Goal: Use online tool/utility: Use online tool/utility

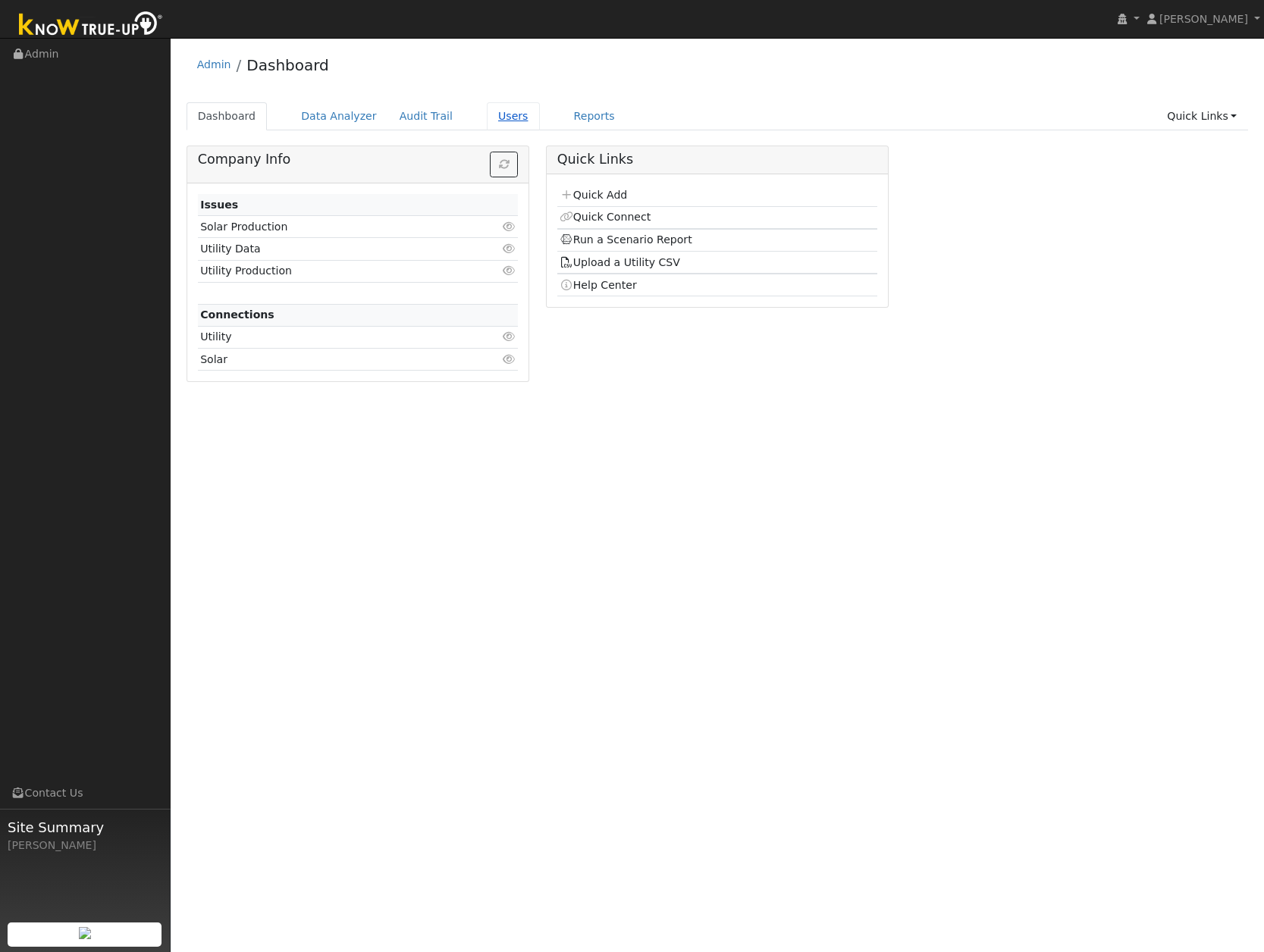
click at [493, 125] on link "Users" at bounding box center [513, 117] width 53 height 28
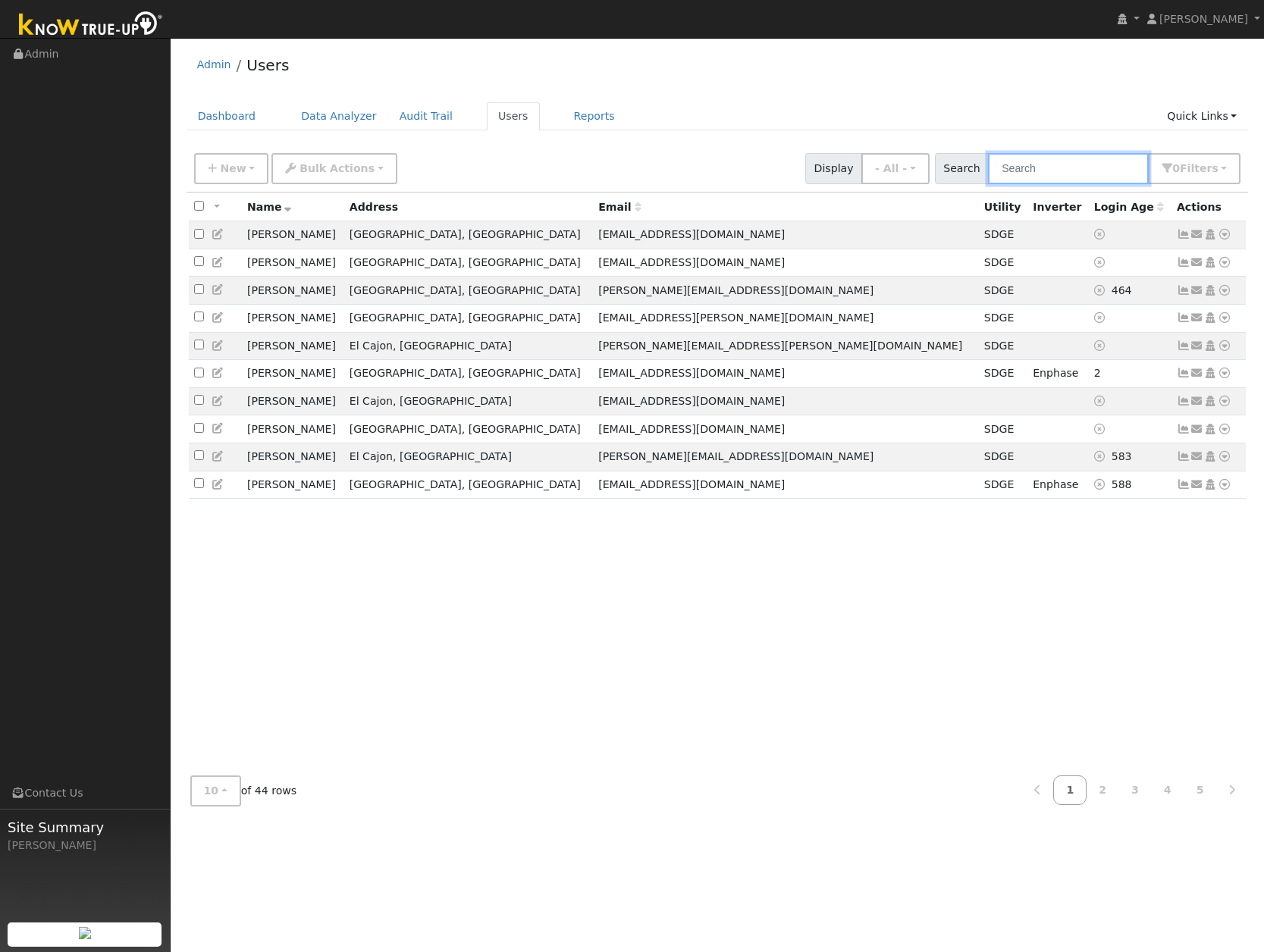
click at [1066, 172] on input "text" at bounding box center [1069, 169] width 161 height 31
type input "[PERSON_NAME]"
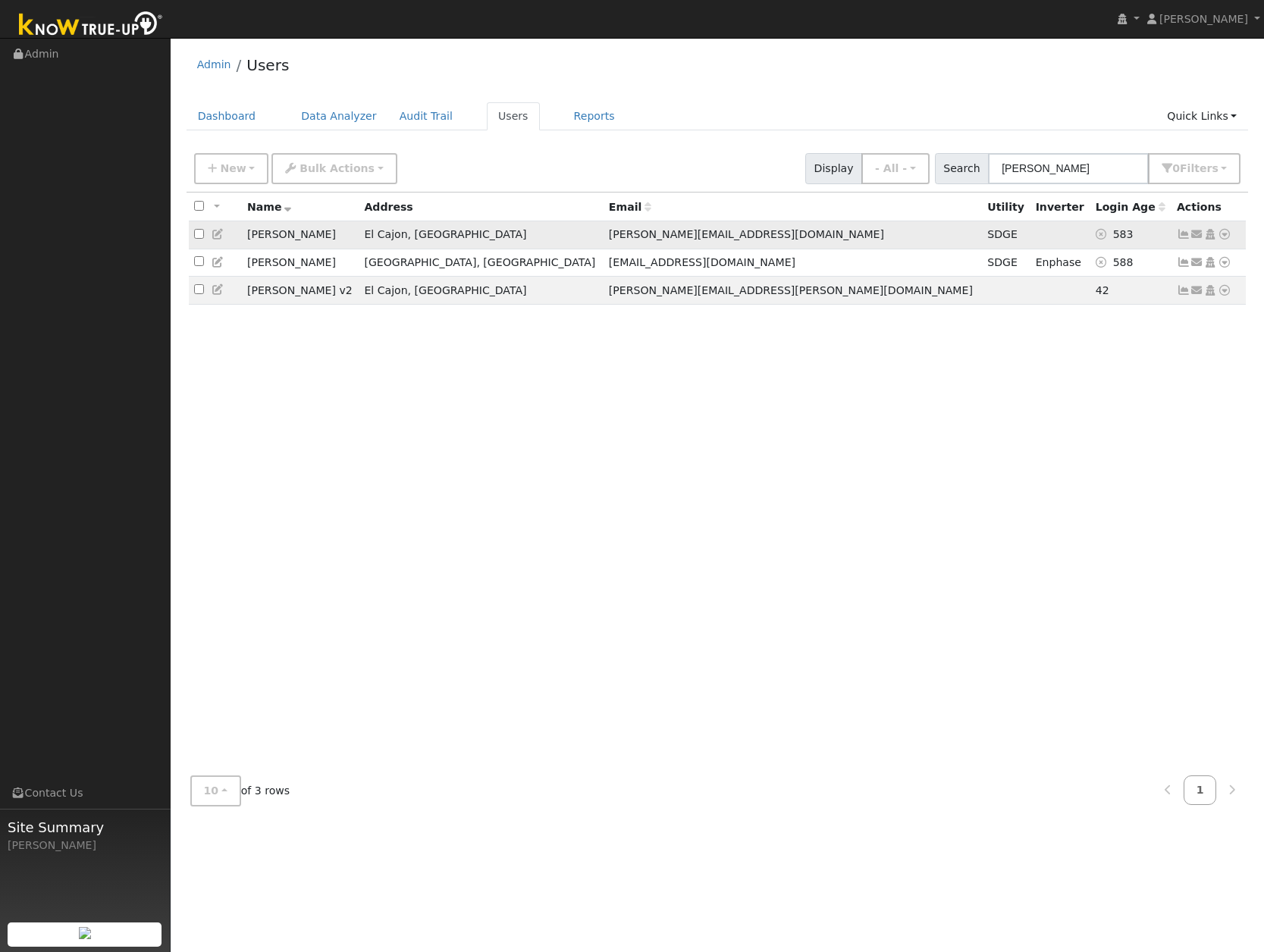
click at [268, 235] on td "[PERSON_NAME]" at bounding box center [300, 236] width 117 height 28
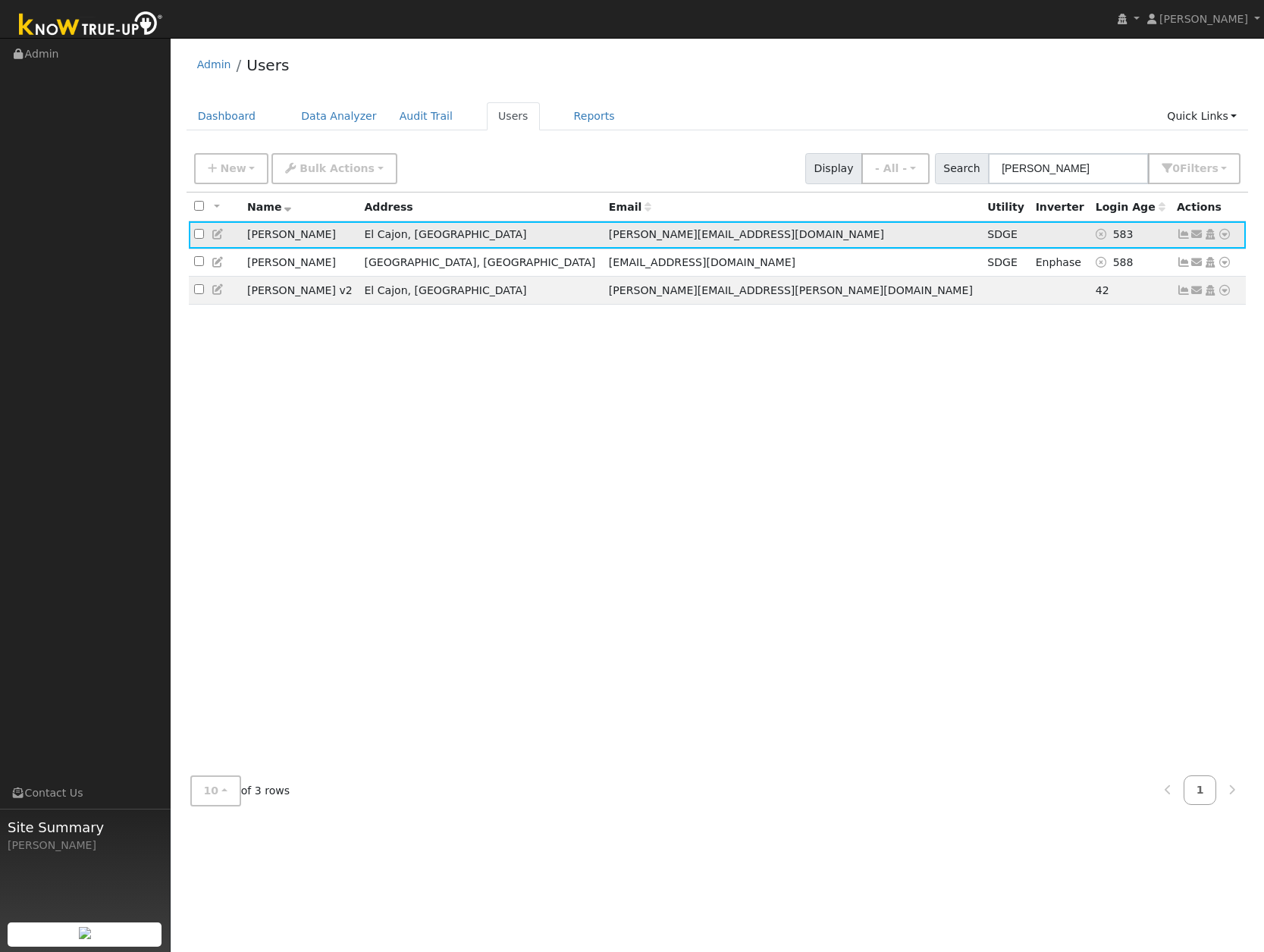
click at [1184, 233] on icon at bounding box center [1184, 234] width 14 height 11
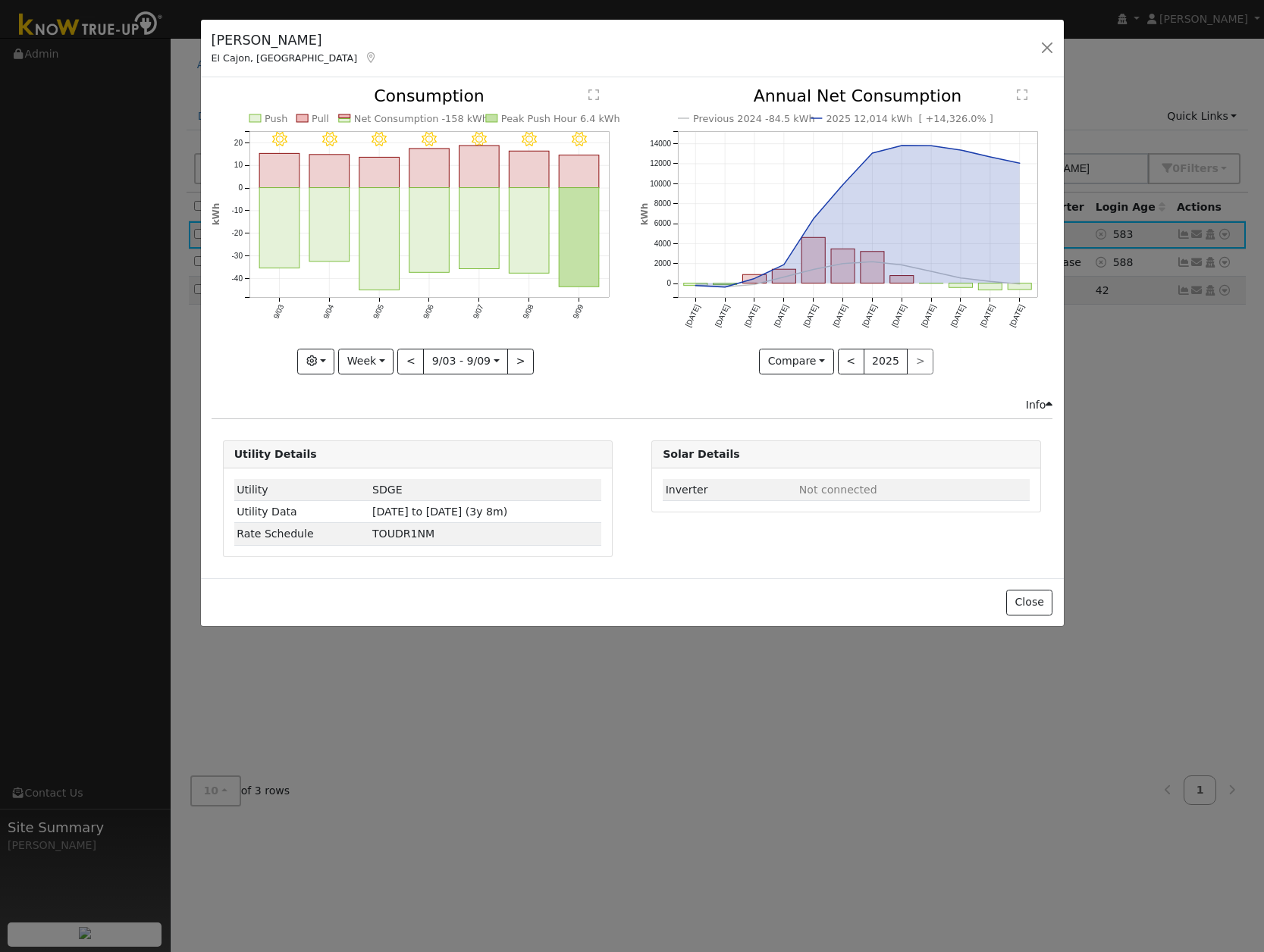
click at [599, 92] on icon "9/09 - Clear 9/08 - Clear 9/07 - Clear 9/06 - Clear 9/05 - Clear 9/04 - Clear 9…" at bounding box center [418, 226] width 413 height 277
click at [595, 96] on text "" at bounding box center [593, 94] width 11 height 12
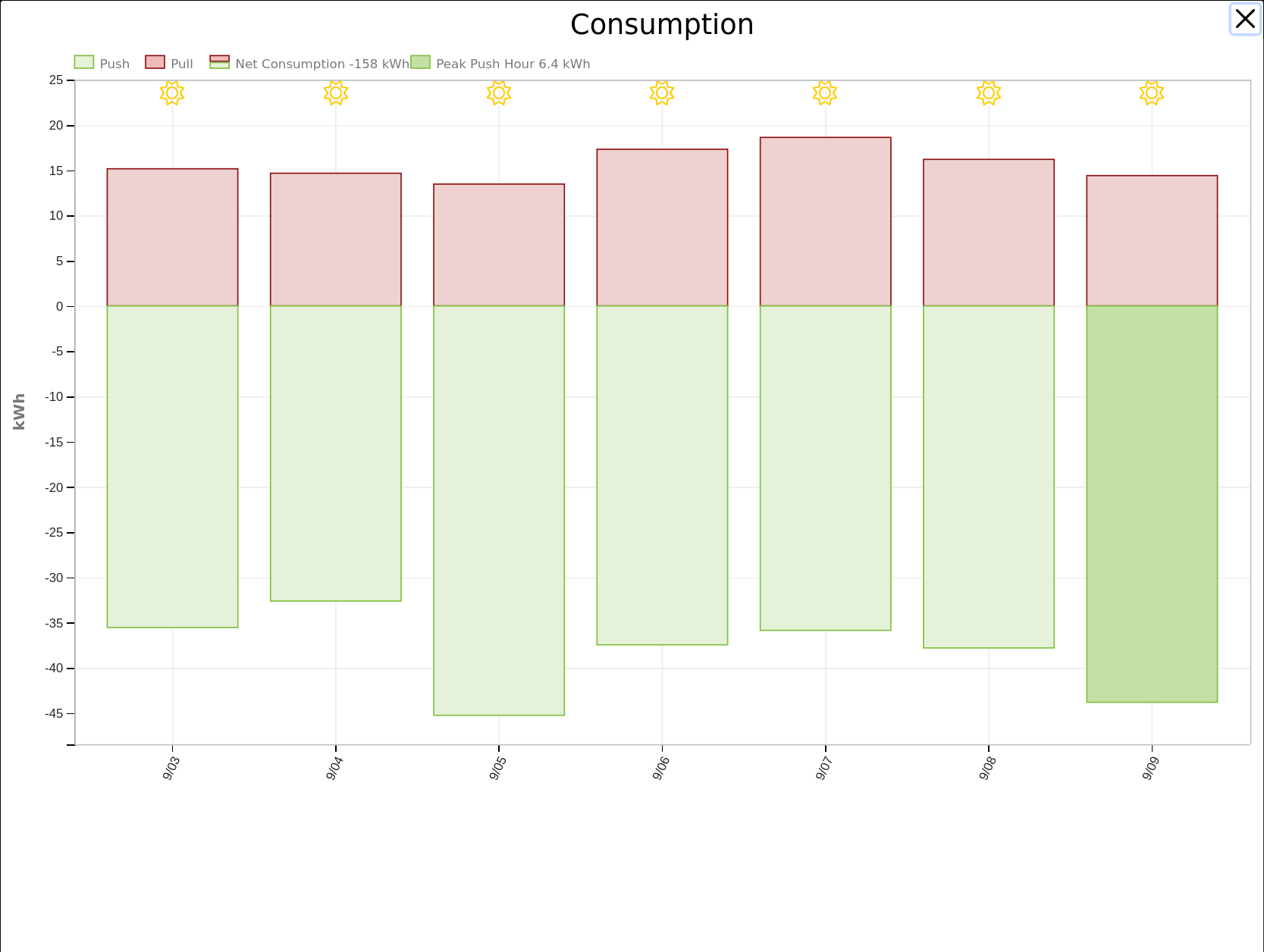
click at [1233, 19] on button "button" at bounding box center [1245, 19] width 29 height 29
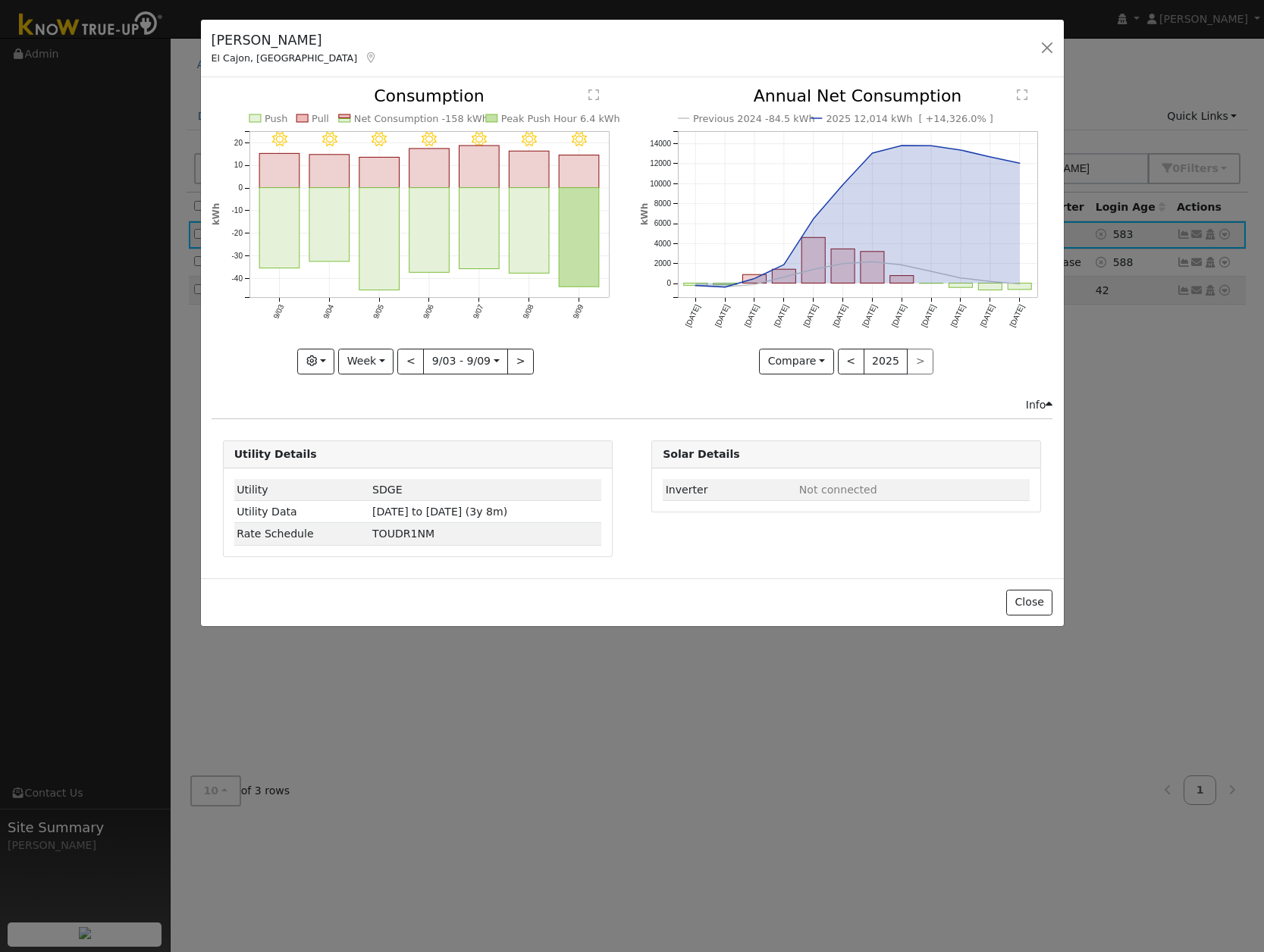
click at [1107, 381] on div "Dave Hancock El Cajon, CA Default Account Default Account 14553 Rios Canyon Roa…" at bounding box center [632, 476] width 1264 height 952
click at [1051, 46] on button "button" at bounding box center [1047, 48] width 21 height 21
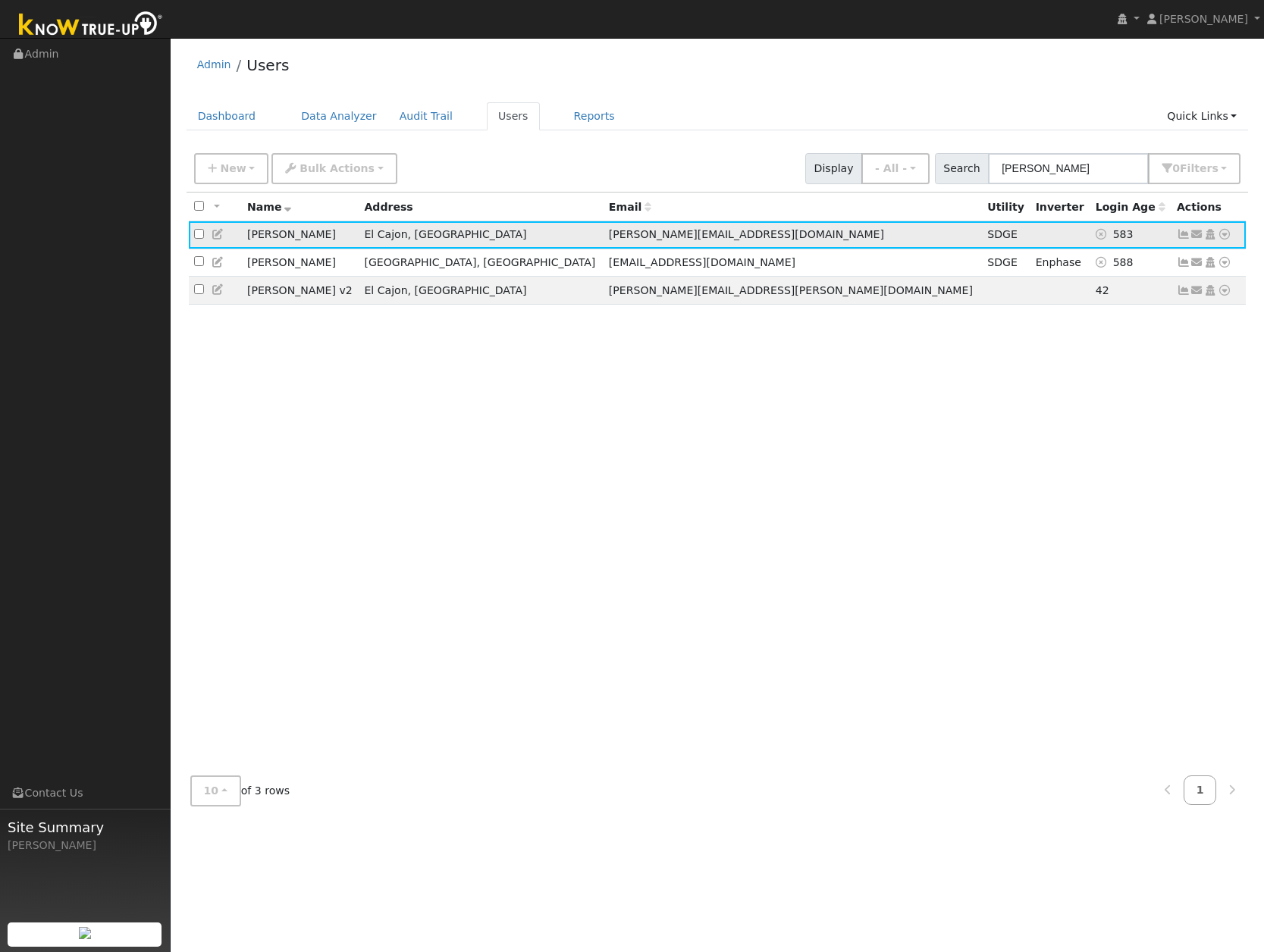
click at [1224, 235] on icon at bounding box center [1225, 234] width 14 height 11
click at [1192, 406] on link "Delete User" at bounding box center [1175, 402] width 110 height 21
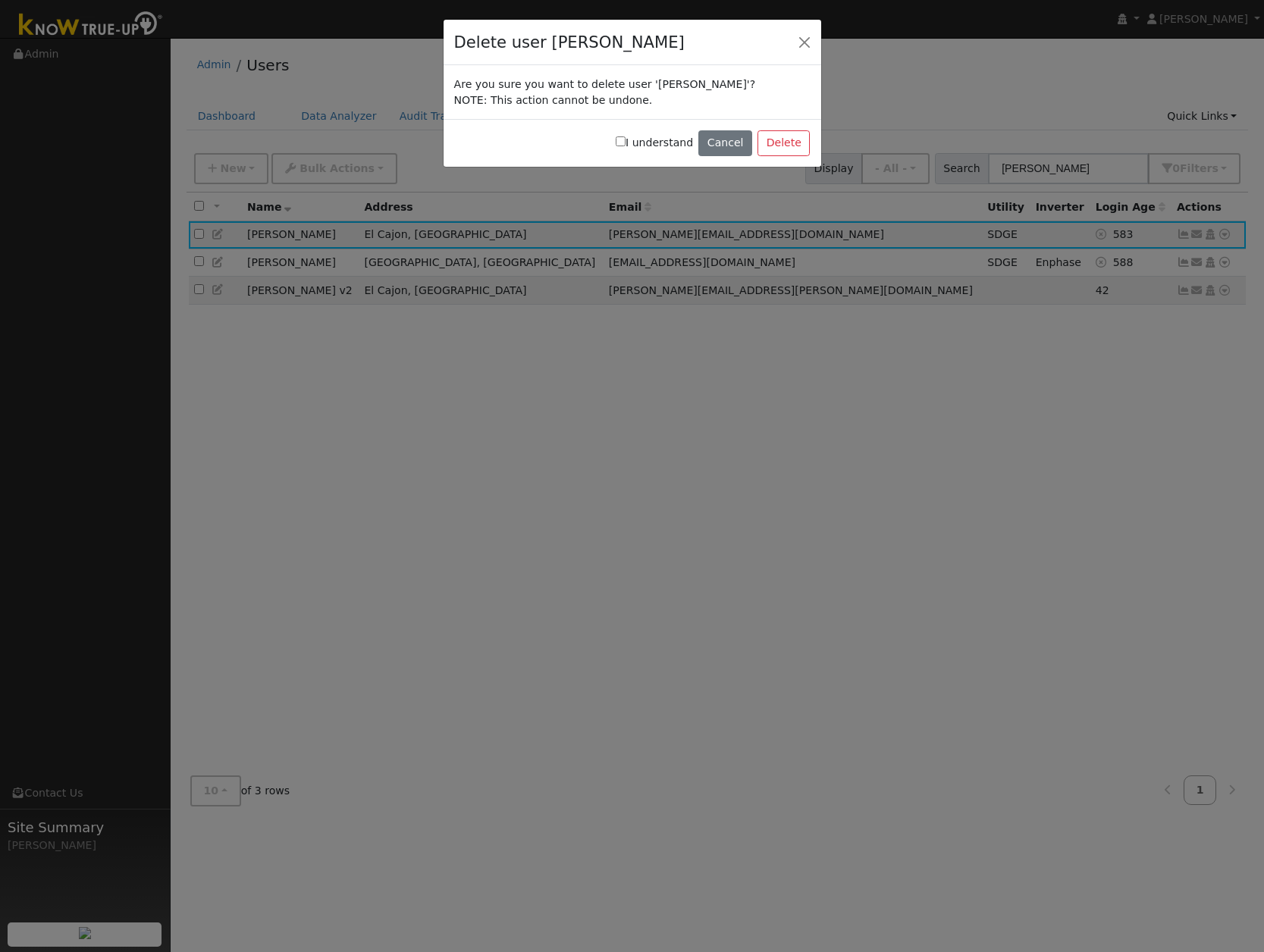
click at [625, 144] on input "I understand" at bounding box center [621, 141] width 10 height 10
checkbox input "true"
click at [787, 144] on button "Delete" at bounding box center [784, 143] width 53 height 25
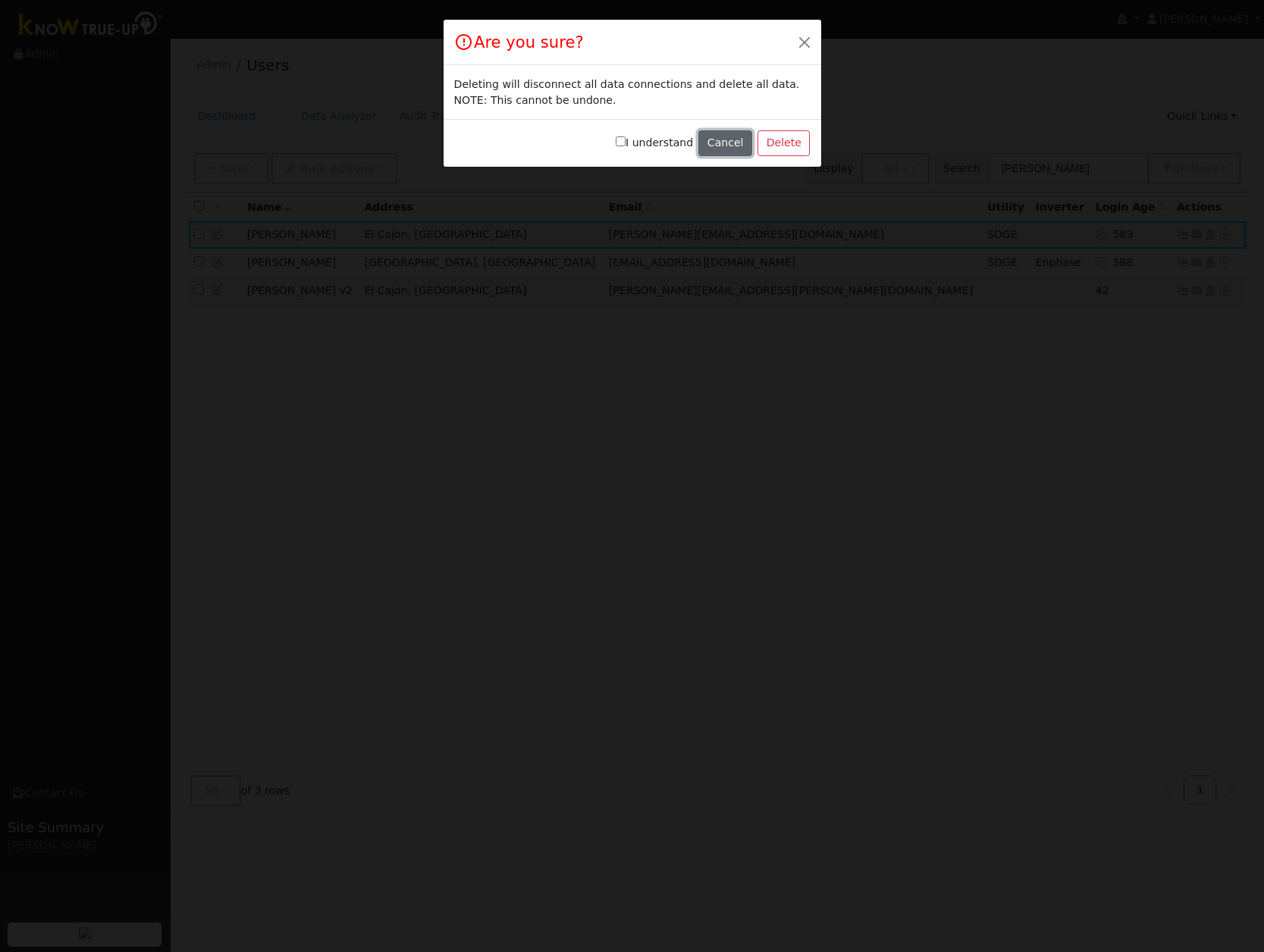
click at [724, 139] on button "Cancel" at bounding box center [726, 143] width 54 height 25
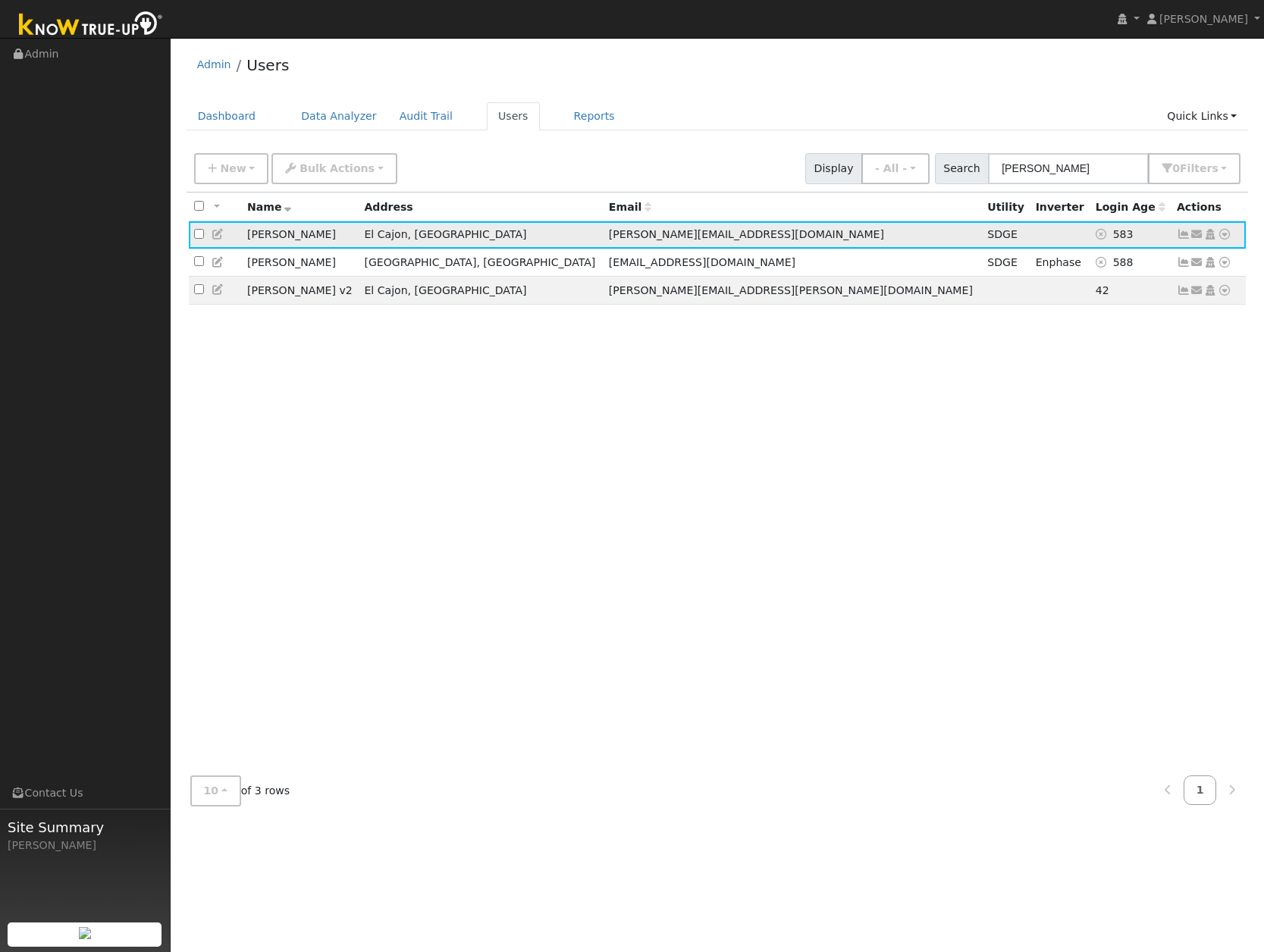
click at [305, 229] on td "[PERSON_NAME]" at bounding box center [300, 236] width 117 height 28
click at [661, 238] on span "[PERSON_NAME][EMAIL_ADDRESS][DOMAIN_NAME]" at bounding box center [746, 234] width 275 height 12
click at [348, 111] on link "Data Analyzer" at bounding box center [339, 117] width 98 height 28
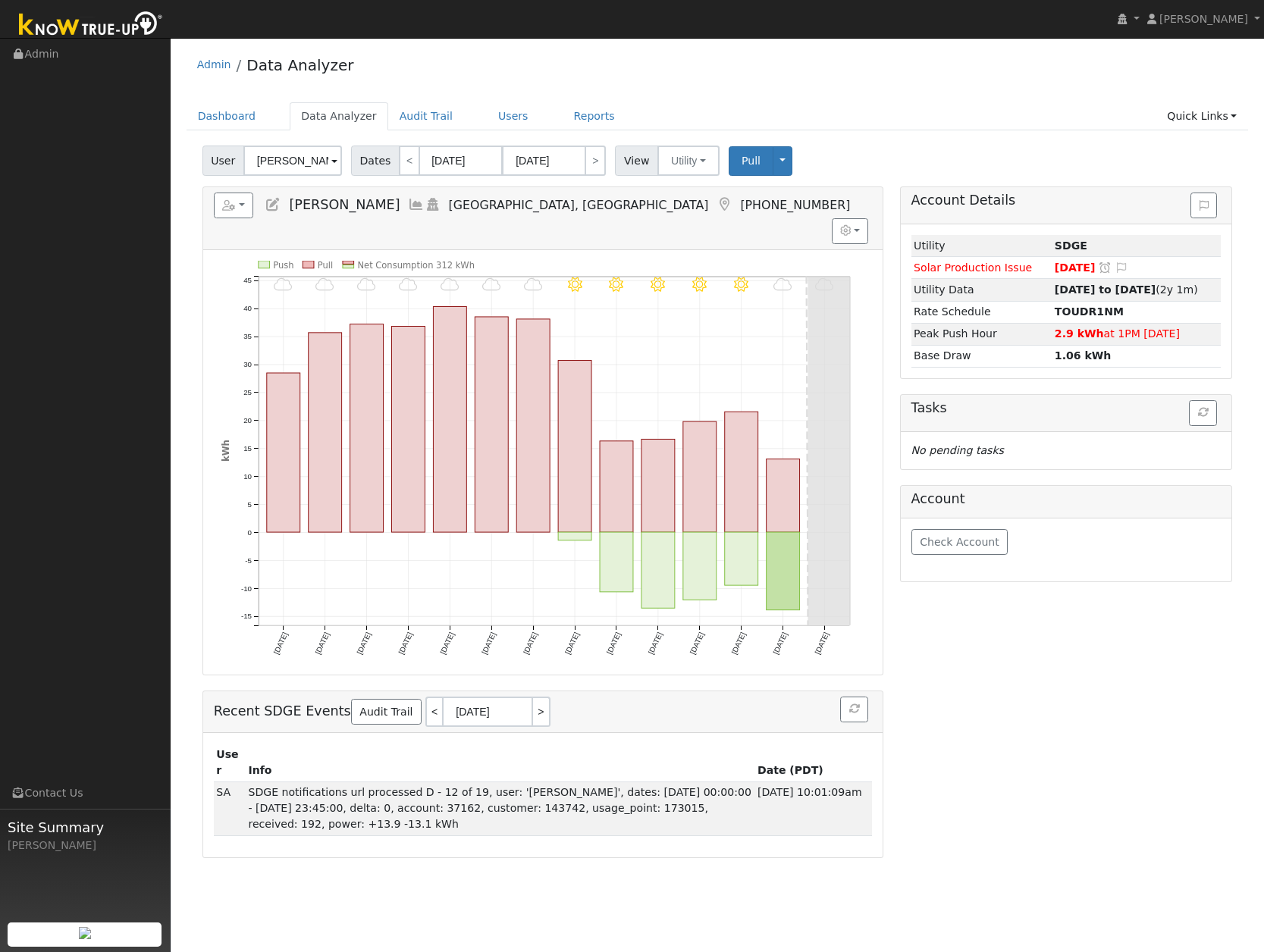
click at [272, 154] on input "Kelly Davidson" at bounding box center [293, 160] width 98 height 30
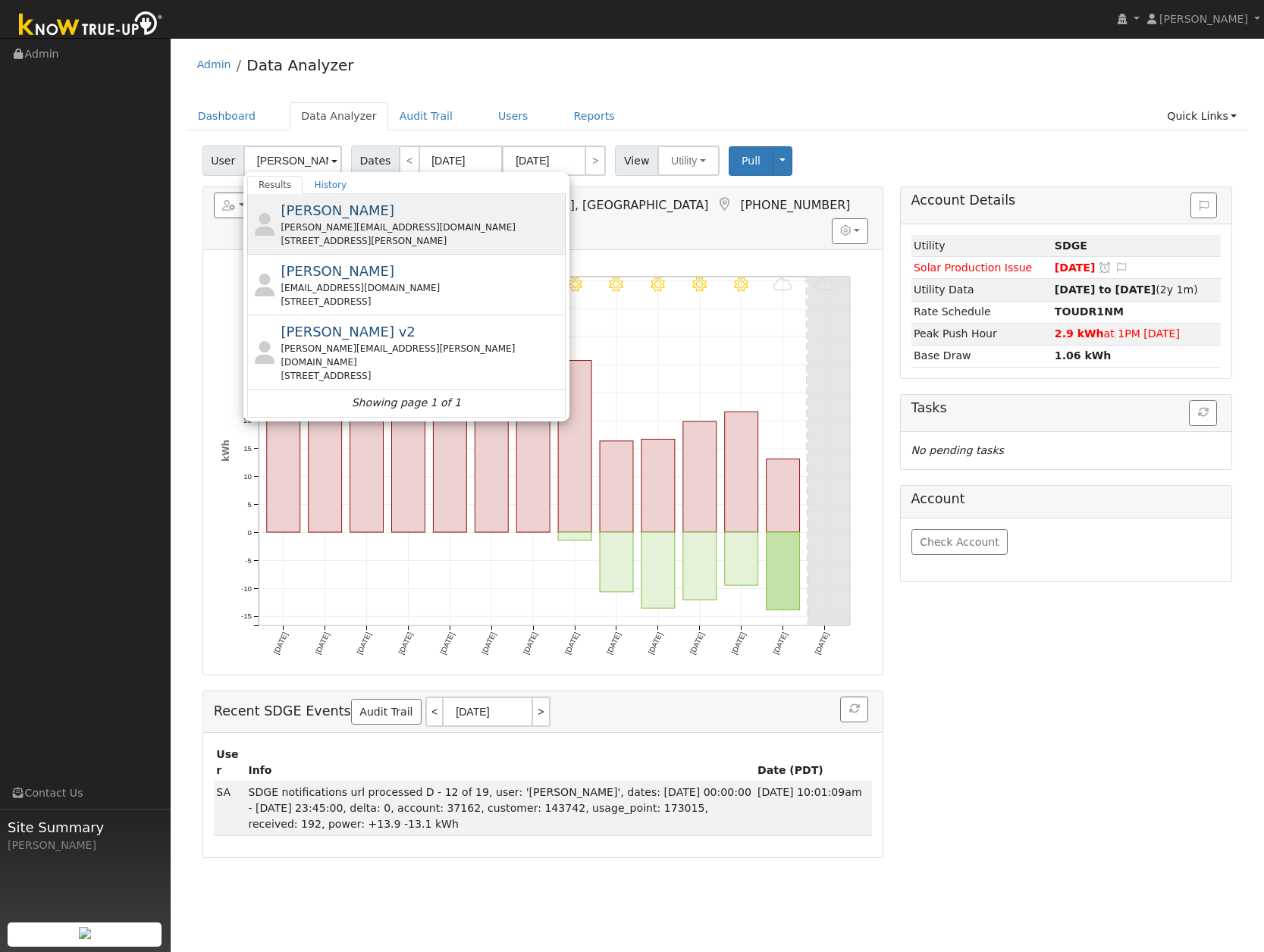
click at [412, 208] on div "Dave Hancock Dave@Rlroofing.com 14553 Rios Canyon Road, El Cajon, CA 92021" at bounding box center [421, 224] width 282 height 48
type input "[PERSON_NAME]"
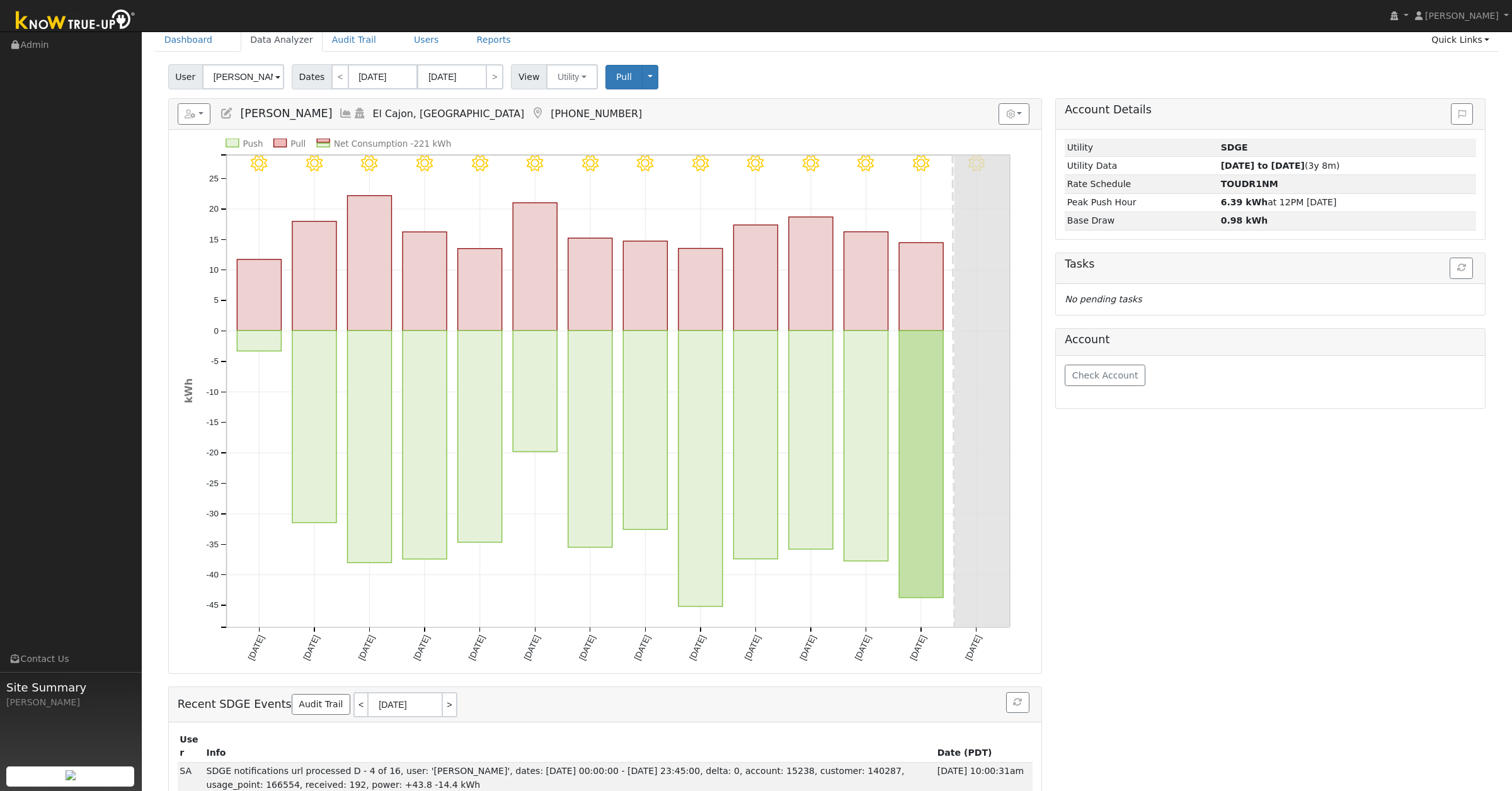
scroll to position [70, 0]
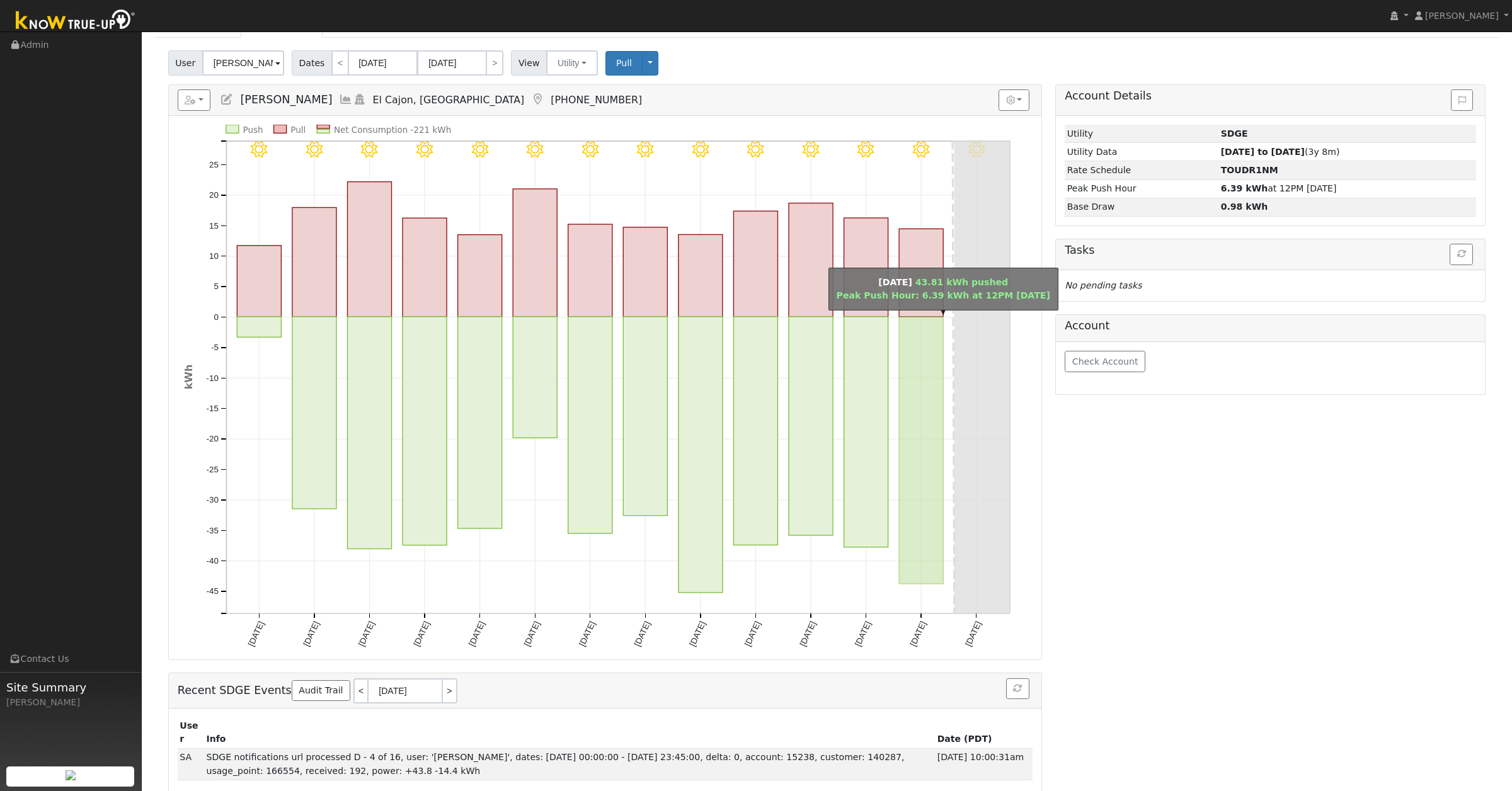
click at [938, 398] on rect "onclick=""" at bounding box center [921, 451] width 44 height 267
type input "09/09/2025"
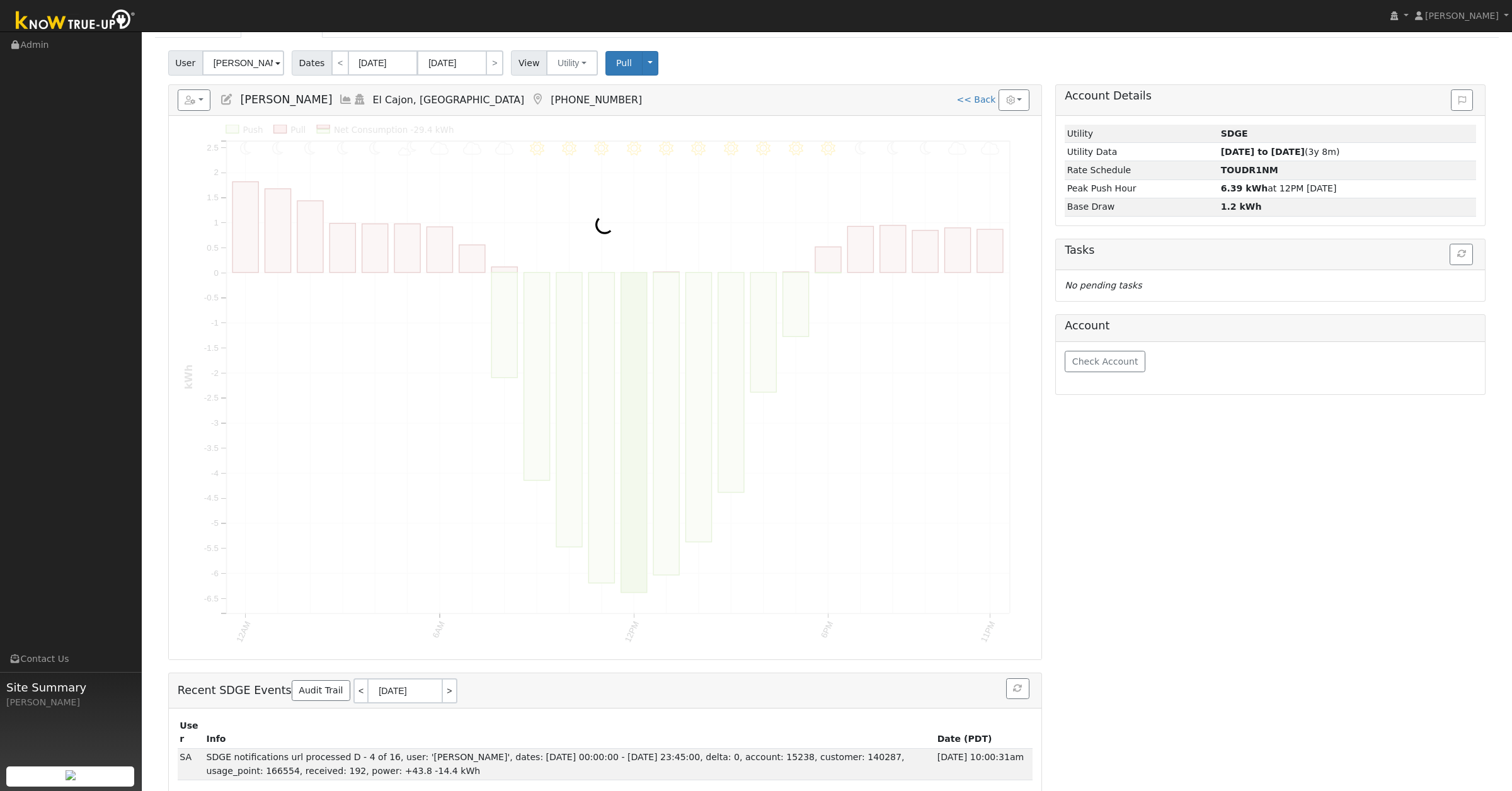
scroll to position [0, 0]
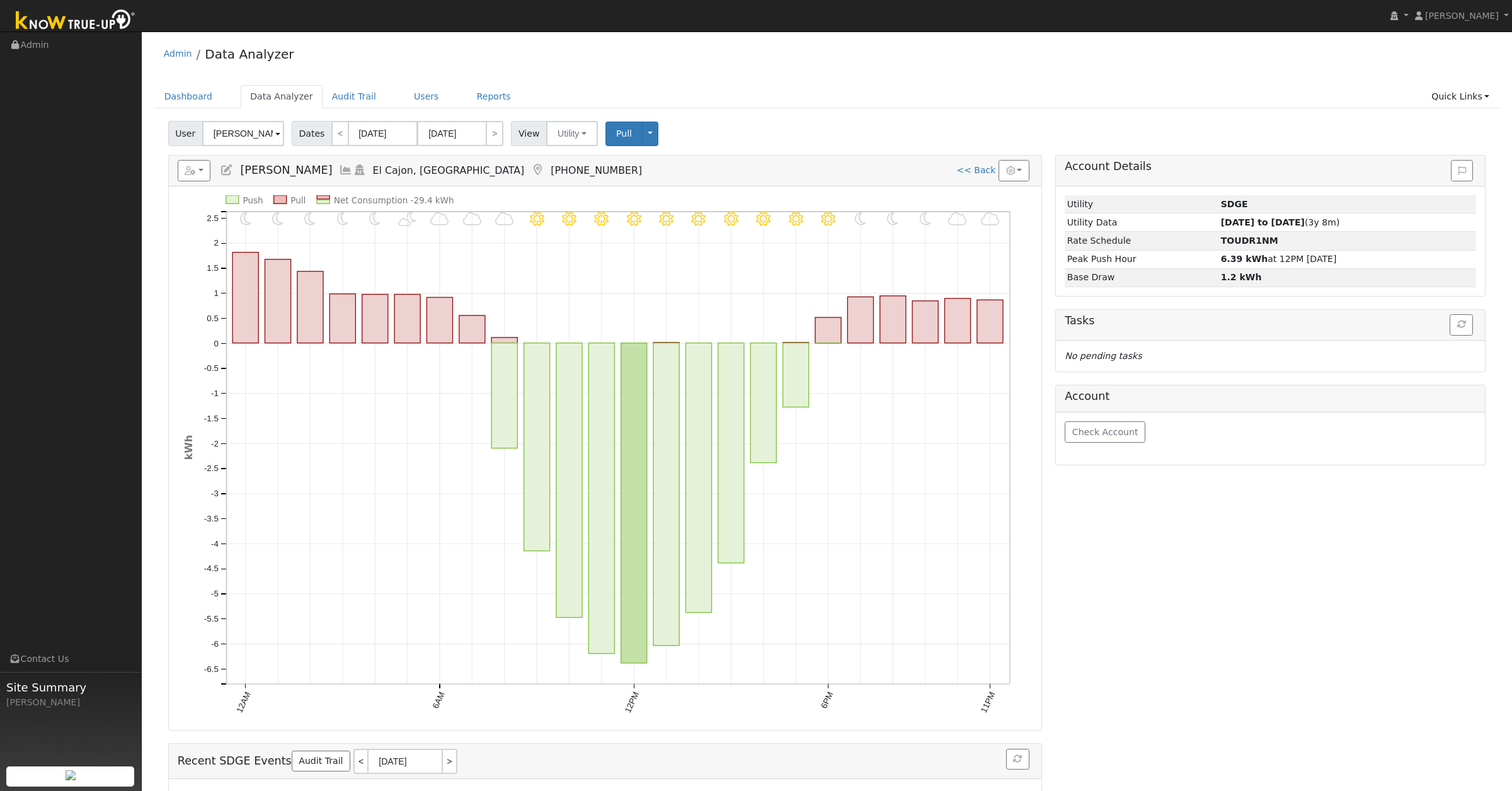
click at [1050, 632] on div "Account Details Issue History Date By Flag Comment Type No Issue History Loadin…" at bounding box center [1271, 512] width 443 height 715
click at [352, 138] on input "09/09/2025" at bounding box center [383, 133] width 70 height 25
click at [384, 205] on span "1" at bounding box center [384, 198] width 25 height 25
type input "09/01/2025"
type input "09/30/2025"
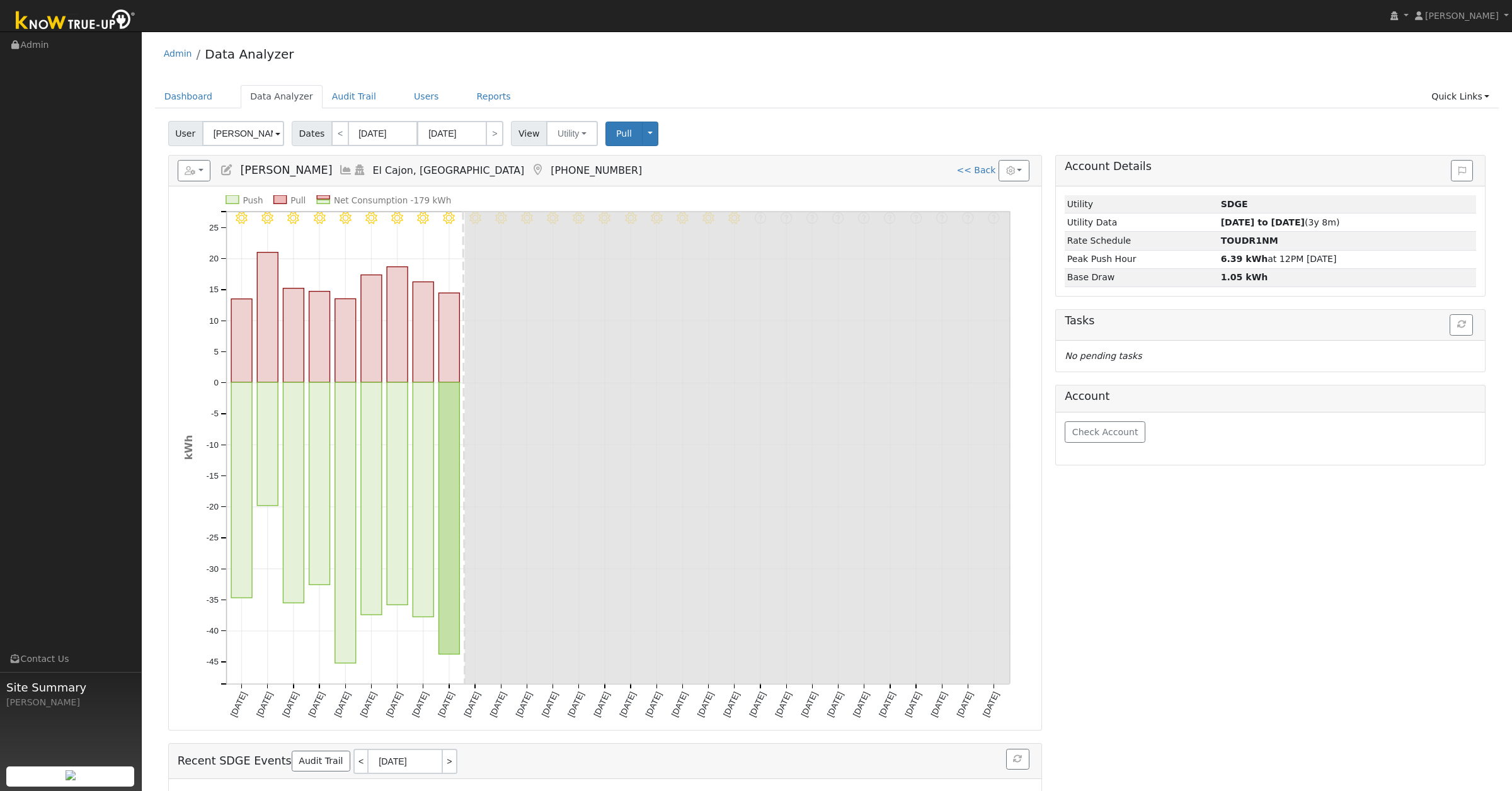
click at [782, 121] on div "User Dave Hancock Account Default Account Default Account 14553 Rios Canyon Roa…" at bounding box center [827, 131] width 1322 height 29
click at [1011, 179] on button "button" at bounding box center [1013, 170] width 31 height 21
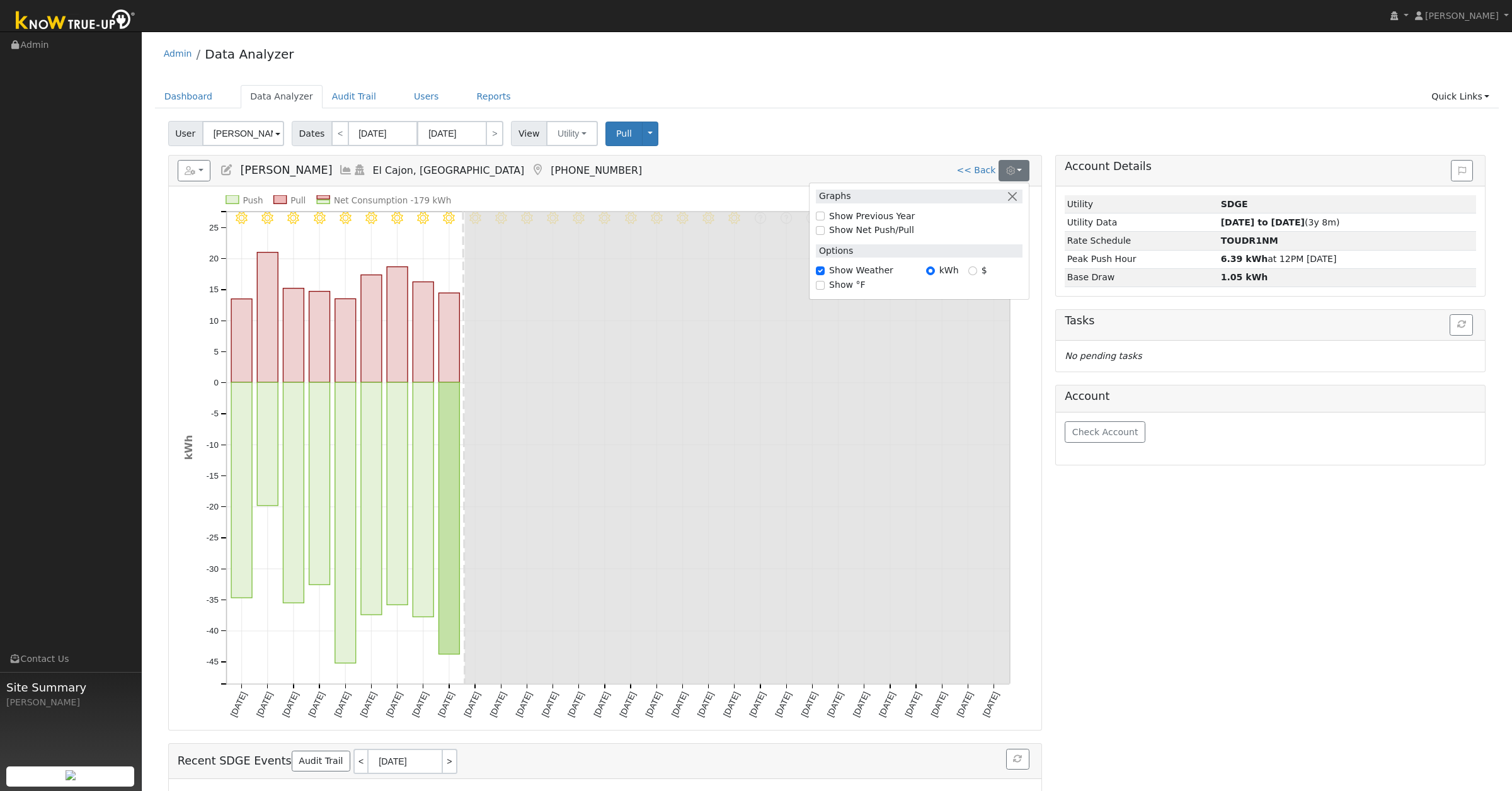
click at [836, 226] on label "Show Net Push/Pull" at bounding box center [872, 230] width 85 height 13
click at [825, 226] on input "Show Net Push/Pull" at bounding box center [820, 230] width 9 height 9
checkbox input "true"
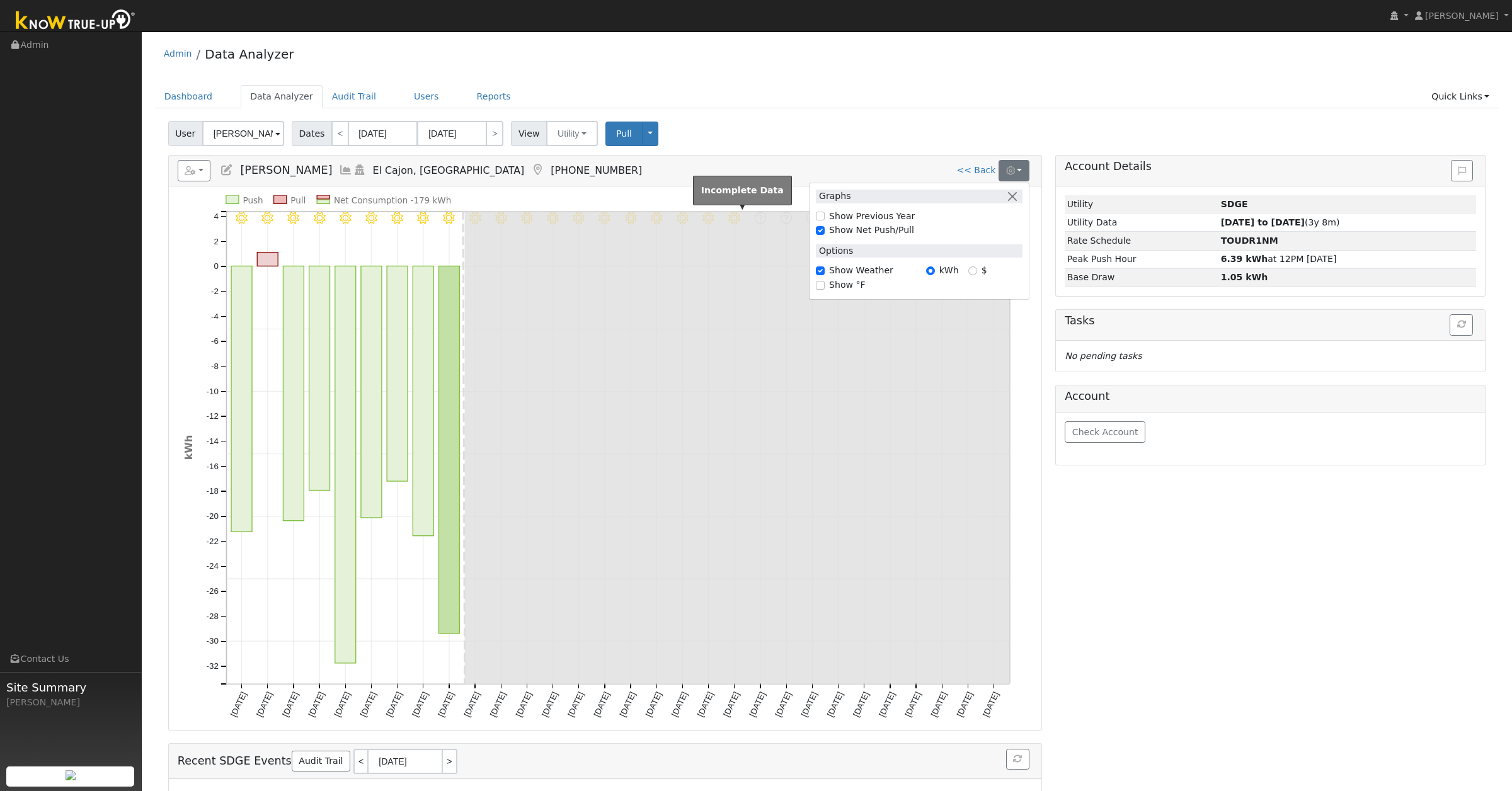
click at [700, 432] on rect at bounding box center [737, 447] width 545 height 473
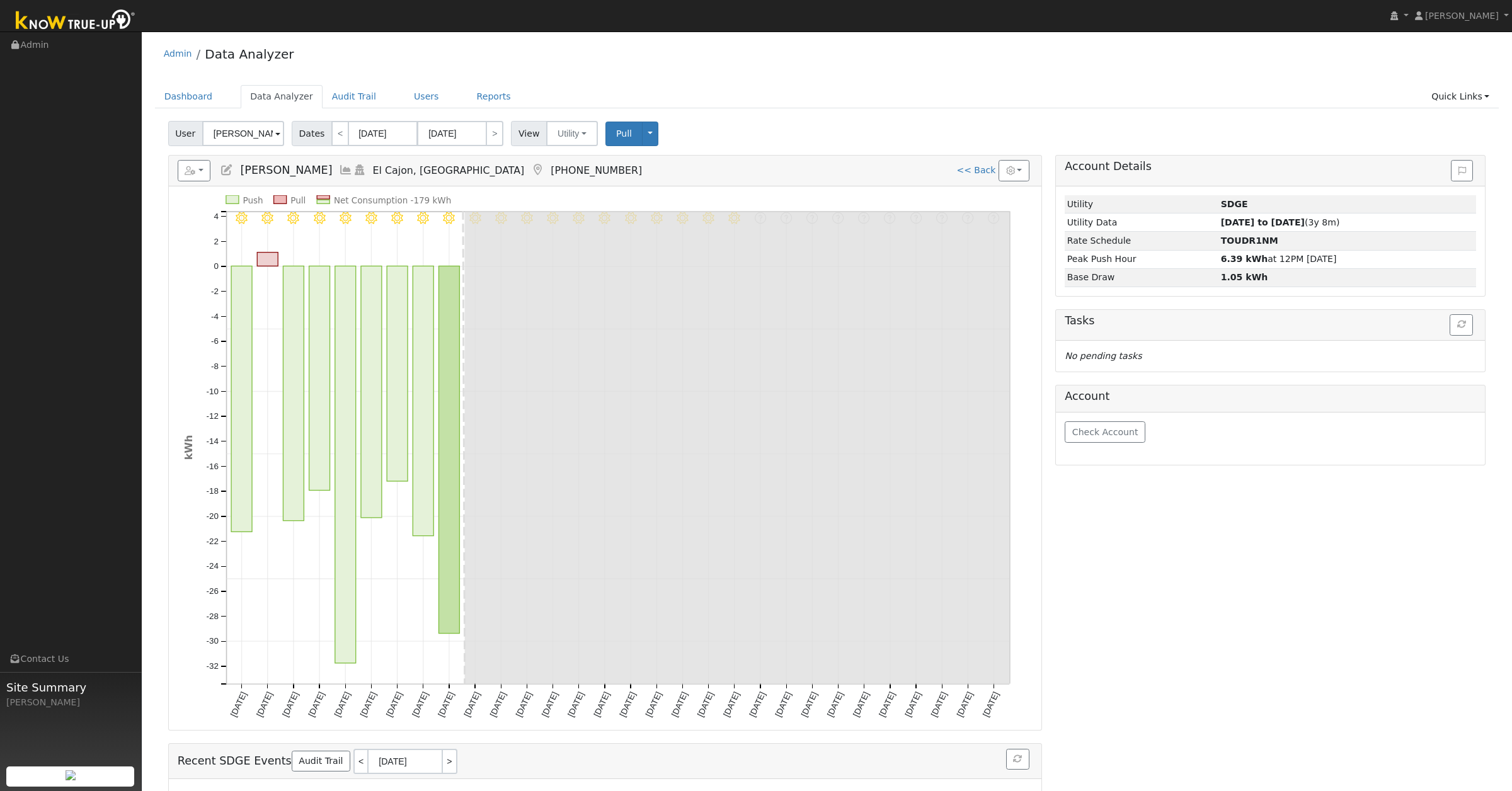
click at [887, 115] on div "Dashboard Data Analyzer Audit Trail Users Reports Quick Links Quick Add Quick C…" at bounding box center [827, 103] width 1345 height 36
click at [966, 118] on div "User Dave Hancock Account Default Account Default Account 14553 Rios Canyon Roa…" at bounding box center [827, 131] width 1322 height 29
drag, startPoint x: 782, startPoint y: 350, endPoint x: 767, endPoint y: 374, distance: 28.3
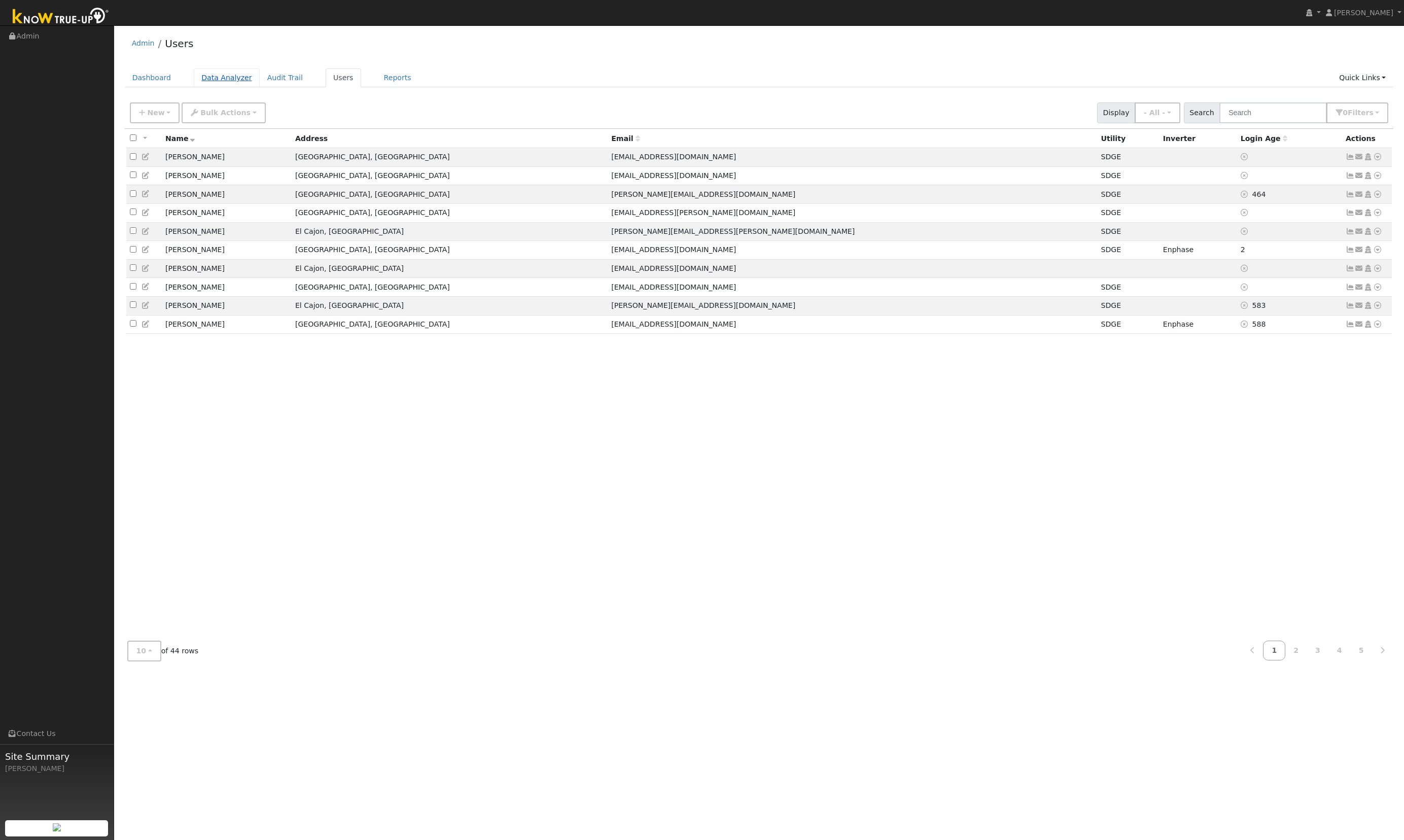
click at [215, 76] on link "Data Analyzer" at bounding box center [227, 78] width 66 height 19
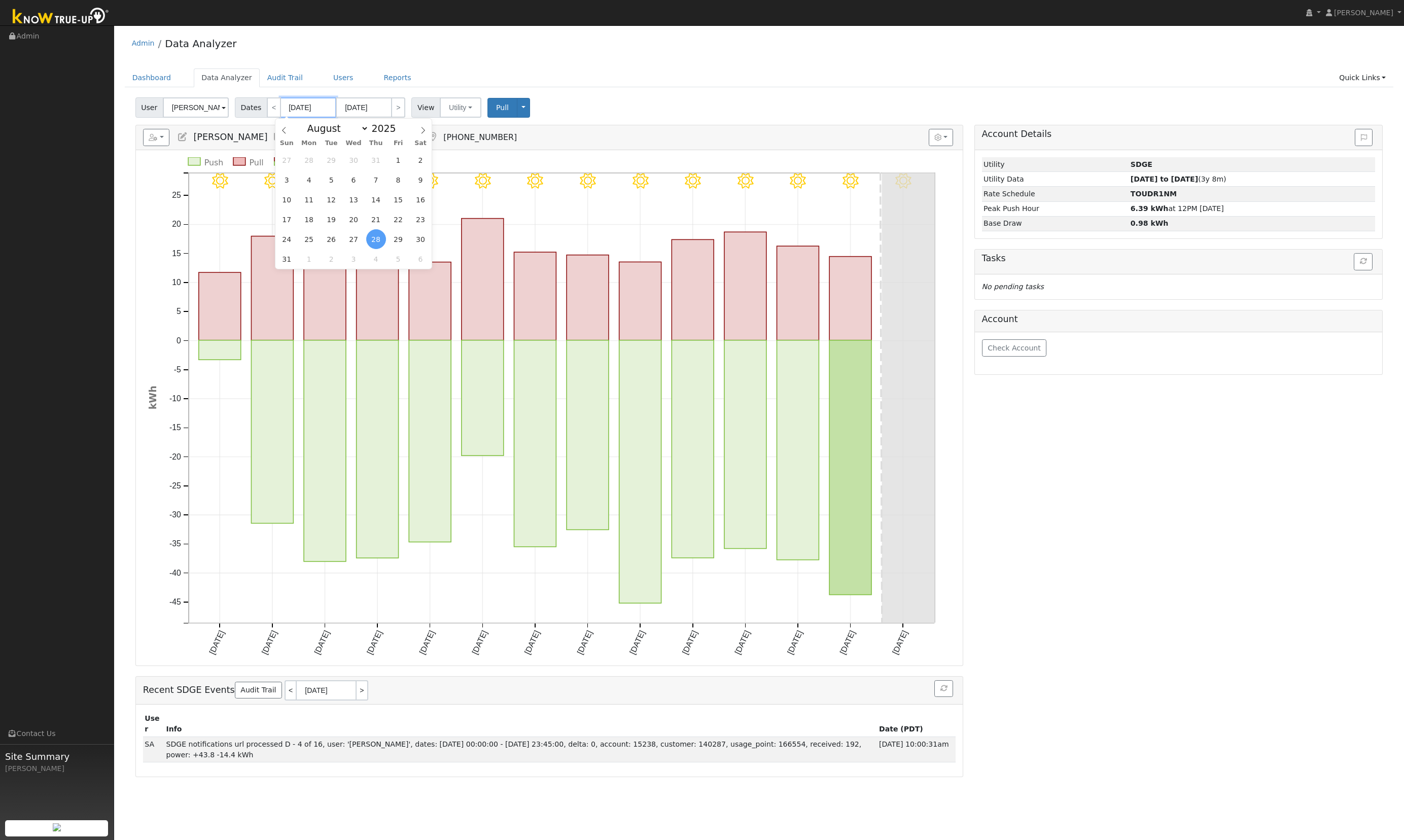
click at [294, 107] on input "08/28/2025" at bounding box center [309, 107] width 56 height 20
click at [317, 131] on select "January February March April May June July August September October November De…" at bounding box center [335, 128] width 66 height 12
select select "1"
click at [310, 122] on select "January February March April May June July August September October November De…" at bounding box center [335, 128] width 66 height 12
click at [424, 166] on span "1" at bounding box center [420, 160] width 20 height 20
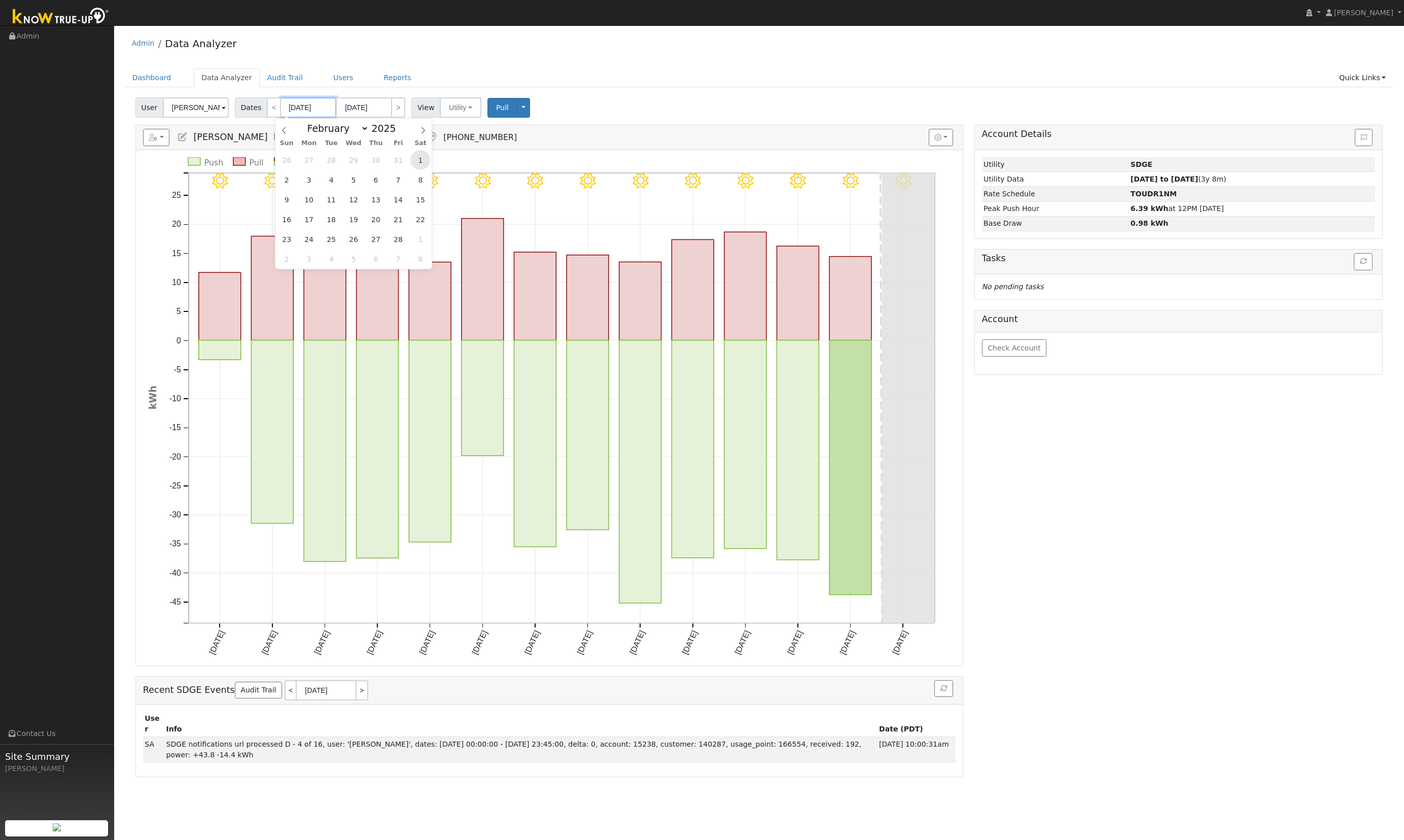
type input "02/01/2025"
type input "02/28/2025"
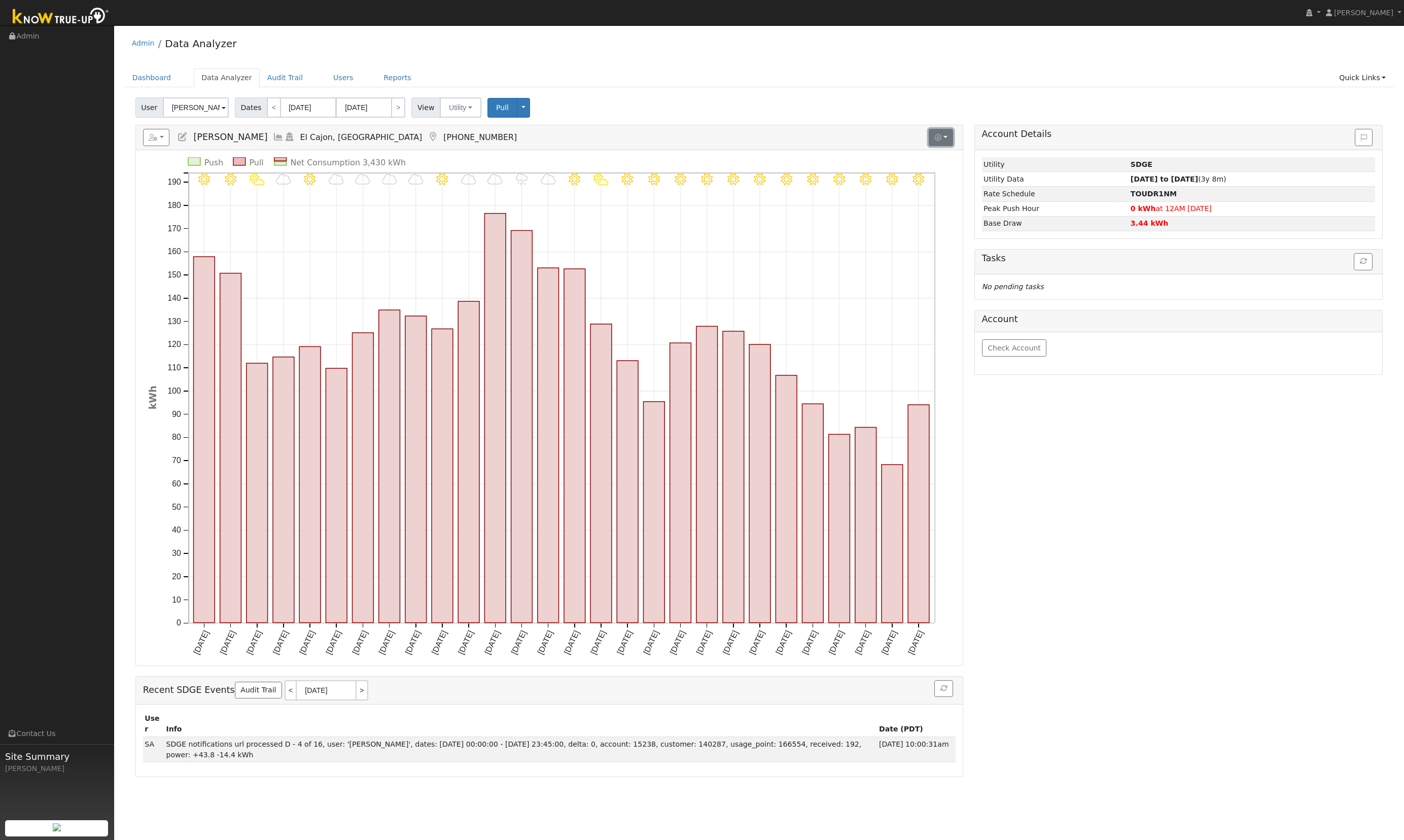
click at [937, 137] on icon "button" at bounding box center [938, 137] width 7 height 7
click at [785, 185] on input "Show Net Push/Pull" at bounding box center [785, 186] width 7 height 7
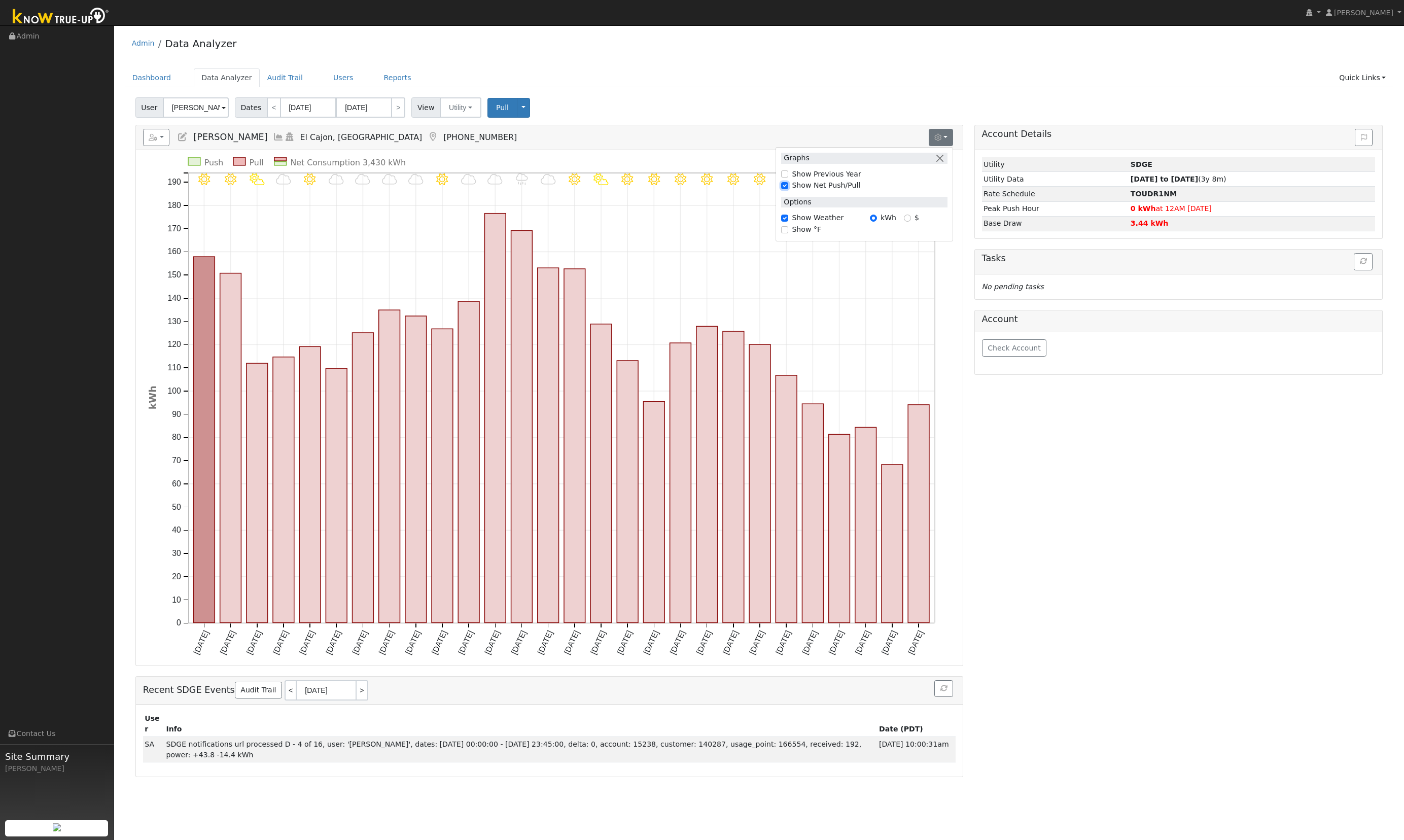
click at [785, 185] on input "Show Net Push/Pull" at bounding box center [785, 186] width 7 height 7
checkbox input "false"
click at [391, 107] on link ">" at bounding box center [398, 107] width 14 height 20
type input "03/01/2025"
type input "03/31/2025"
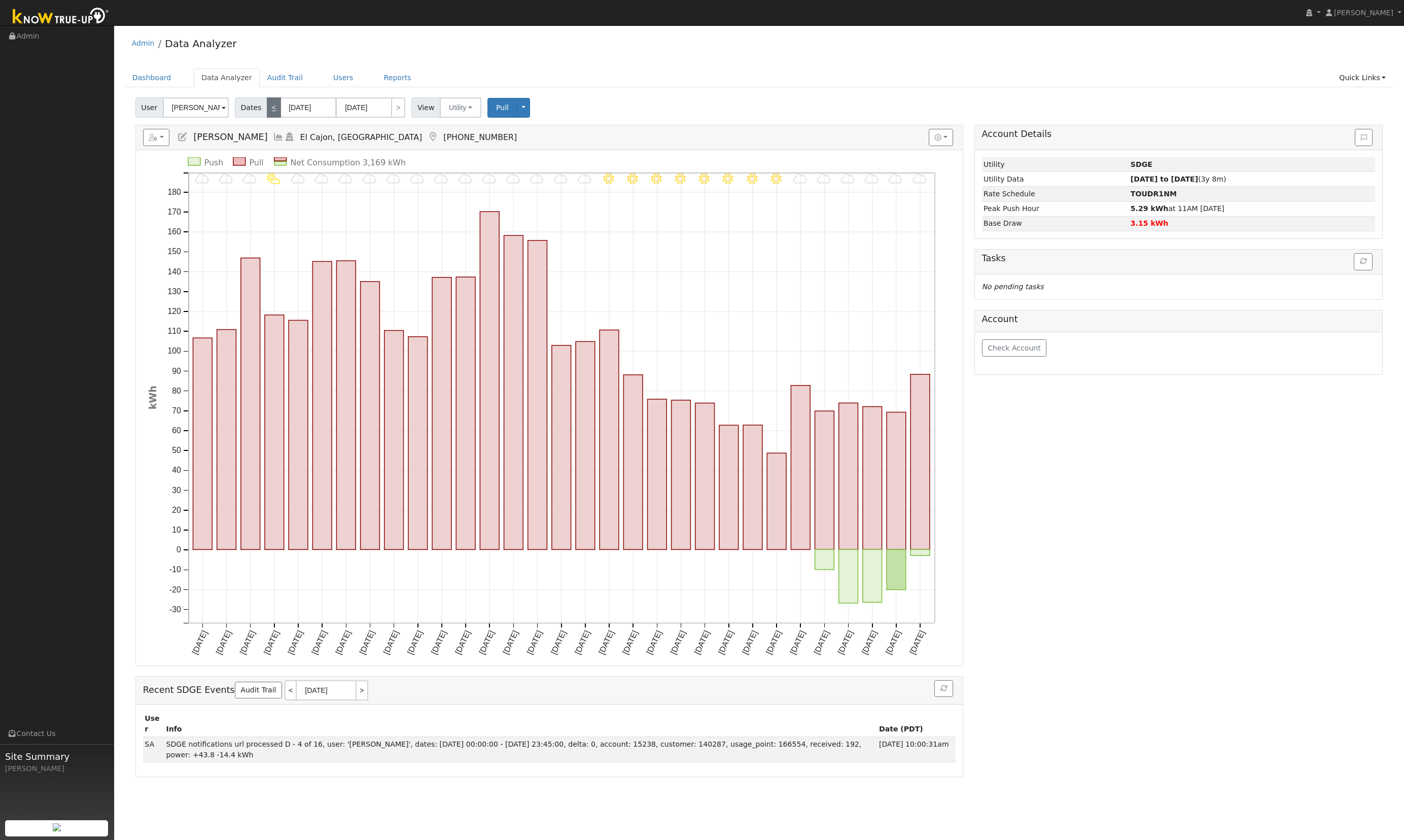
click at [267, 110] on link "<" at bounding box center [274, 107] width 14 height 20
type input "02/01/2025"
type input "02/28/2025"
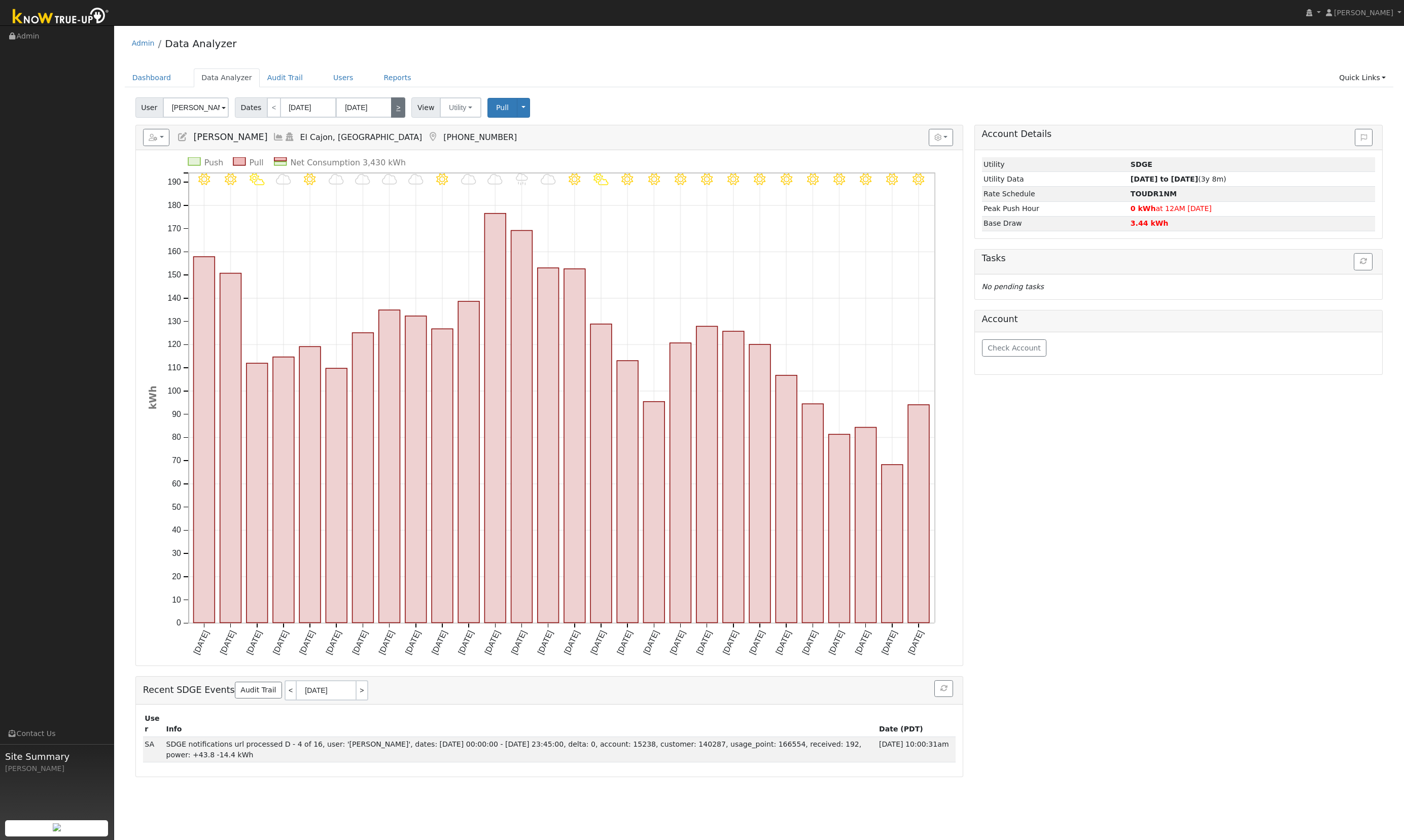
click at [391, 109] on link ">" at bounding box center [398, 107] width 14 height 20
type input "03/01/2025"
type input "03/31/2025"
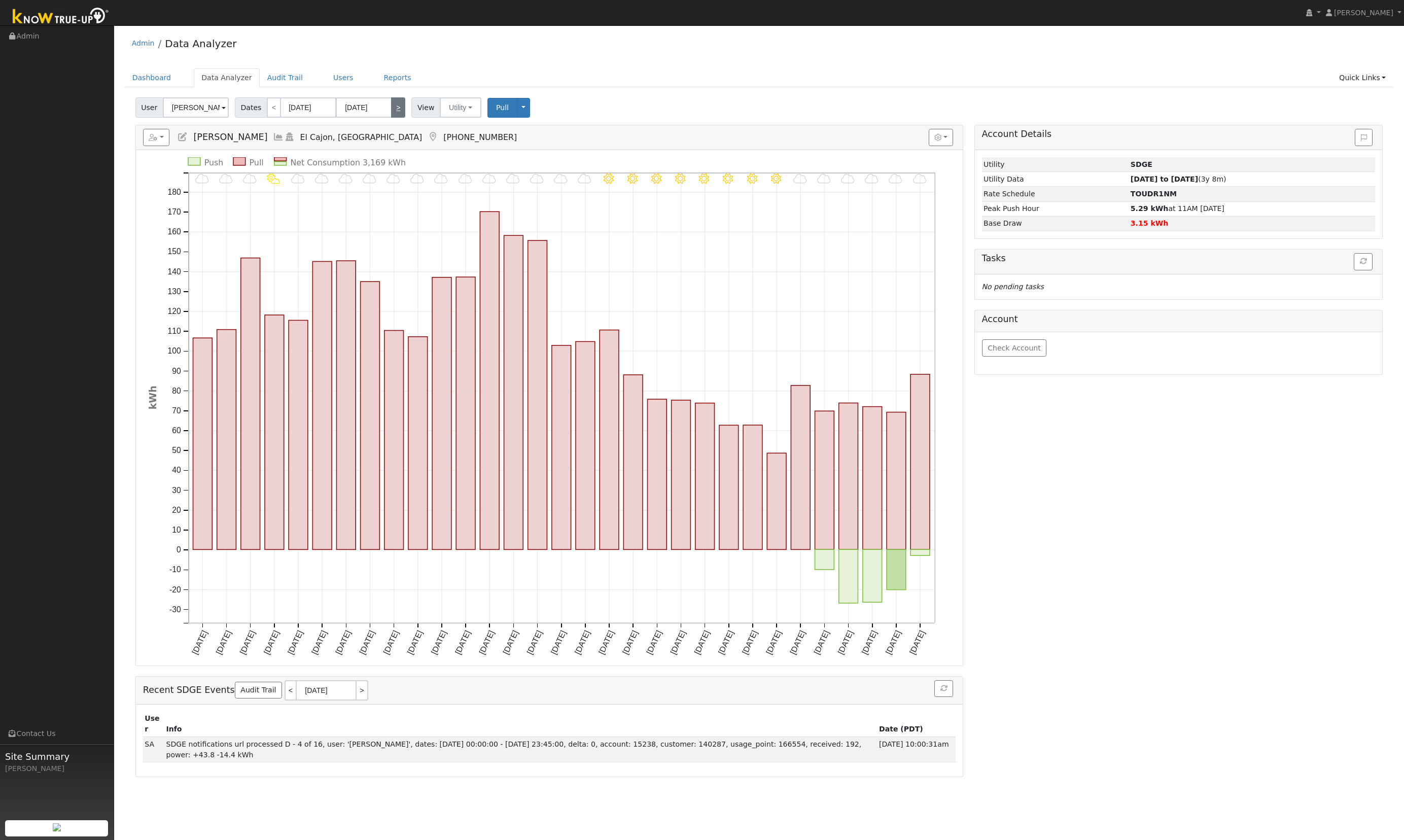
click at [392, 107] on link ">" at bounding box center [398, 107] width 14 height 20
type input "04/01/2025"
type input "04/30/2025"
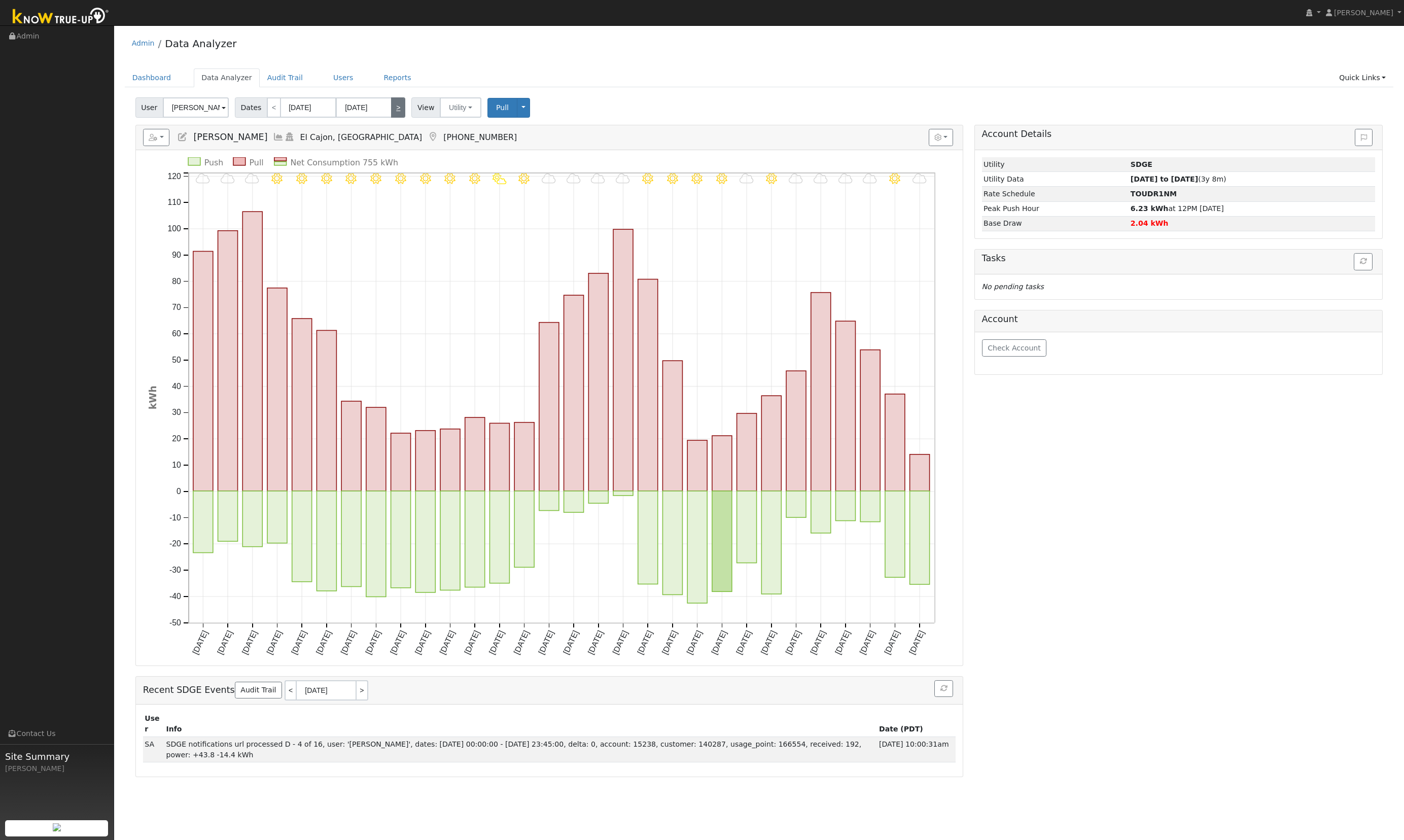
click at [392, 107] on link ">" at bounding box center [398, 107] width 14 height 20
type input "05/01/2025"
type input "05/31/2025"
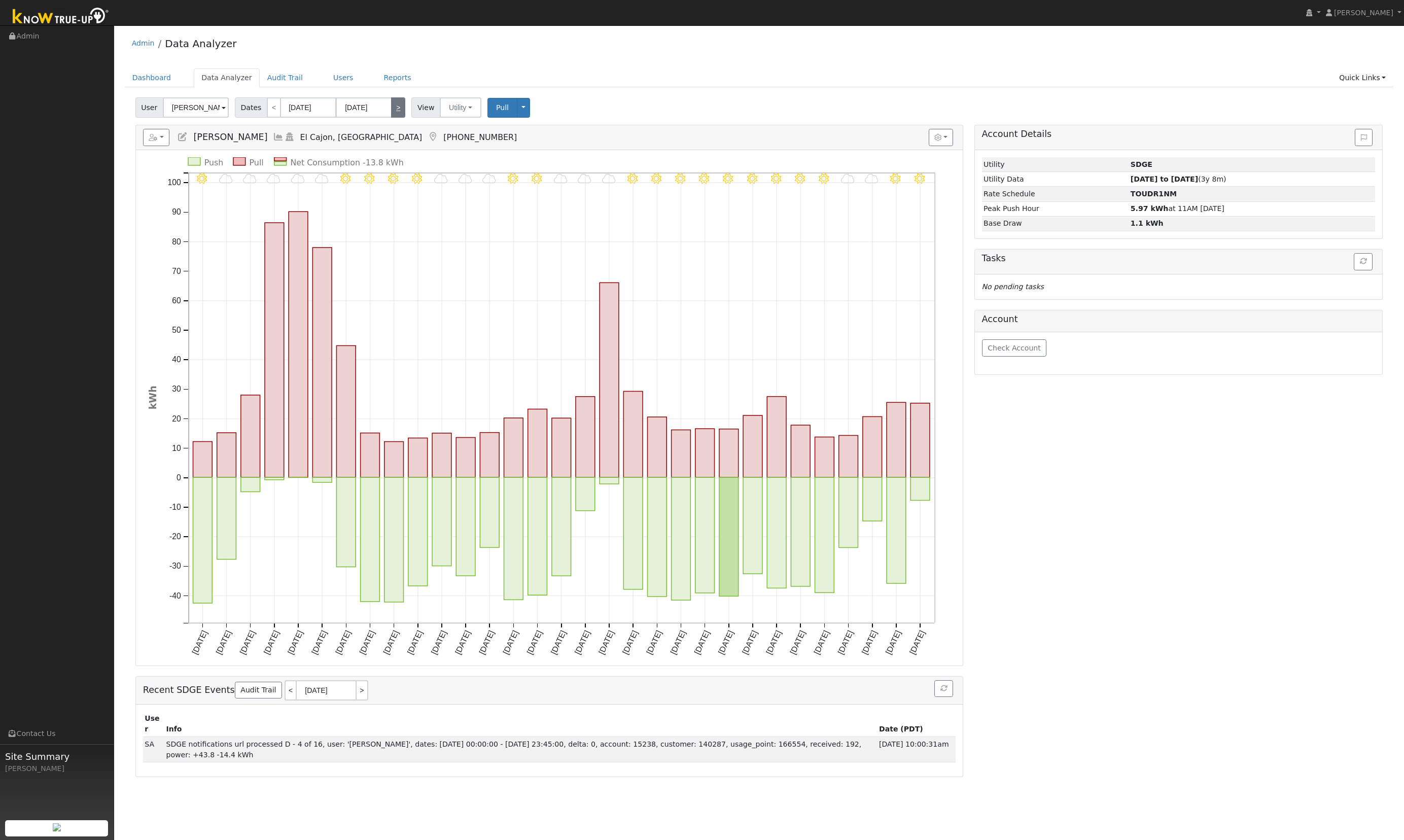
click at [392, 107] on link ">" at bounding box center [398, 107] width 14 height 20
type input "06/01/2025"
type input "06/30/2025"
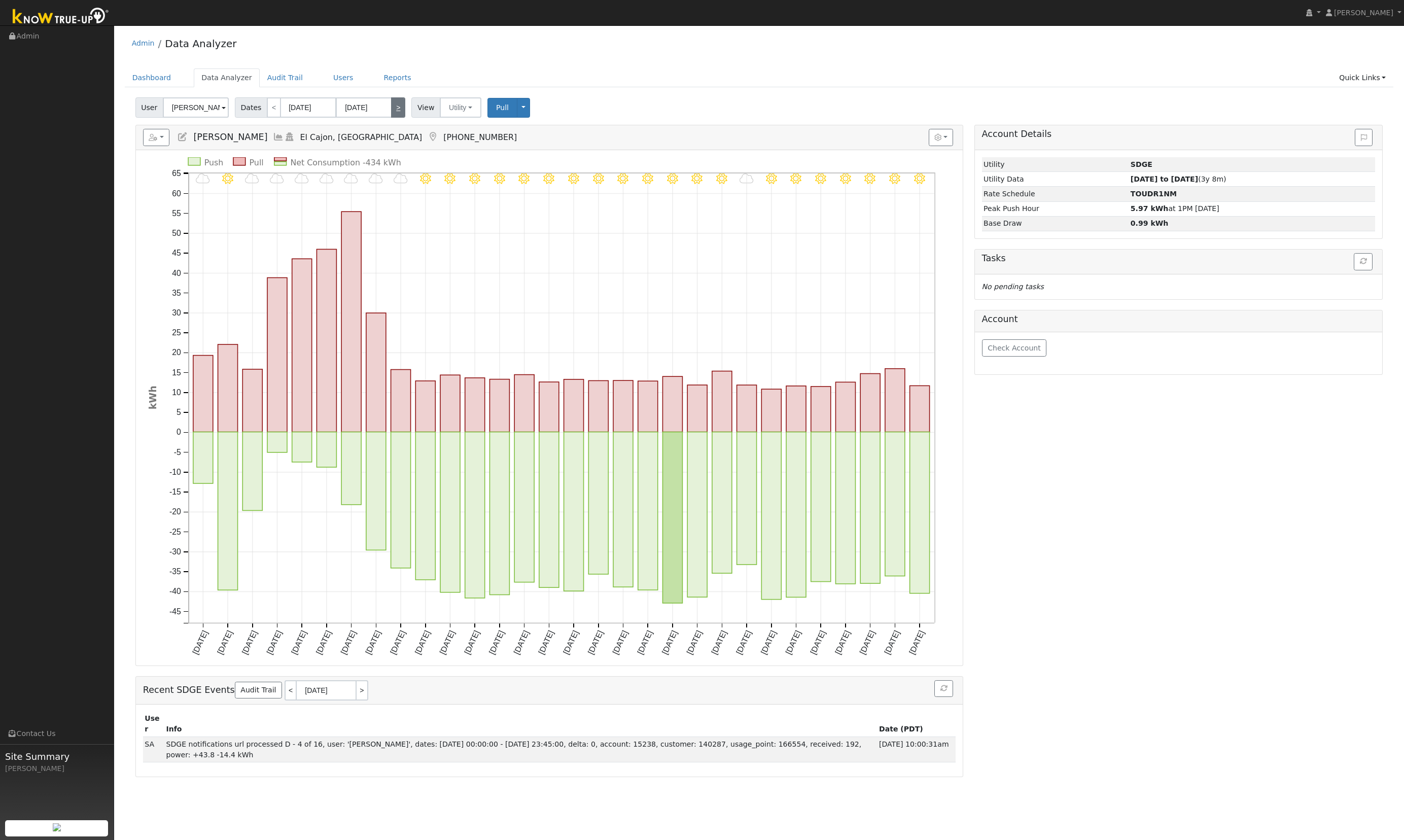
click at [395, 103] on link ">" at bounding box center [398, 107] width 14 height 20
type input "07/01/2025"
type input "07/31/2025"
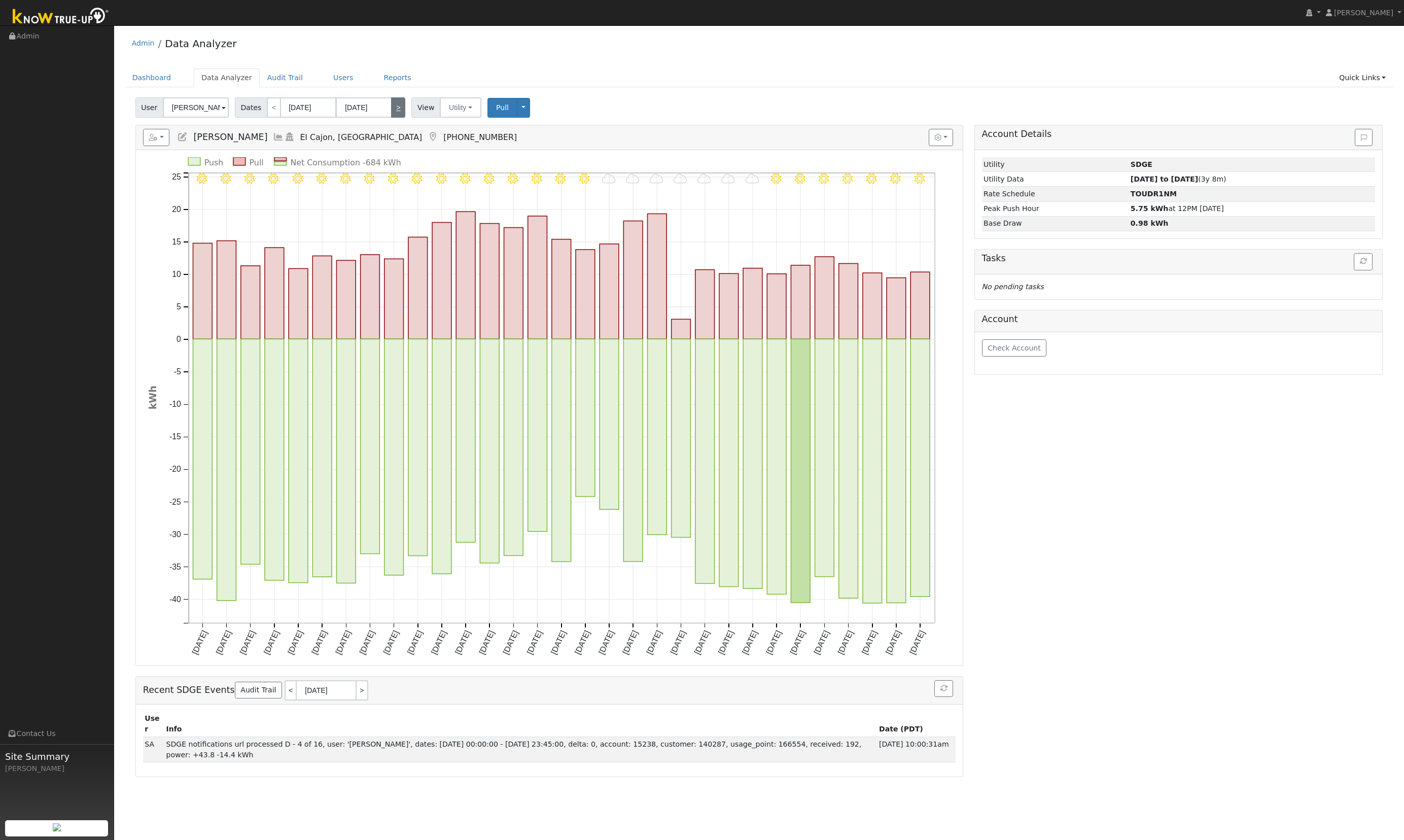
click at [395, 103] on link ">" at bounding box center [398, 107] width 14 height 20
type input "08/01/2025"
type input "08/31/2025"
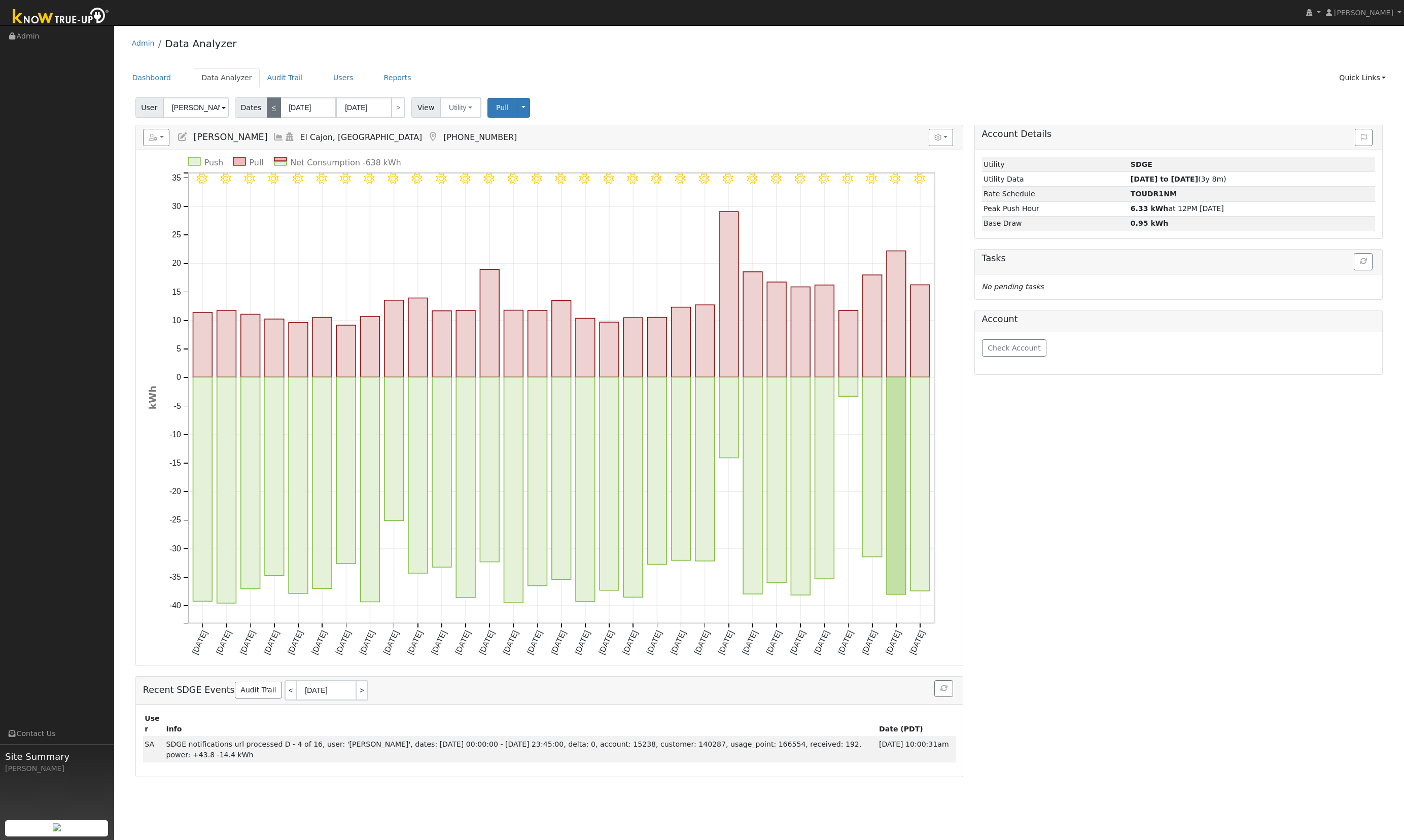
click at [270, 108] on link "<" at bounding box center [274, 107] width 14 height 20
type input "07/01/2025"
type input "07/31/2025"
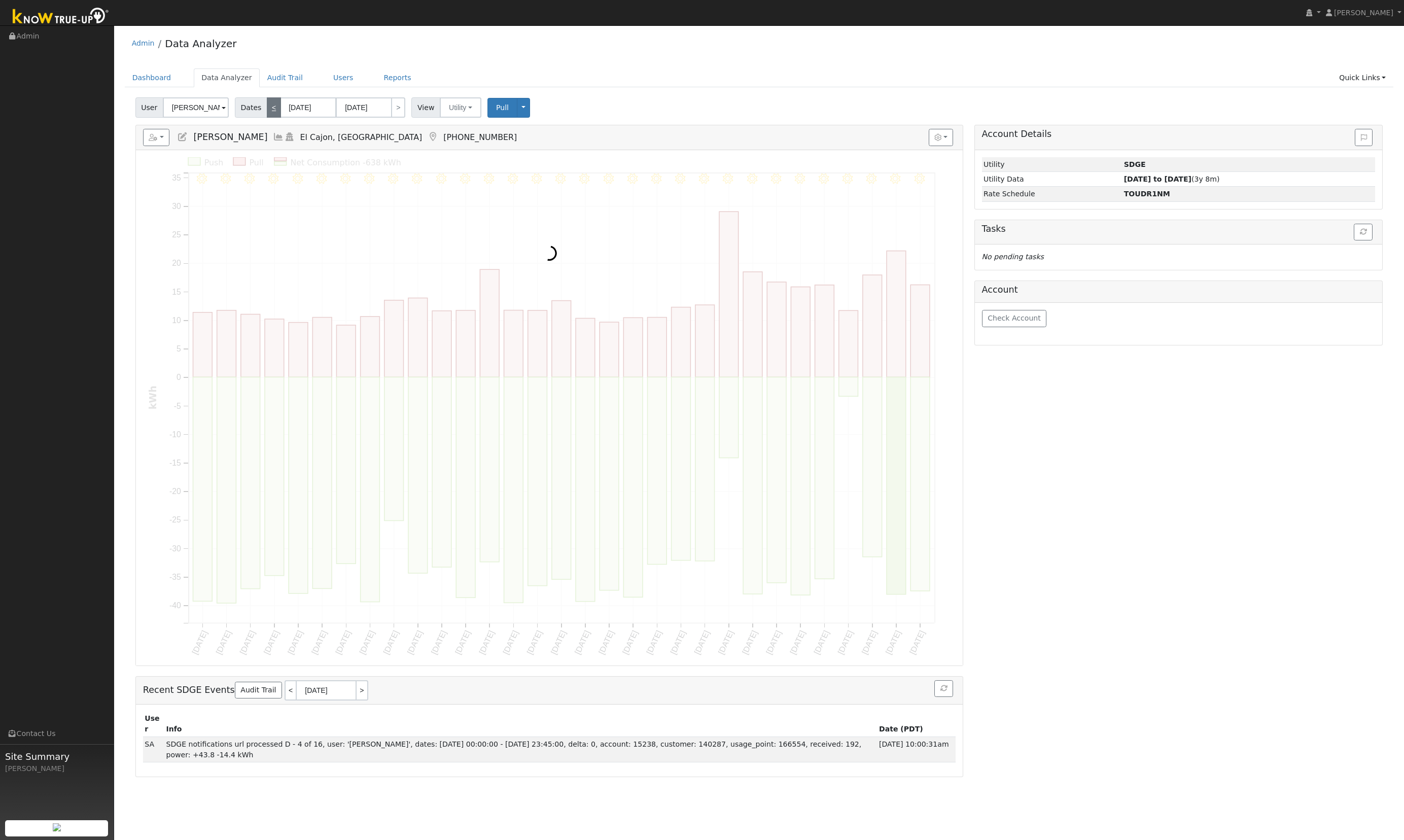
click at [270, 108] on link "<" at bounding box center [274, 107] width 14 height 20
type input "06/01/2025"
type input "06/30/2025"
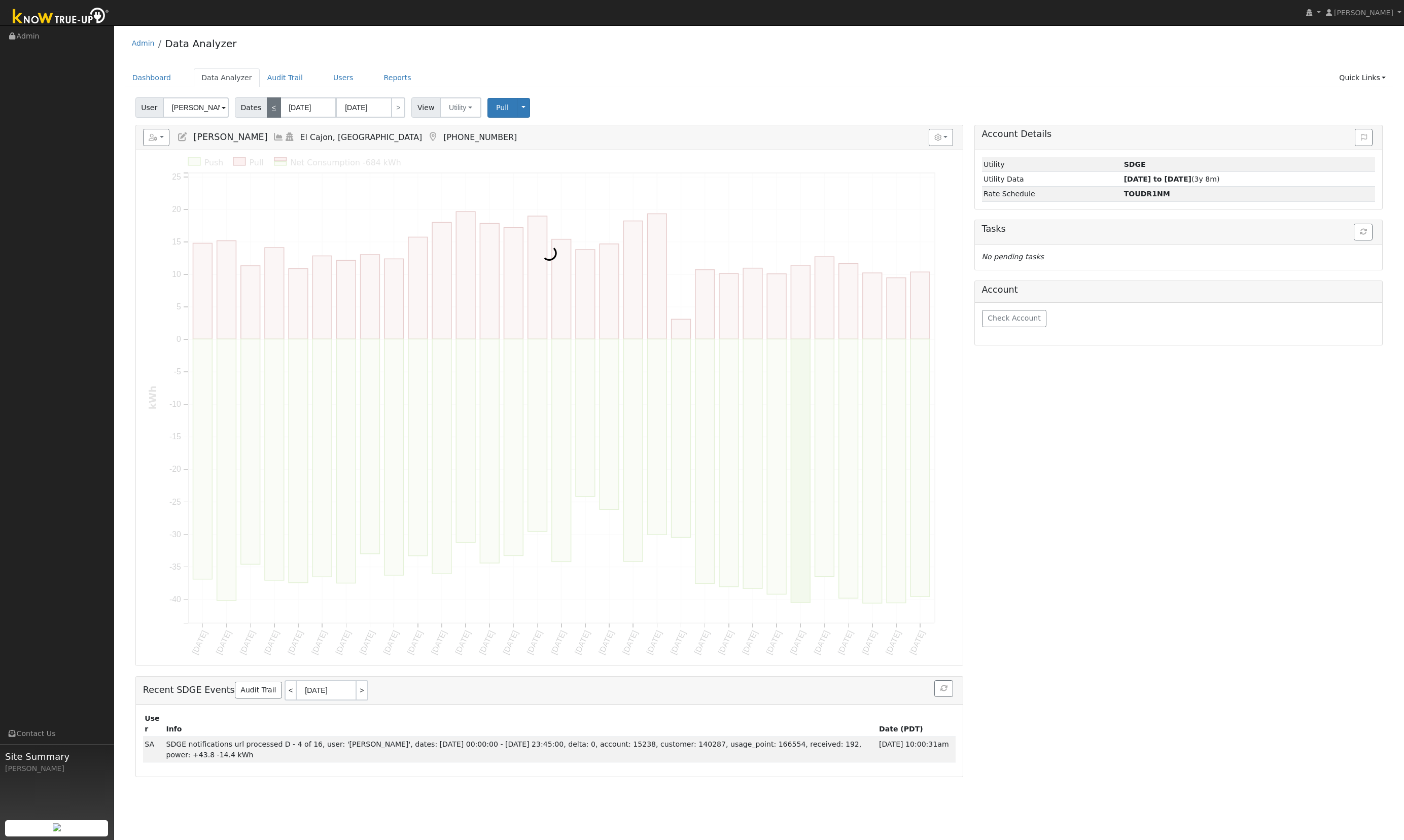
click at [270, 108] on link "<" at bounding box center [274, 107] width 14 height 20
type input "05/01/2025"
type input "05/31/2025"
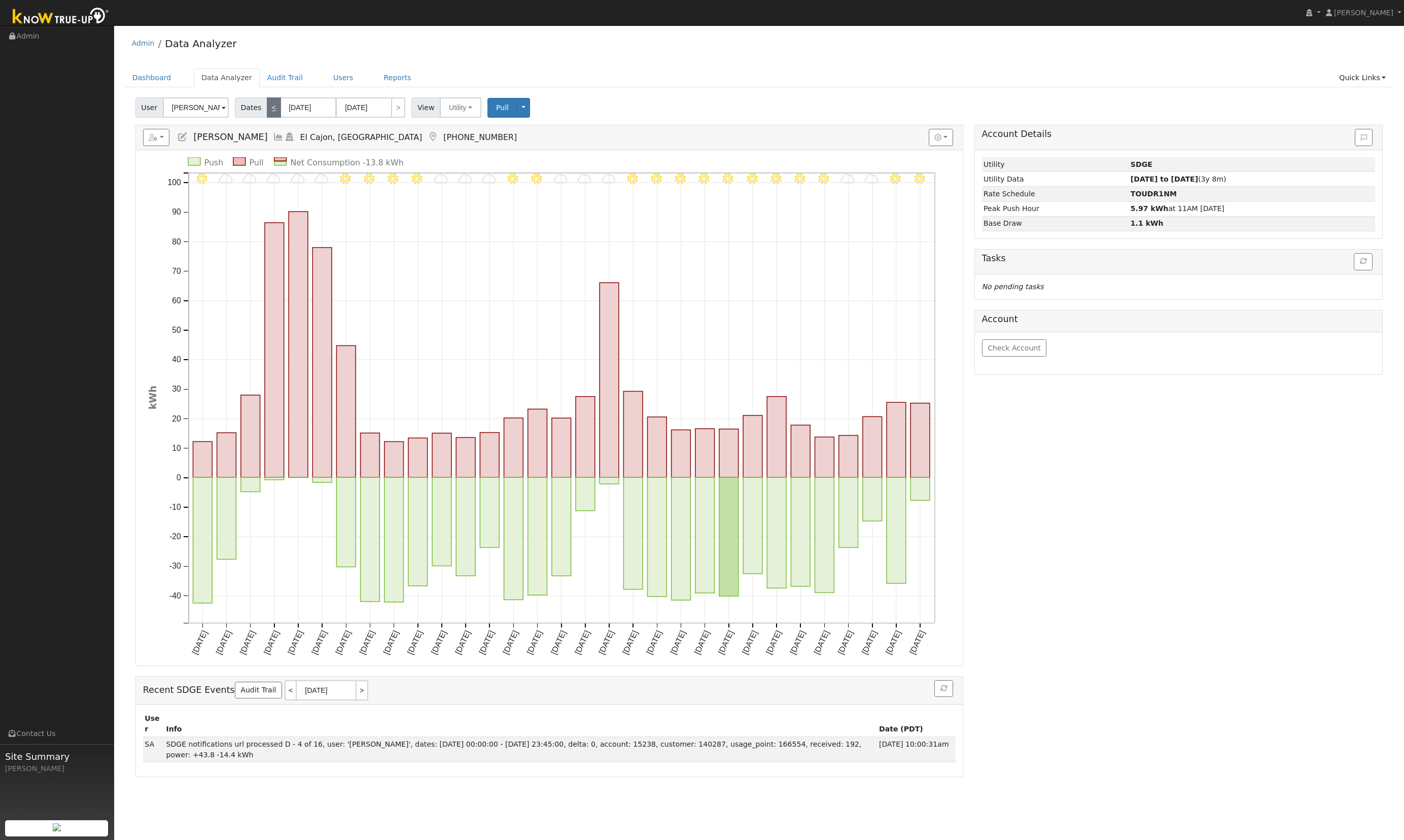
click at [270, 108] on link "<" at bounding box center [274, 107] width 14 height 20
type input "04/01/2025"
type input "04/30/2025"
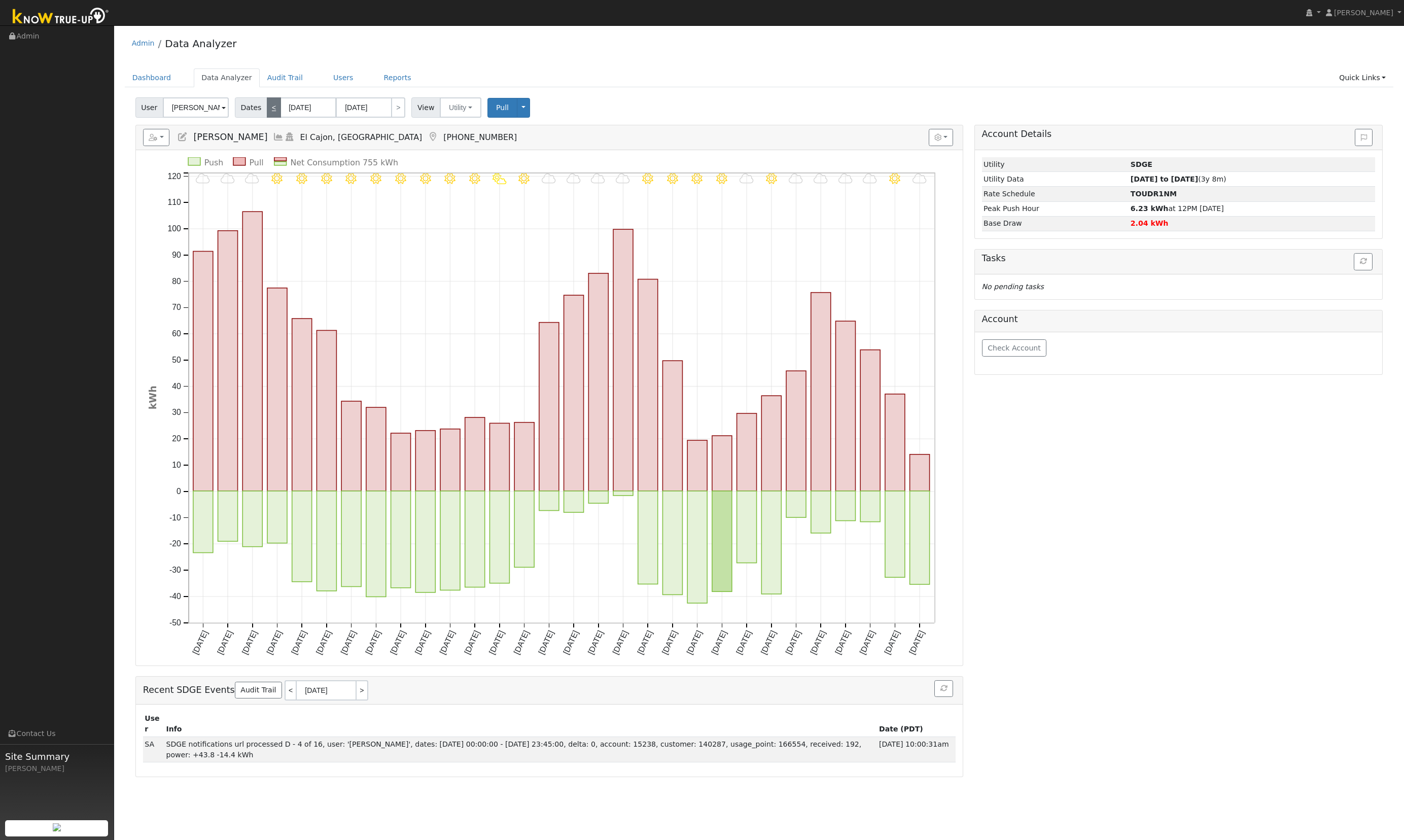
click at [267, 108] on link "<" at bounding box center [274, 107] width 14 height 20
type input "03/01/2025"
type input "03/31/2025"
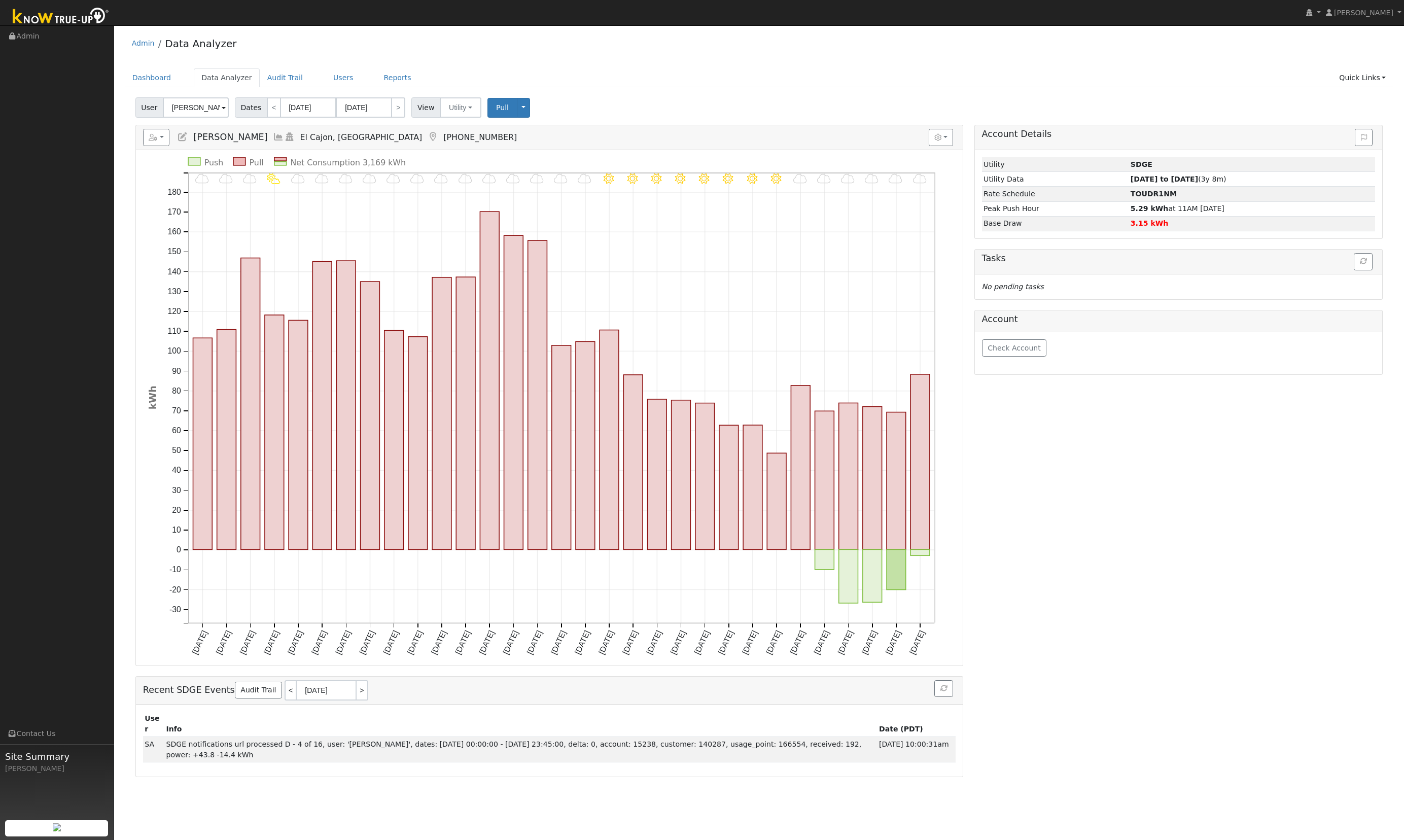
click at [1288, 676] on div "Account Details Issue History Date By Flag Comment Type No Issue History Loadin…" at bounding box center [1179, 451] width 419 height 652
click at [267, 109] on link "<" at bounding box center [274, 107] width 14 height 20
type input "02/01/2025"
type input "02/28/2025"
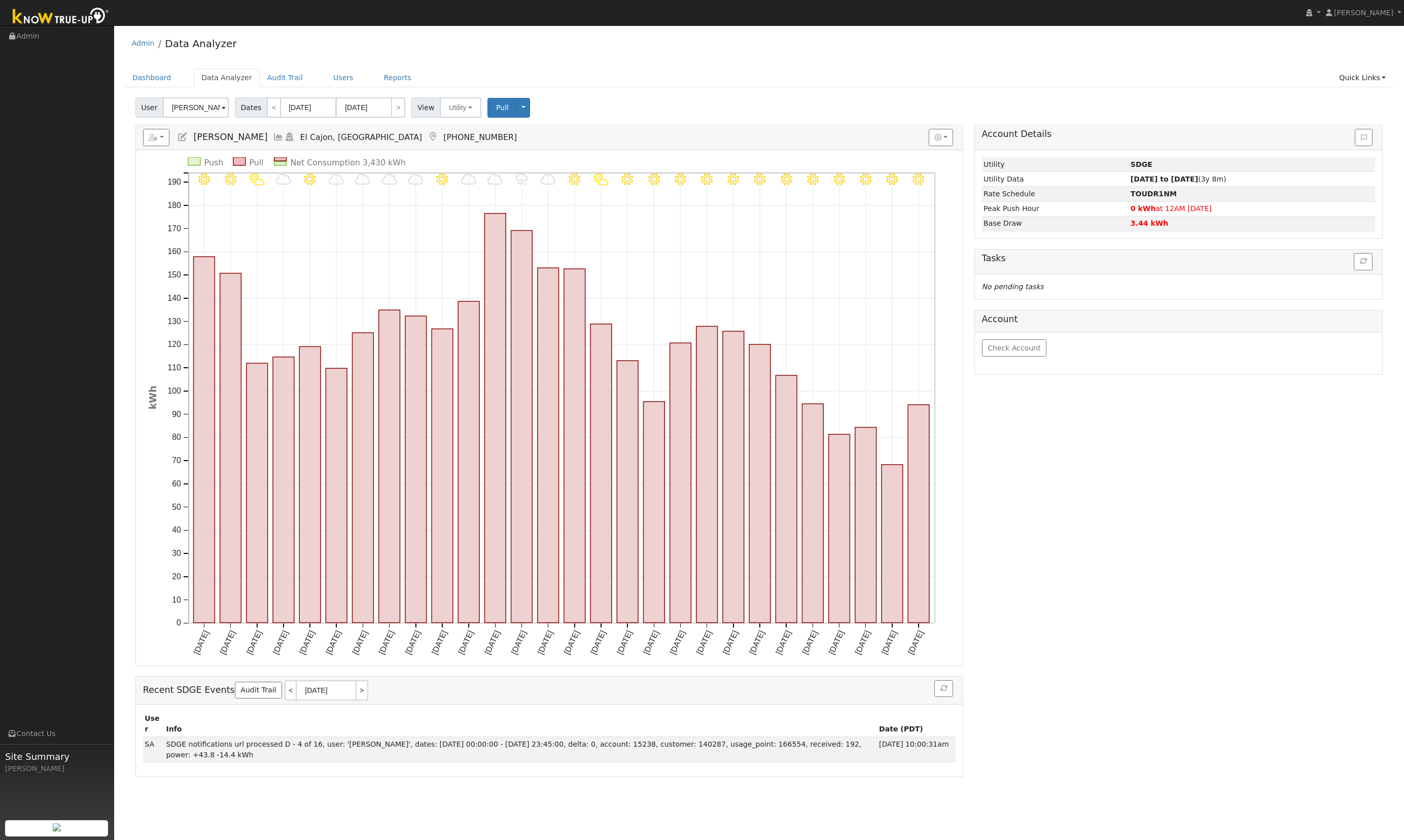
click at [440, 151] on div "2/28 - MostlyClear 2/27 - MostlyClear 2/26 - Clear 2/25 - Clear 2/24 - Clear 2/…" at bounding box center [550, 407] width 827 height 515
click at [399, 105] on link ">" at bounding box center [398, 107] width 14 height 20
type input "03/01/2025"
type input "03/31/2025"
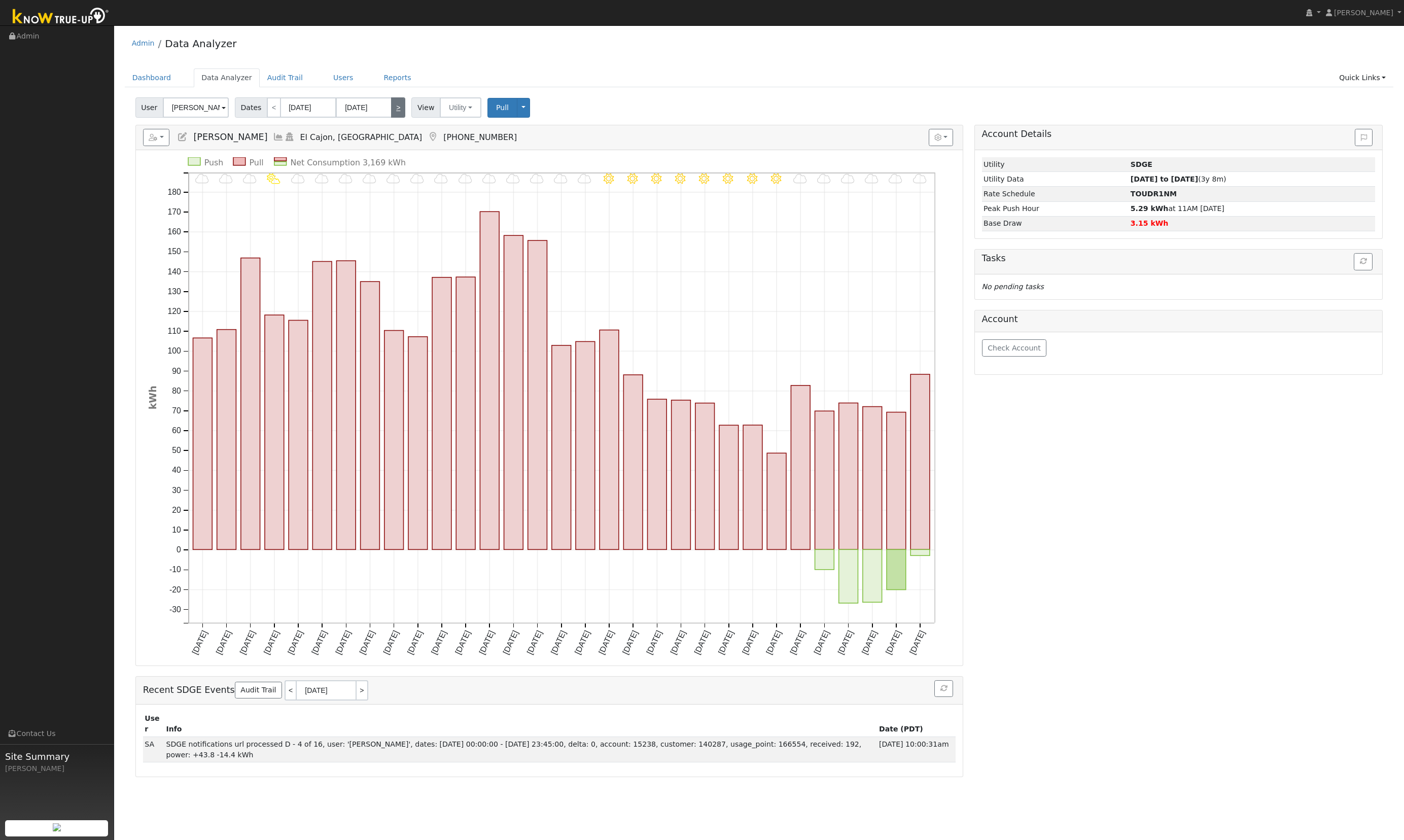
click at [399, 105] on link ">" at bounding box center [398, 107] width 14 height 20
type input "04/01/2025"
type input "04/30/2025"
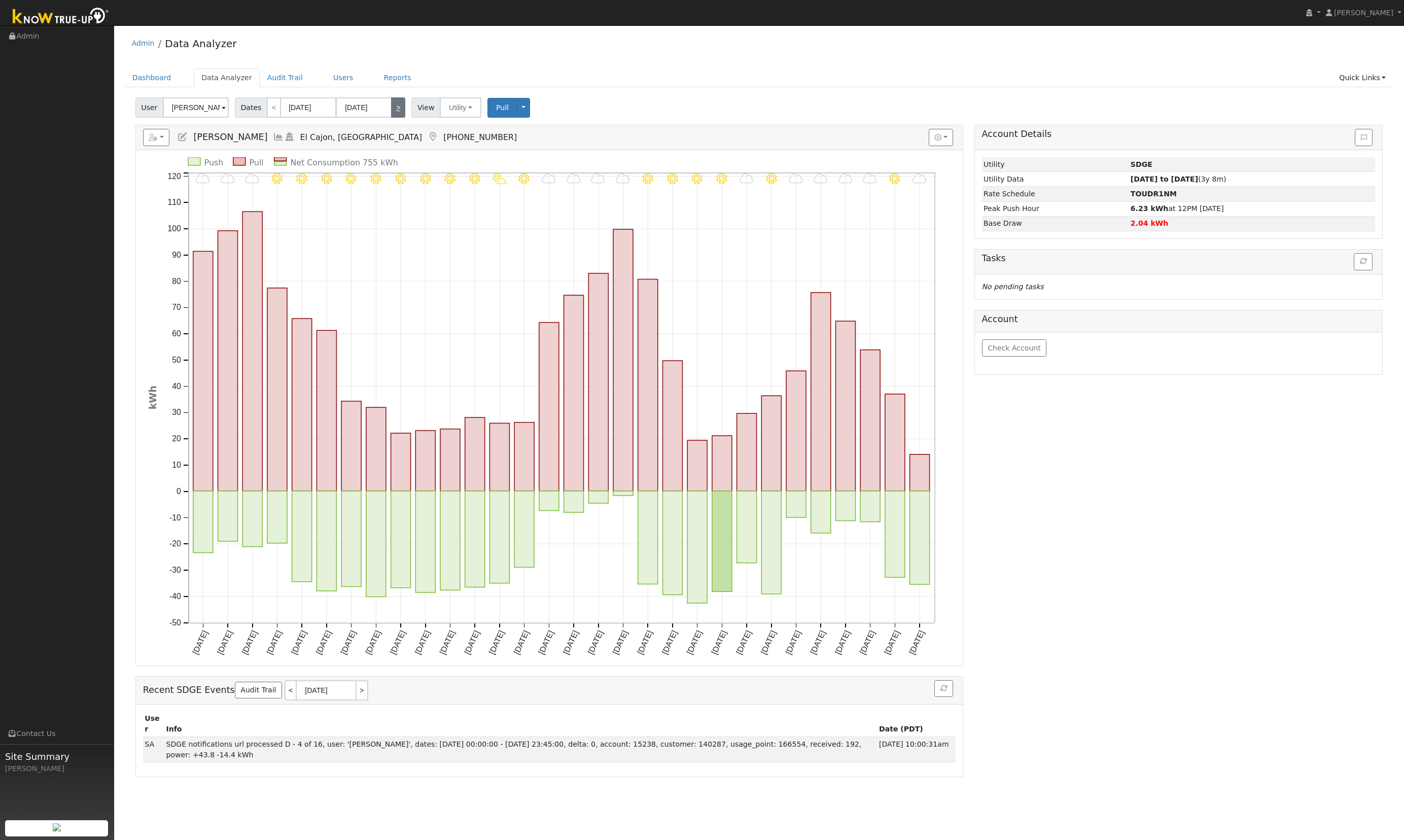
click at [399, 105] on link ">" at bounding box center [398, 107] width 14 height 20
type input "05/01/2025"
type input "05/31/2025"
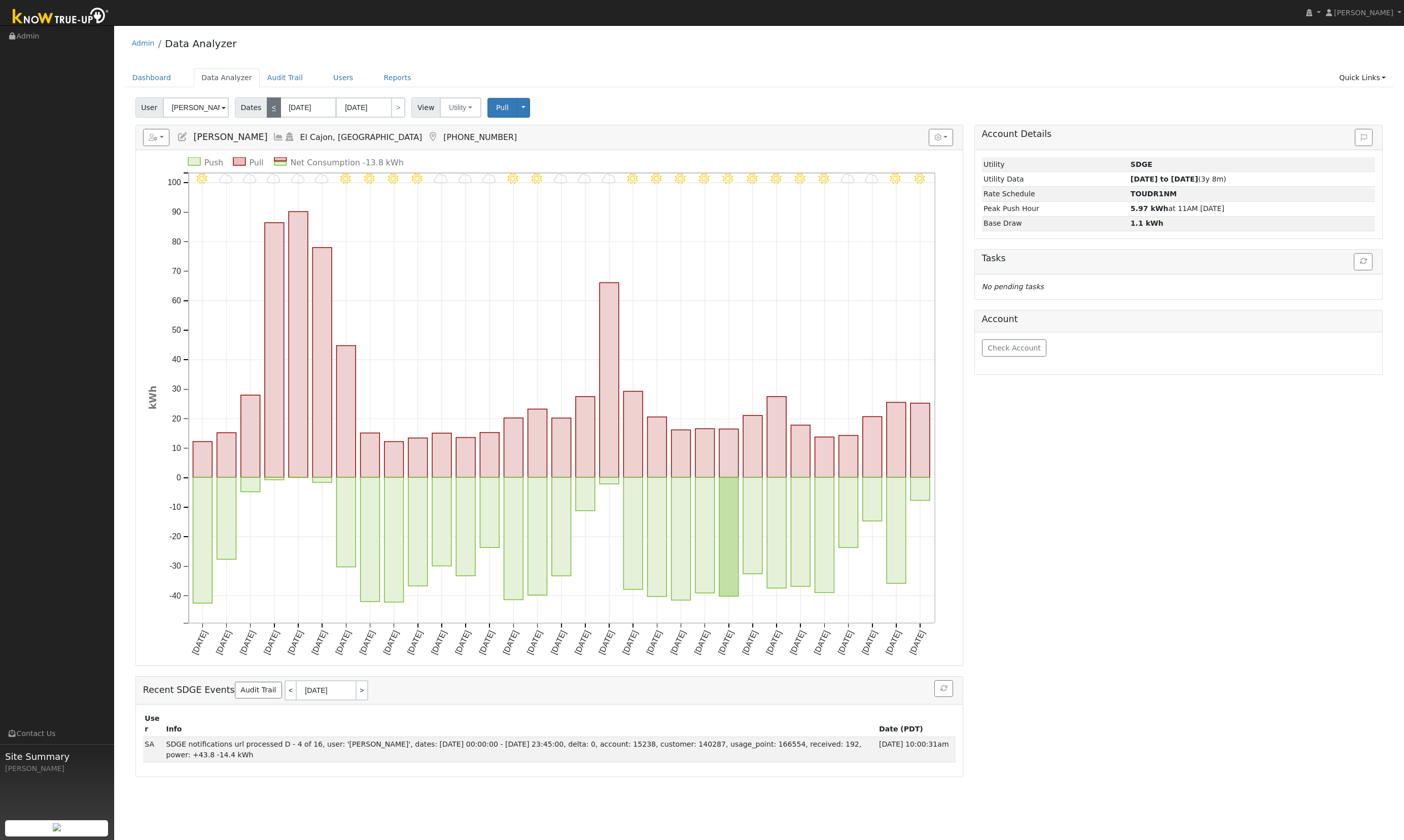
click at [273, 116] on link "<" at bounding box center [274, 107] width 14 height 20
type input "04/01/2025"
type input "04/30/2025"
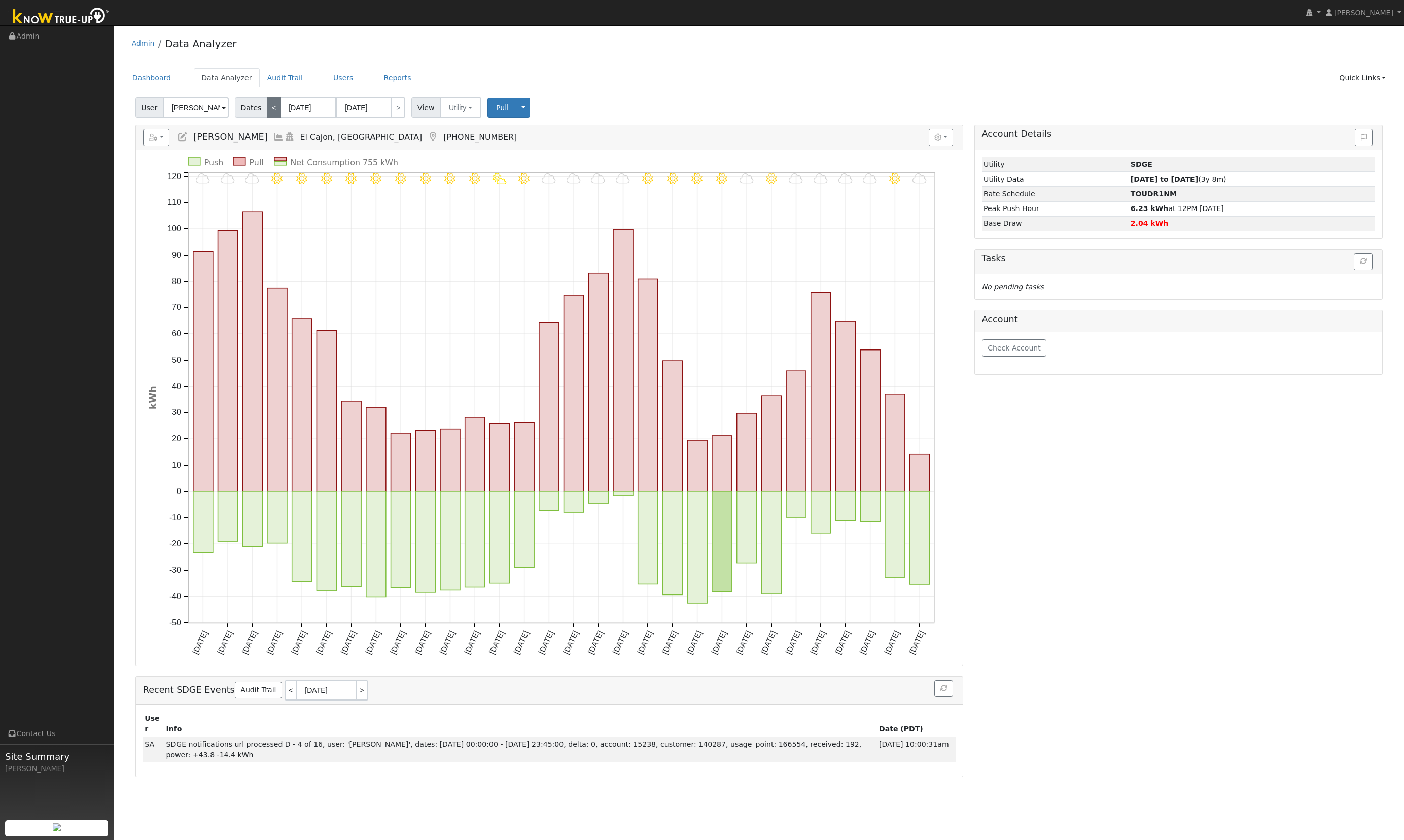
click at [273, 116] on link "<" at bounding box center [274, 107] width 14 height 20
type input "03/01/2025"
type input "03/31/2025"
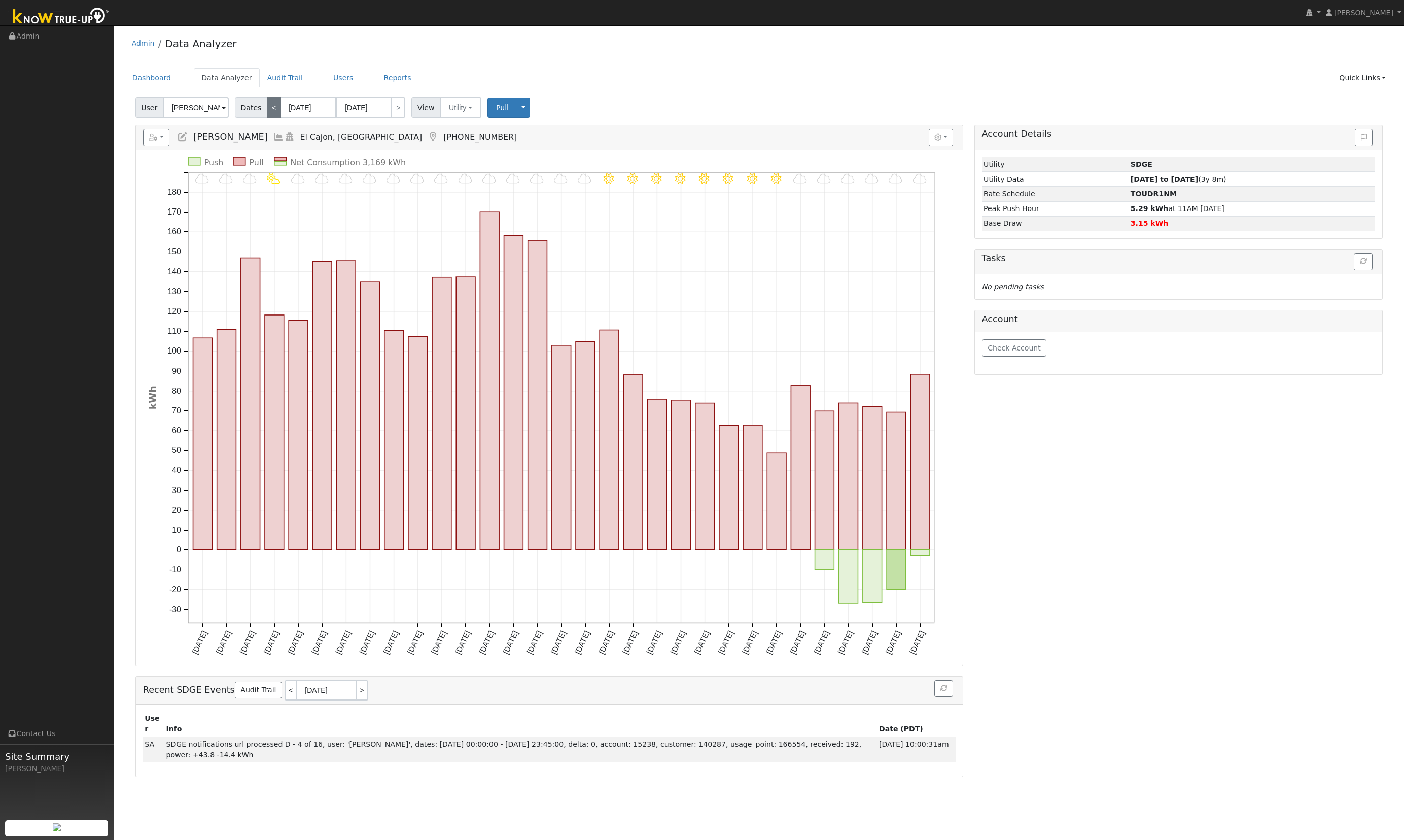
click at [273, 116] on link "<" at bounding box center [274, 107] width 14 height 20
type input "02/01/2025"
type input "02/28/2025"
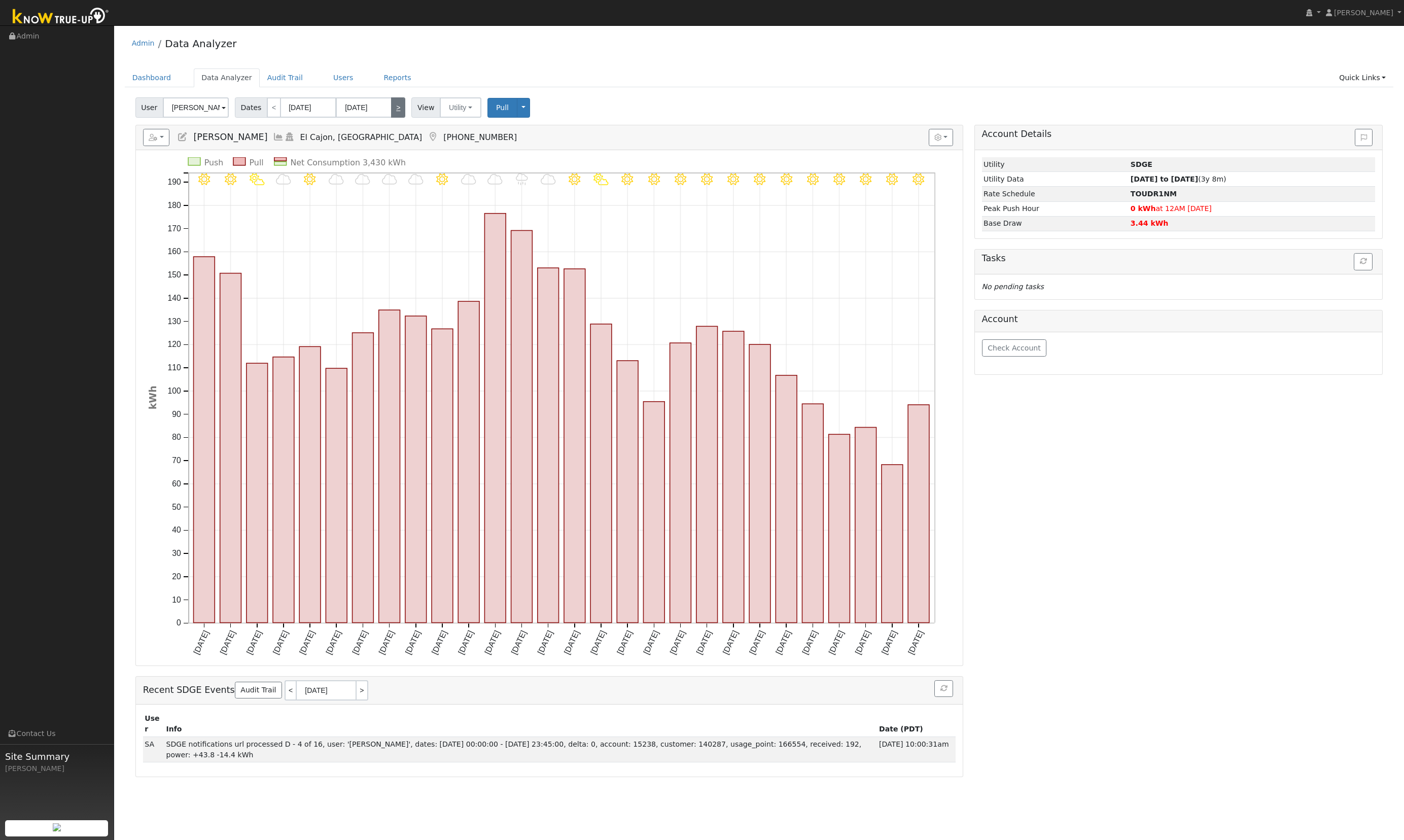
click at [391, 110] on link ">" at bounding box center [398, 107] width 14 height 20
type input "03/01/2025"
type input "03/31/2025"
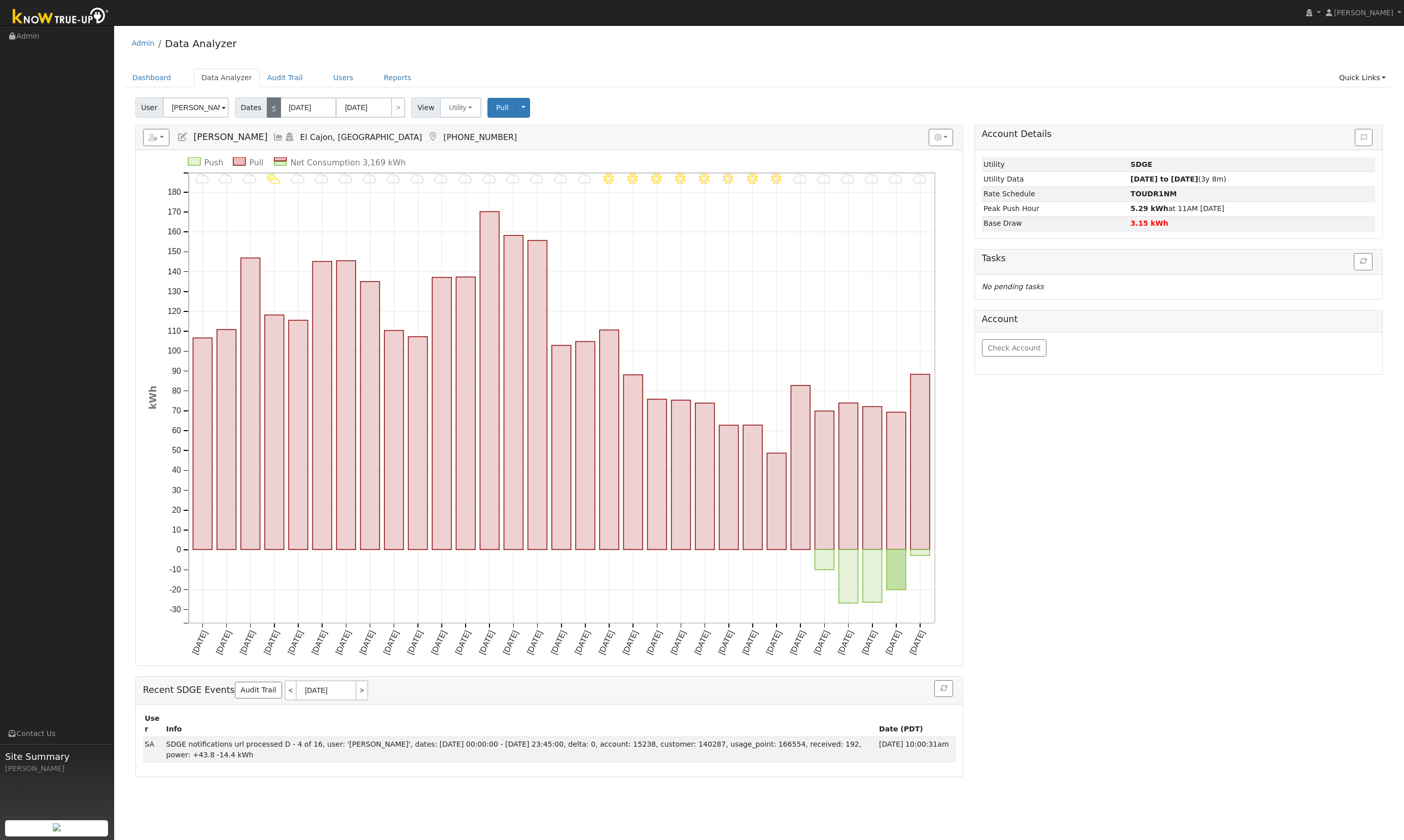
click at [275, 110] on link "<" at bounding box center [274, 107] width 14 height 20
type input "02/01/2025"
type input "02/28/2025"
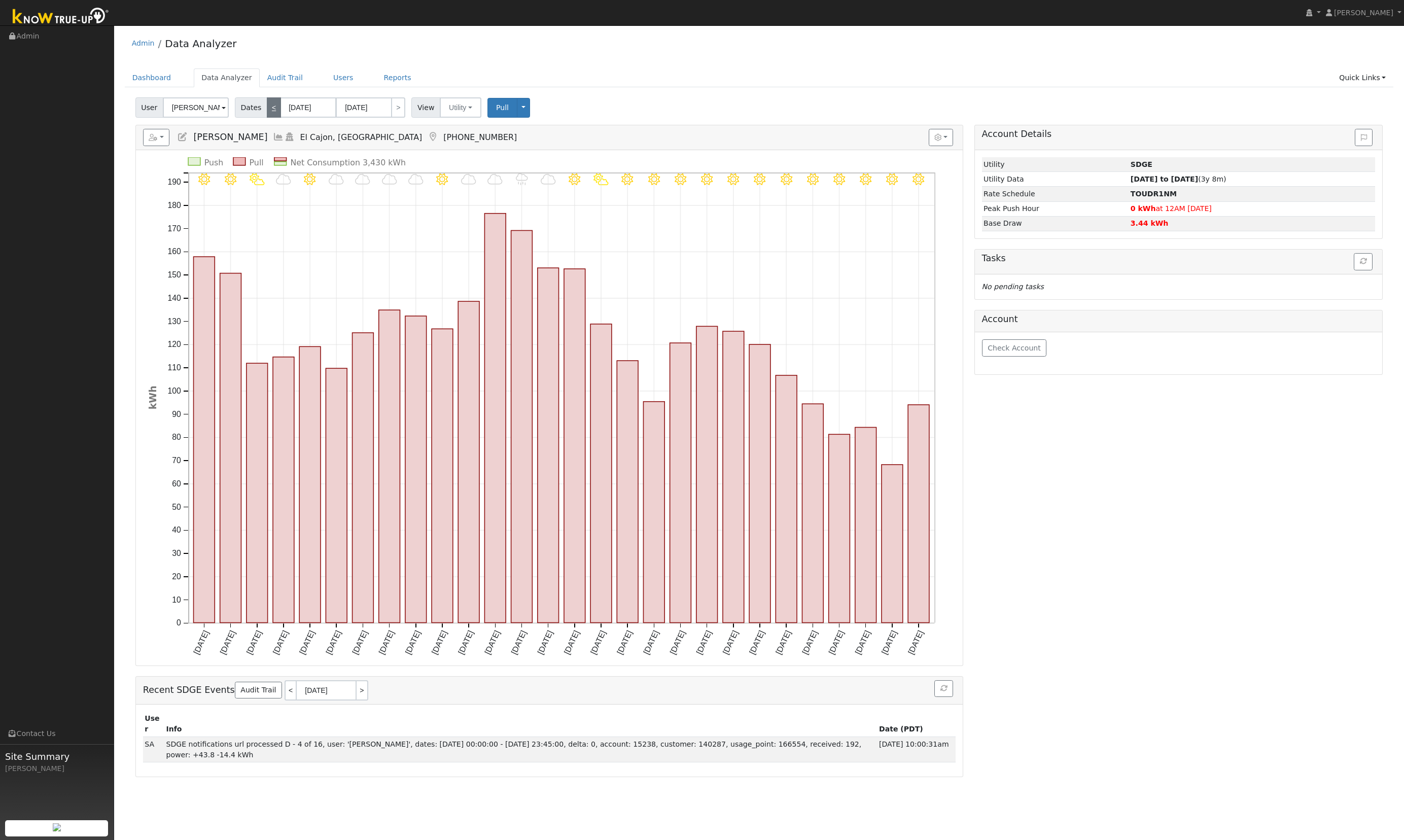
click at [270, 109] on link "<" at bounding box center [274, 107] width 14 height 20
type input "01/01/2025"
type input "01/31/2025"
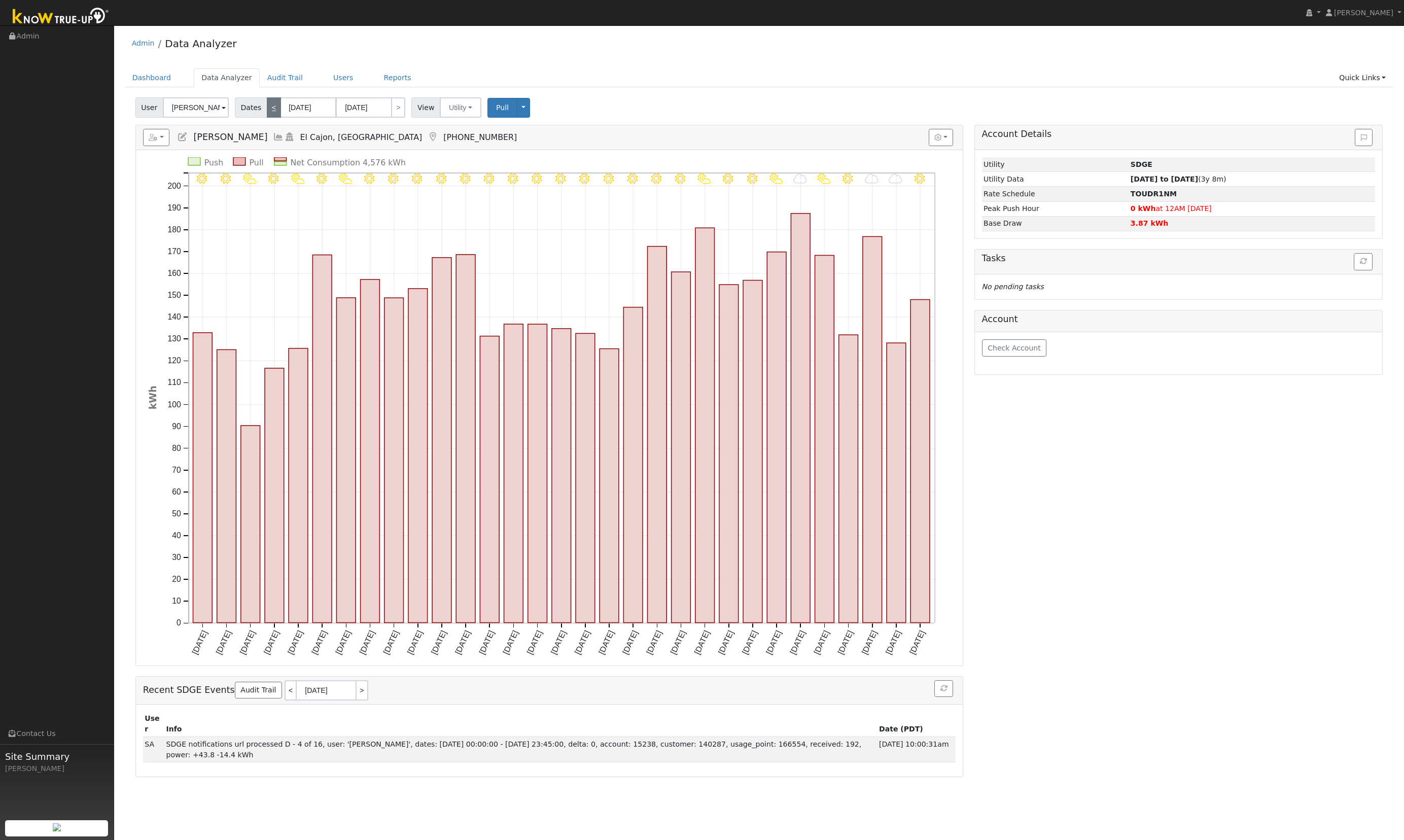
click at [270, 109] on link "<" at bounding box center [274, 107] width 14 height 20
type input "12/01/2024"
type input "12/31/2024"
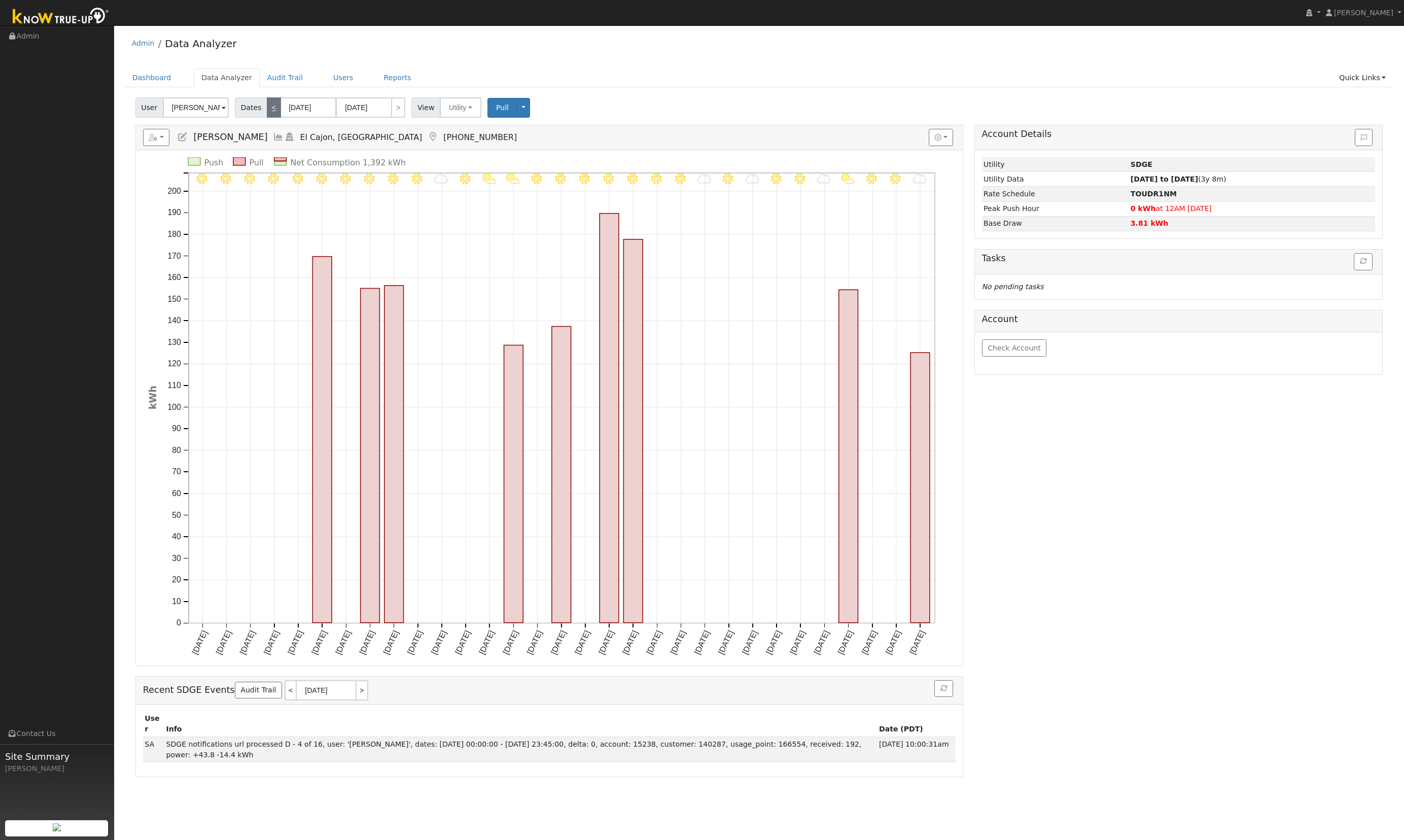
click at [270, 109] on link "<" at bounding box center [274, 107] width 14 height 20
type input "11/01/2024"
type input "11/30/2024"
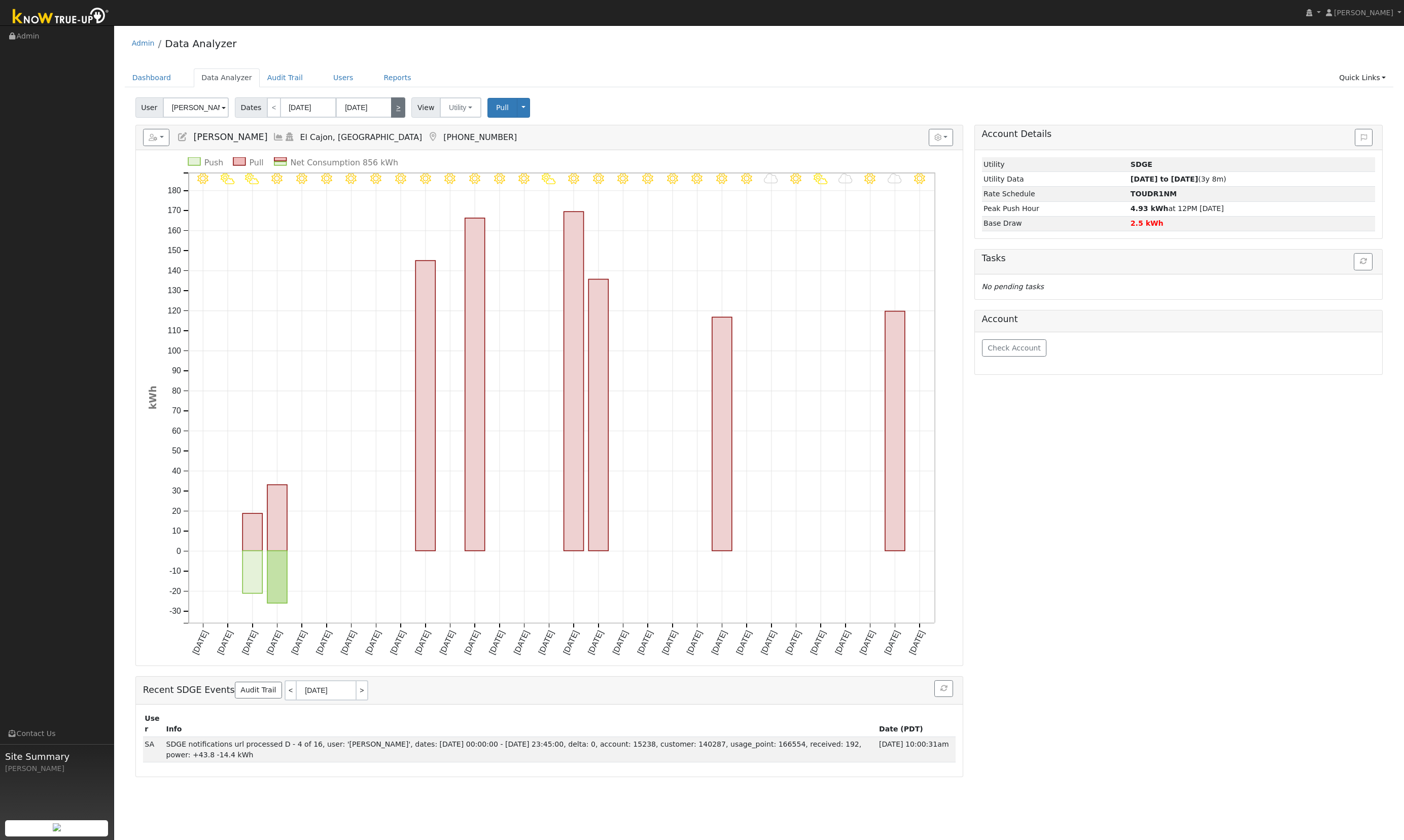
click at [399, 105] on link ">" at bounding box center [398, 107] width 14 height 20
type input "12/01/2024"
type input "12/31/2024"
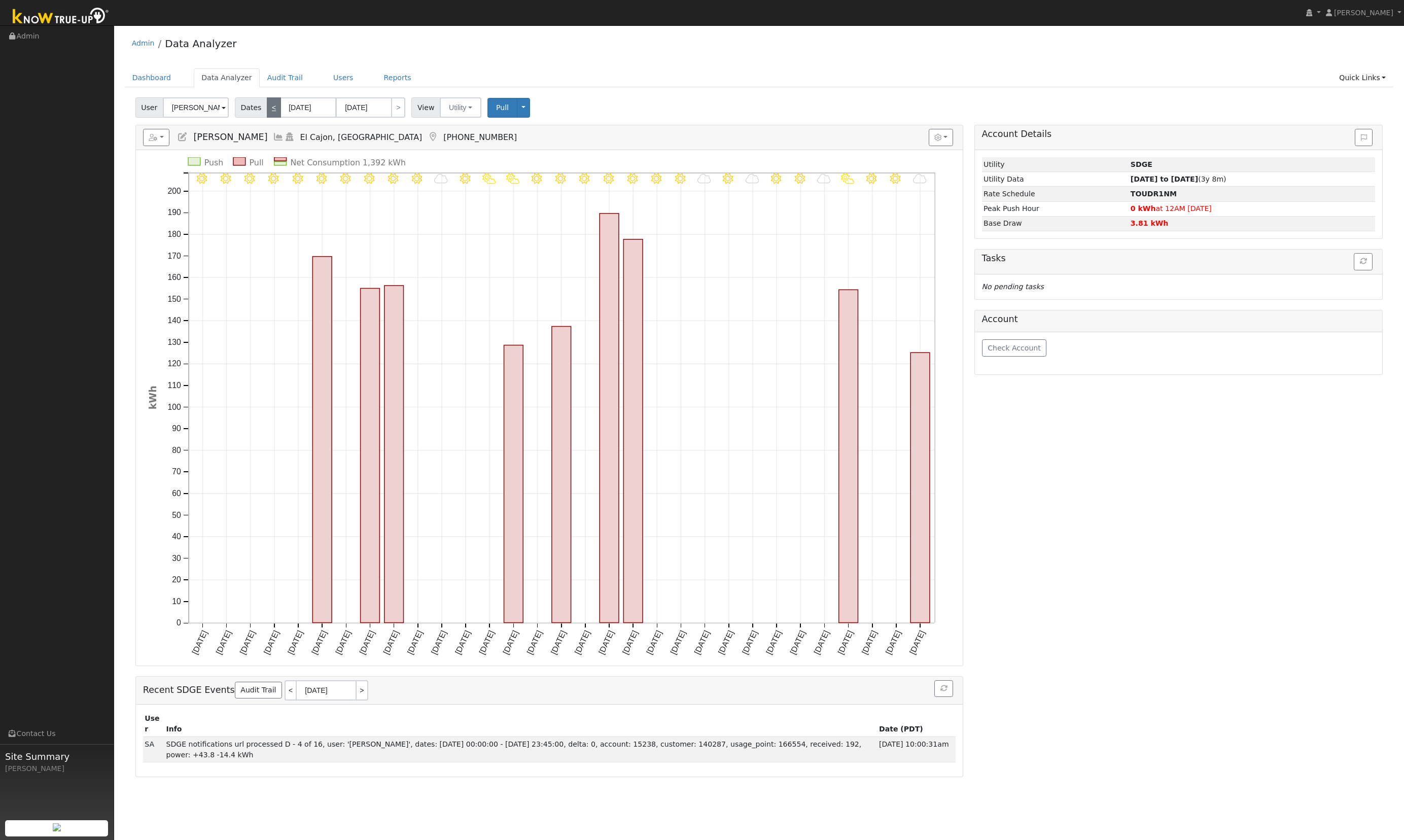
click at [271, 106] on link "<" at bounding box center [274, 107] width 14 height 20
type input "11/01/2024"
type input "11/30/2024"
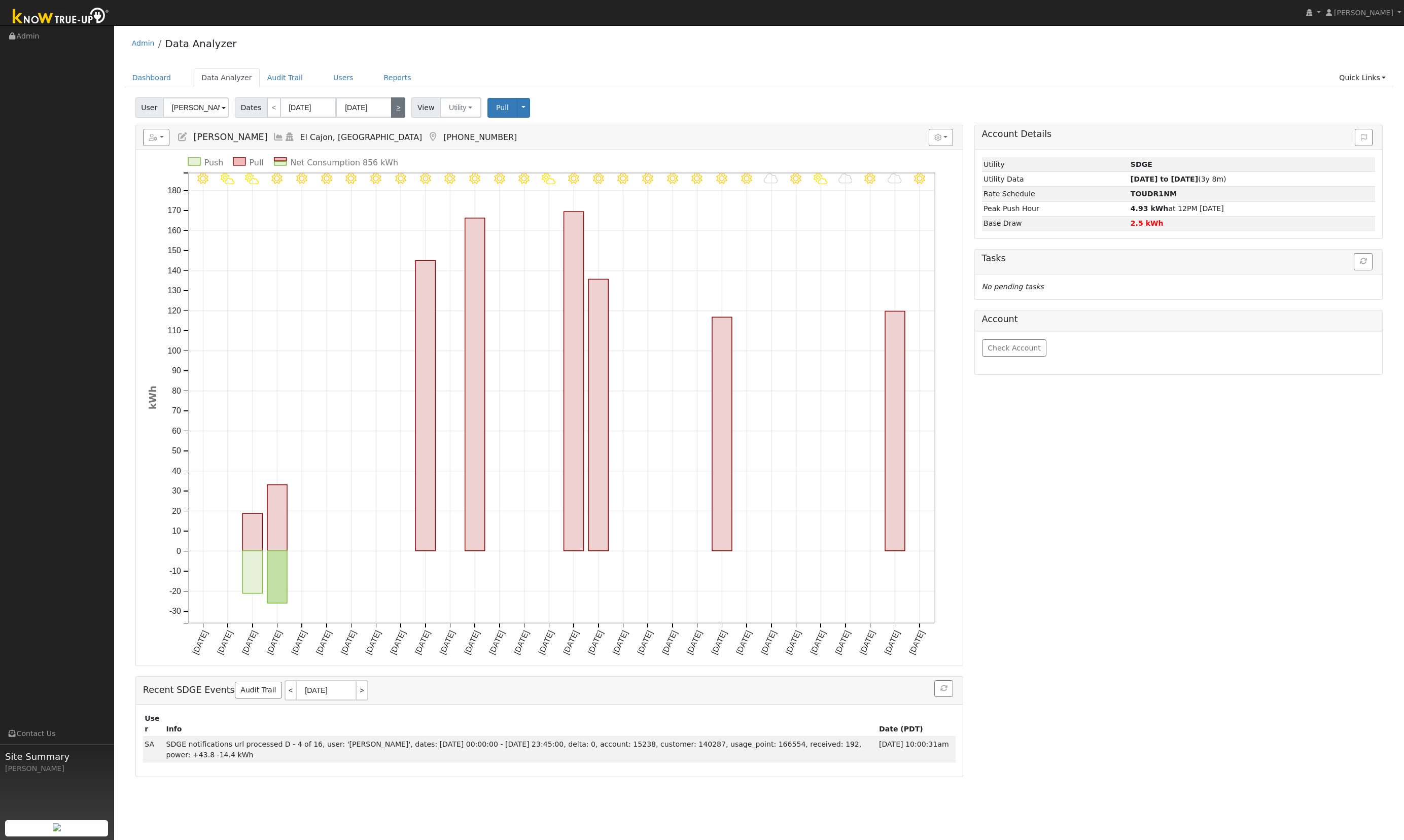
click at [391, 102] on link ">" at bounding box center [398, 107] width 14 height 20
type input "12/01/2024"
type input "12/31/2024"
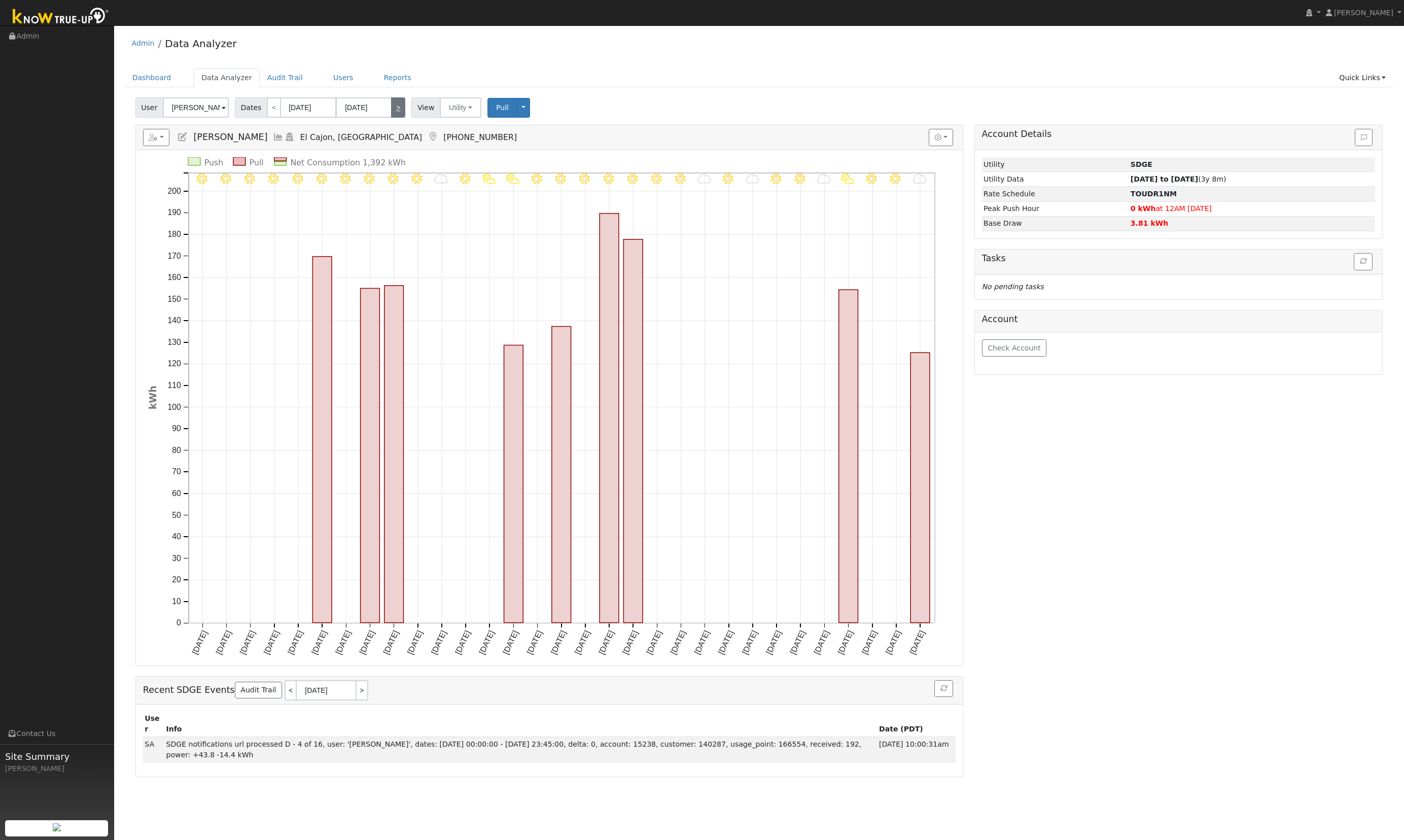
click at [391, 102] on link ">" at bounding box center [398, 107] width 14 height 20
type input "01/01/2025"
type input "01/31/2025"
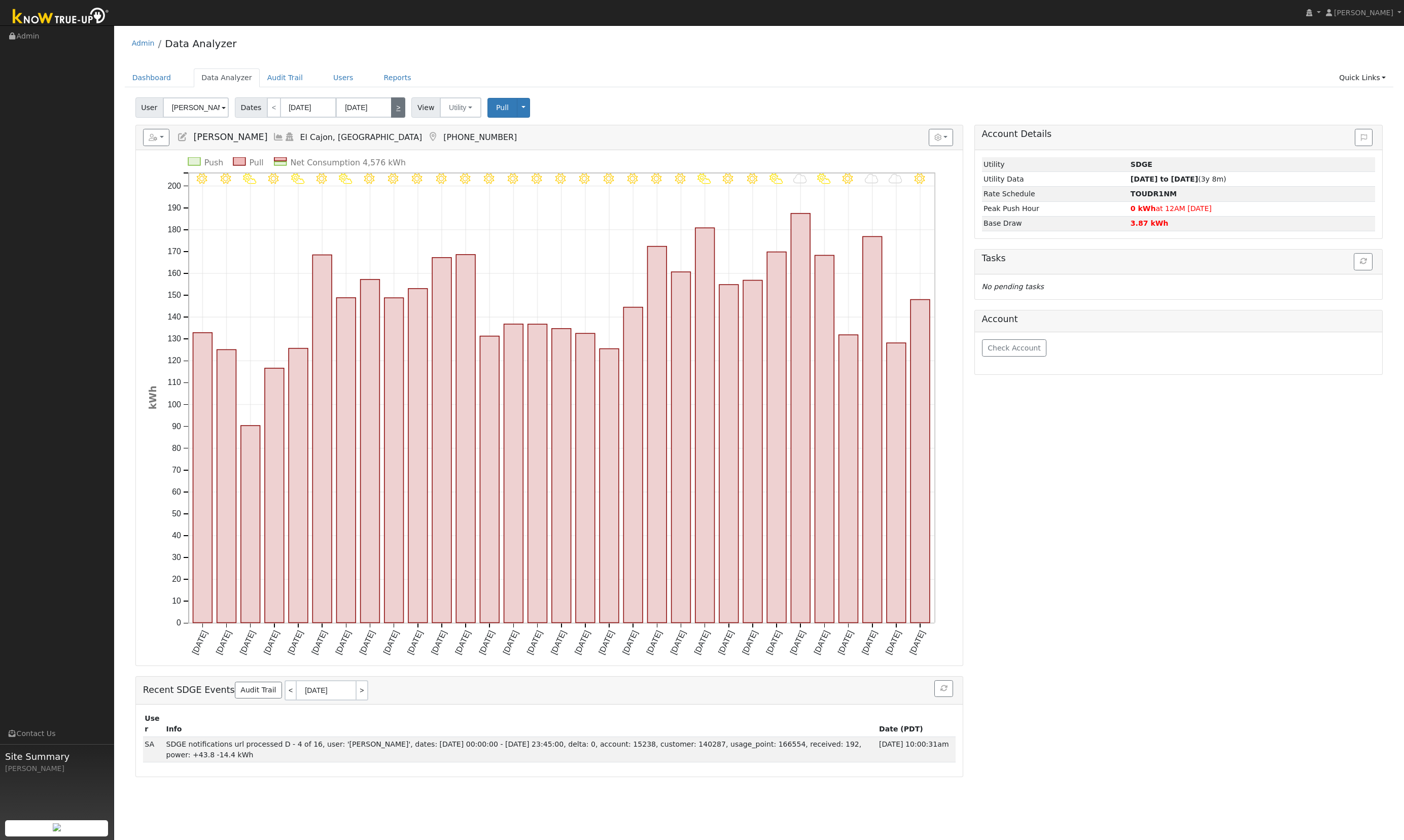
click at [391, 102] on link ">" at bounding box center [398, 107] width 14 height 20
type input "02/01/2025"
type input "02/28/2025"
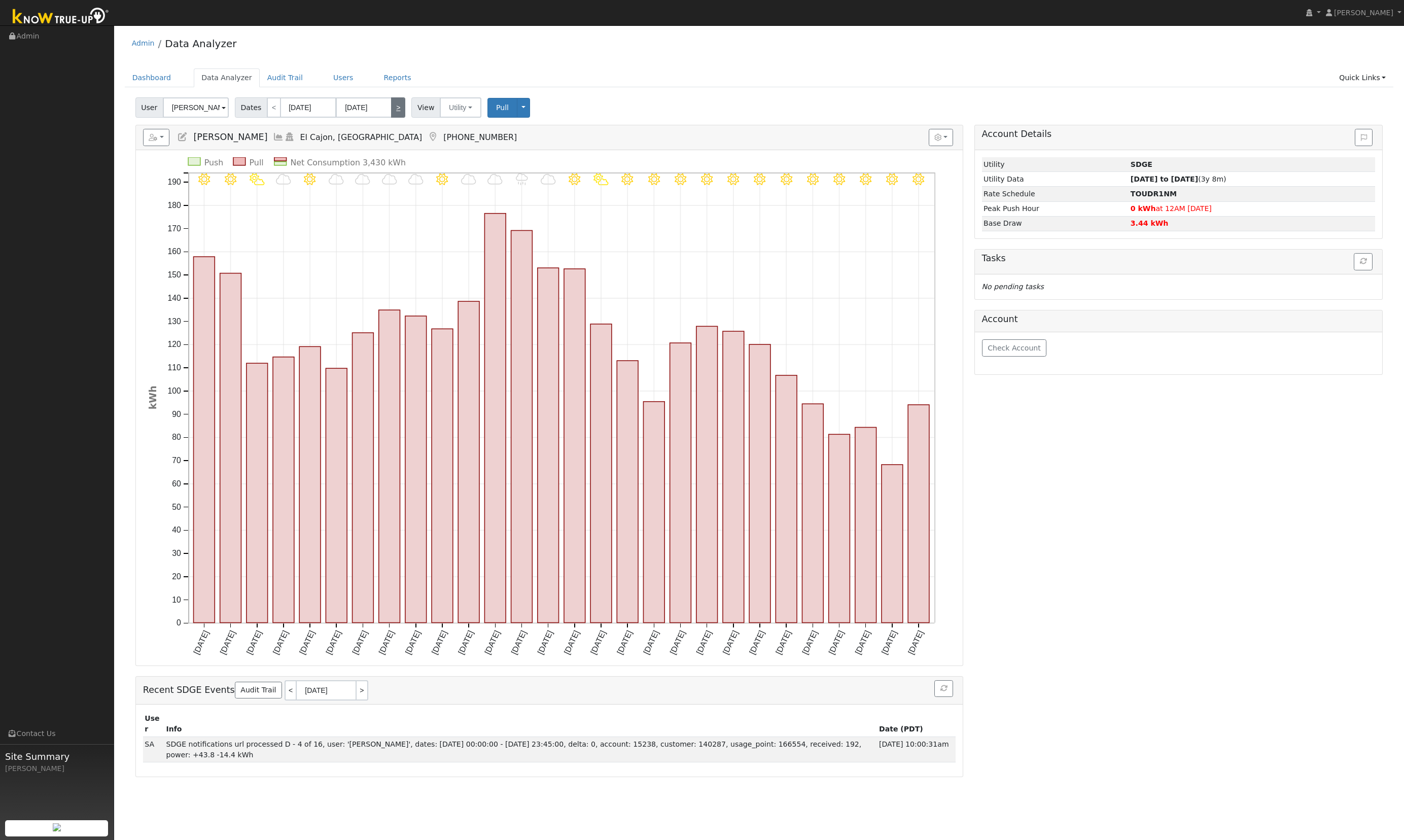
click at [391, 102] on link ">" at bounding box center [398, 107] width 14 height 20
type input "03/01/2025"
type input "03/31/2025"
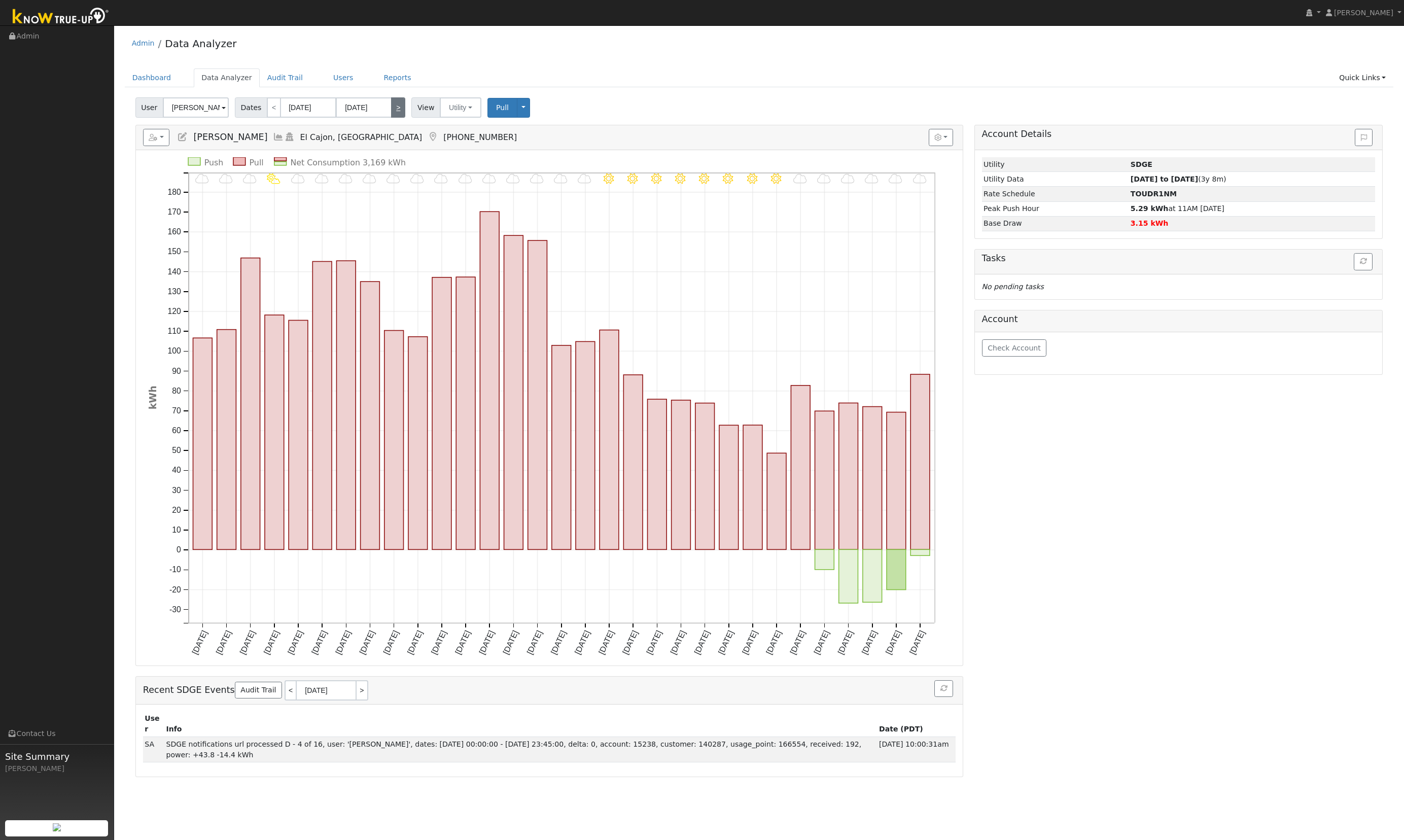
click at [391, 102] on link ">" at bounding box center [398, 107] width 14 height 20
type input "04/01/2025"
type input "04/30/2025"
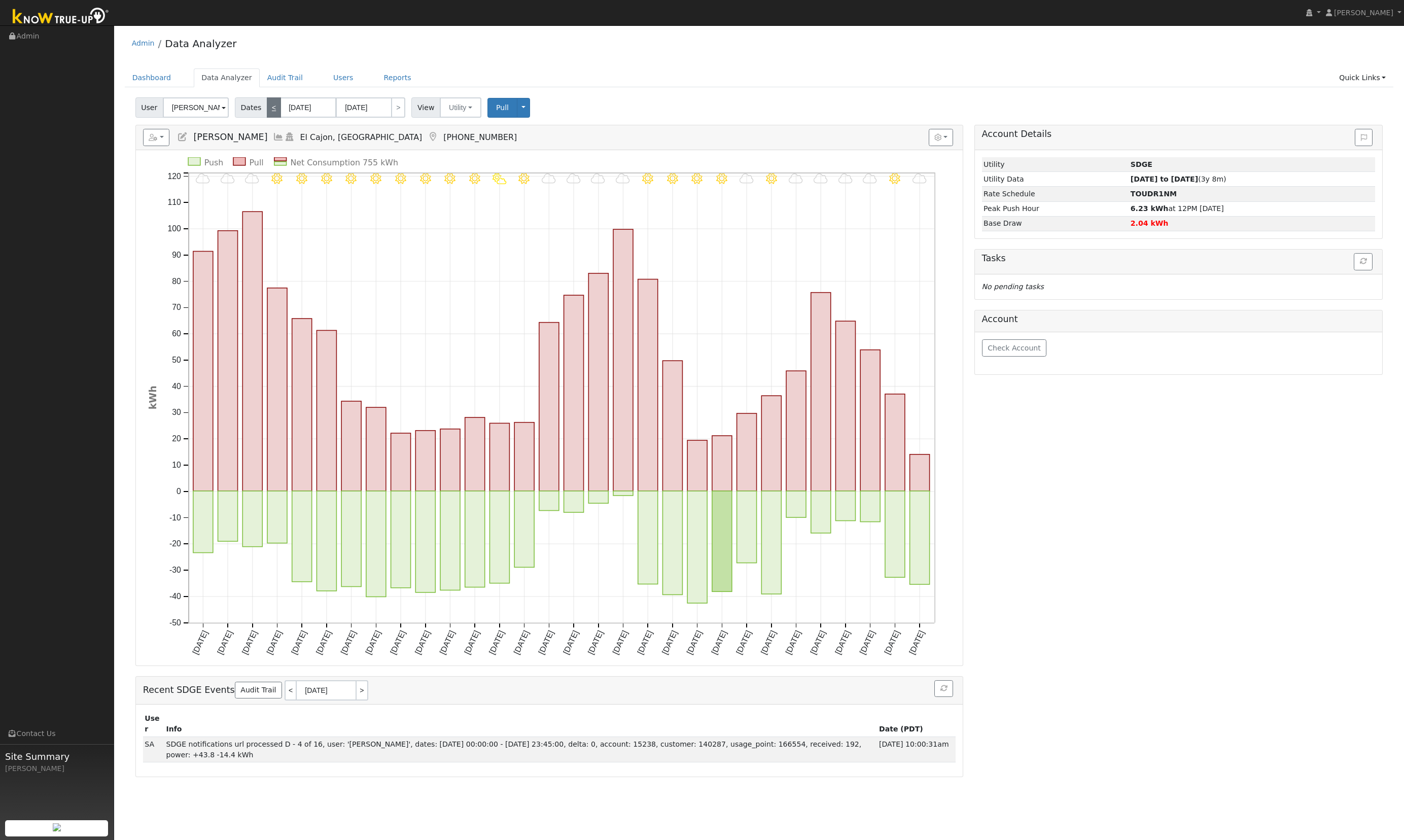
click at [267, 110] on link "<" at bounding box center [274, 107] width 14 height 20
type input "03/01/2025"
type input "03/31/2025"
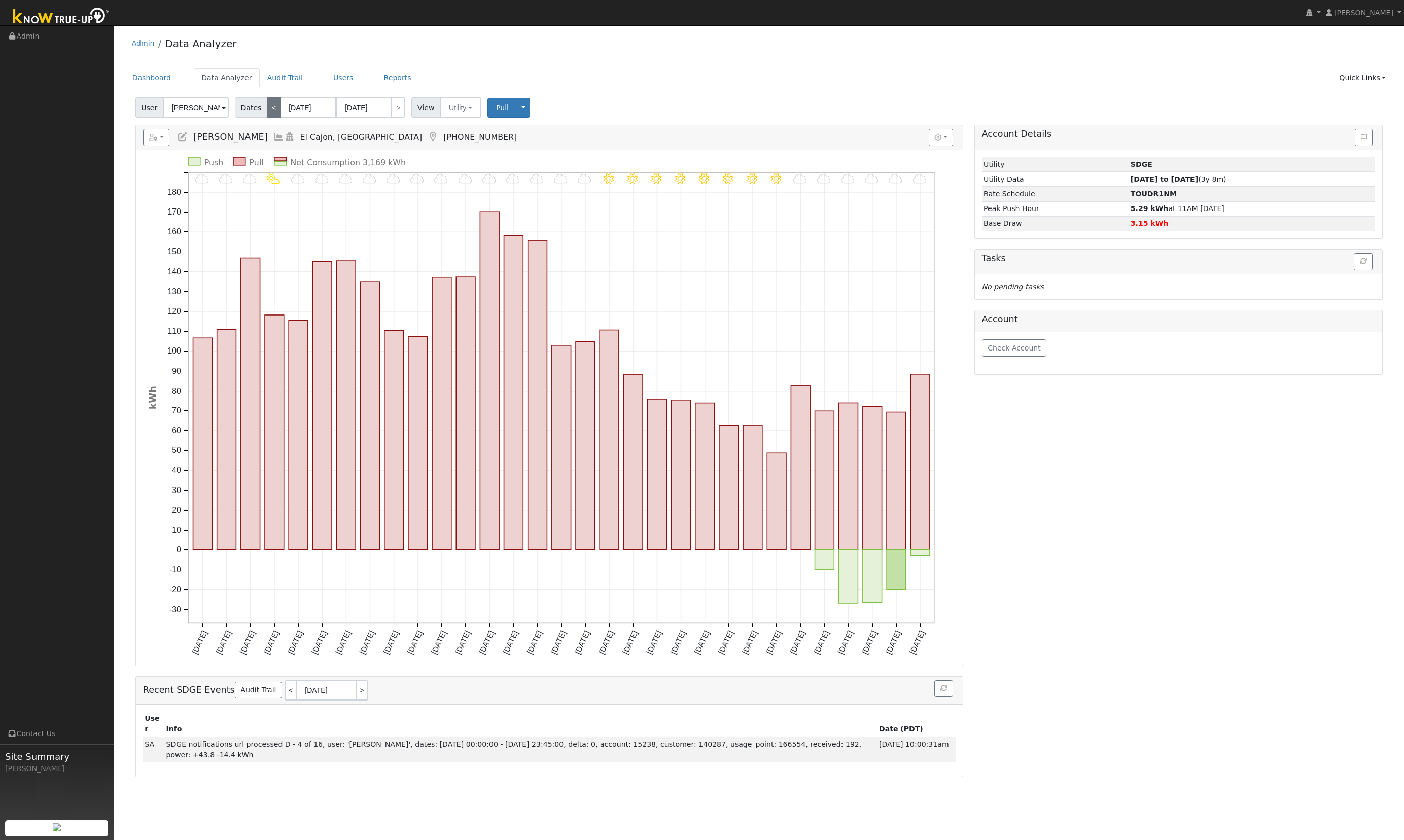
click at [267, 110] on link "<" at bounding box center [274, 107] width 14 height 20
type input "02/01/2025"
type input "02/28/2025"
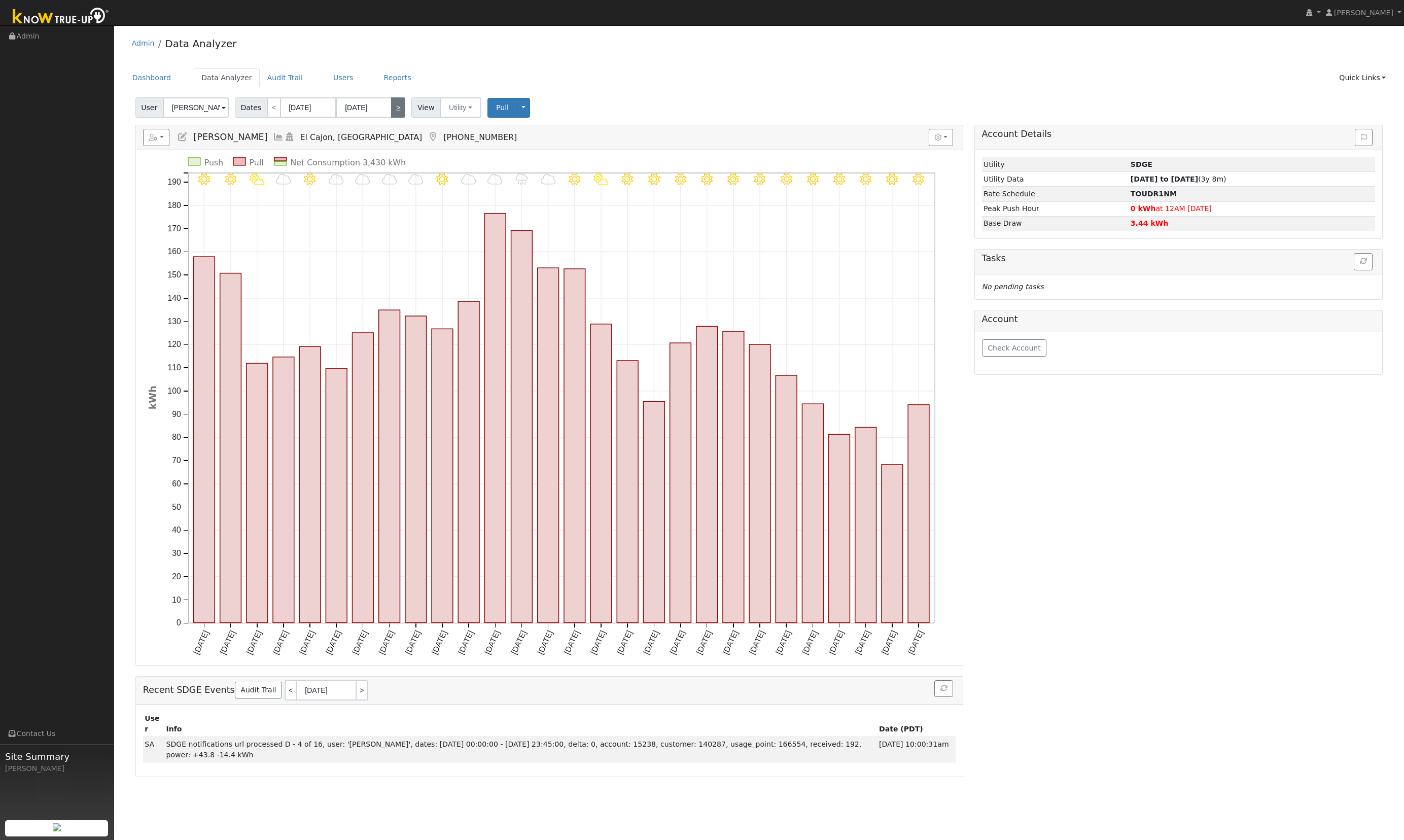
click at [391, 105] on link ">" at bounding box center [398, 107] width 14 height 20
type input "03/01/2025"
type input "03/31/2025"
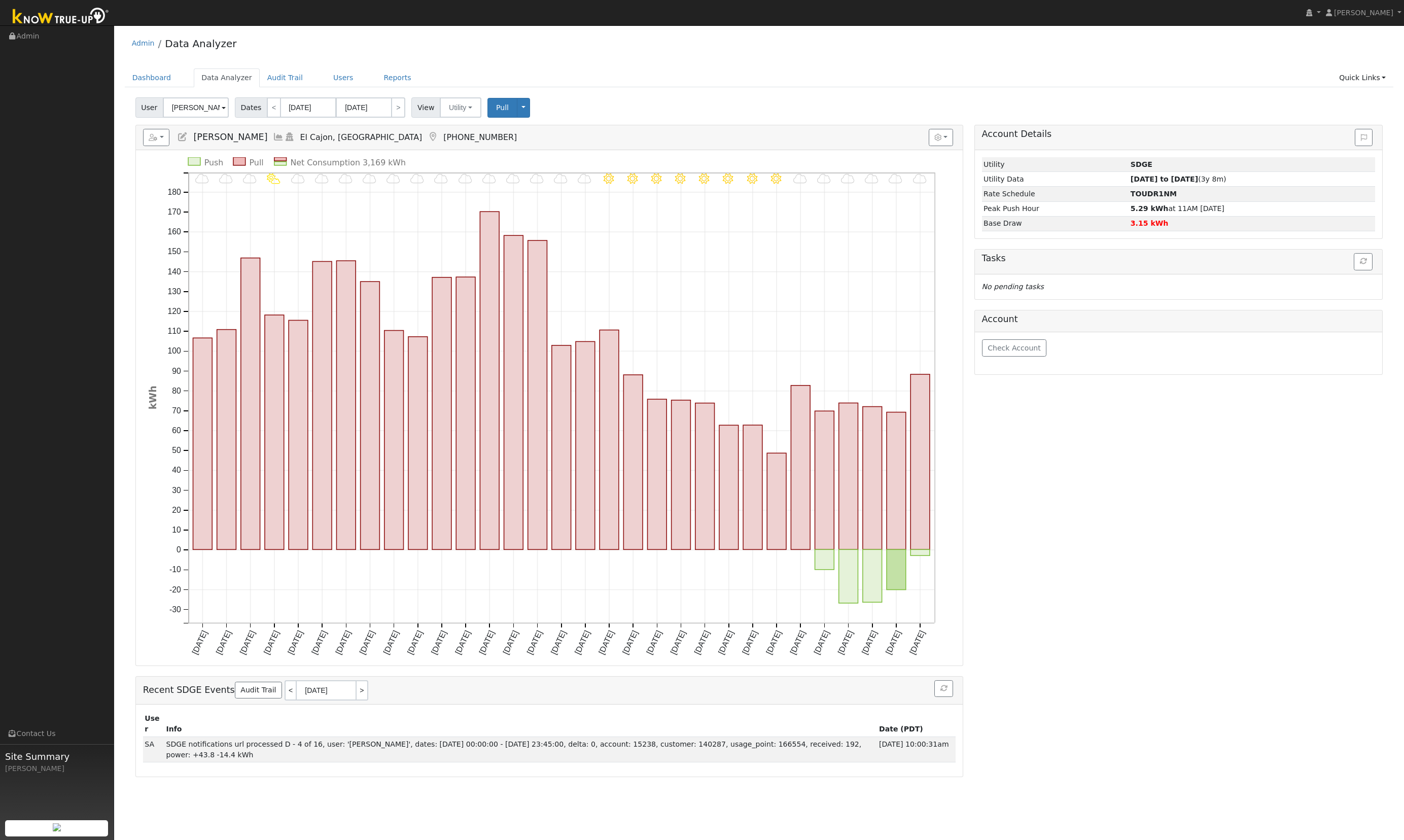
click at [489, 132] on h5 "Reports Scenario Health Check Energy Audit Account Timeline User Audit Trail In…" at bounding box center [550, 137] width 813 height 17
click at [1083, 643] on div "Account Details Issue History Date By Flag Comment Type No Issue History Loadin…" at bounding box center [1179, 451] width 419 height 652
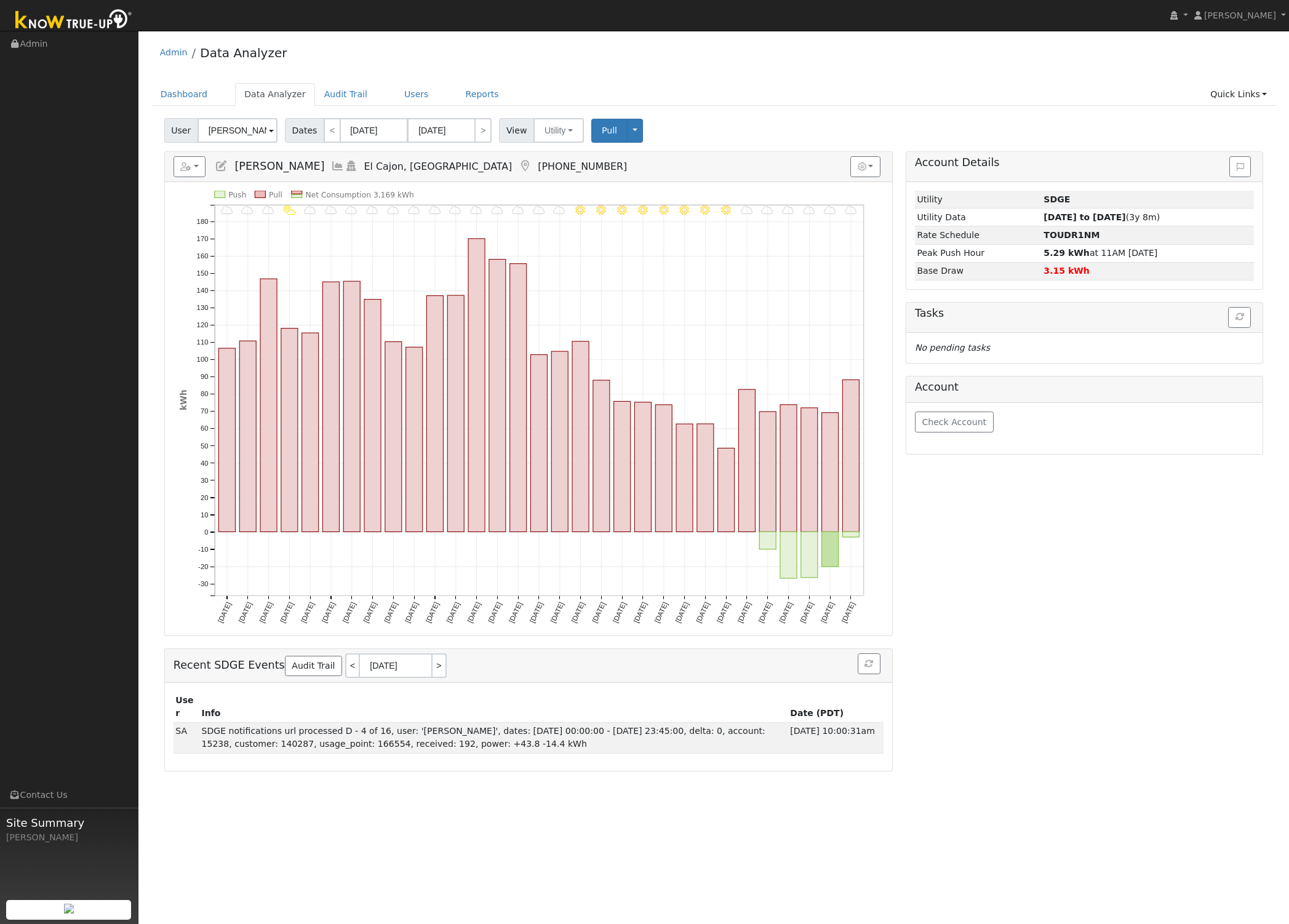
drag, startPoint x: 219, startPoint y: 822, endPoint x: 214, endPoint y: 834, distance: 13.0
click at [214, 833] on div "User Profile First name Last name Email Email Notifications No Emails No Emails…" at bounding box center [714, 477] width 1151 height 893
click at [869, 166] on button "button" at bounding box center [865, 166] width 30 height 21
click at [748, 224] on label "Show Net Push/Pull" at bounding box center [726, 224] width 83 height 13
click at [680, 224] on input "Show Net Push/Pull" at bounding box center [676, 225] width 9 height 9
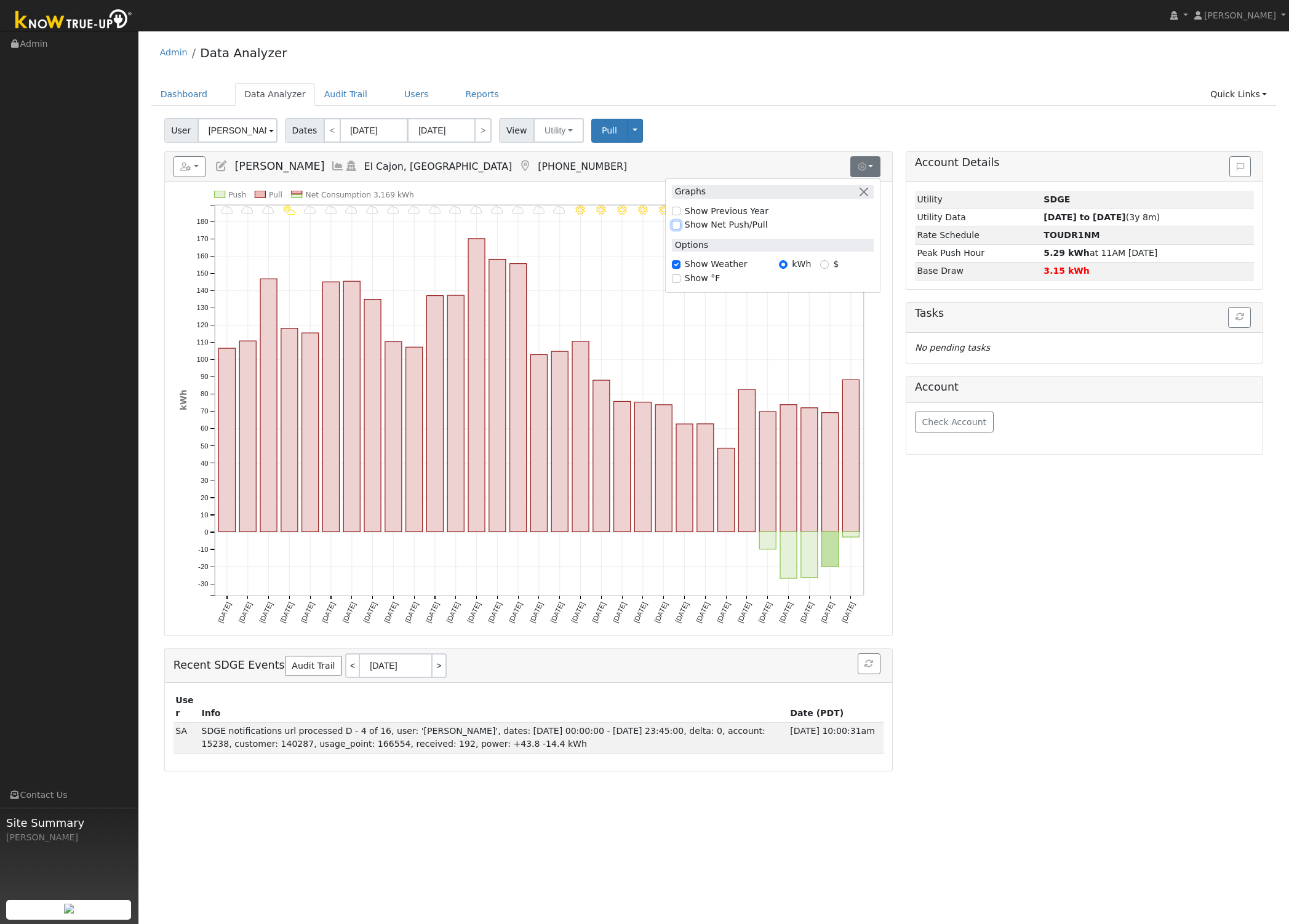
checkbox input "true"
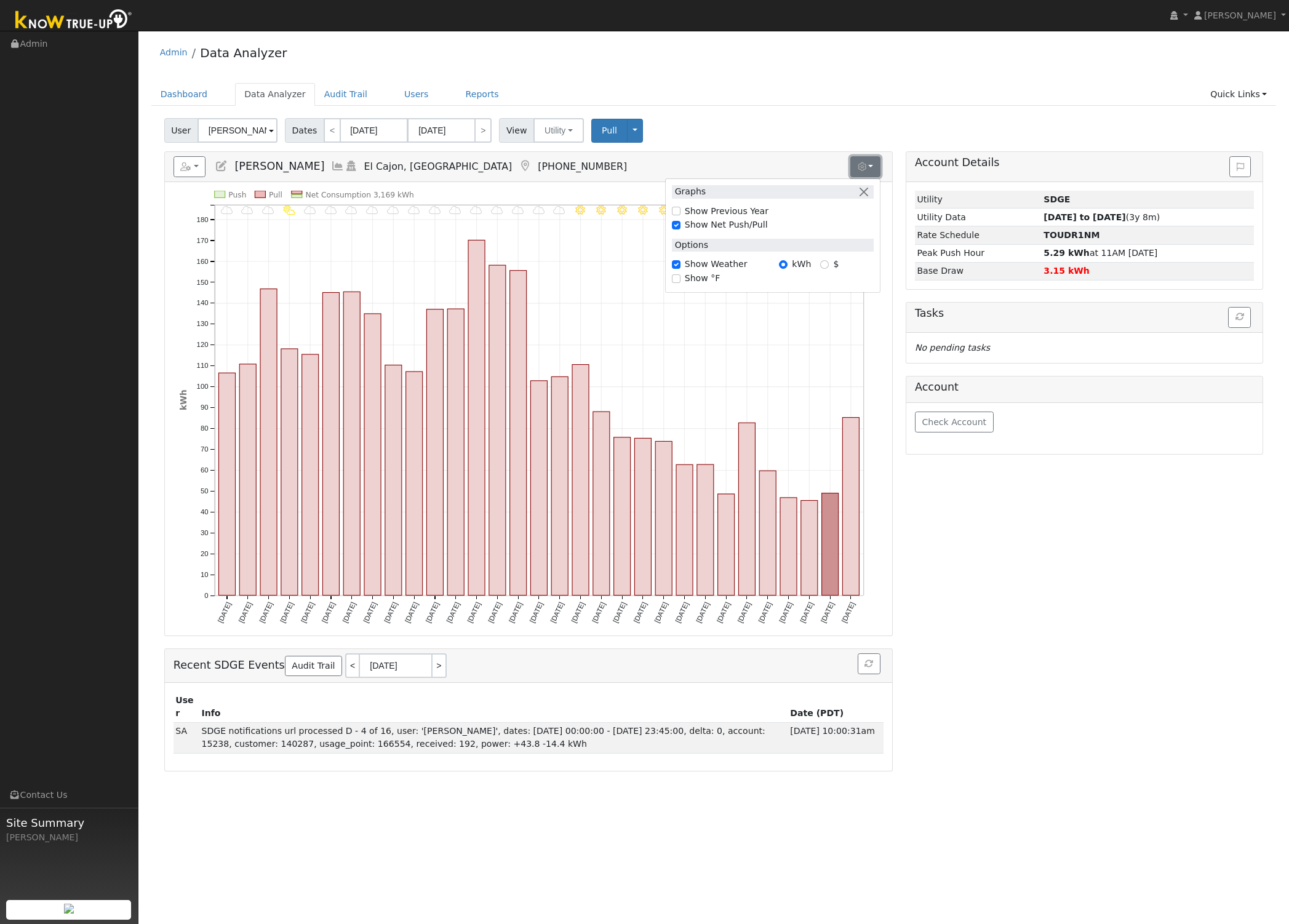
click at [864, 166] on icon "button" at bounding box center [862, 166] width 9 height 9
click at [865, 168] on icon "button" at bounding box center [862, 166] width 9 height 9
click at [675, 212] on input "Show Previous Year" at bounding box center [676, 210] width 9 height 9
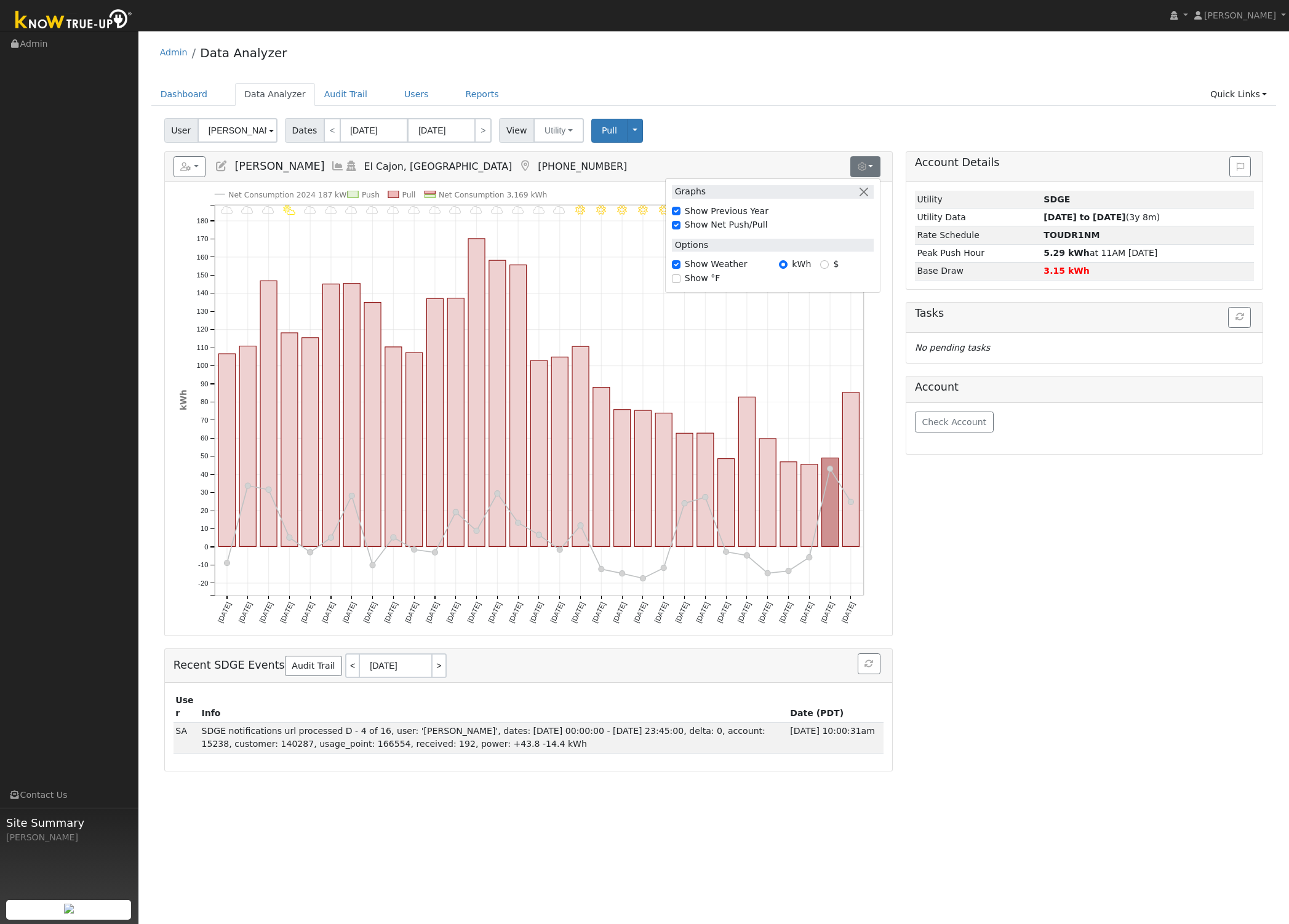
click at [679, 206] on div "Show Previous Year" at bounding box center [772, 211] width 202 height 13
click at [677, 208] on input "Show Previous Year" at bounding box center [676, 210] width 9 height 9
checkbox input "false"
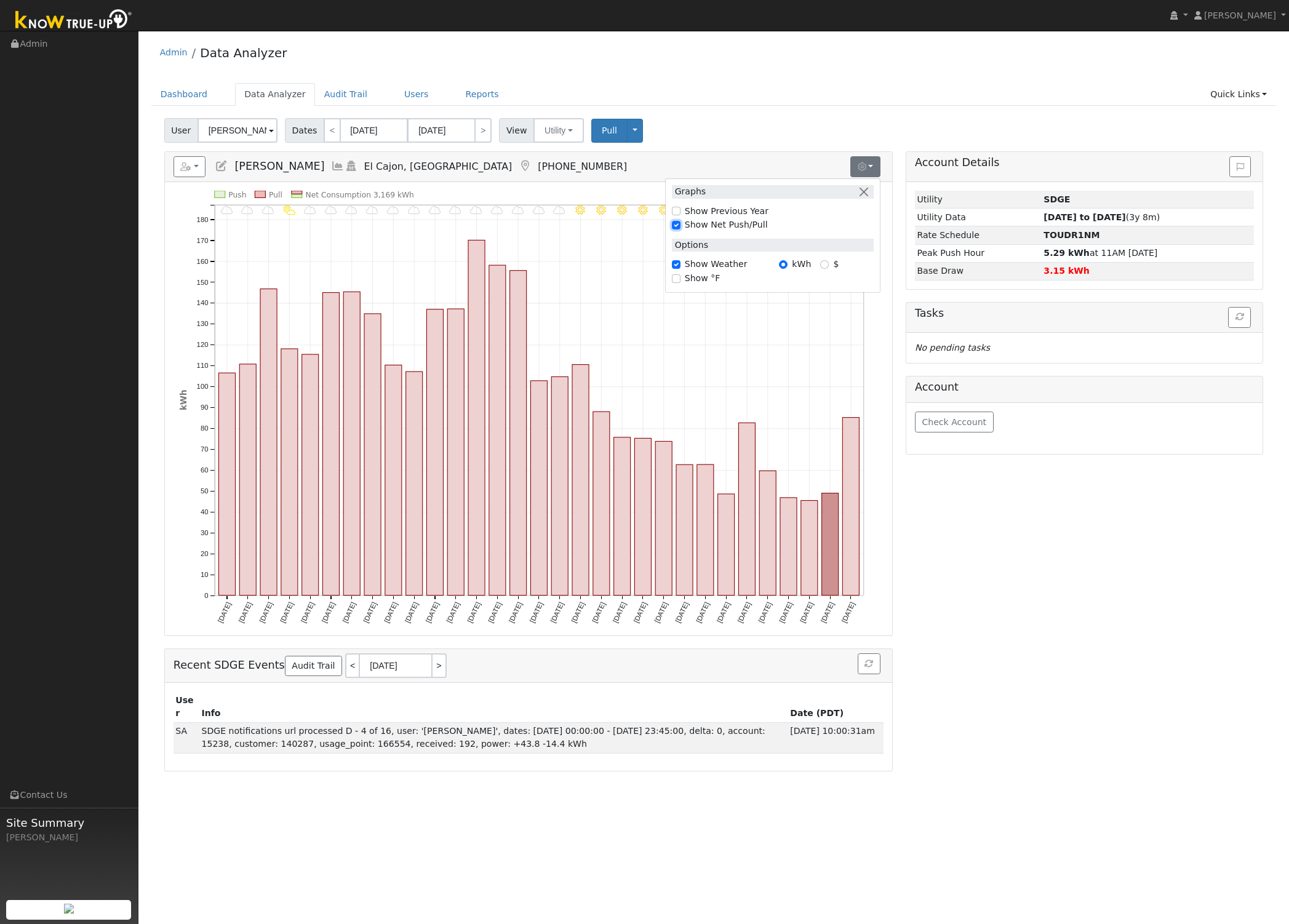
click at [674, 224] on input "Show Net Push/Pull" at bounding box center [676, 225] width 9 height 9
checkbox input "false"
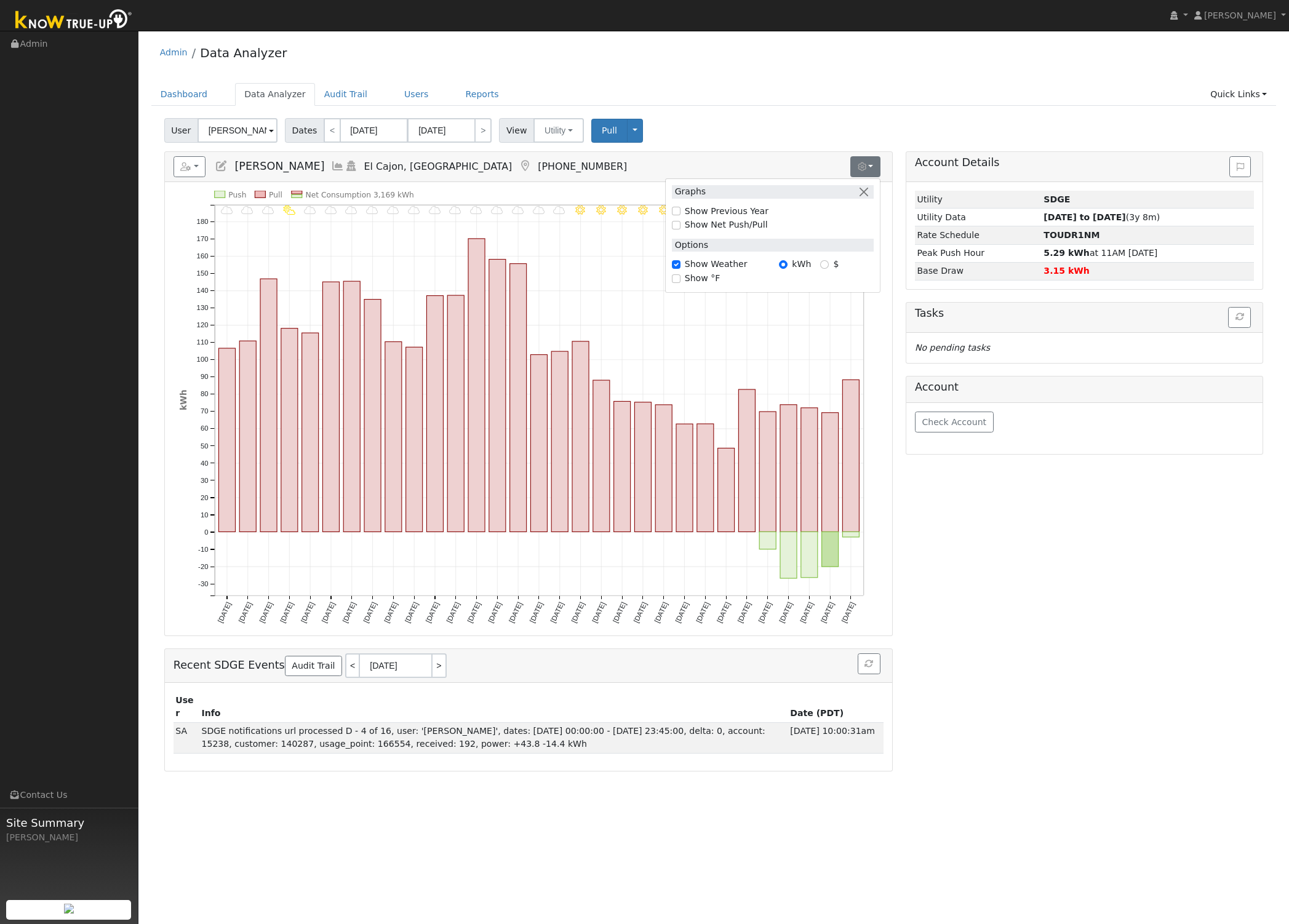
click at [655, 105] on ul "Dashboard Data Analyzer Audit Trail Users Reports Quick Links Quick Add Quick C…" at bounding box center [714, 95] width 1125 height 23
click at [535, 40] on div "Admin Data Analyzer" at bounding box center [714, 55] width 1125 height 37
click at [329, 130] on link "<" at bounding box center [332, 130] width 17 height 25
type input "02/01/2025"
type input "02/28/2025"
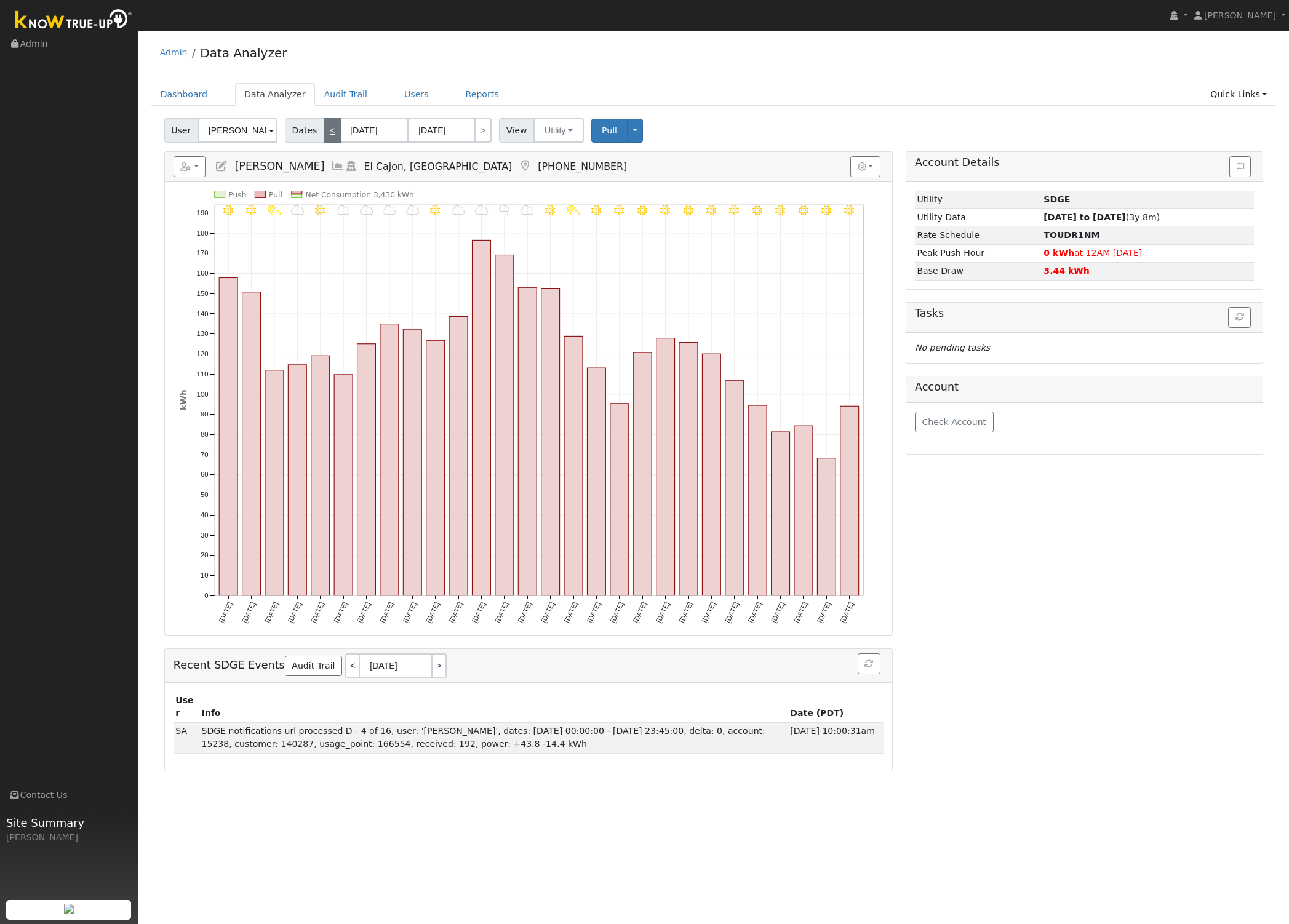
click at [329, 130] on link "<" at bounding box center [332, 130] width 17 height 25
type input "01/01/2025"
type input "01/31/2025"
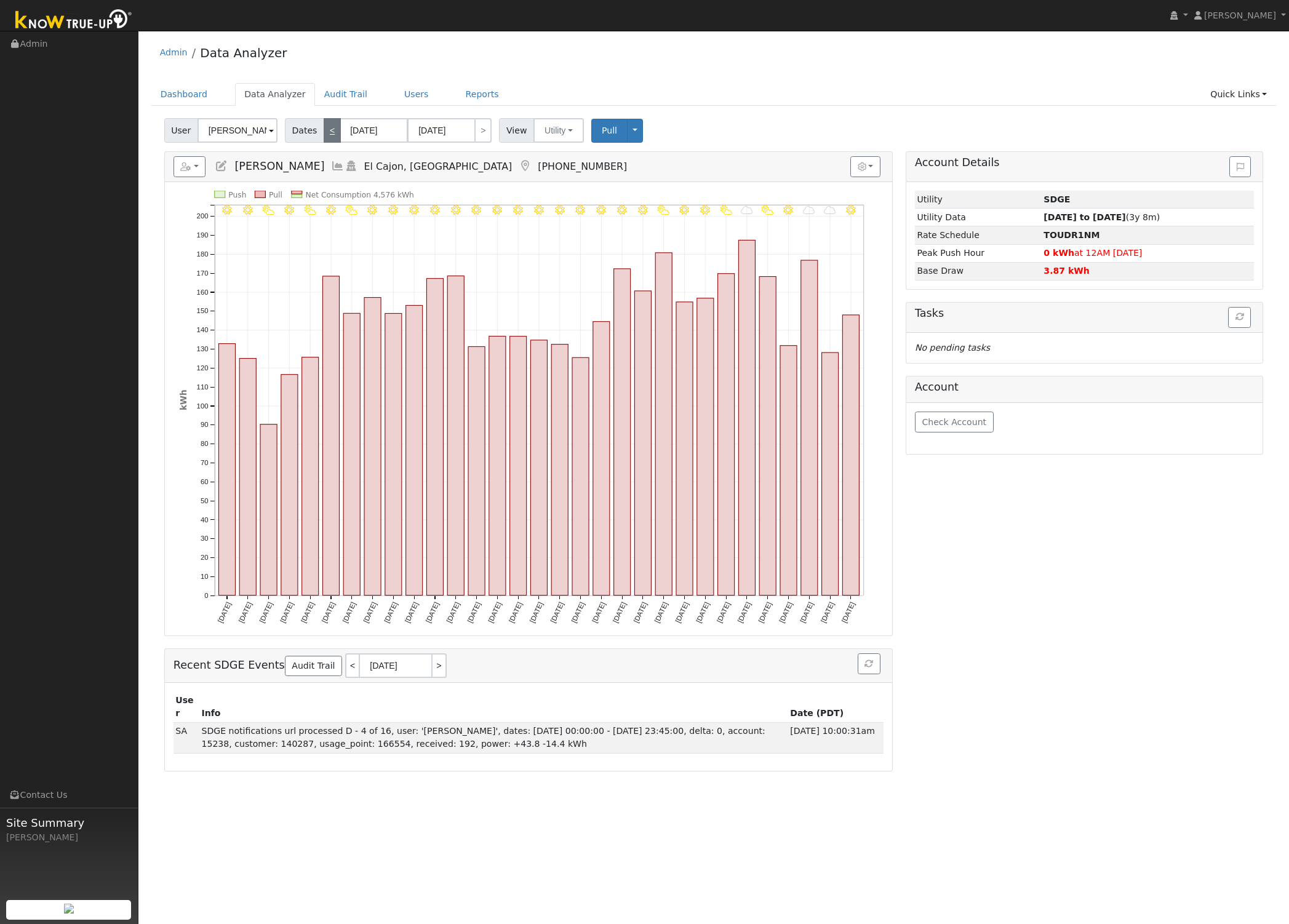
click at [329, 130] on link "<" at bounding box center [332, 130] width 17 height 25
type input "12/01/2024"
type input "12/31/2024"
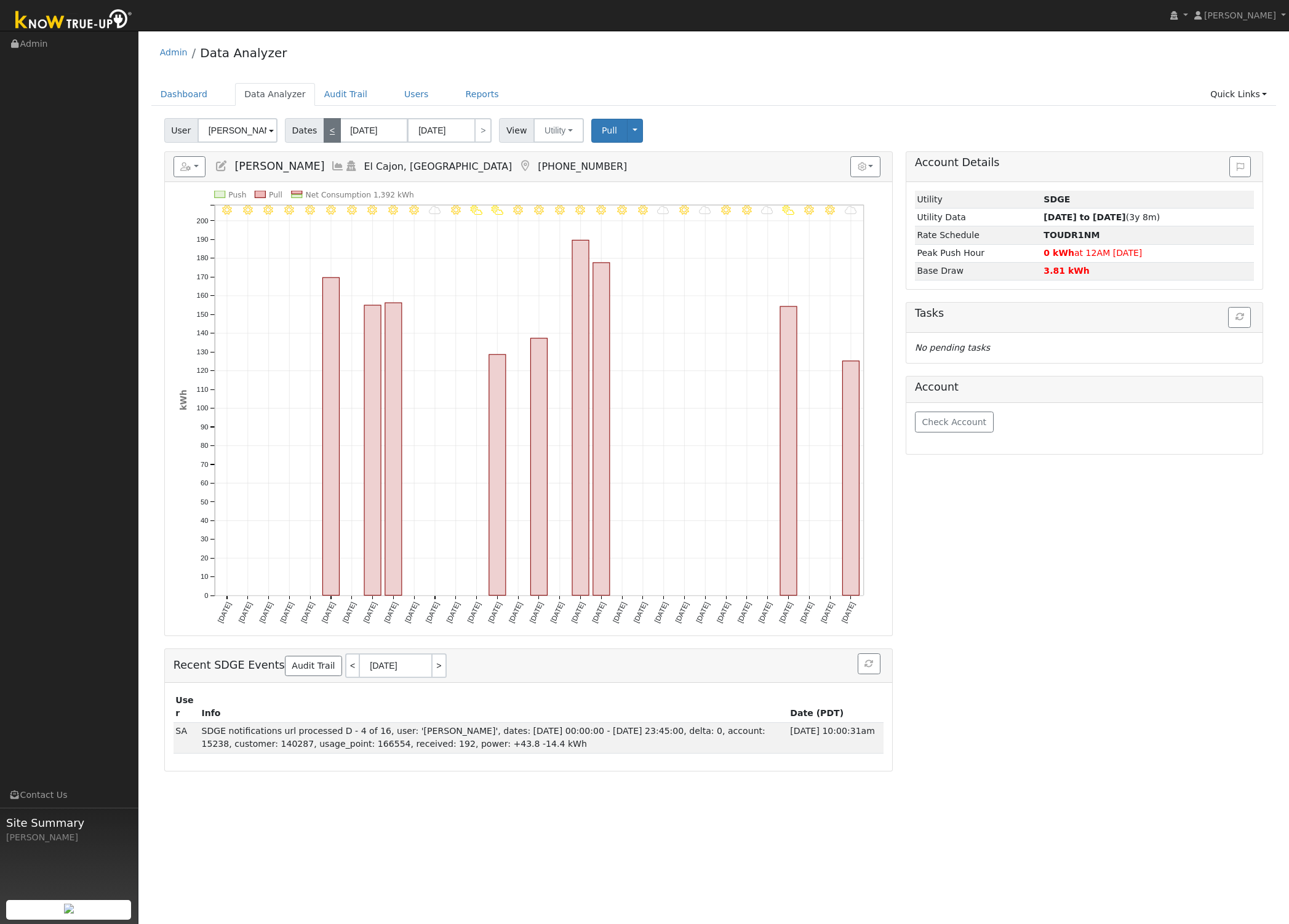
click at [329, 130] on link "<" at bounding box center [332, 130] width 17 height 25
type input "11/01/2024"
type input "11/30/2024"
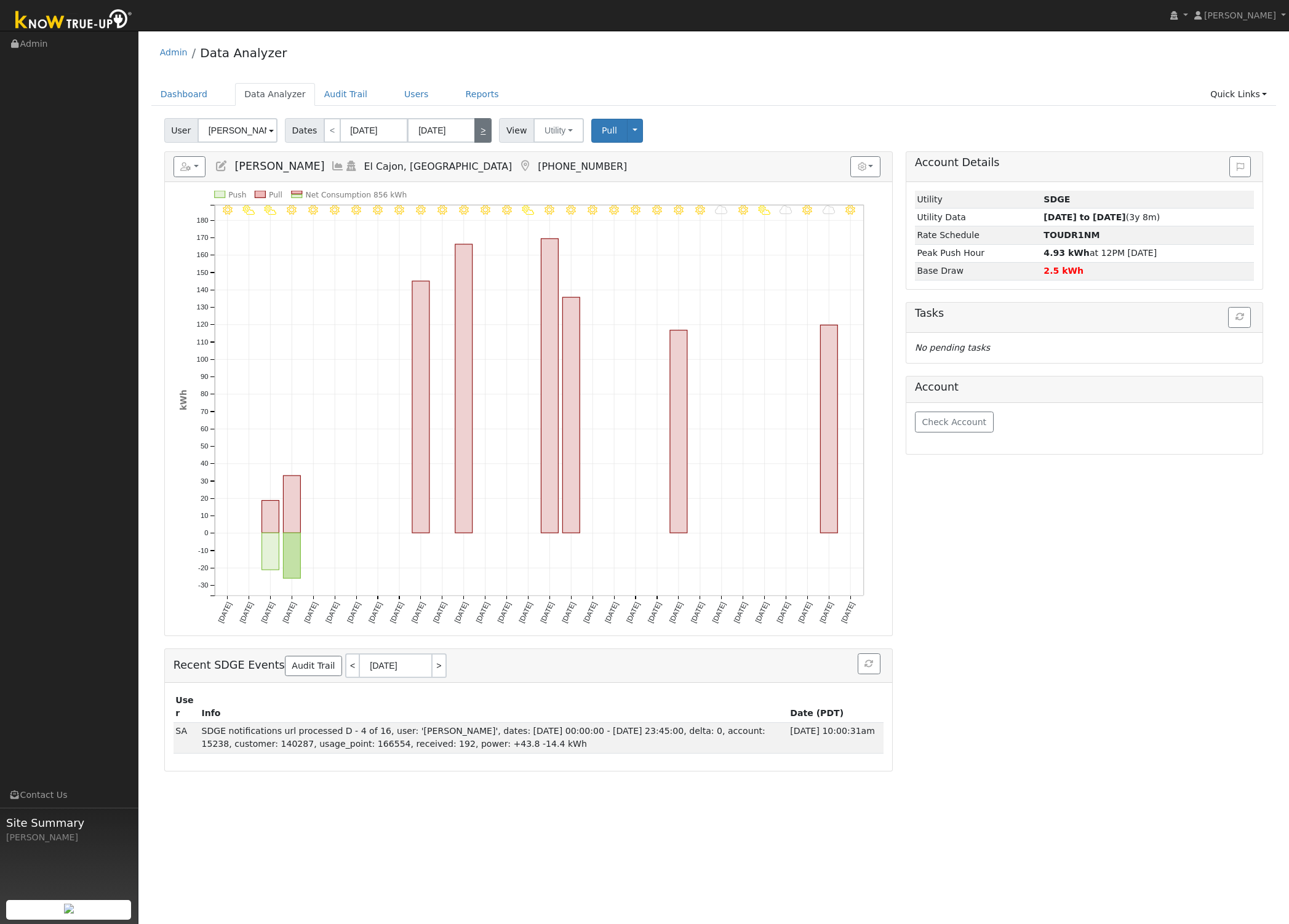
click at [481, 138] on link ">" at bounding box center [483, 130] width 17 height 25
type input "12/01/2024"
type input "12/31/2024"
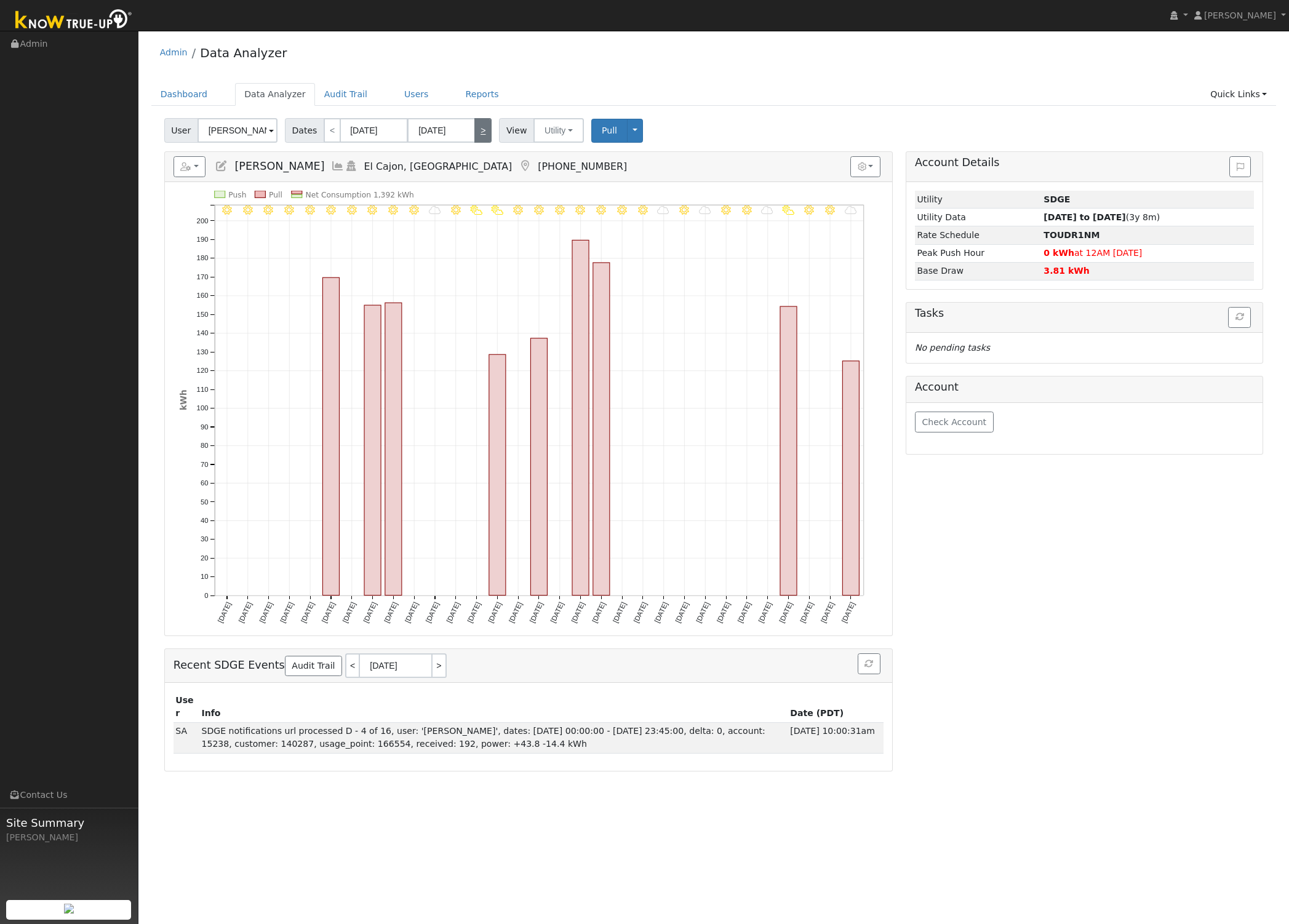
click at [481, 138] on link ">" at bounding box center [483, 130] width 17 height 25
type input "01/01/2025"
type input "01/31/2025"
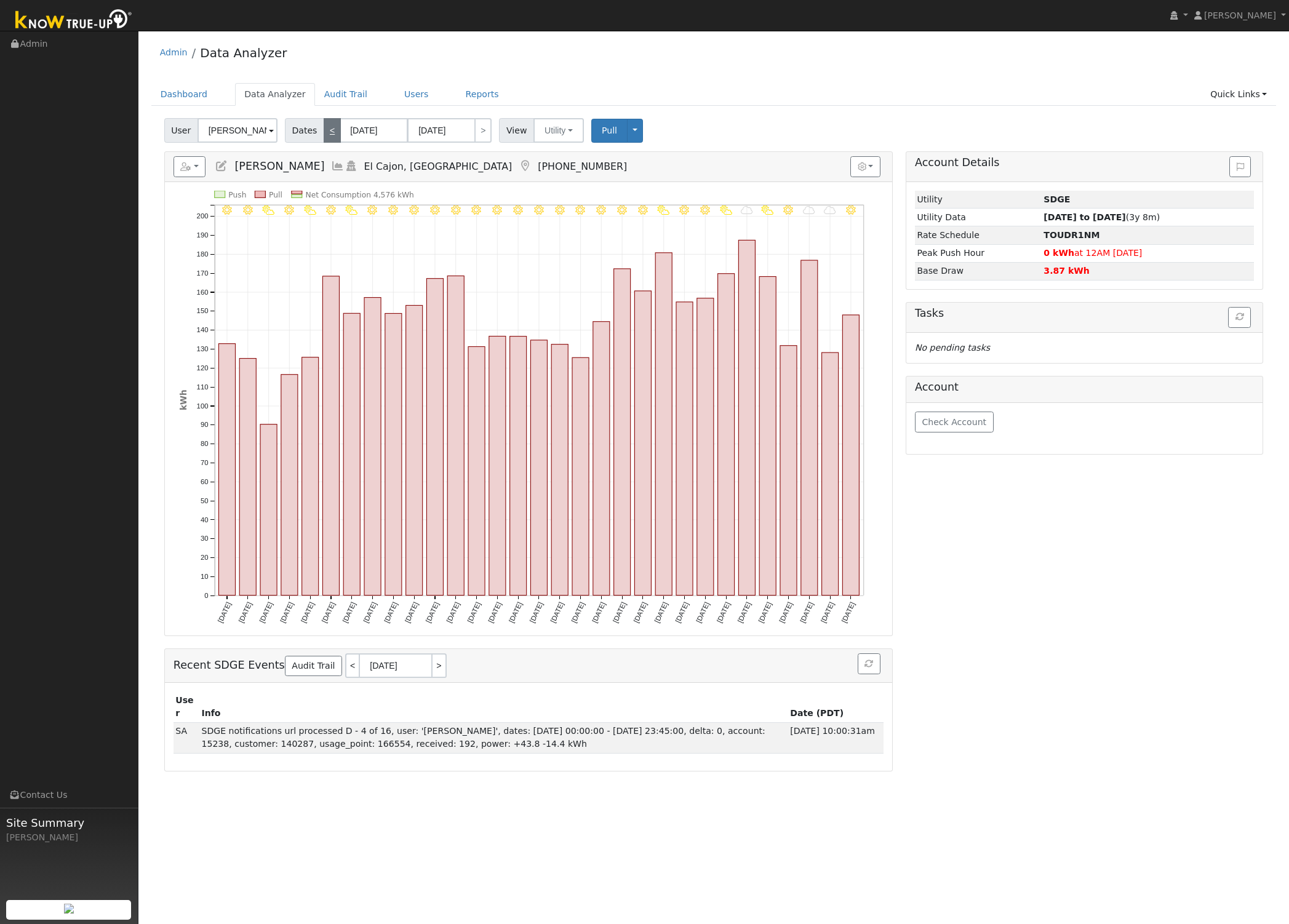
click at [324, 136] on link "<" at bounding box center [332, 130] width 17 height 25
type input "12/01/2024"
type input "12/31/2024"
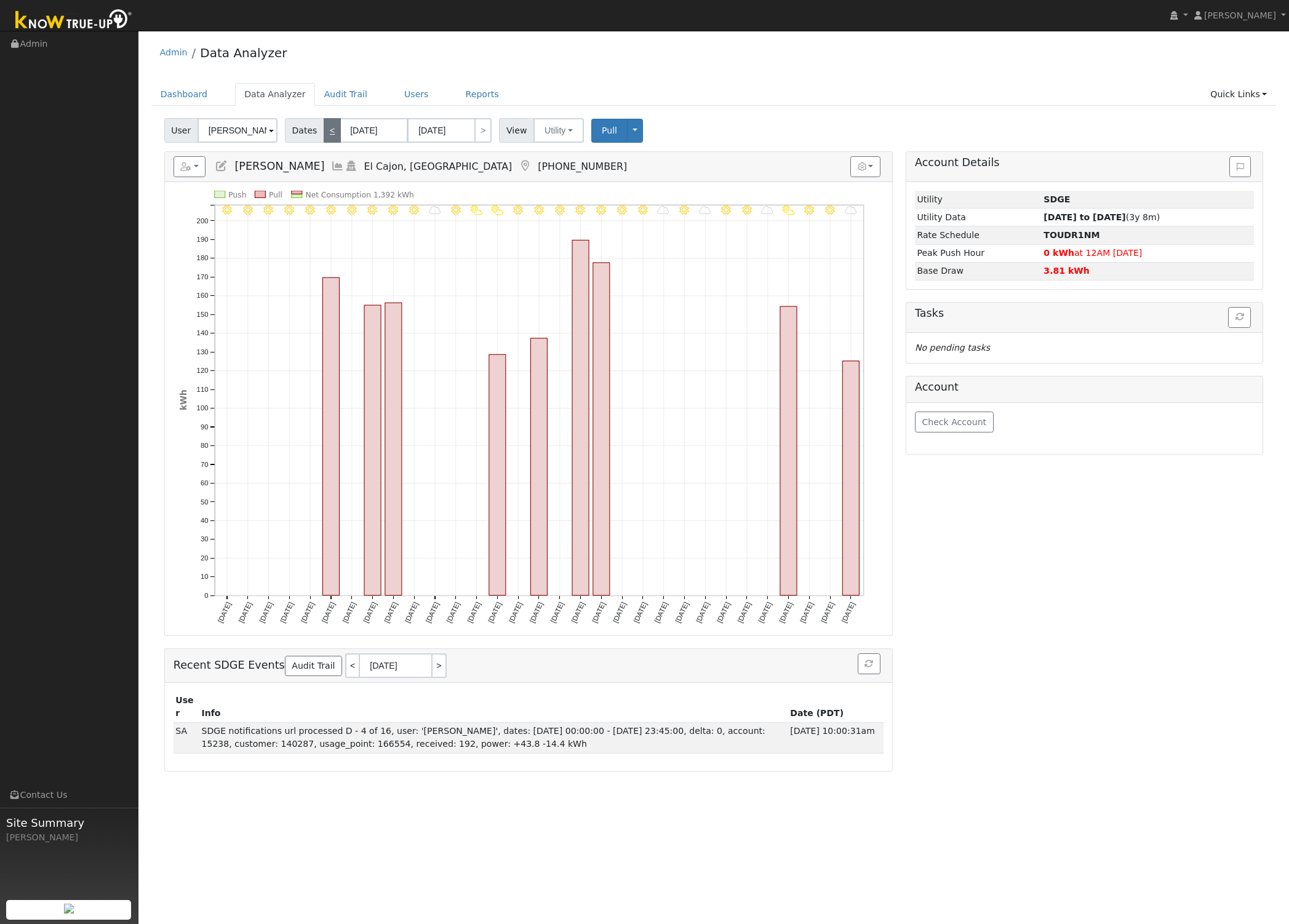
click at [324, 124] on link "<" at bounding box center [332, 130] width 17 height 25
type input "11/01/2024"
type input "11/30/2024"
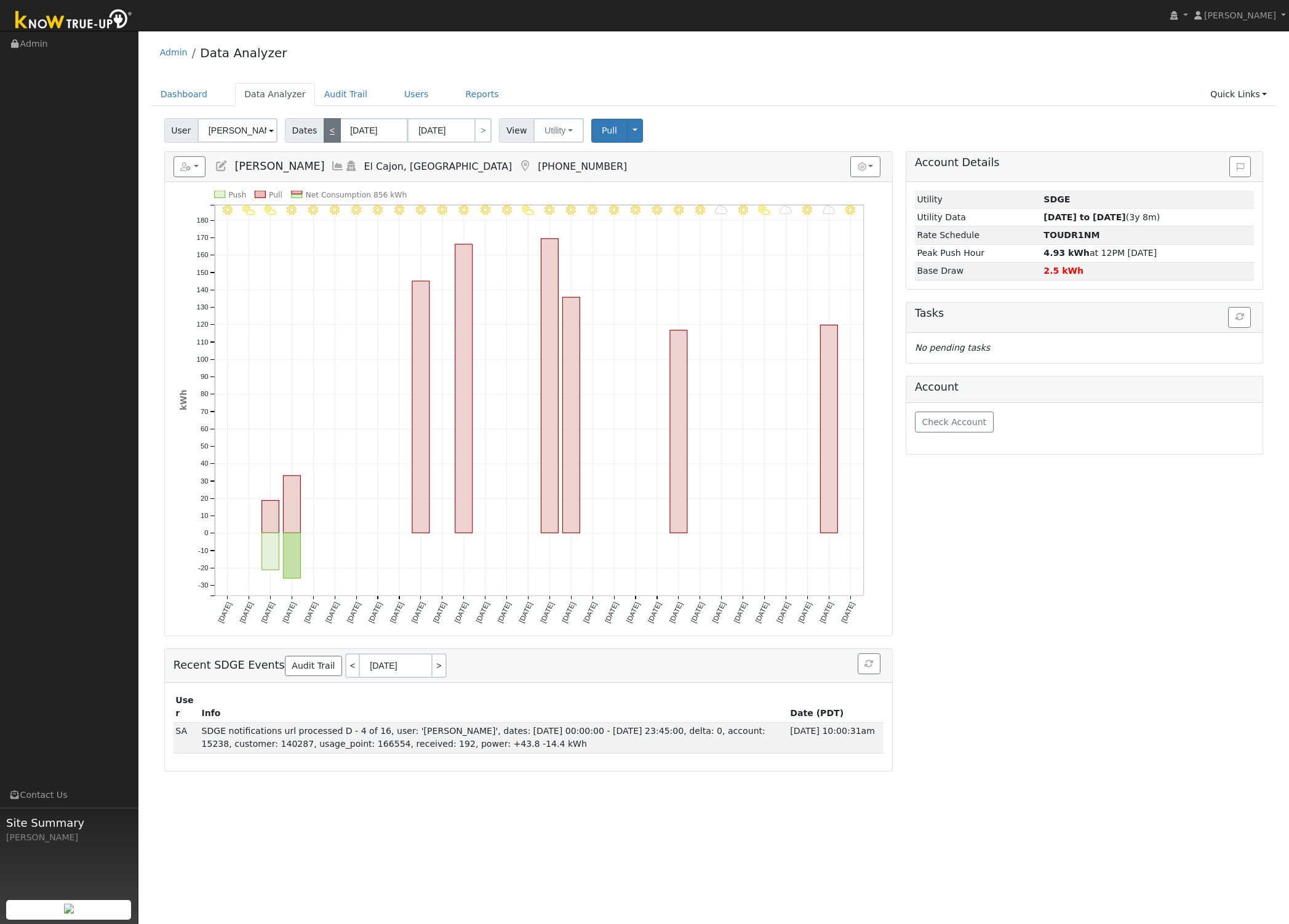
click at [324, 124] on link "<" at bounding box center [332, 130] width 17 height 25
type input "10/01/2024"
type input "10/31/2024"
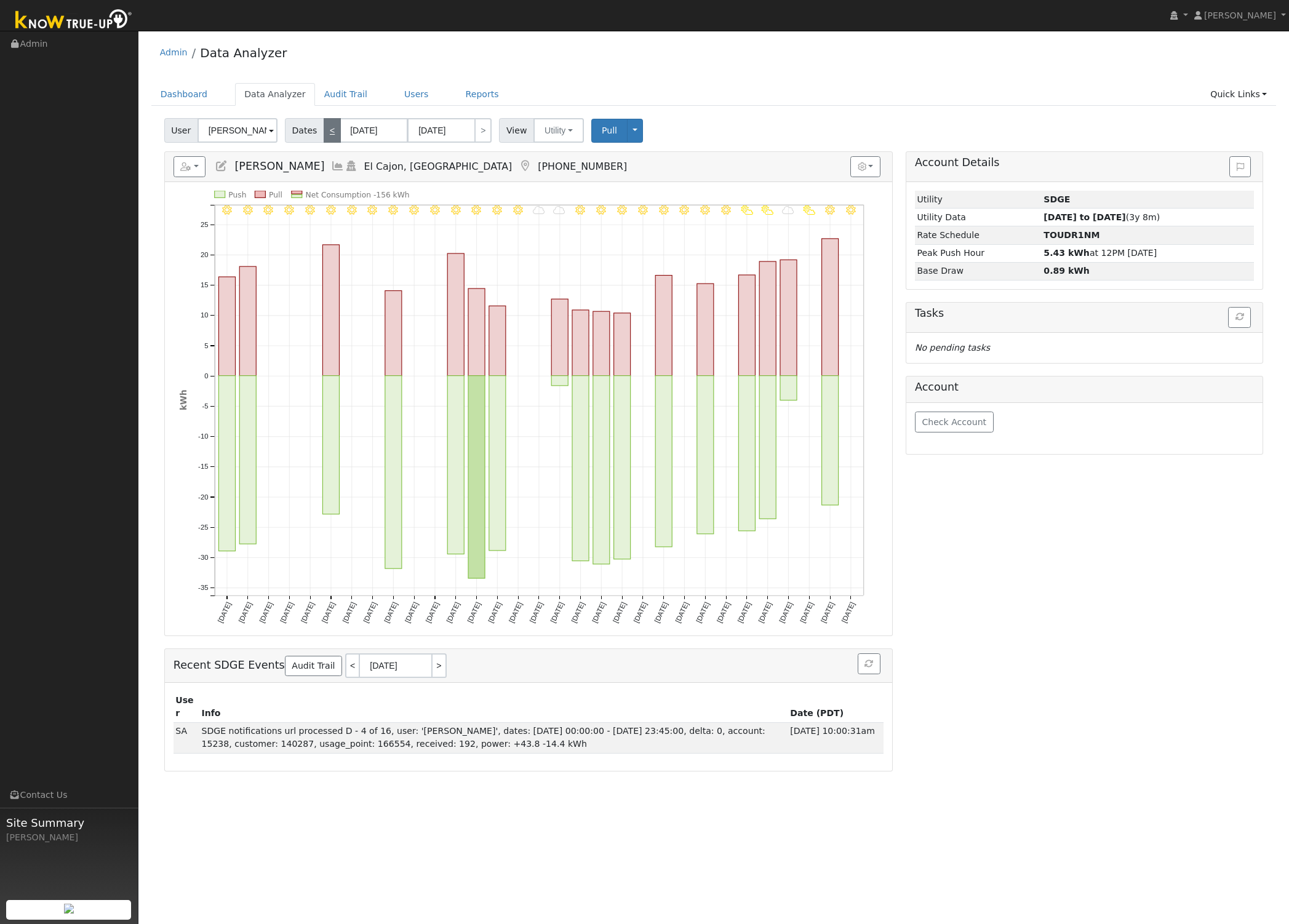
click at [326, 131] on link "<" at bounding box center [332, 130] width 17 height 25
type input "09/01/2024"
type input "09/30/2024"
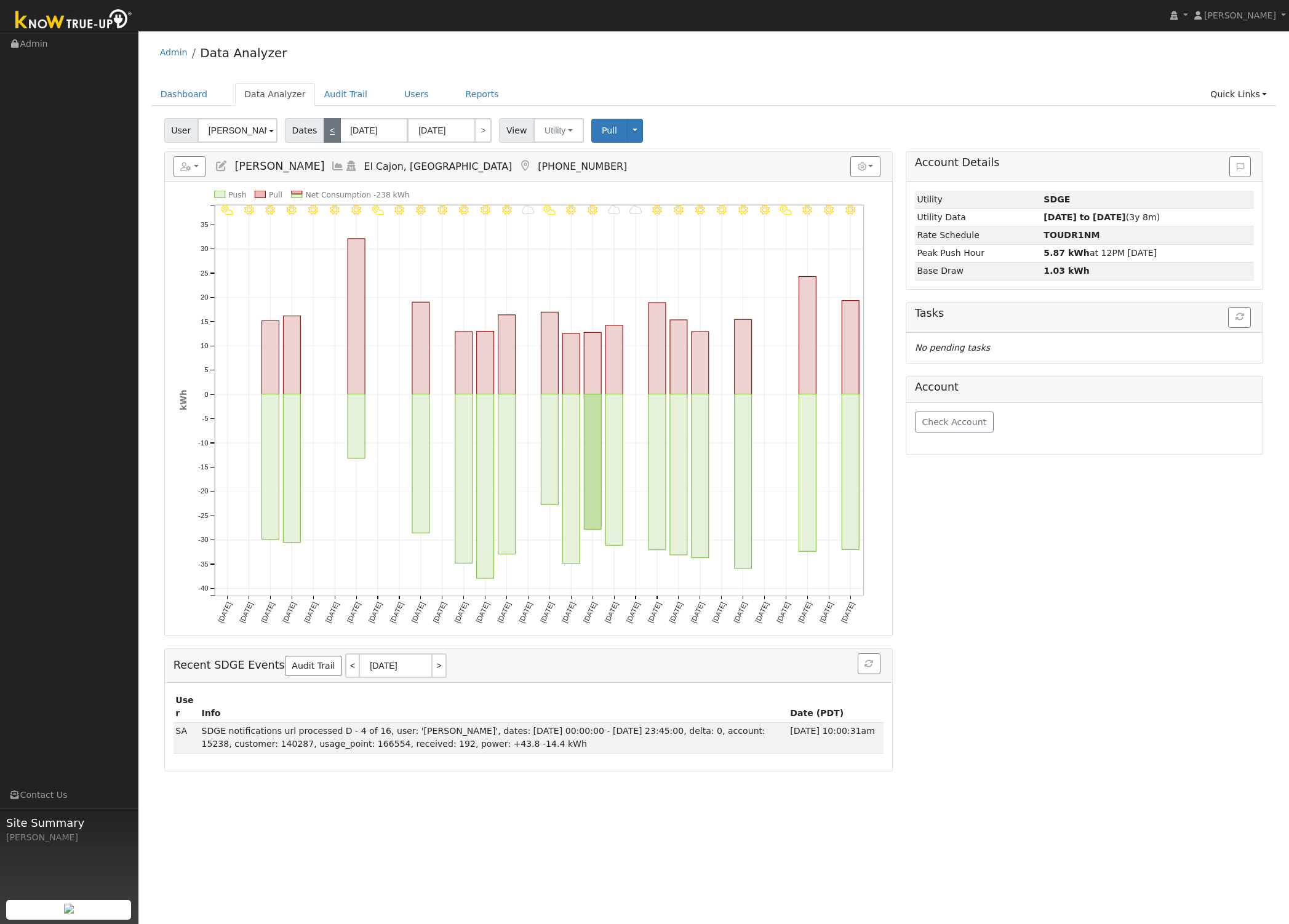
click at [326, 131] on link "<" at bounding box center [332, 130] width 17 height 25
type input "08/01/2024"
type input "08/31/2024"
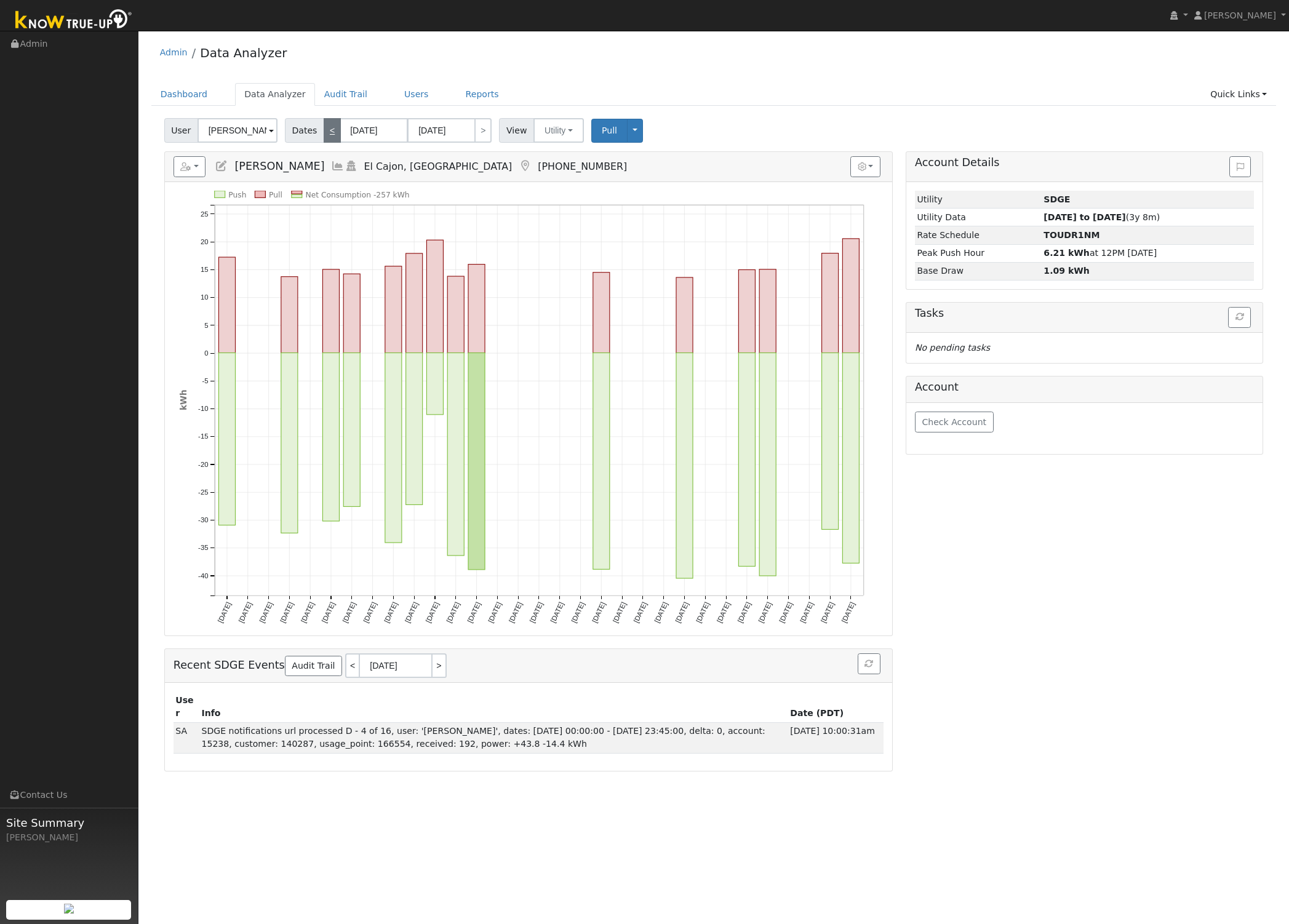
click at [326, 131] on link "<" at bounding box center [332, 130] width 17 height 25
type input "07/01/2024"
type input "07/31/2024"
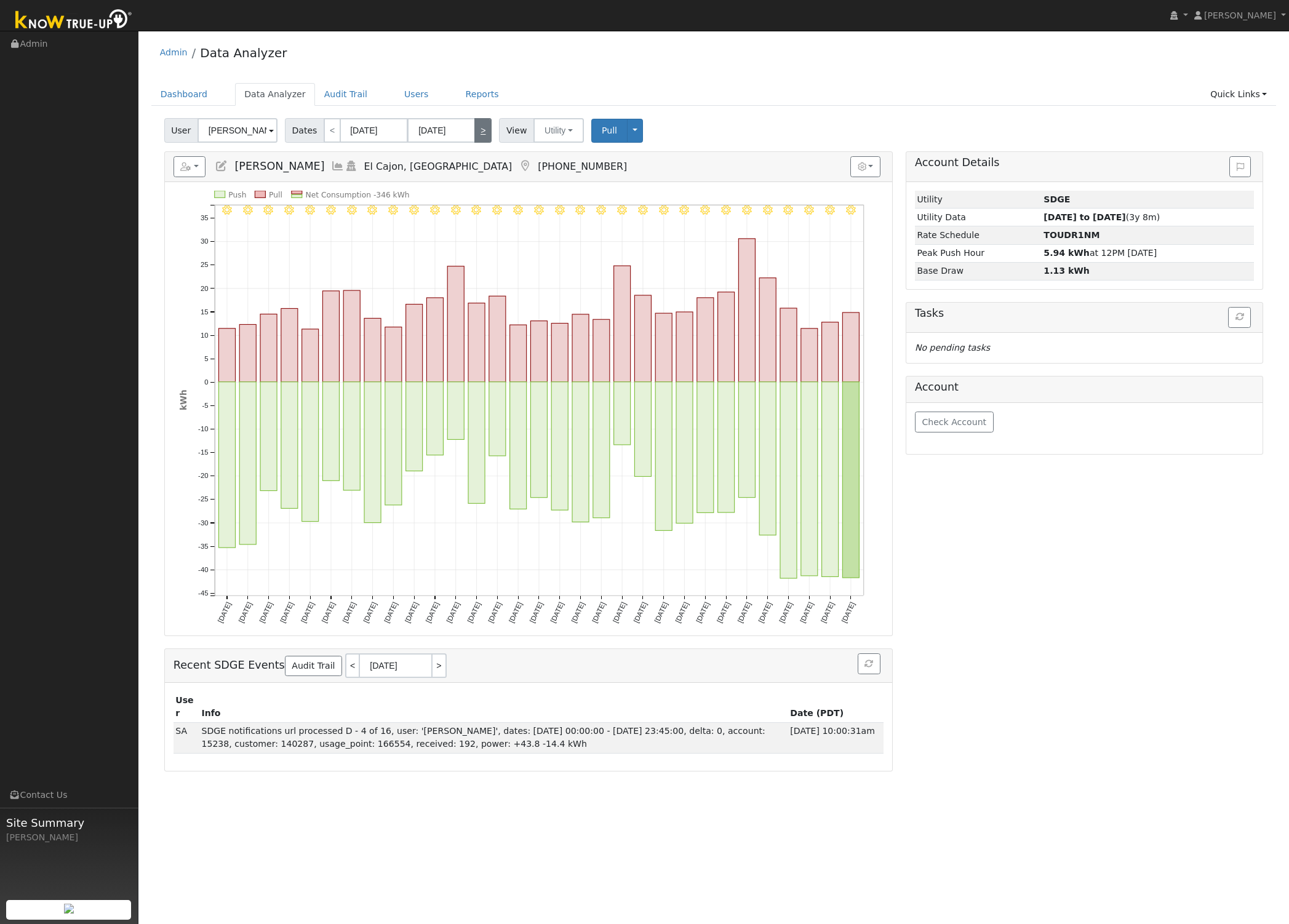
click at [481, 130] on link ">" at bounding box center [483, 130] width 17 height 25
type input "08/01/2024"
type input "08/31/2024"
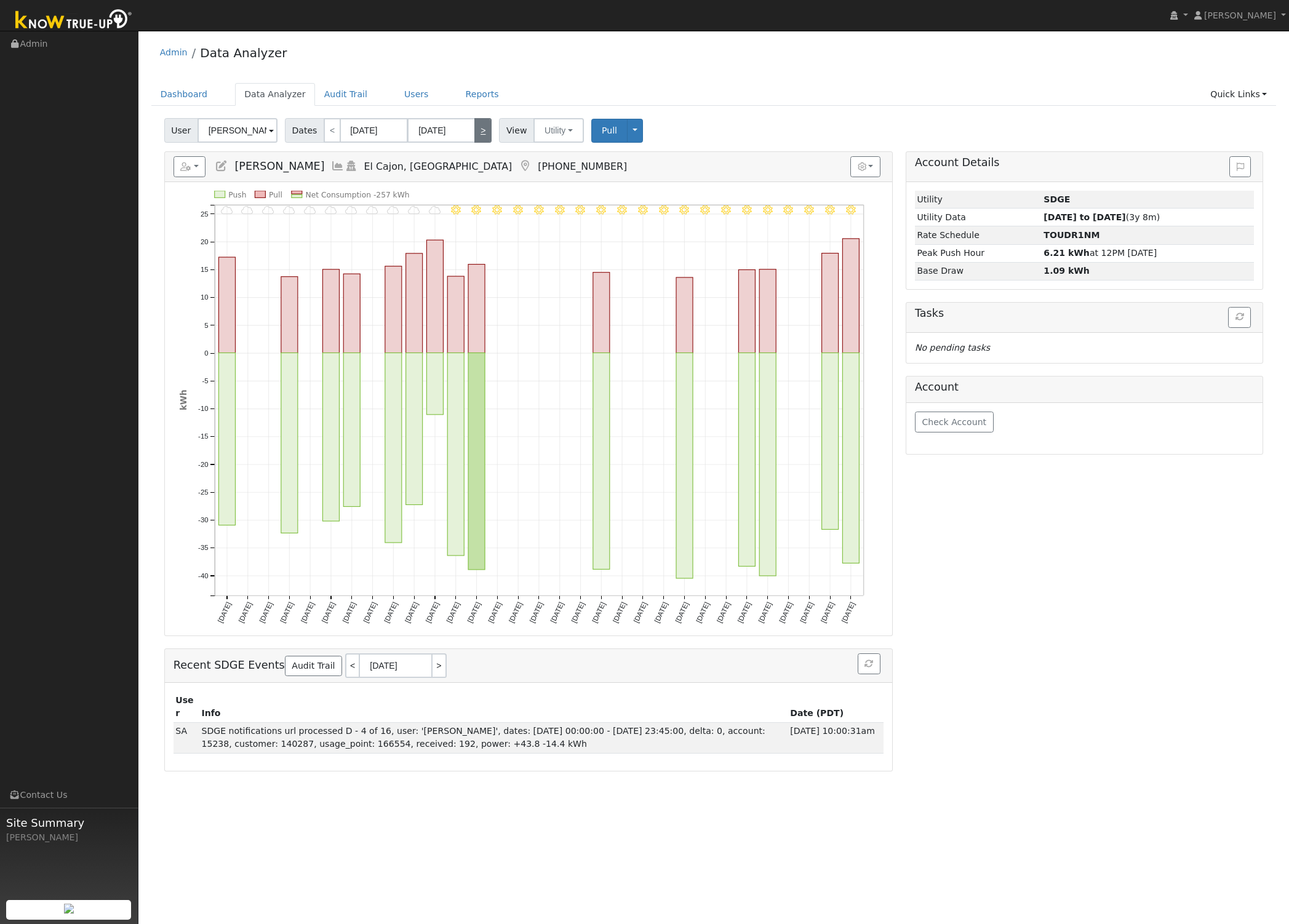
click at [481, 130] on link ">" at bounding box center [483, 130] width 17 height 25
type input "09/01/2024"
type input "09/30/2024"
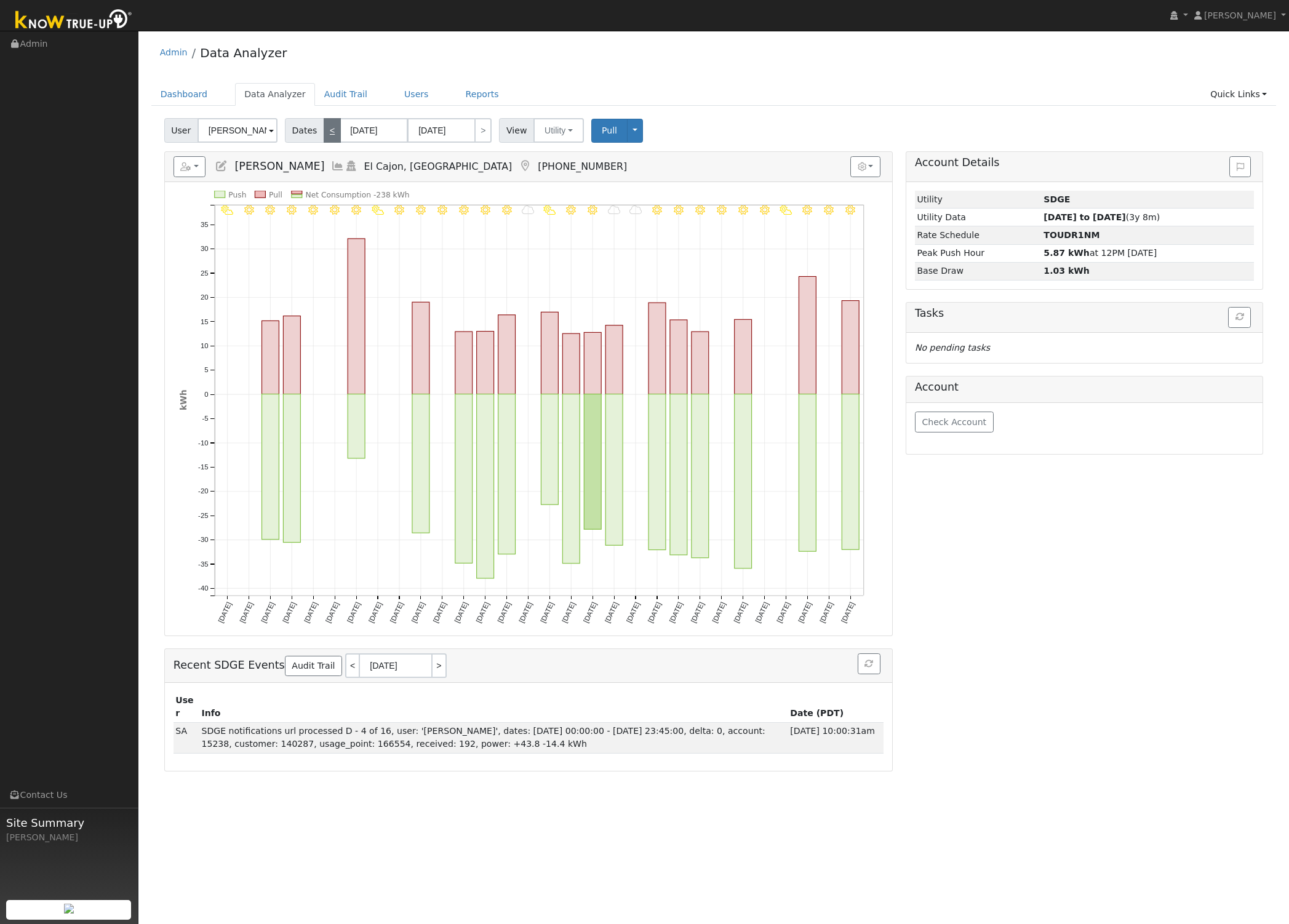
click at [330, 128] on link "<" at bounding box center [332, 130] width 17 height 25
type input "08/01/2024"
type input "08/31/2024"
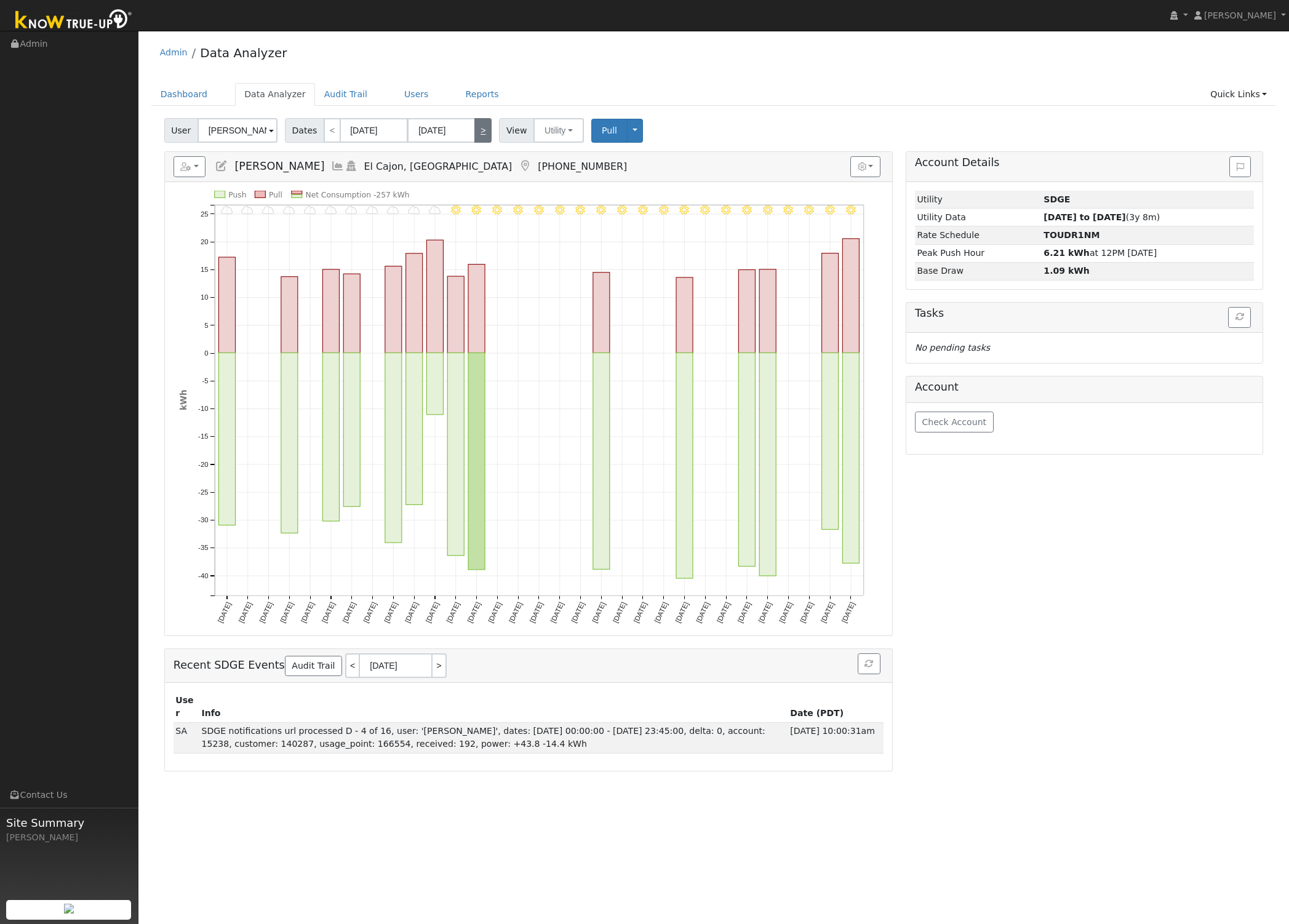
click at [481, 131] on link ">" at bounding box center [483, 130] width 17 height 25
type input "09/01/2024"
type input "09/30/2024"
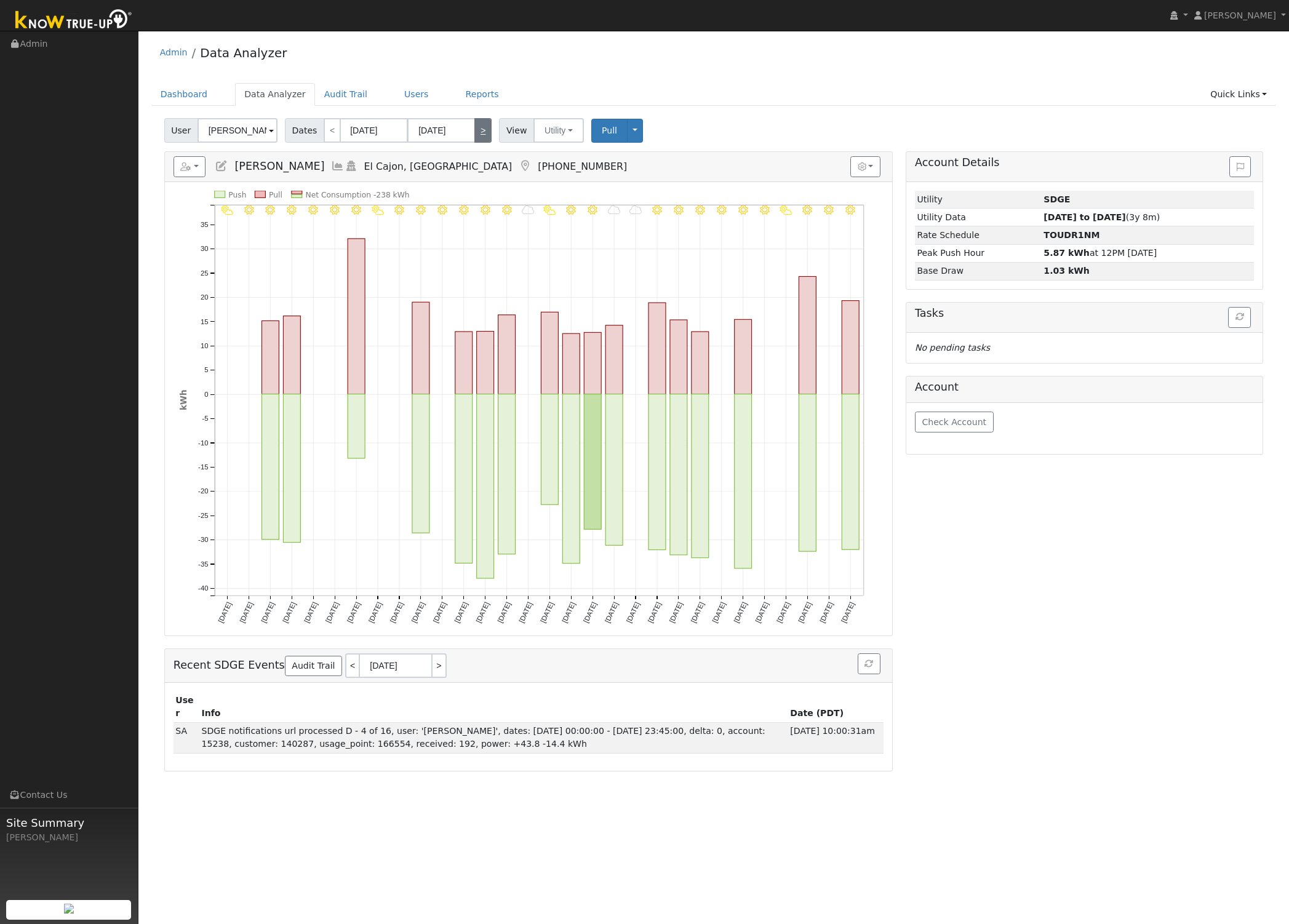
click at [481, 131] on link ">" at bounding box center [483, 130] width 17 height 25
type input "10/01/2024"
type input "10/31/2024"
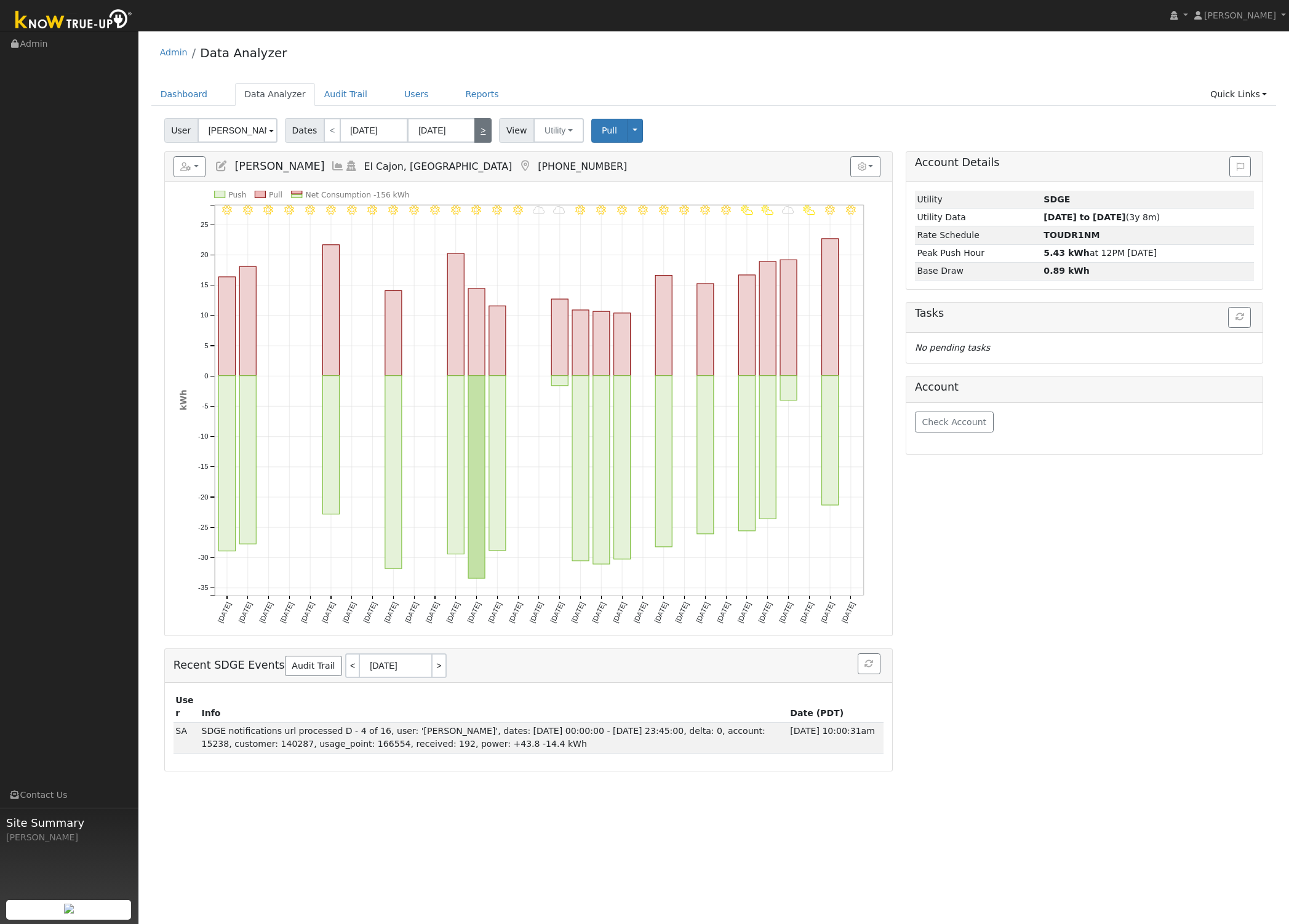
click at [481, 131] on link ">" at bounding box center [483, 130] width 17 height 25
type input "11/01/2024"
type input "11/30/2024"
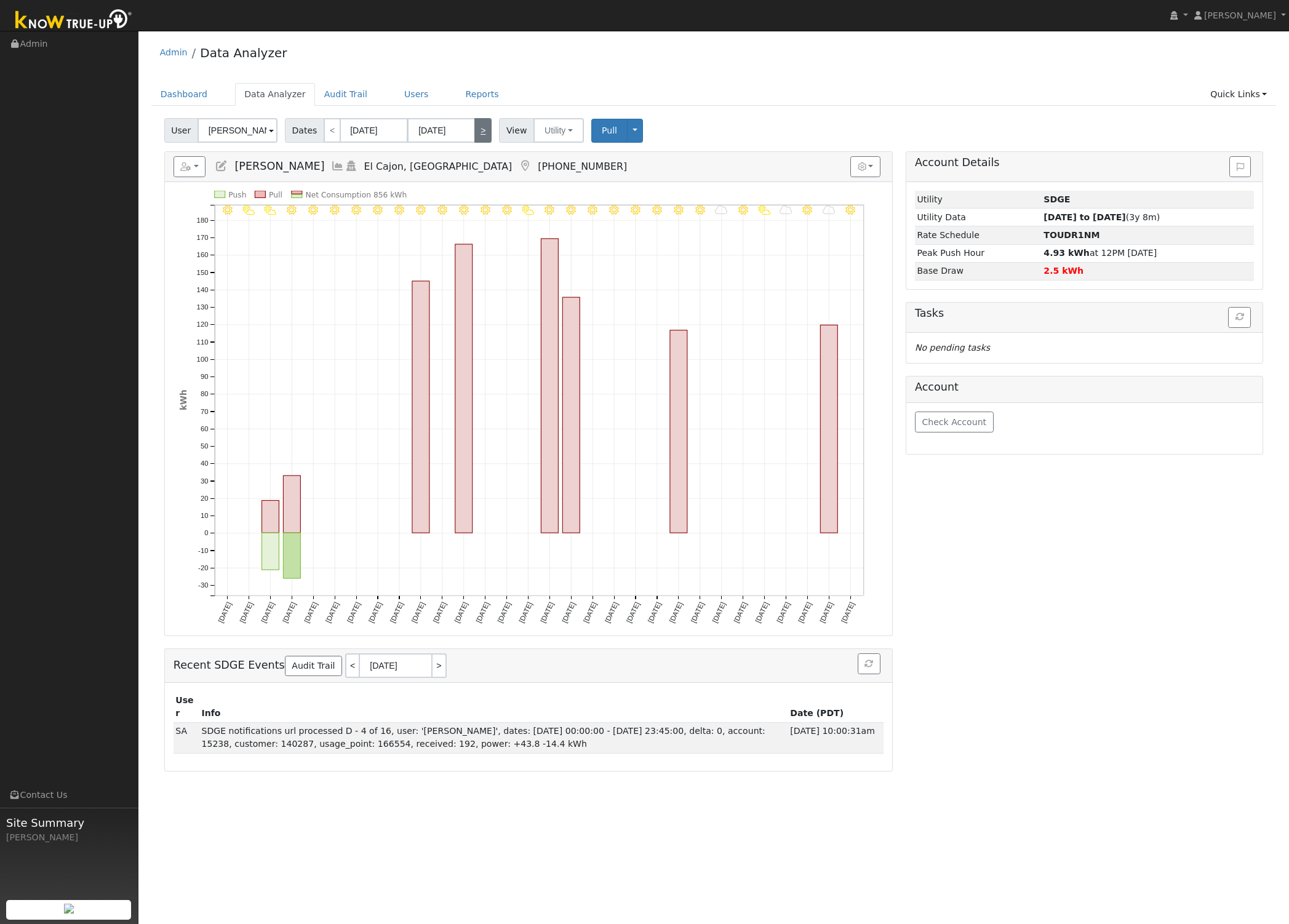
click at [481, 131] on link ">" at bounding box center [483, 130] width 17 height 25
type input "12/01/2024"
type input "12/31/2024"
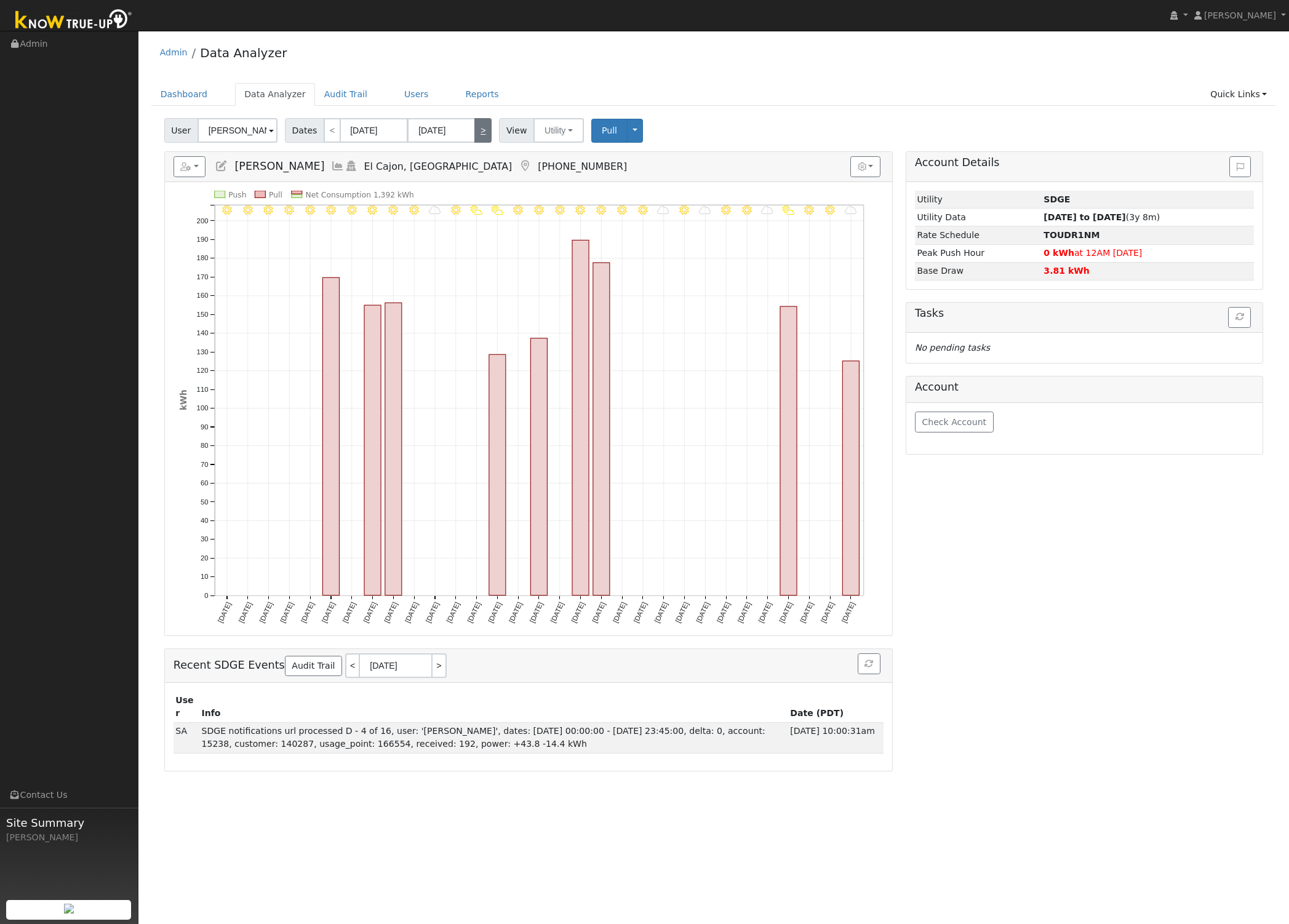
click at [481, 131] on link ">" at bounding box center [483, 130] width 17 height 25
type input "01/01/2025"
type input "01/31/2025"
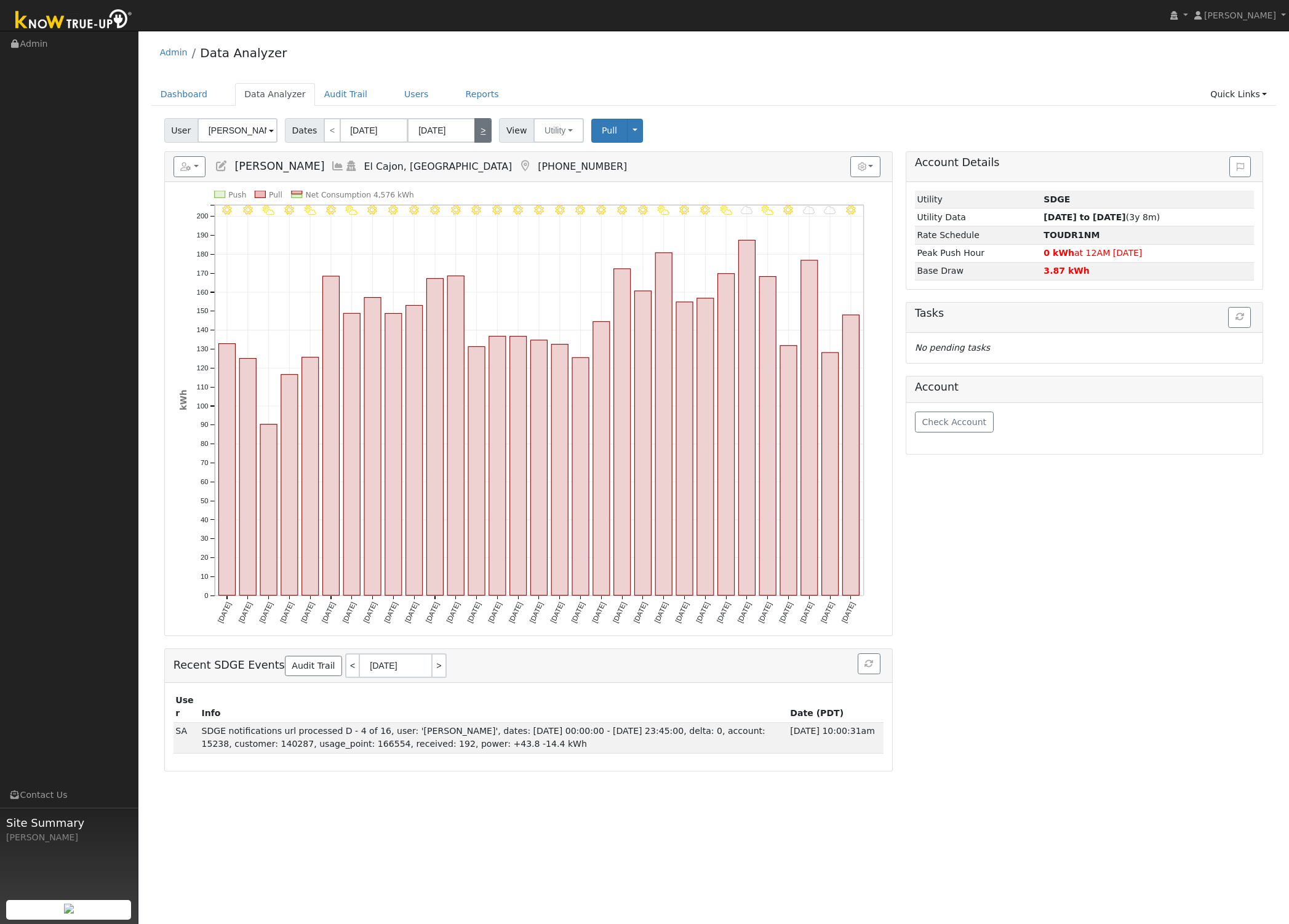
click at [481, 131] on link ">" at bounding box center [483, 130] width 17 height 25
type input "02/01/2025"
type input "02/28/2025"
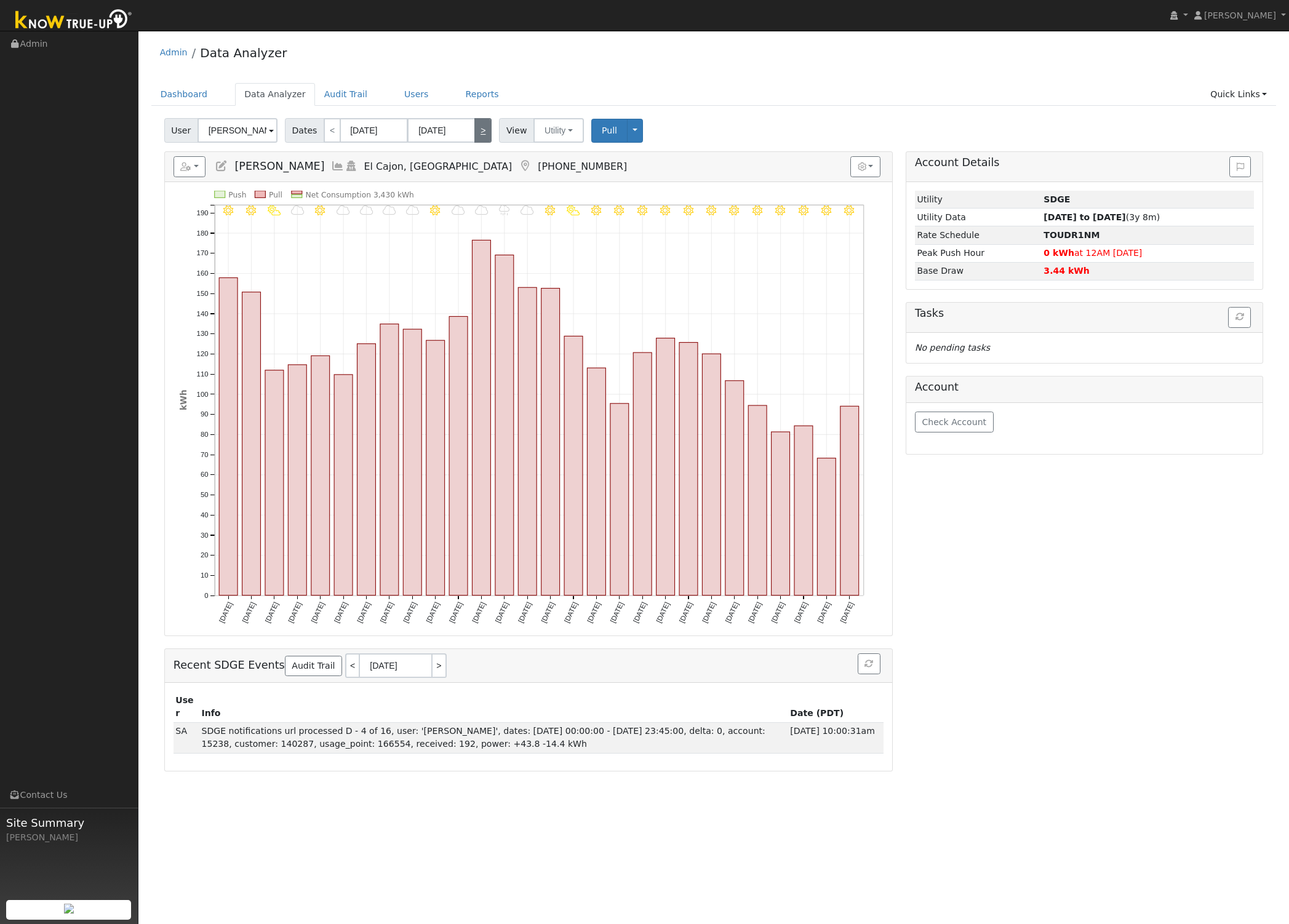
click at [481, 131] on link ">" at bounding box center [483, 130] width 17 height 25
type input "03/01/2025"
type input "03/31/2025"
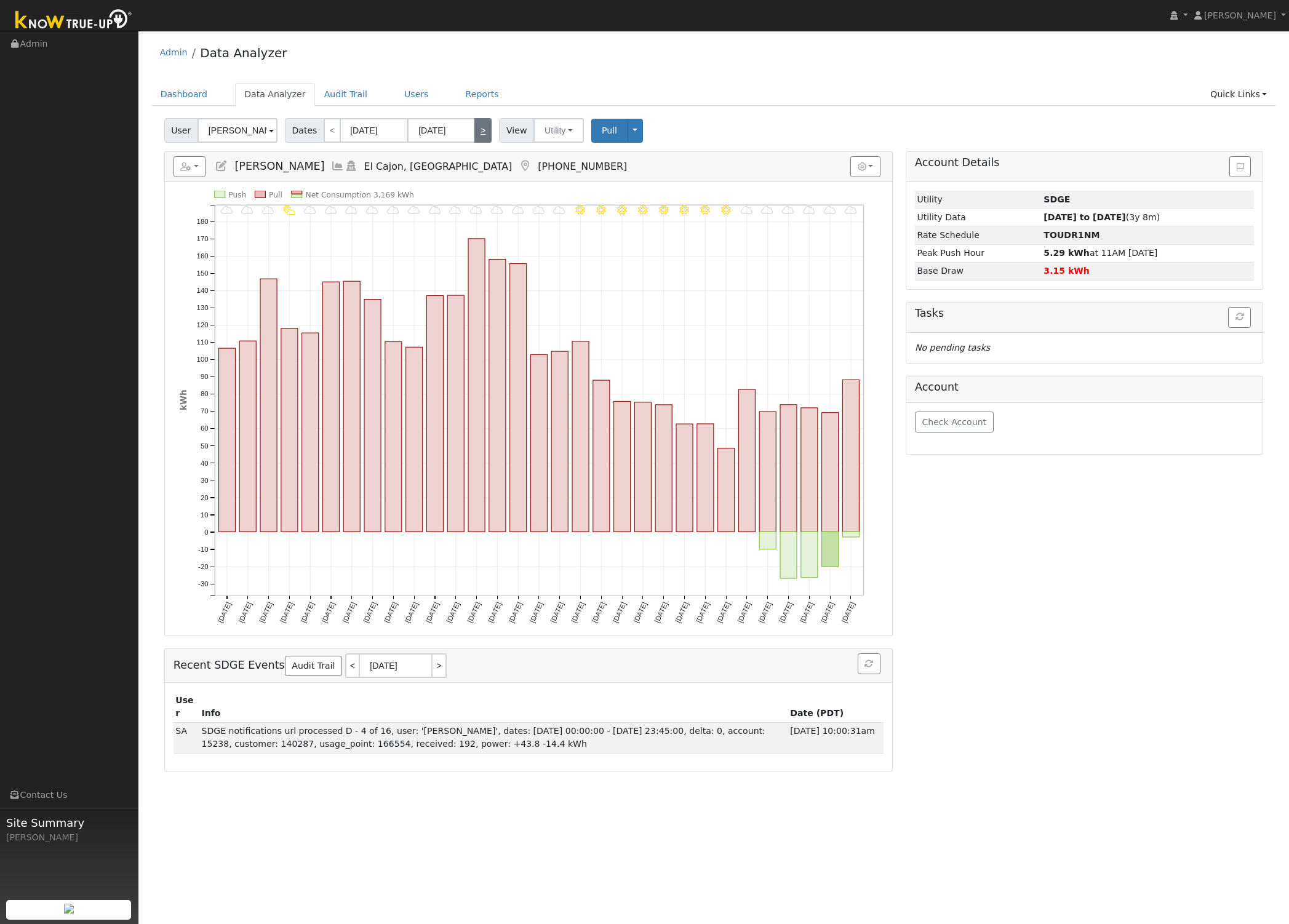
click at [481, 131] on link ">" at bounding box center [483, 130] width 17 height 25
type input "04/01/2025"
type input "04/30/2025"
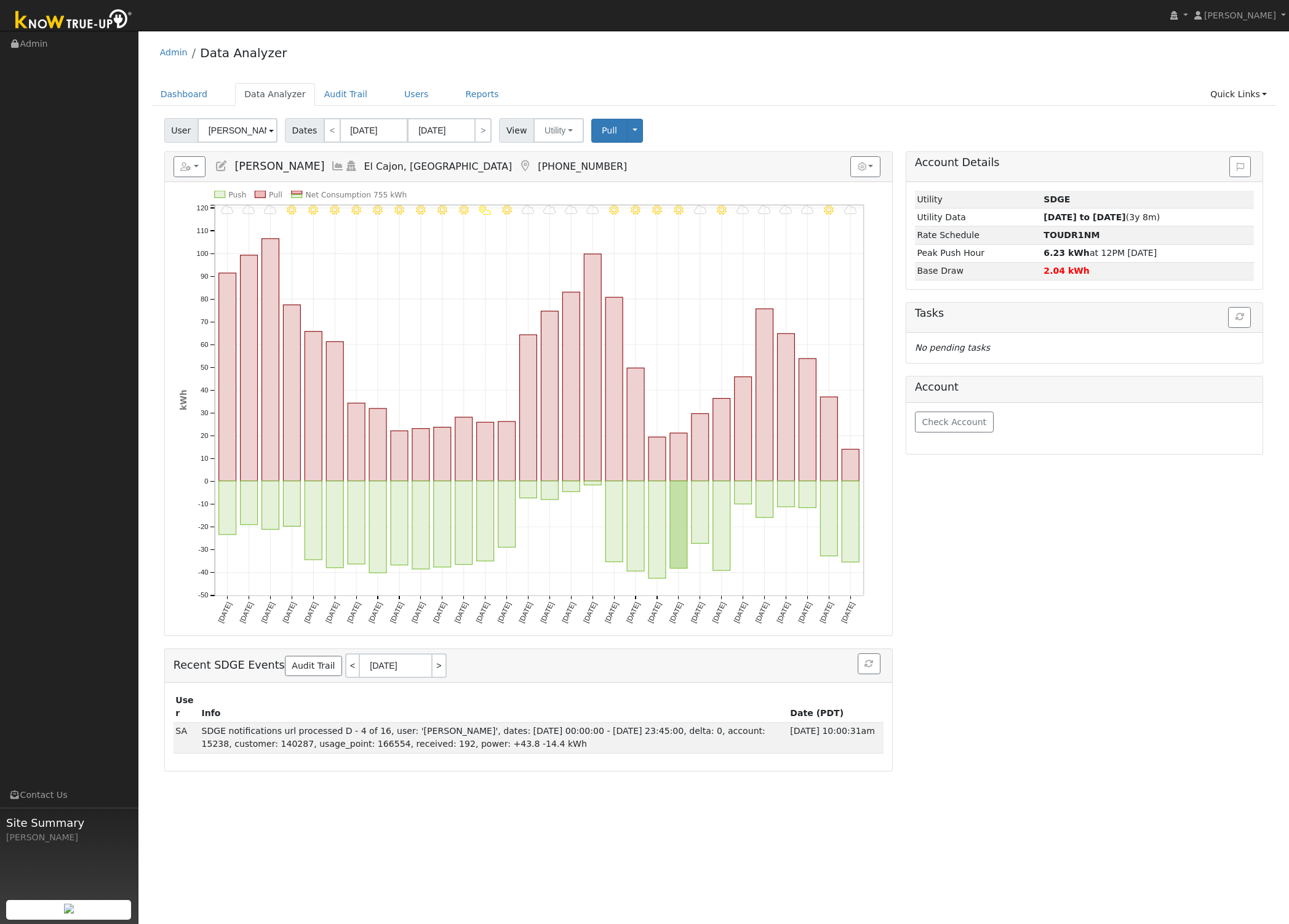
click at [506, 88] on ul "Dashboard Data Analyzer Audit Trail Users Reports Quick Links Quick Add Quick C…" at bounding box center [714, 95] width 1125 height 23
click at [920, 116] on div "User Dave Hancock Account Default Account Default Account 14553 Rios Canyon Roa…" at bounding box center [714, 128] width 1104 height 29
click at [482, 121] on link ">" at bounding box center [483, 130] width 17 height 25
type input "05/01/2025"
type input "05/31/2025"
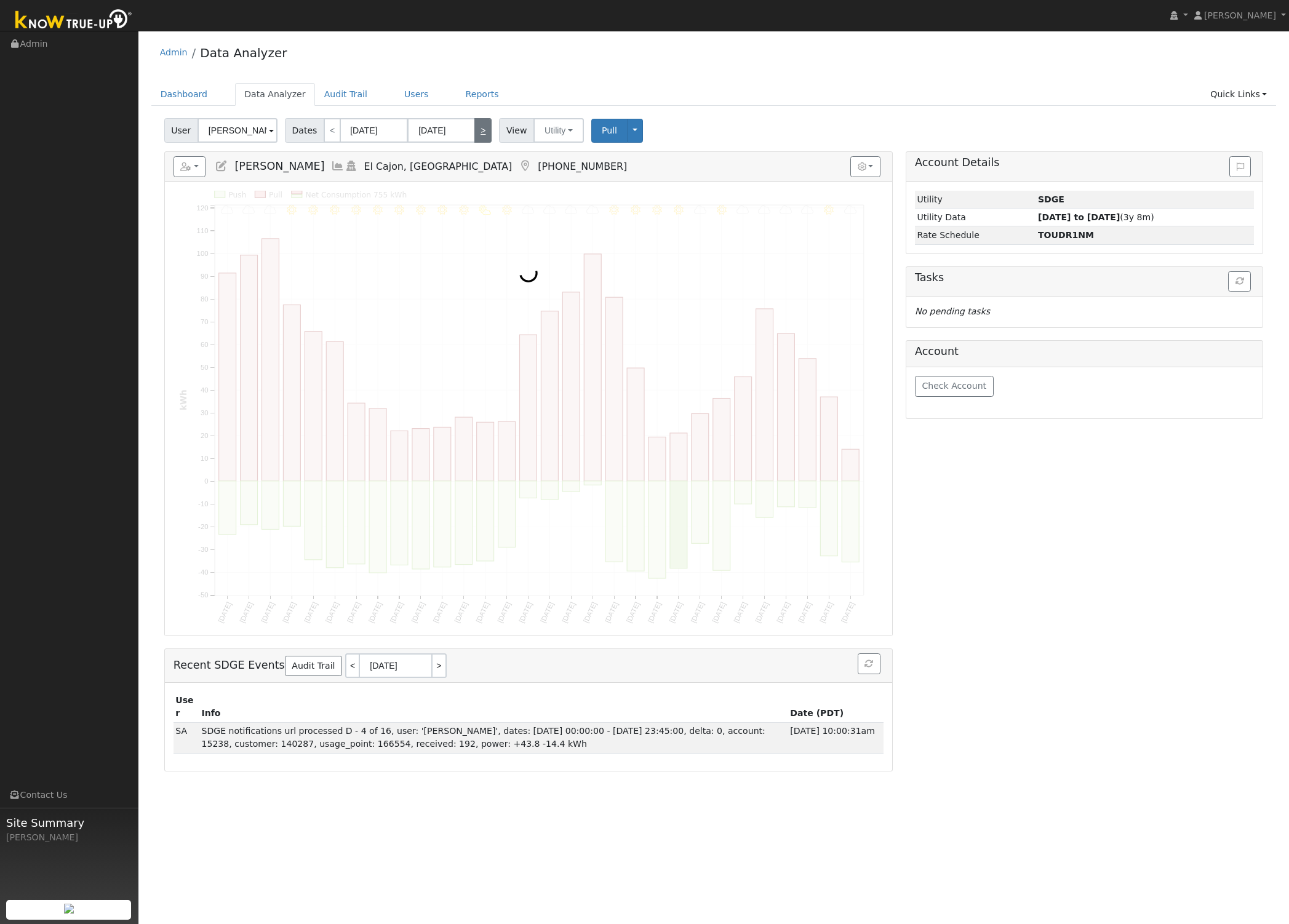
click at [482, 121] on link ">" at bounding box center [483, 130] width 17 height 25
type input "06/01/2025"
type input "06/30/2025"
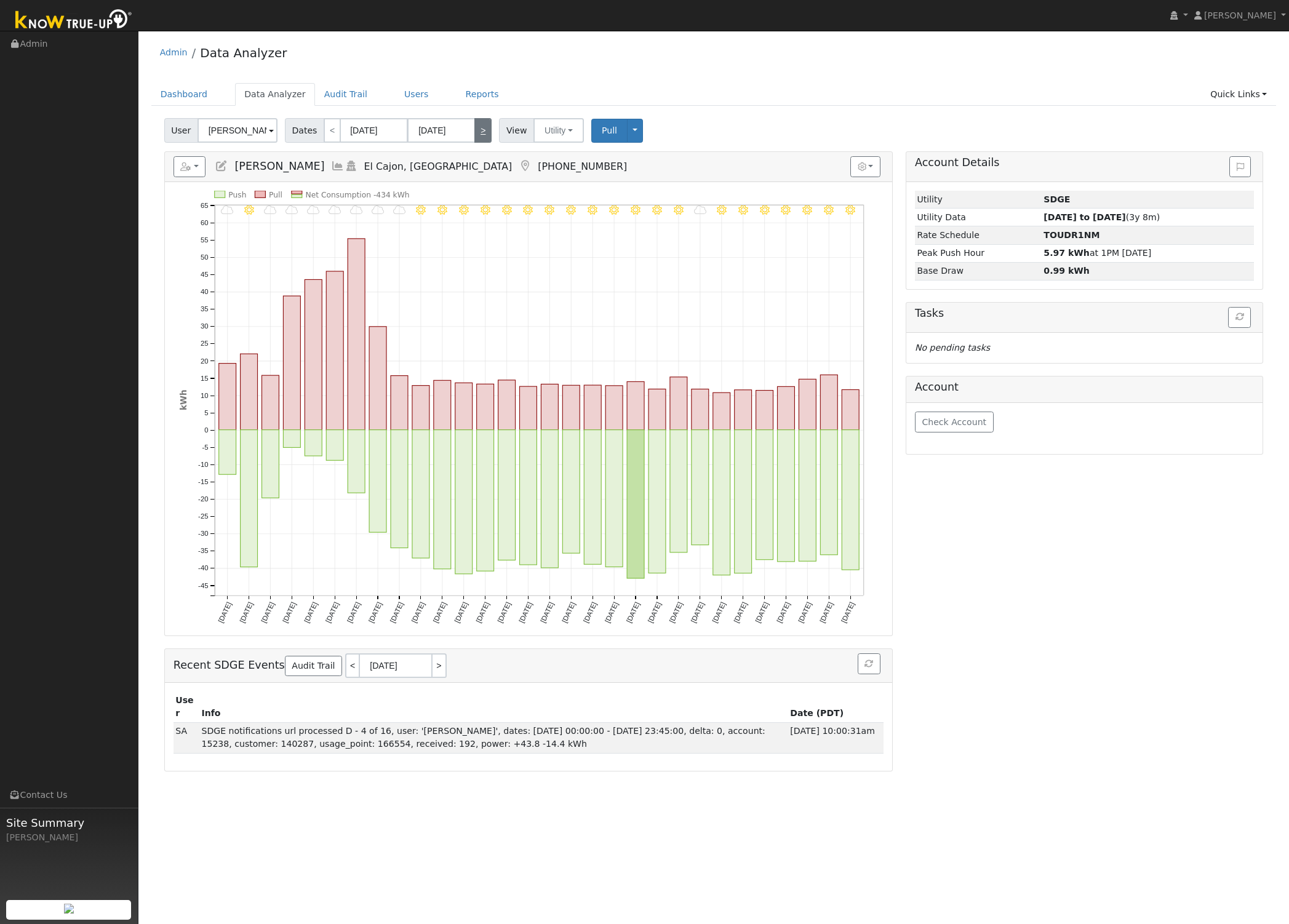
click at [482, 121] on link ">" at bounding box center [483, 130] width 17 height 25
type input "07/01/2025"
type input "07/31/2025"
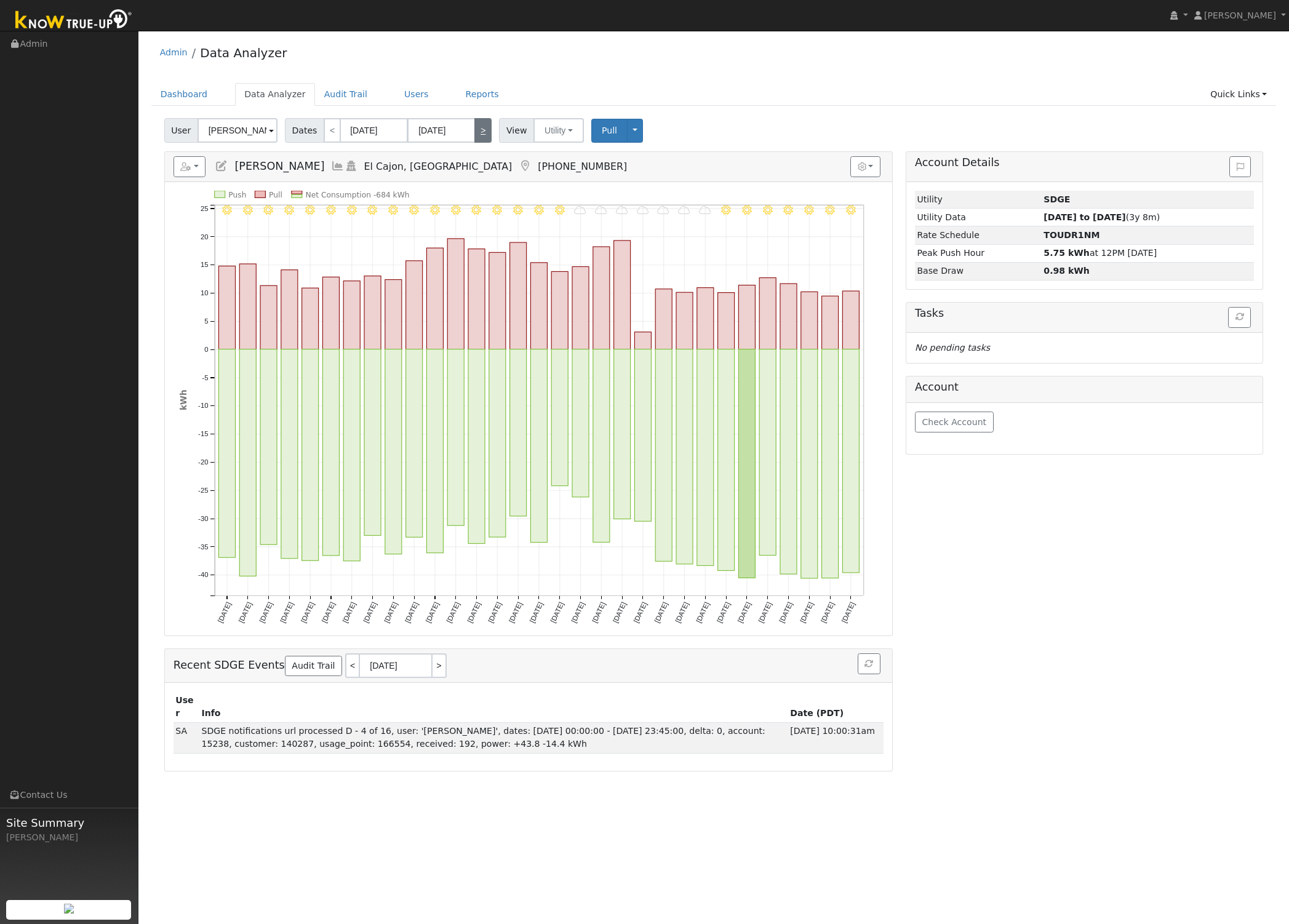
click at [482, 121] on link ">" at bounding box center [483, 130] width 17 height 25
type input "08/01/2025"
type input "08/31/2025"
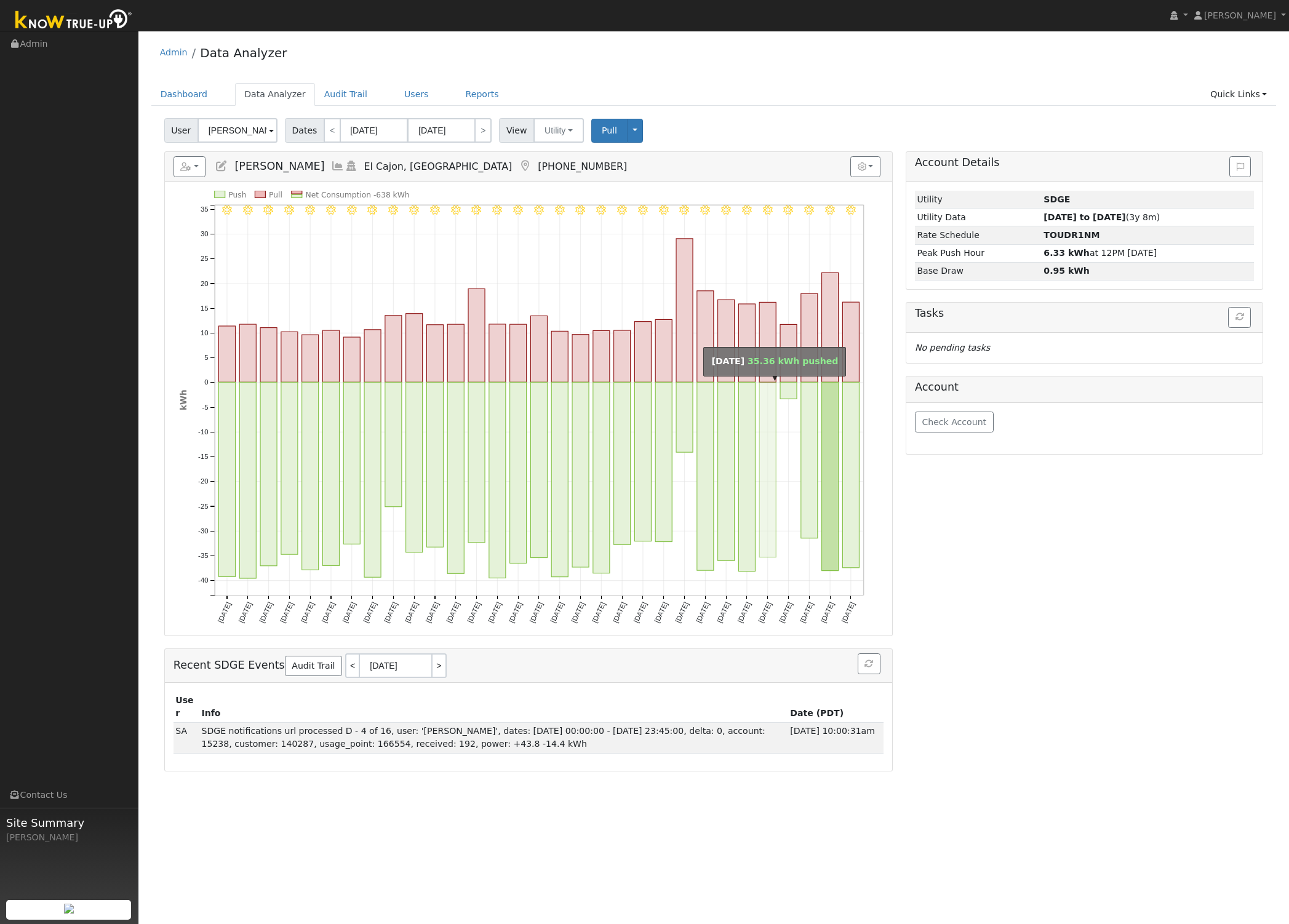
click at [765, 539] on rect "onclick=""" at bounding box center [767, 470] width 17 height 174
type input "08/27/2025"
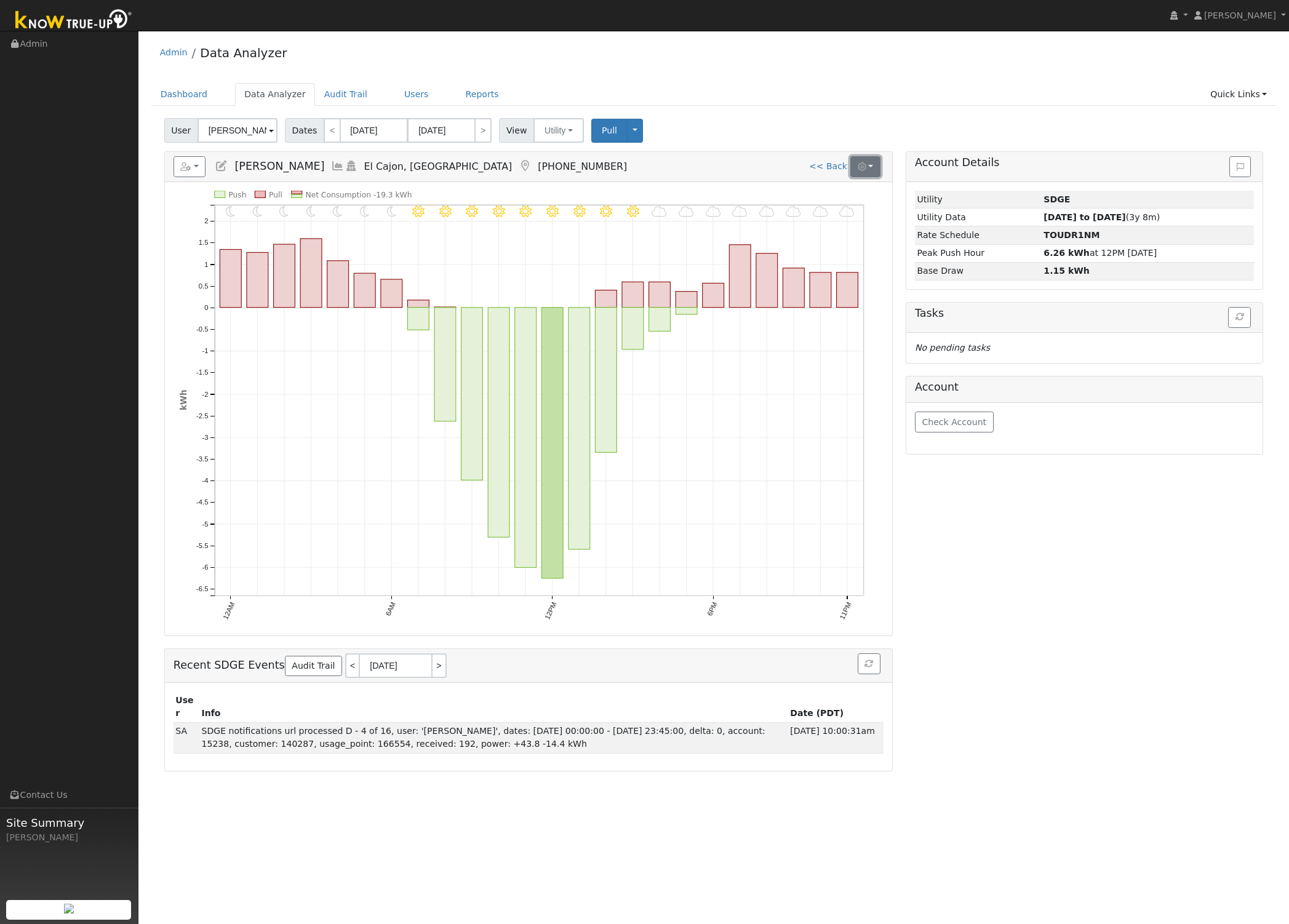
click at [865, 174] on button "button" at bounding box center [865, 166] width 30 height 21
click at [739, 222] on label "Show Net Push/Pull" at bounding box center [726, 224] width 83 height 13
click at [680, 222] on input "Show Net Push/Pull" at bounding box center [676, 225] width 9 height 9
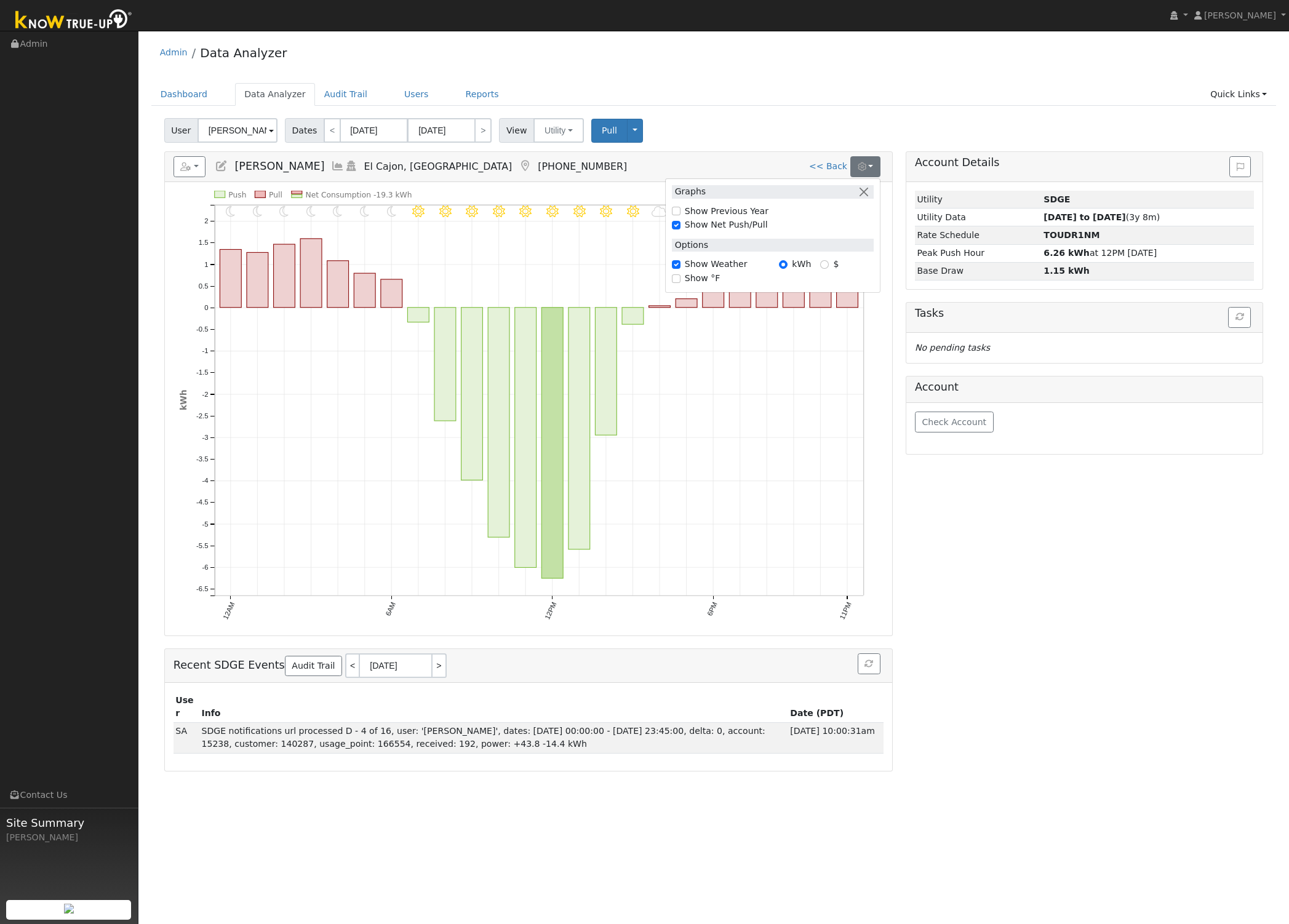
click at [695, 228] on label "Show Net Push/Pull" at bounding box center [726, 224] width 83 height 13
click at [680, 228] on input "Show Net Push/Pull" at bounding box center [676, 225] width 9 height 9
checkbox input "false"
click at [1014, 614] on div "Account Details Issue History Date By Flag Comment Type No Issue History Loadin…" at bounding box center [1084, 461] width 371 height 620
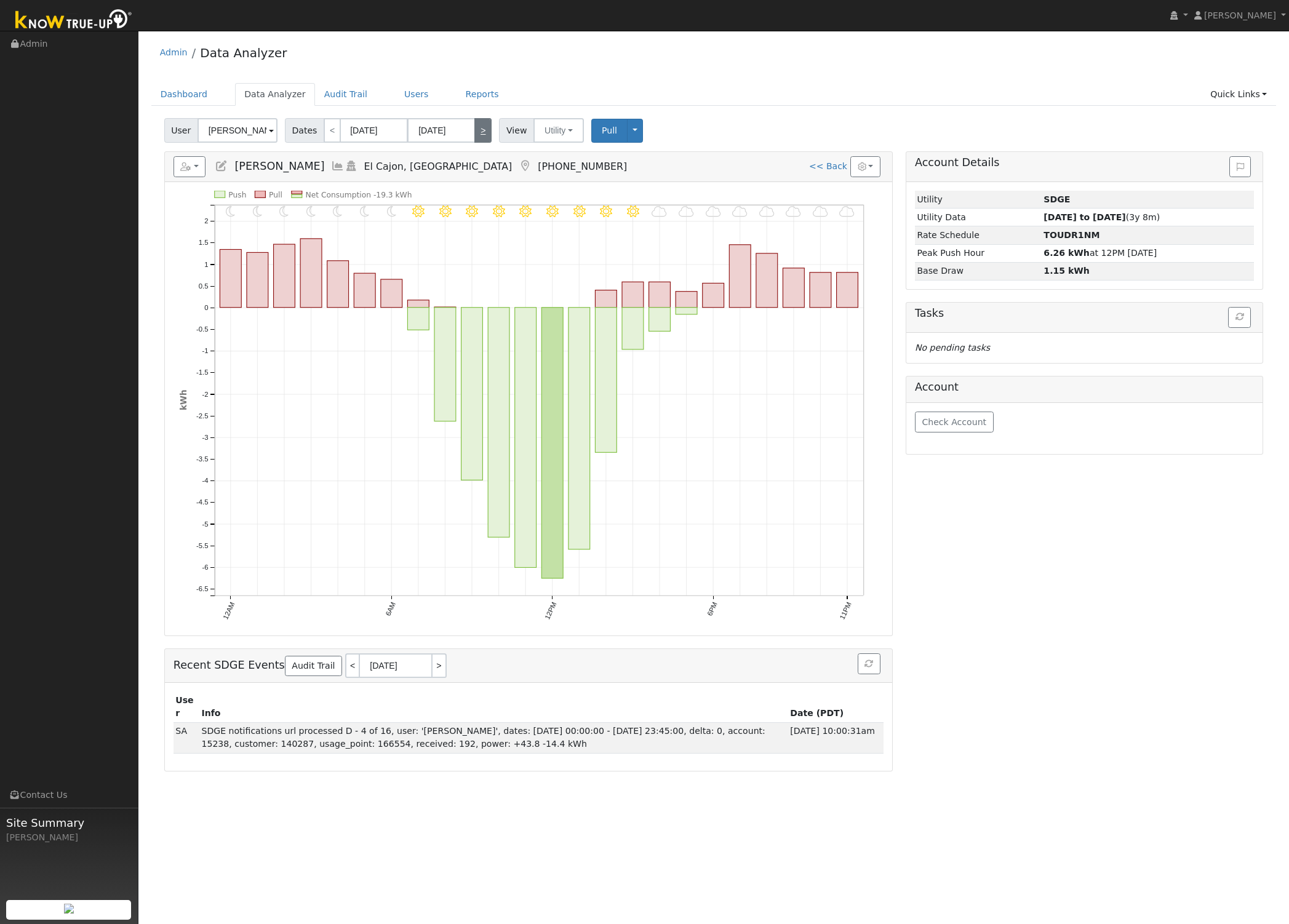
click at [480, 132] on link ">" at bounding box center [483, 130] width 17 height 25
type input "08/28/2025"
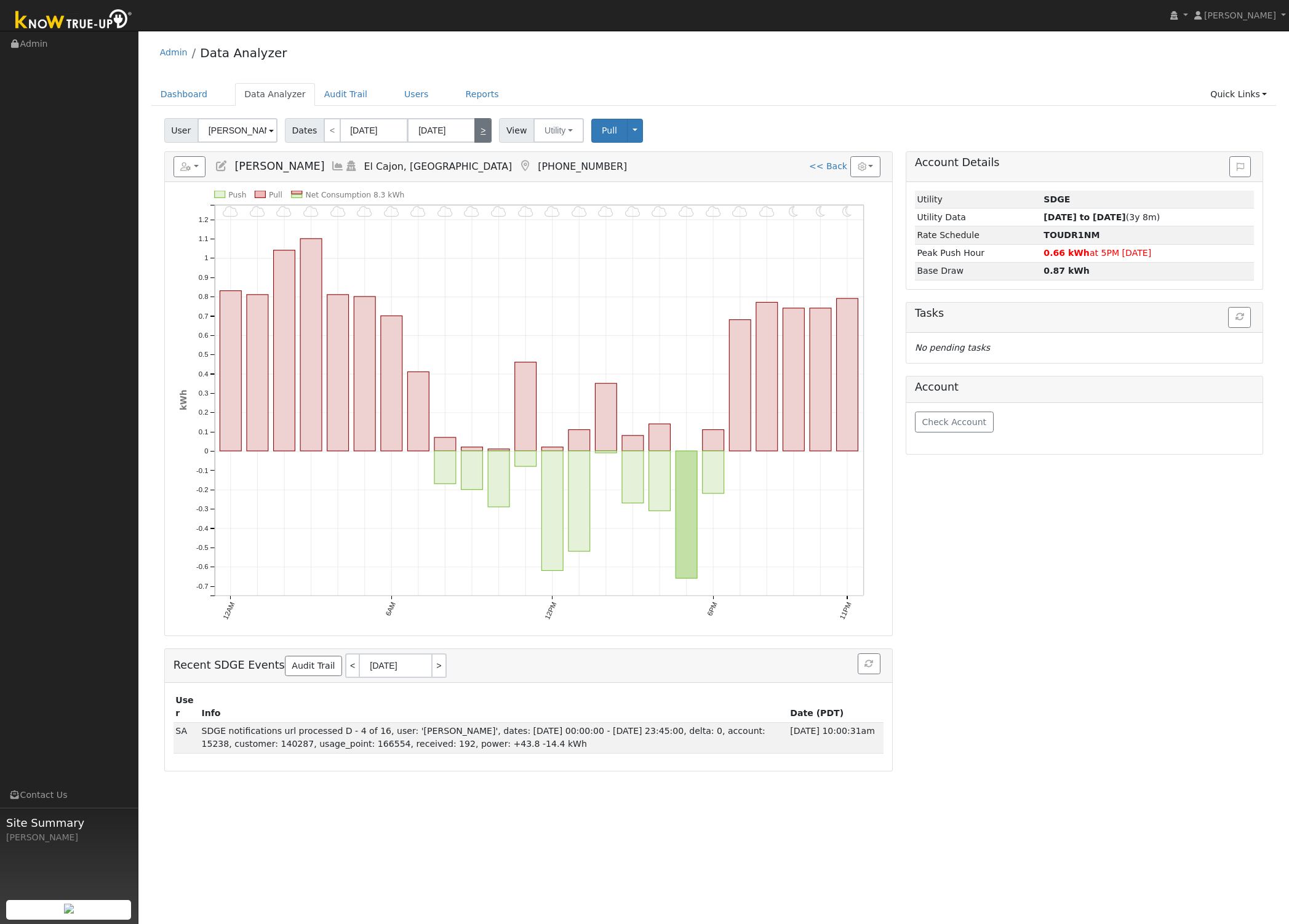
click at [480, 132] on link ">" at bounding box center [483, 130] width 17 height 25
type input "08/29/2025"
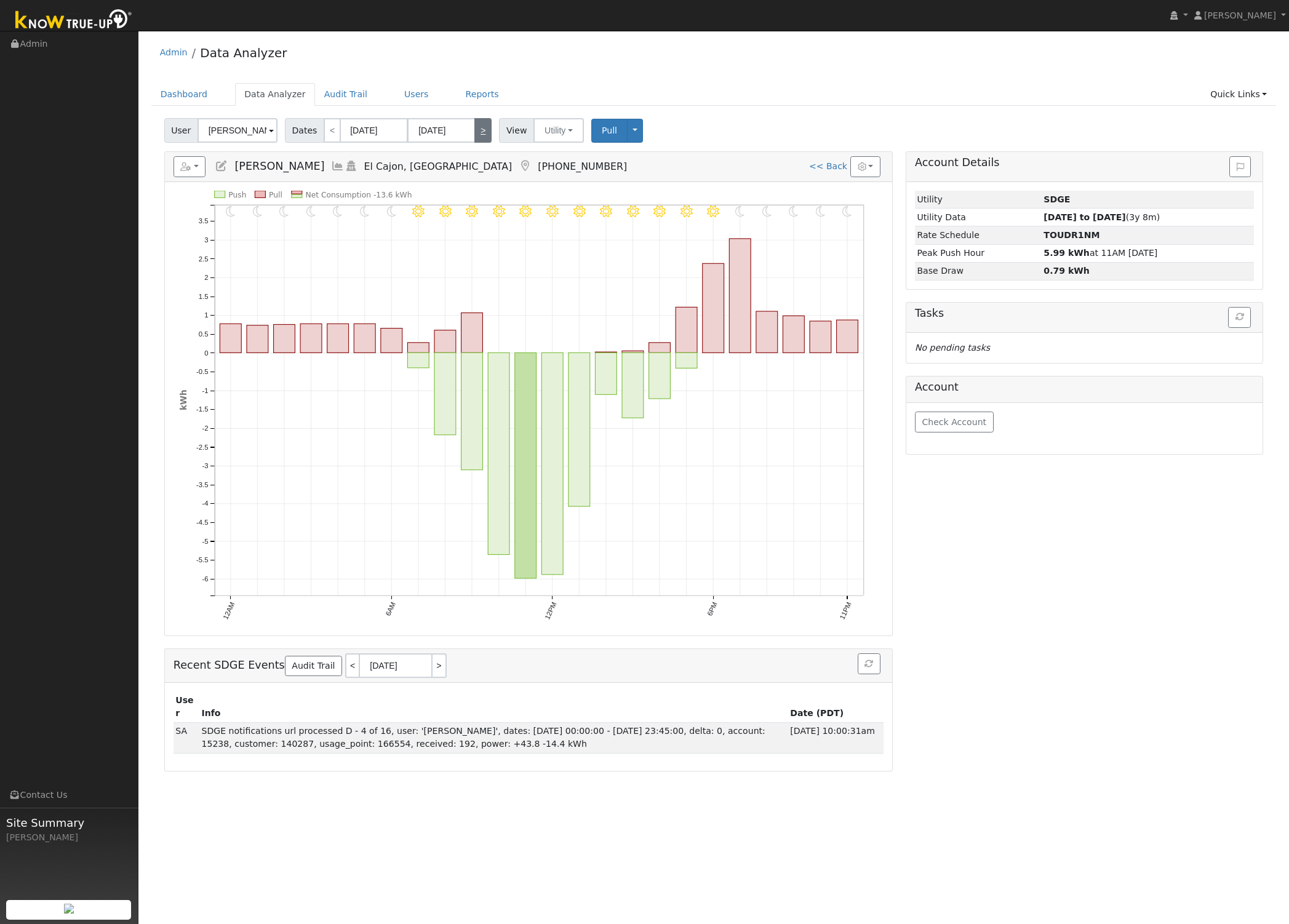
click at [480, 132] on link ">" at bounding box center [483, 130] width 17 height 25
type input "08/30/2025"
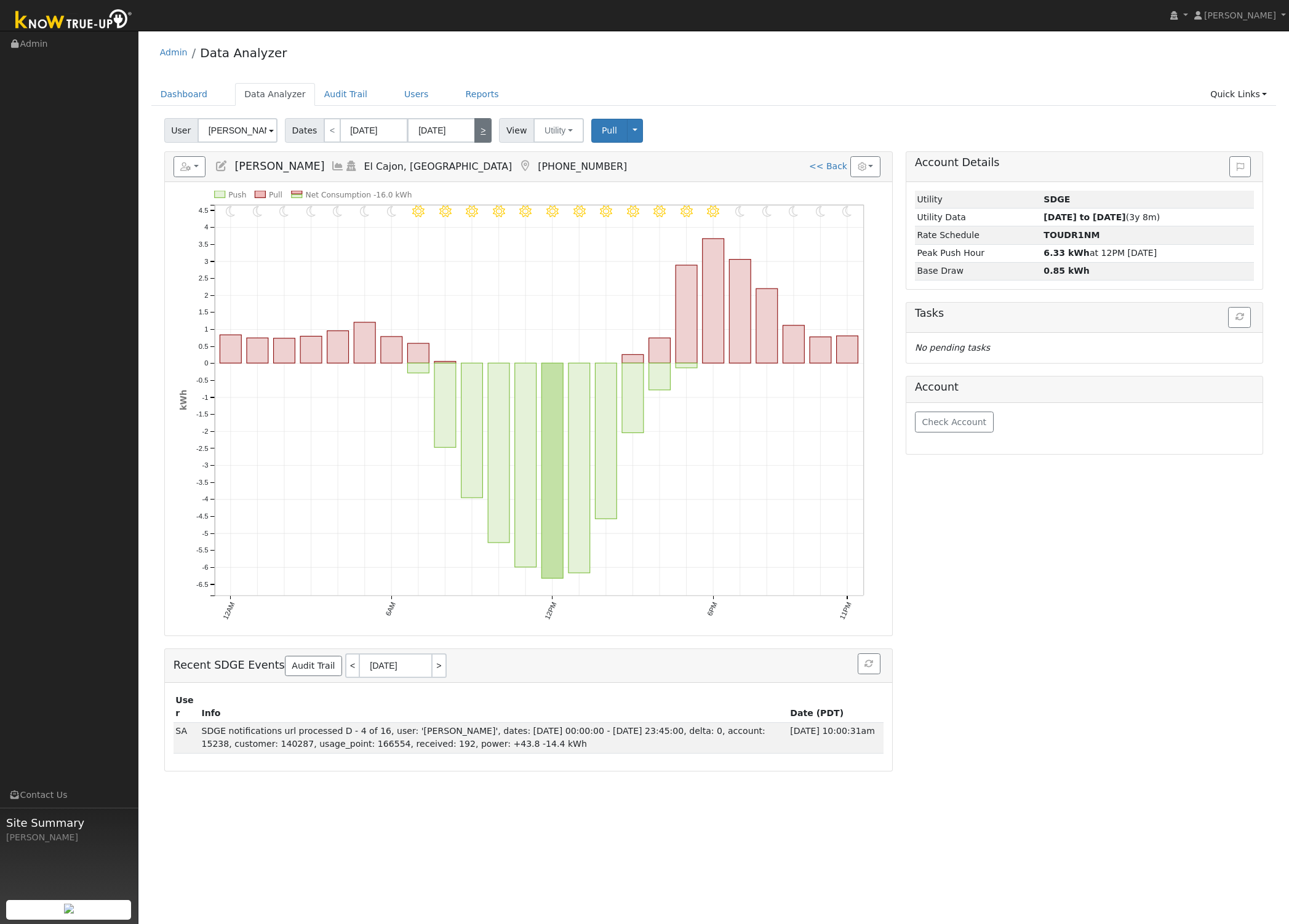
click at [480, 132] on link ">" at bounding box center [483, 130] width 17 height 25
type input "08/31/2025"
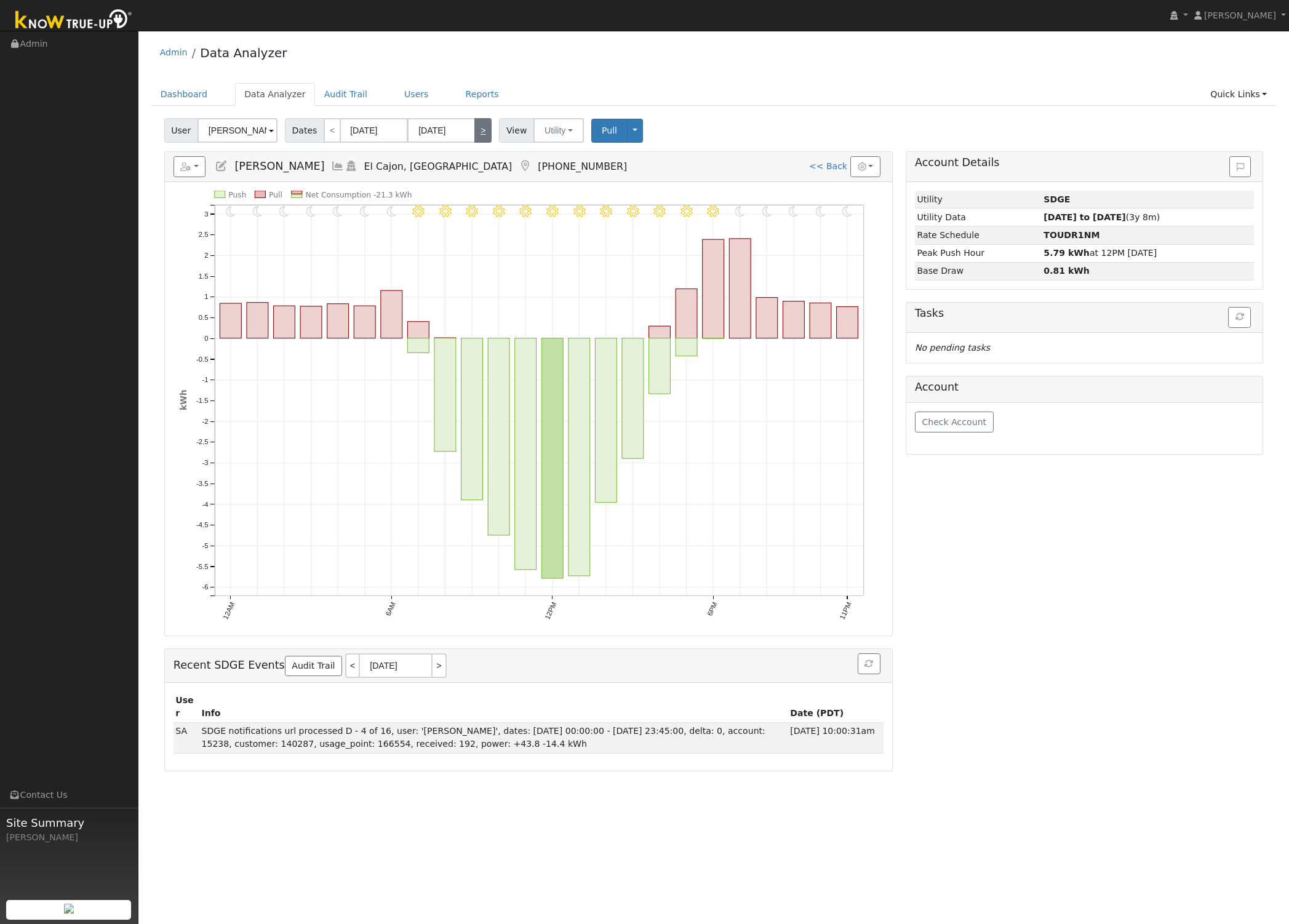
click at [480, 132] on link ">" at bounding box center [483, 130] width 17 height 25
type input "09/01/2025"
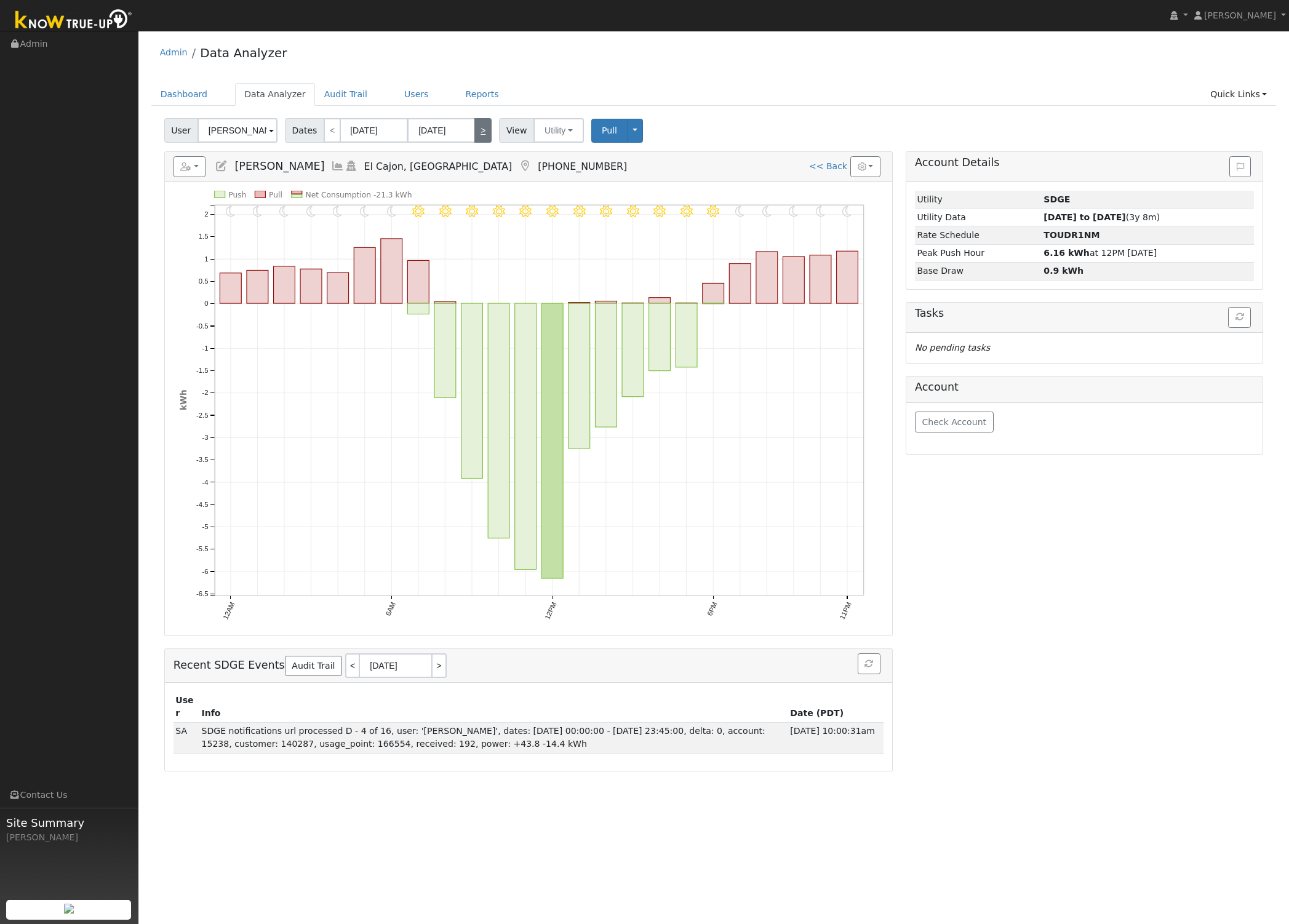
click at [480, 132] on link ">" at bounding box center [483, 130] width 17 height 25
type input "09/02/2025"
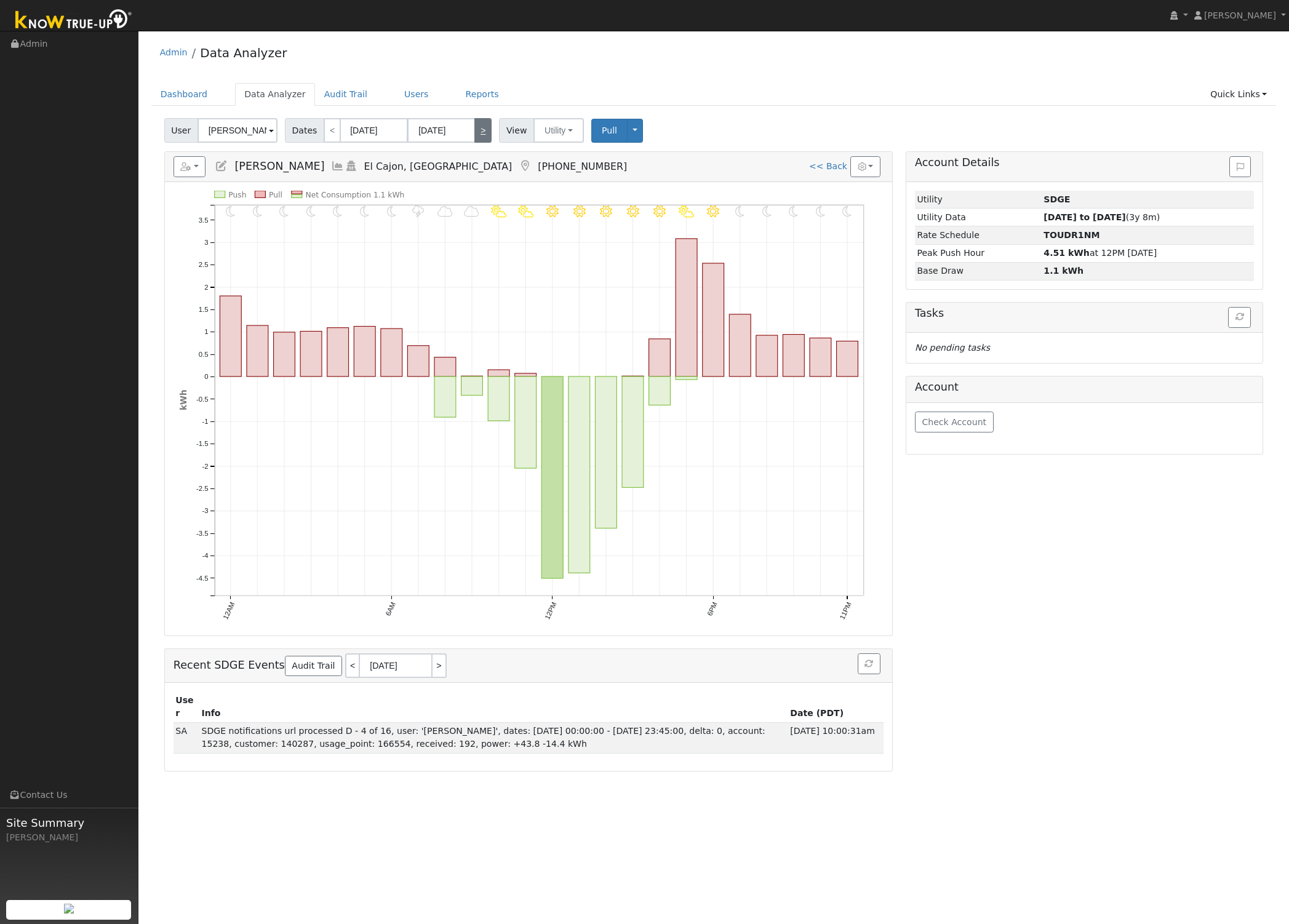
click at [480, 132] on link ">" at bounding box center [483, 130] width 17 height 25
type input "09/03/2025"
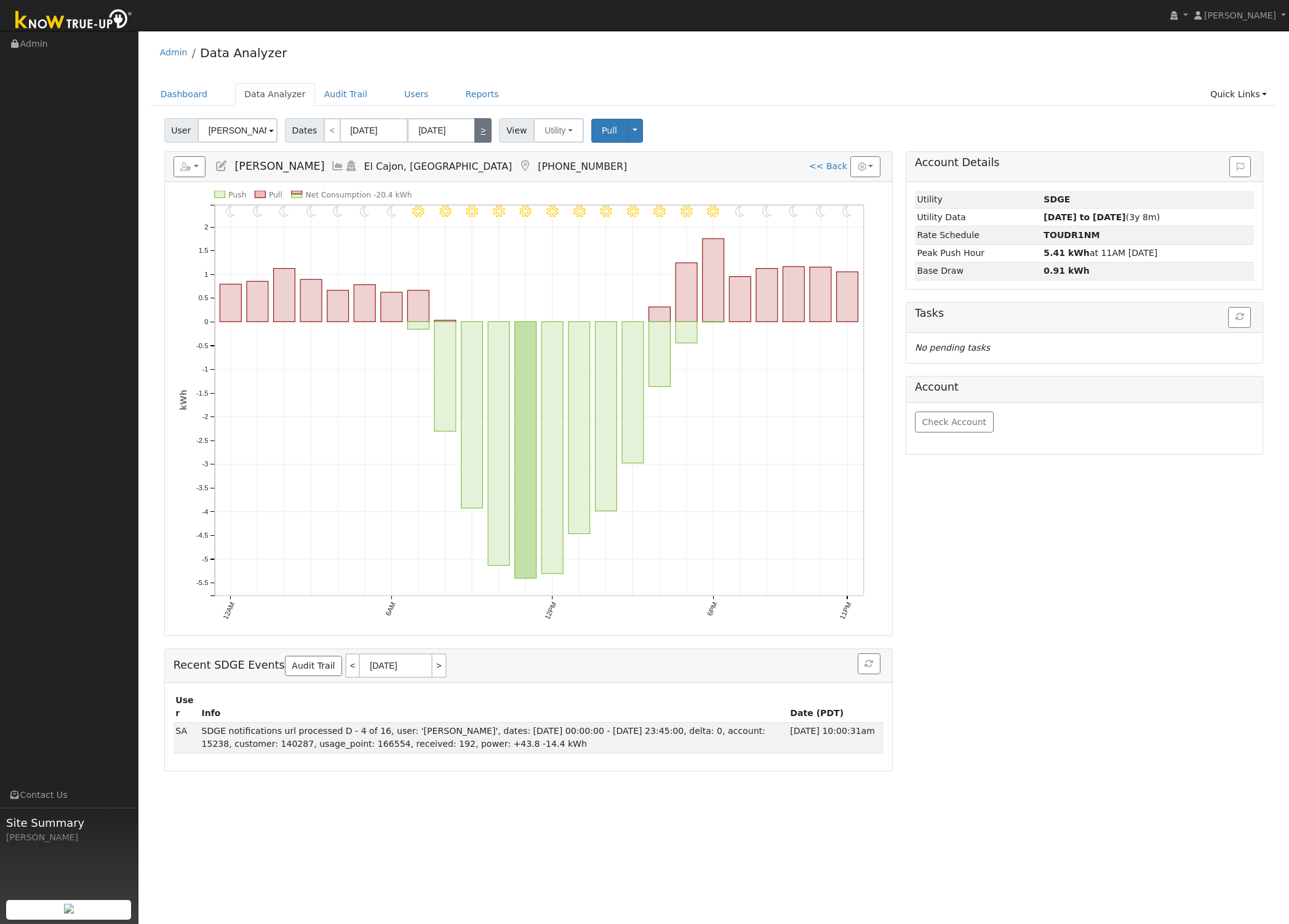
click at [480, 132] on link ">" at bounding box center [483, 130] width 17 height 25
type input "09/04/2025"
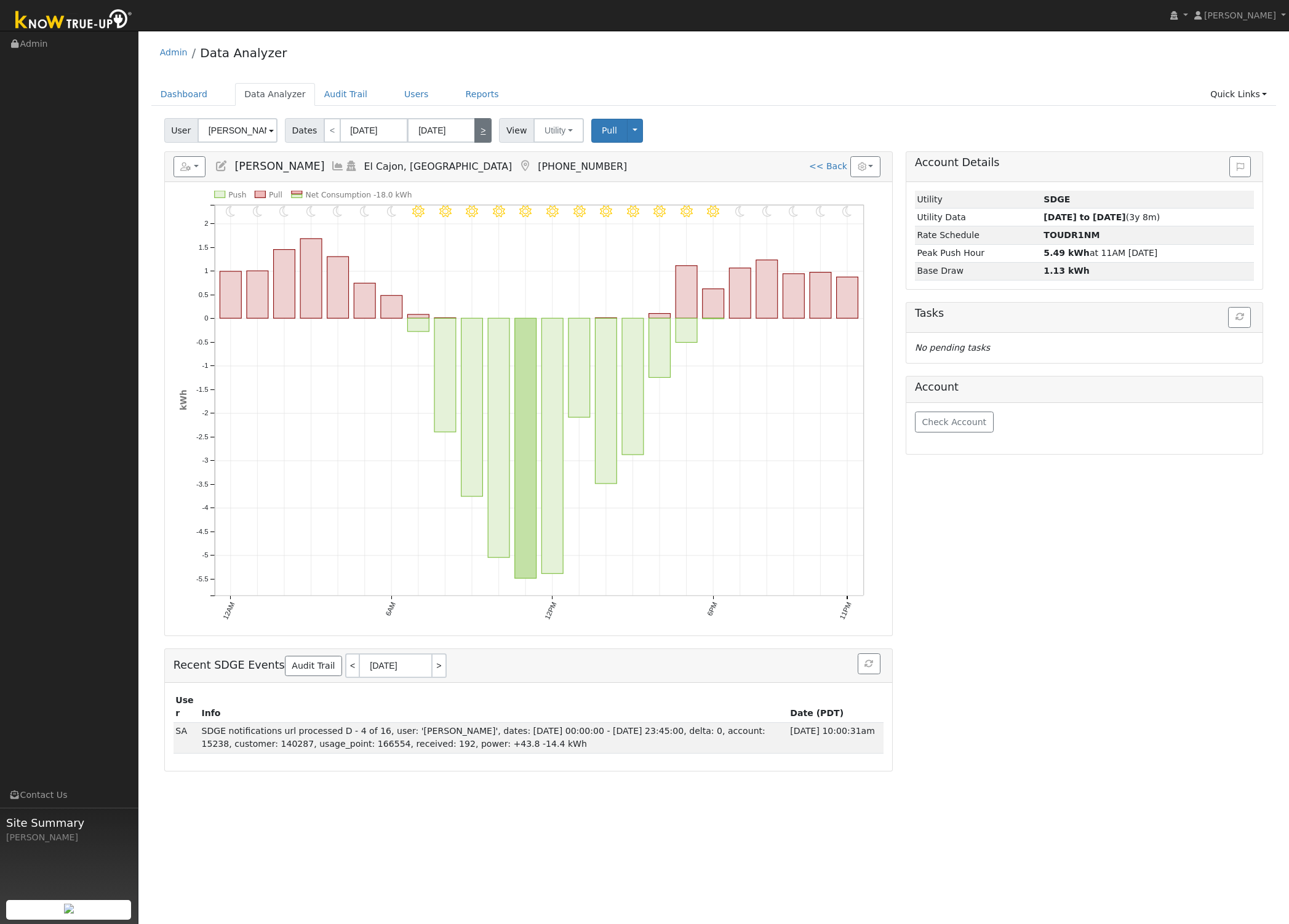
click at [474, 127] on link ">" at bounding box center [483, 130] width 17 height 25
type input "09/05/2025"
click at [474, 126] on link ">" at bounding box center [483, 130] width 17 height 25
type input "09/06/2025"
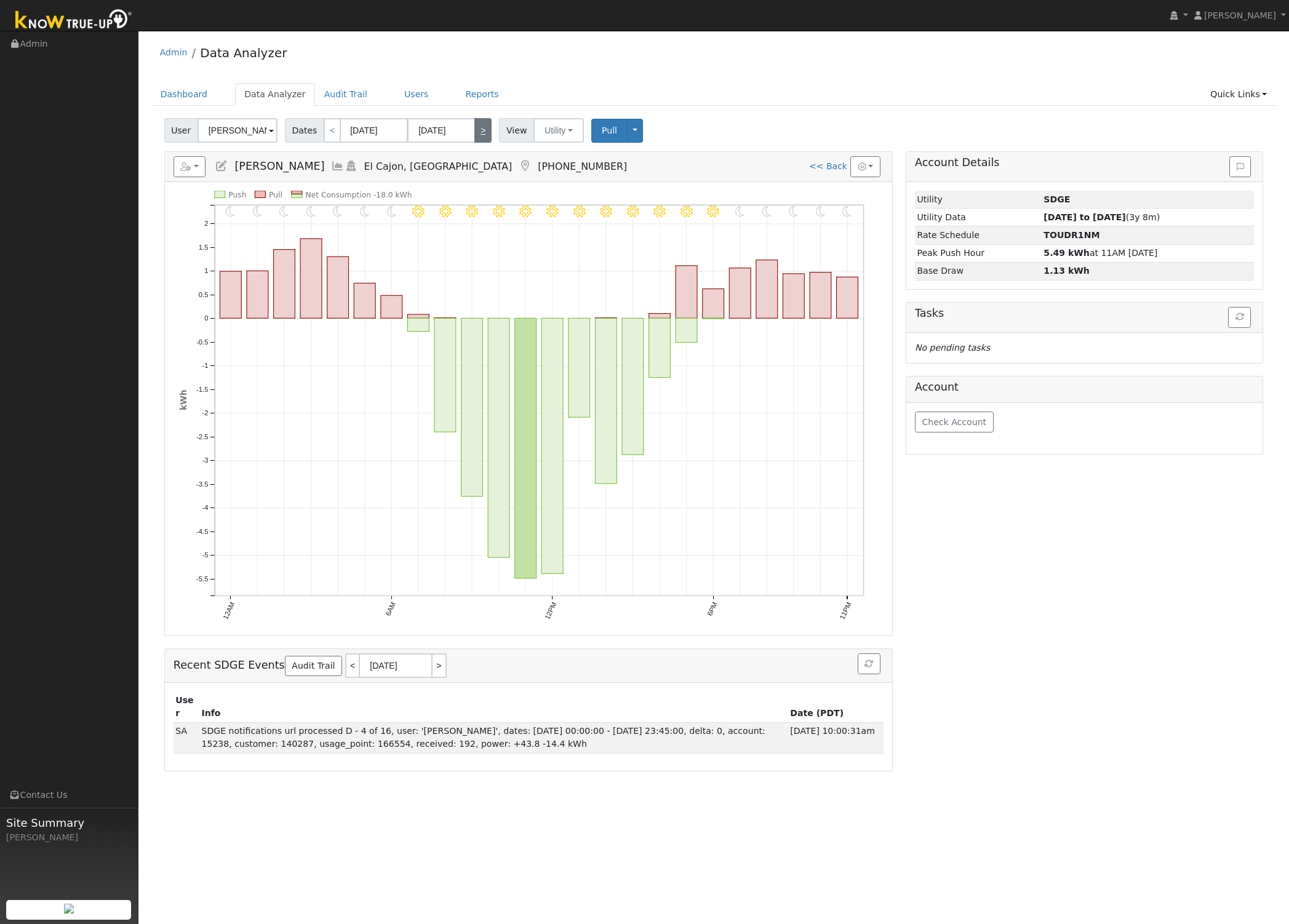
type input "09/06/2025"
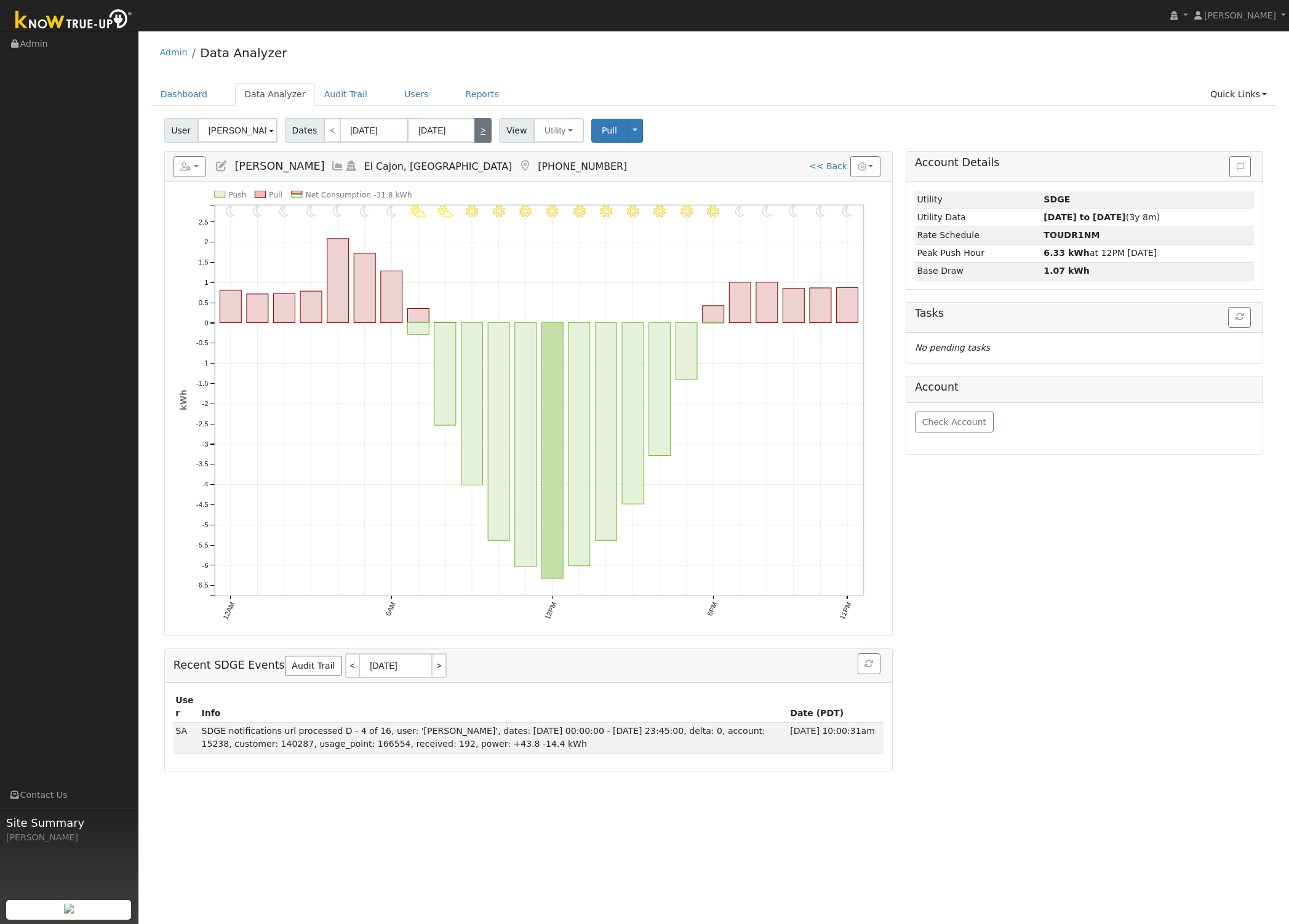
click at [474, 126] on link ">" at bounding box center [483, 130] width 17 height 25
type input "09/07/2025"
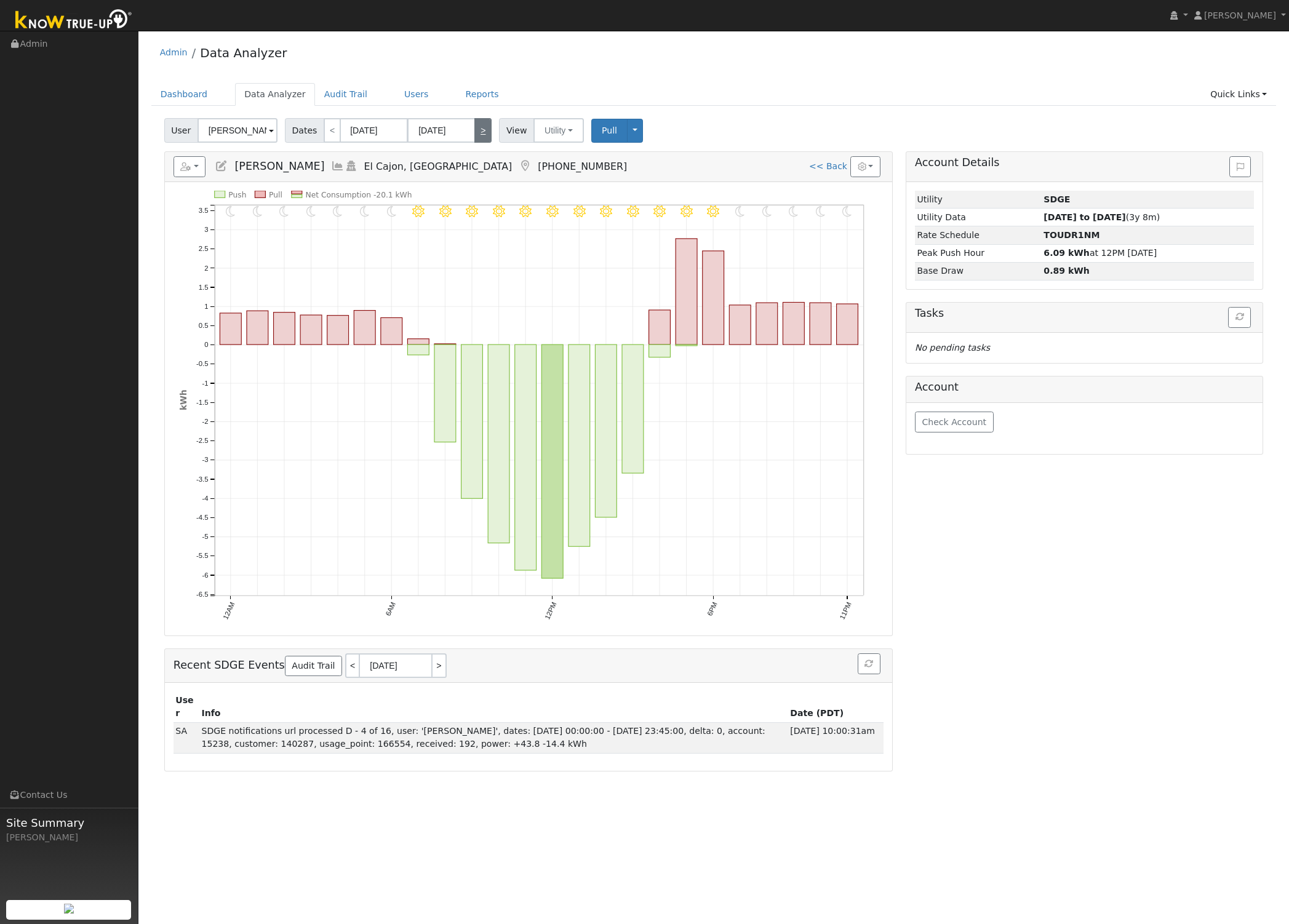
click at [474, 126] on link ">" at bounding box center [483, 130] width 17 height 25
type input "09/08/2025"
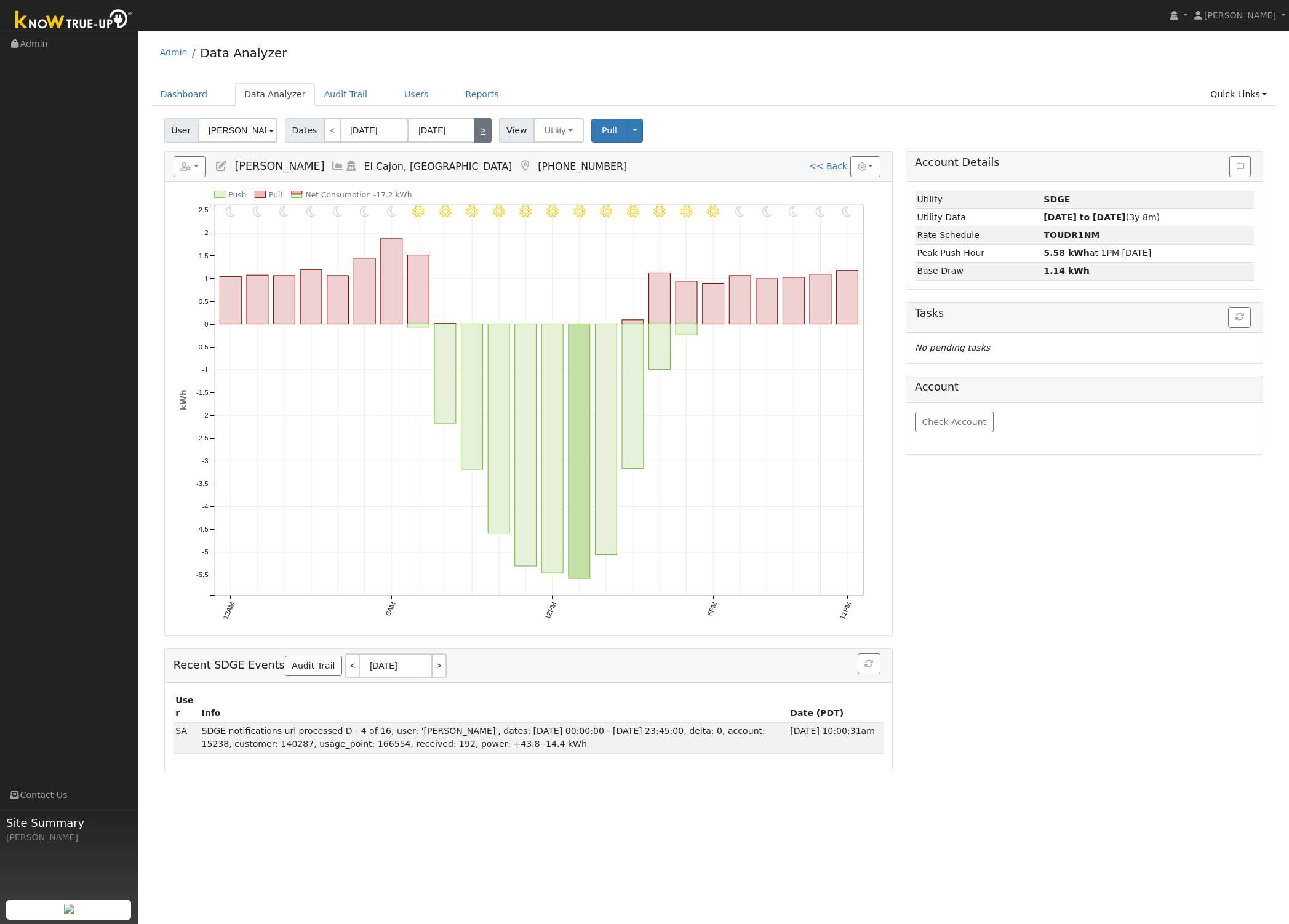
click at [474, 126] on link ">" at bounding box center [483, 130] width 17 height 25
type input "09/09/2025"
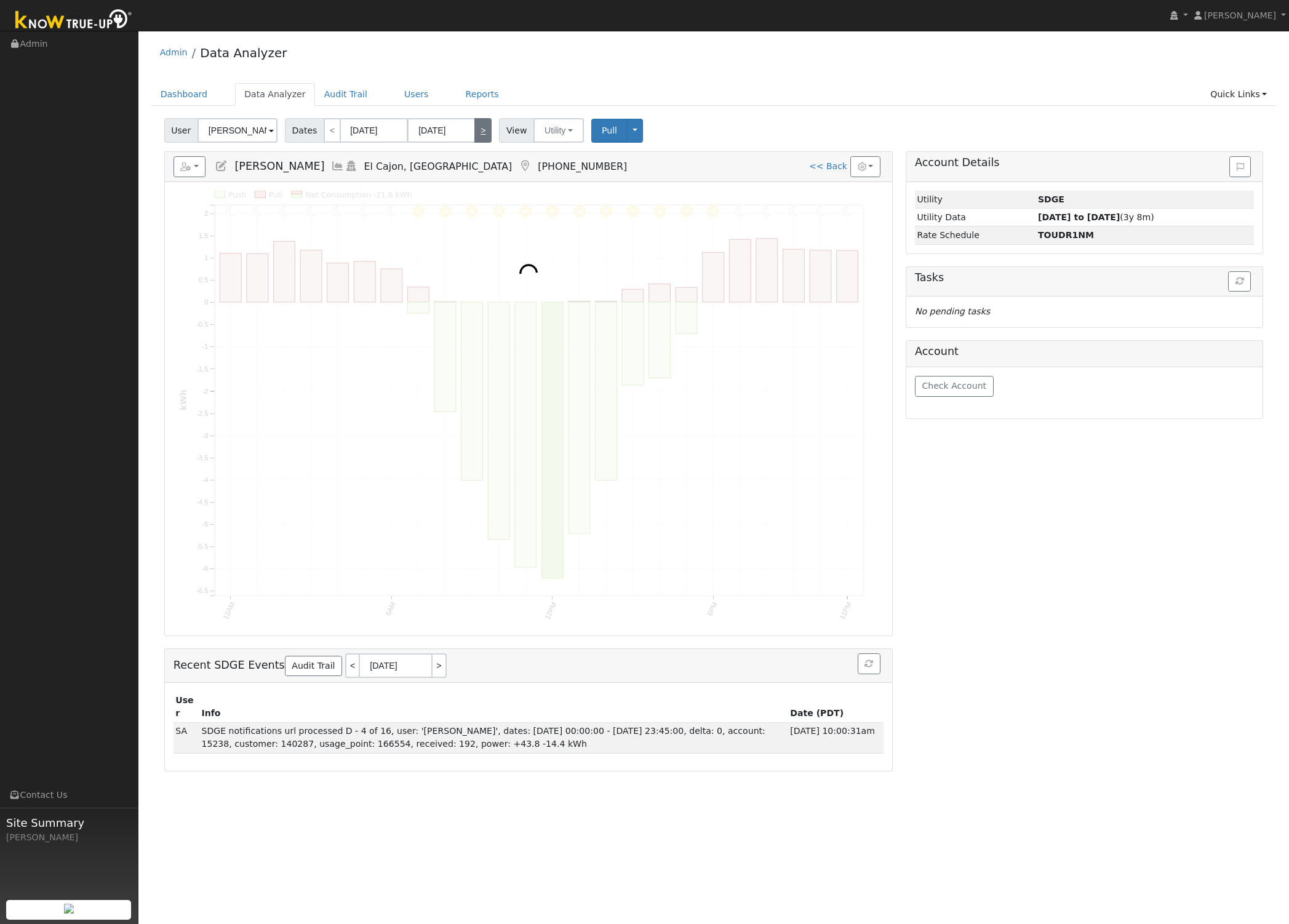
click at [474, 126] on link ">" at bounding box center [483, 130] width 17 height 25
type input "09/10/2025"
click at [474, 126] on link ">" at bounding box center [483, 130] width 17 height 25
type input "09/11/2025"
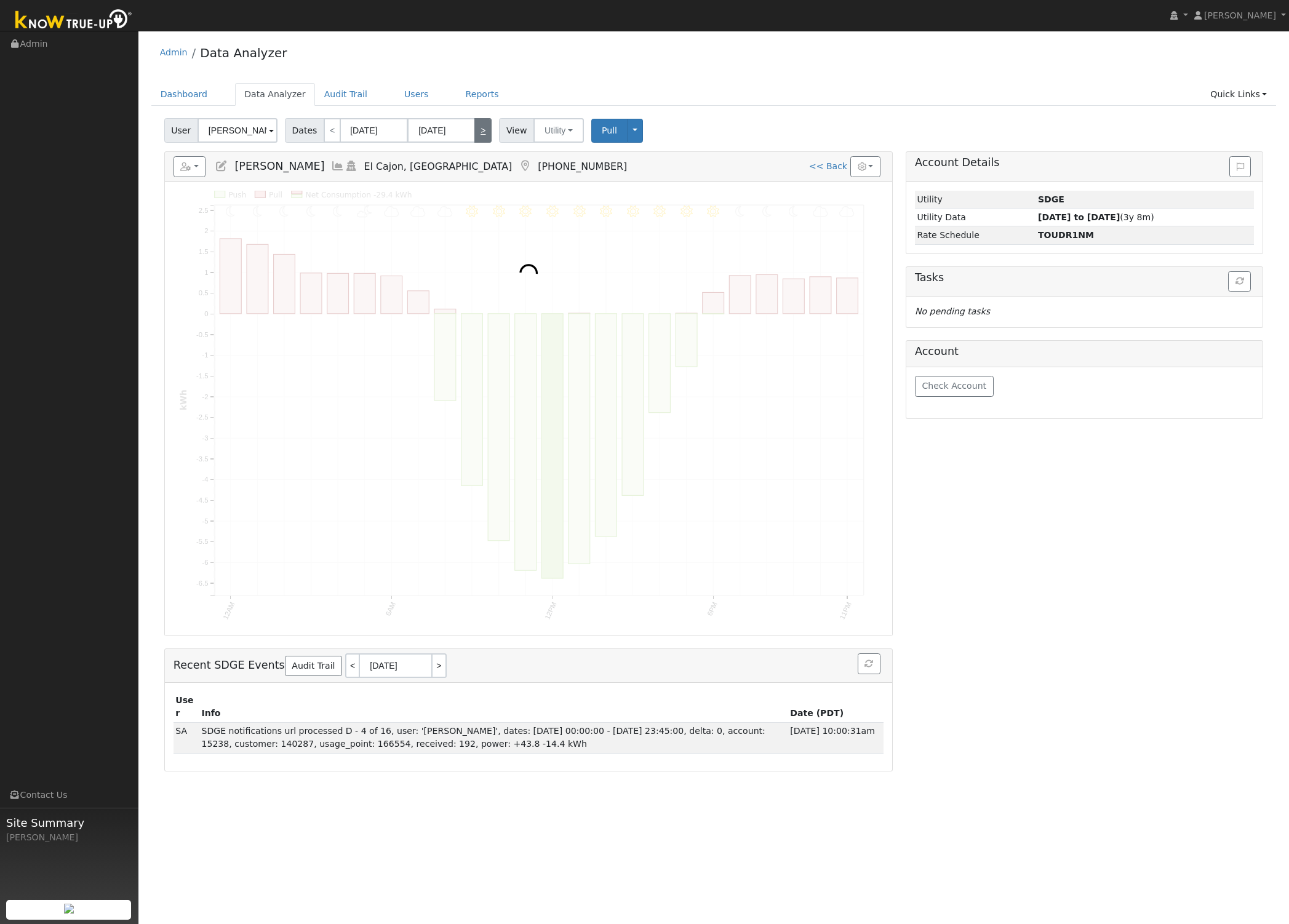
type input "09/11/2025"
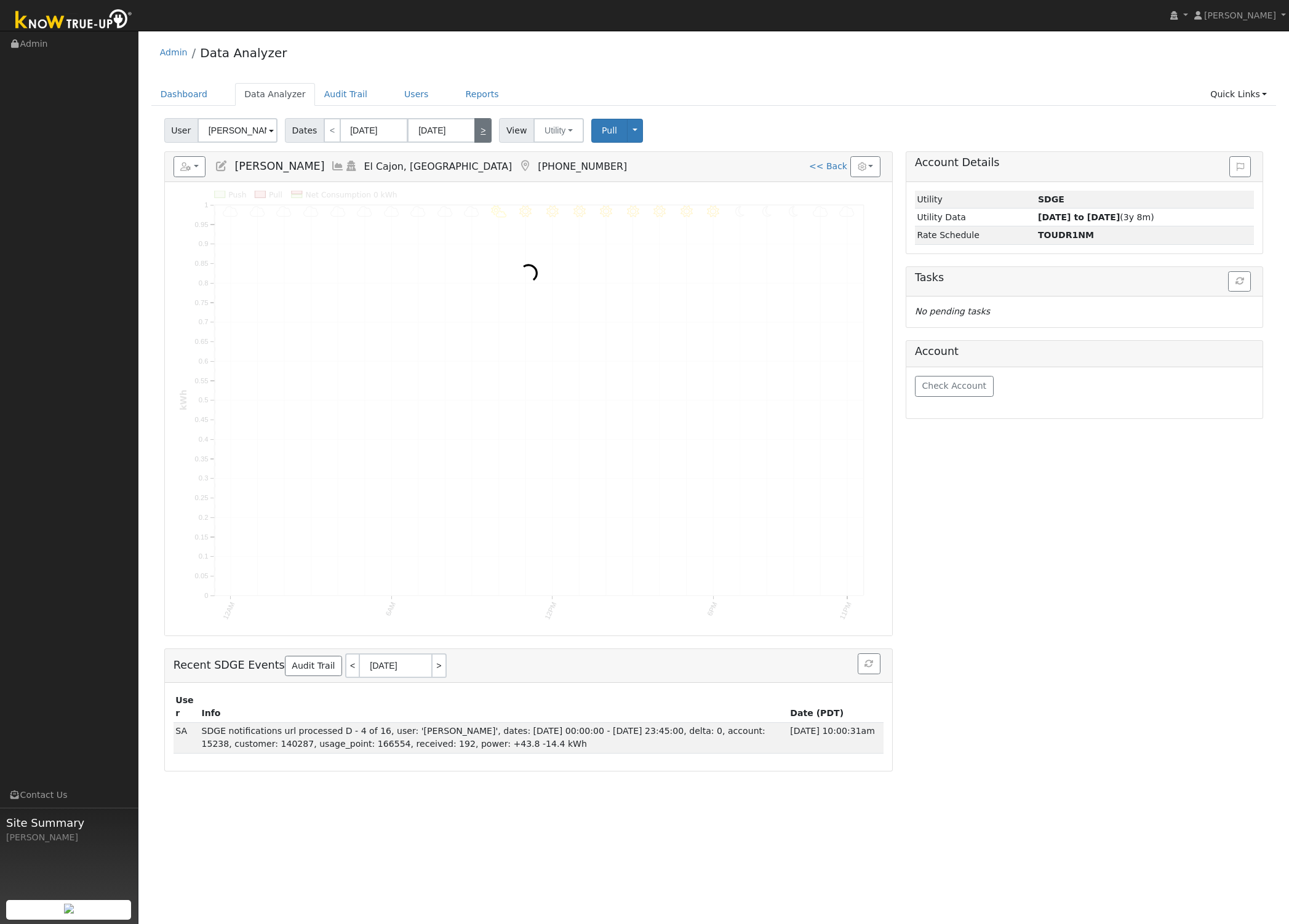
click at [474, 126] on link ">" at bounding box center [483, 130] width 17 height 25
type input "09/12/2025"
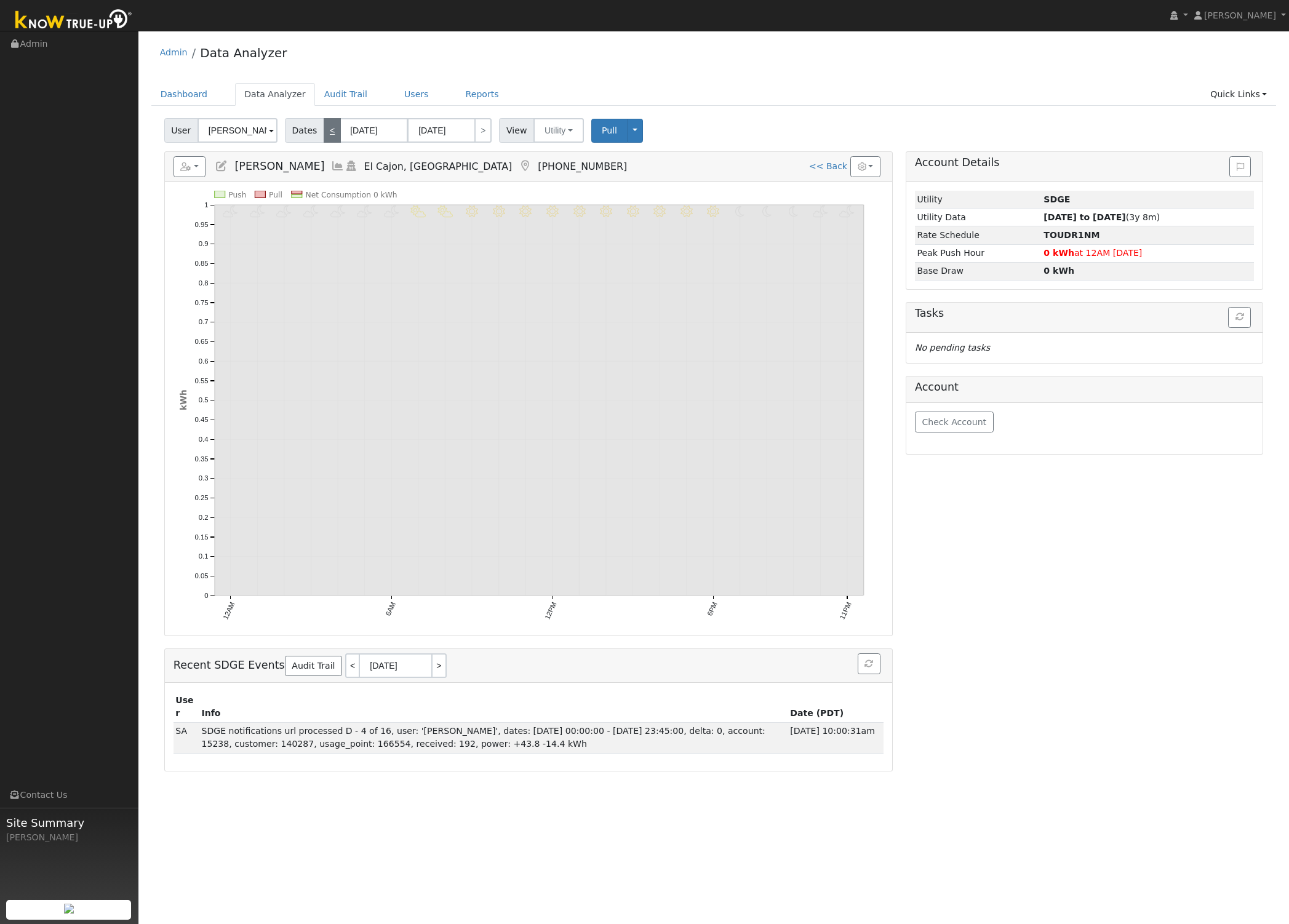
click at [328, 132] on link "<" at bounding box center [332, 130] width 17 height 25
type input "09/11/2025"
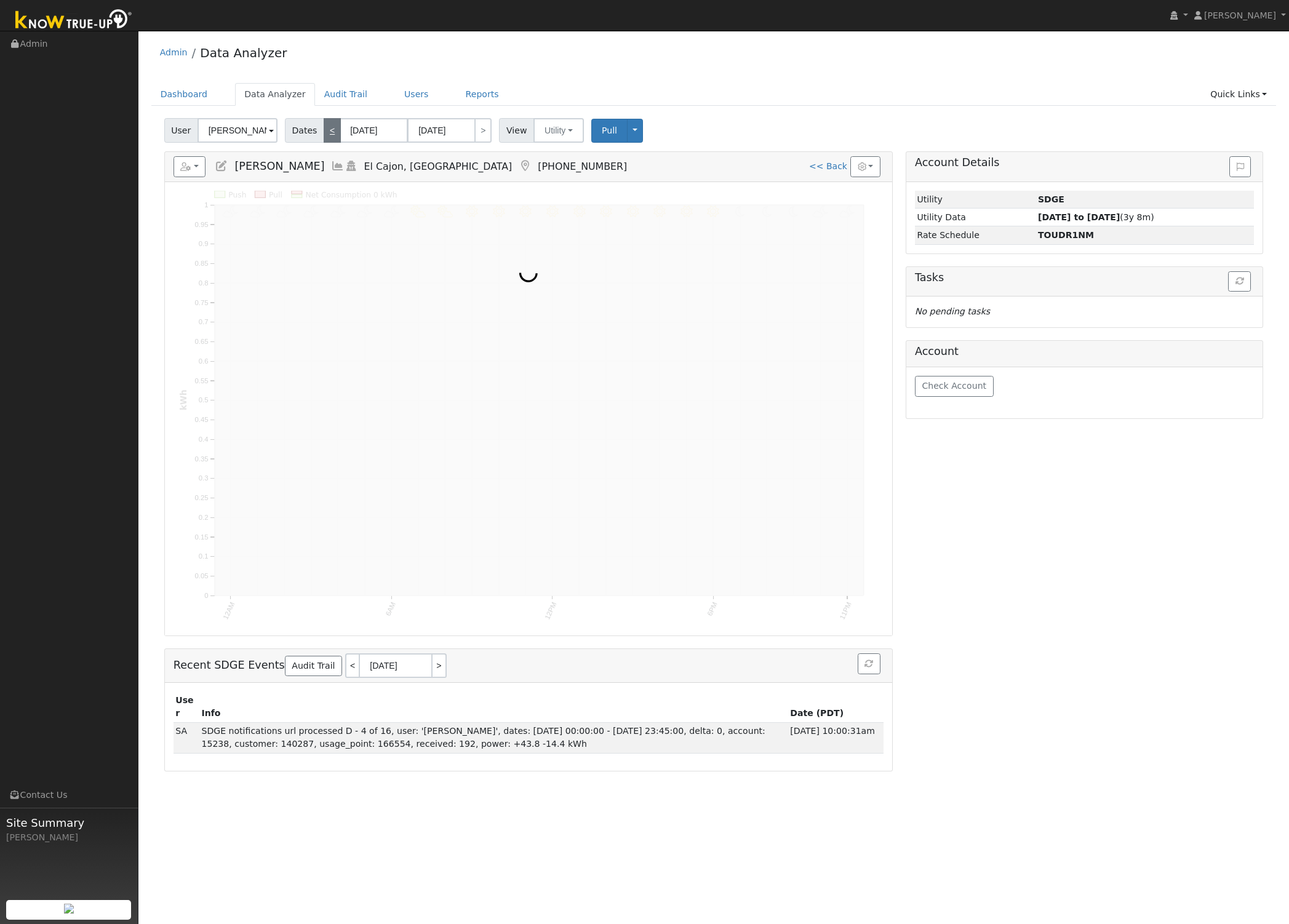
click at [328, 132] on link "<" at bounding box center [332, 130] width 17 height 25
type input "09/10/2025"
click at [328, 132] on link "<" at bounding box center [332, 130] width 17 height 25
type input "09/09/2025"
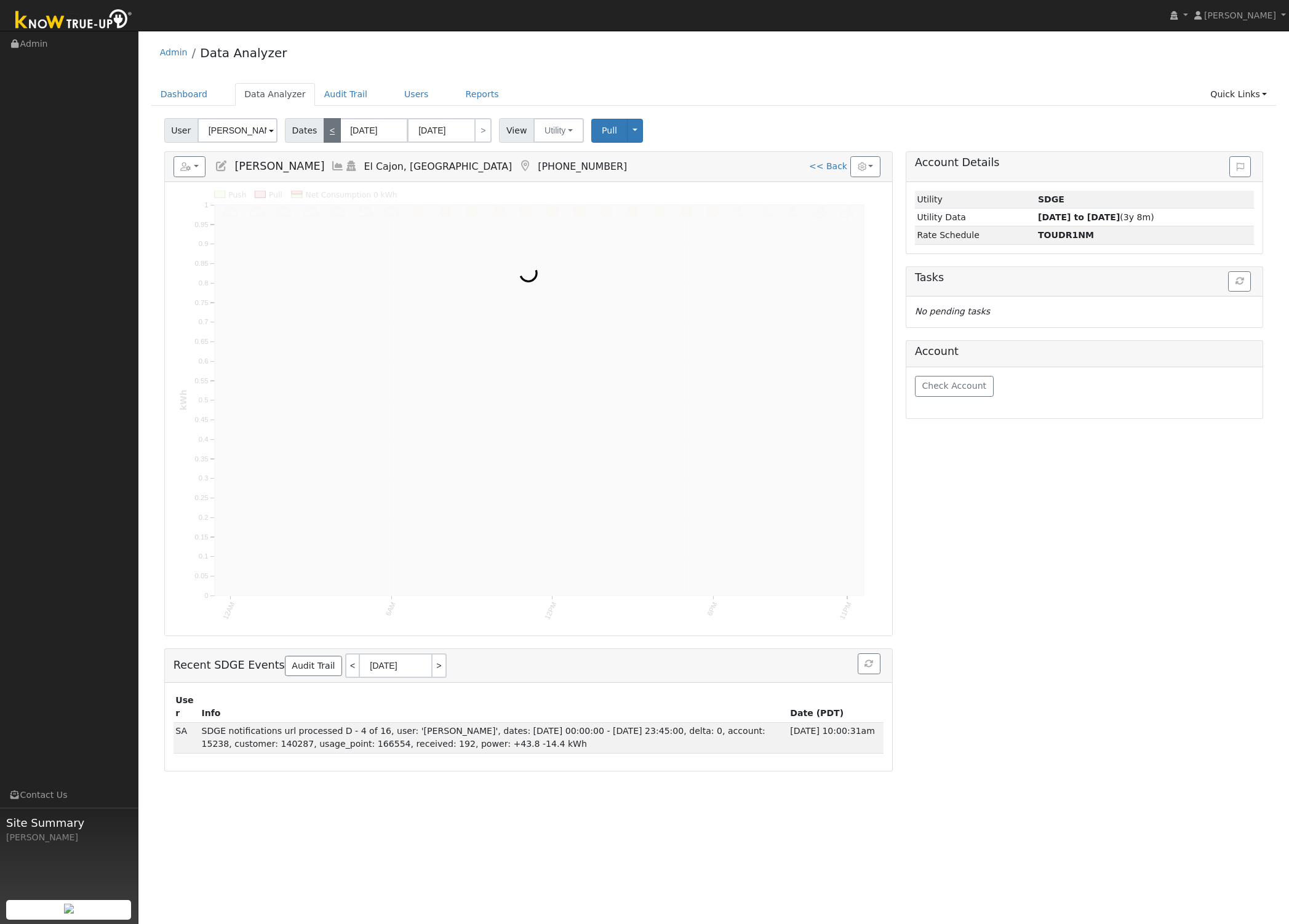
type input "09/09/2025"
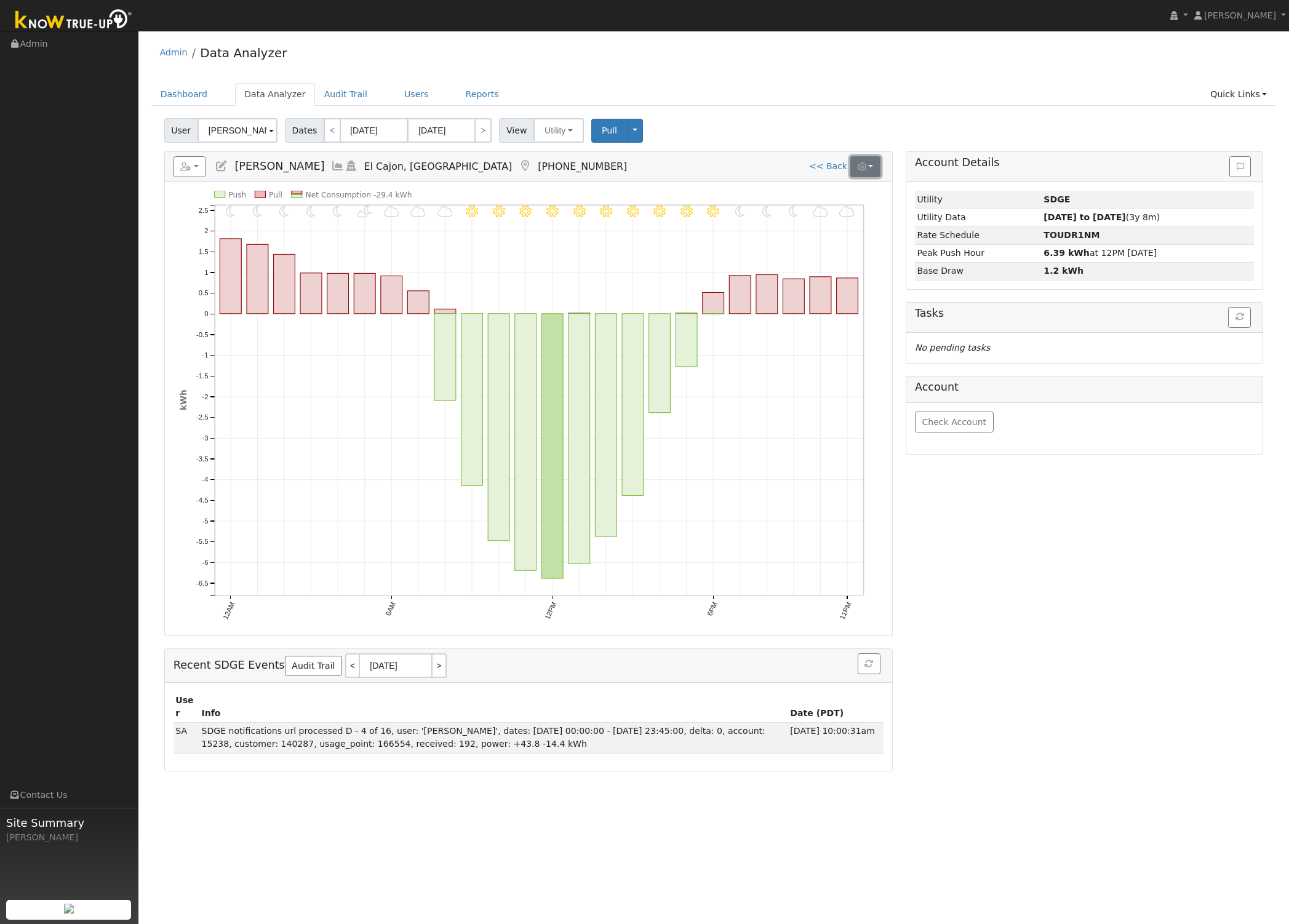
click at [860, 171] on icon "button" at bounding box center [862, 166] width 9 height 9
click at [975, 624] on div "Account Details Issue History Date By Flag Comment Type No Issue History Loadin…" at bounding box center [1084, 461] width 371 height 620
click at [1058, 553] on div "Account Details Issue History Date By Flag Comment Type No Issue History Loadin…" at bounding box center [1084, 461] width 371 height 620
click at [764, 107] on div "Dashboard Data Analyzer Audit Trail Users Reports Quick Links Quick Add Quick C…" at bounding box center [714, 101] width 1125 height 35
click at [328, 134] on link "<" at bounding box center [332, 130] width 17 height 25
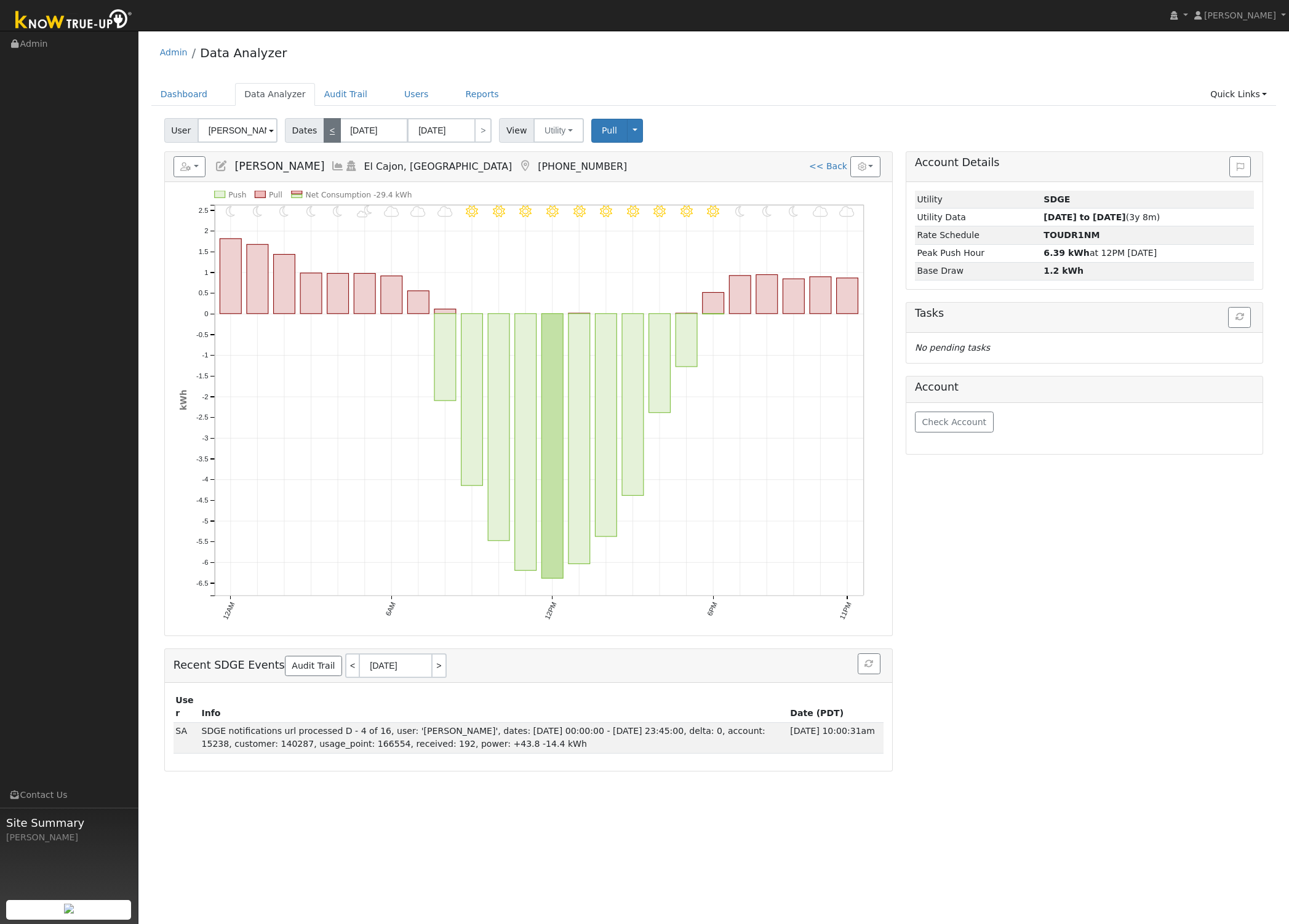
type input "09/08/2025"
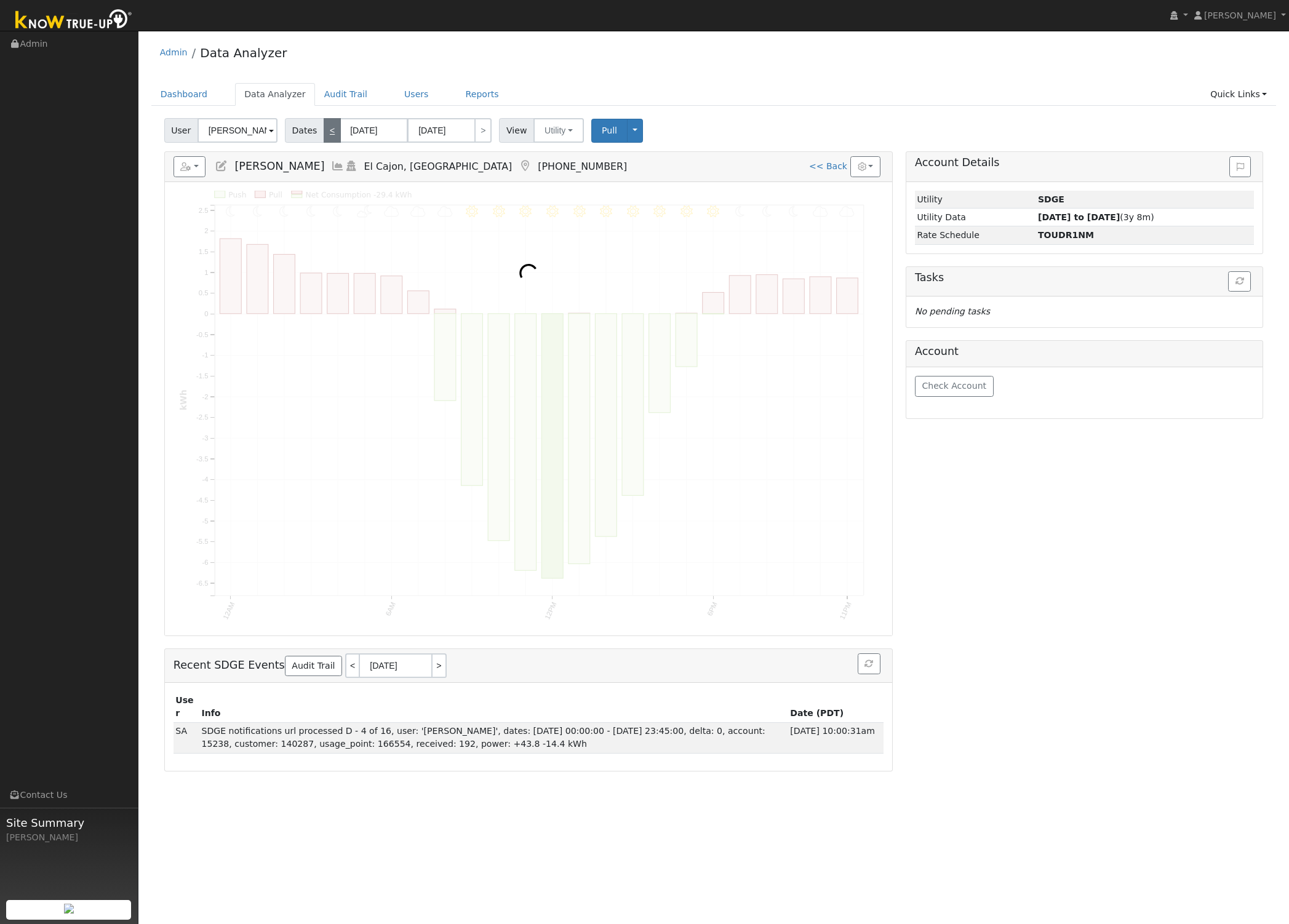
click at [328, 134] on link "<" at bounding box center [332, 130] width 17 height 25
type input "09/07/2025"
click at [328, 134] on link "<" at bounding box center [332, 130] width 17 height 25
type input "09/06/2025"
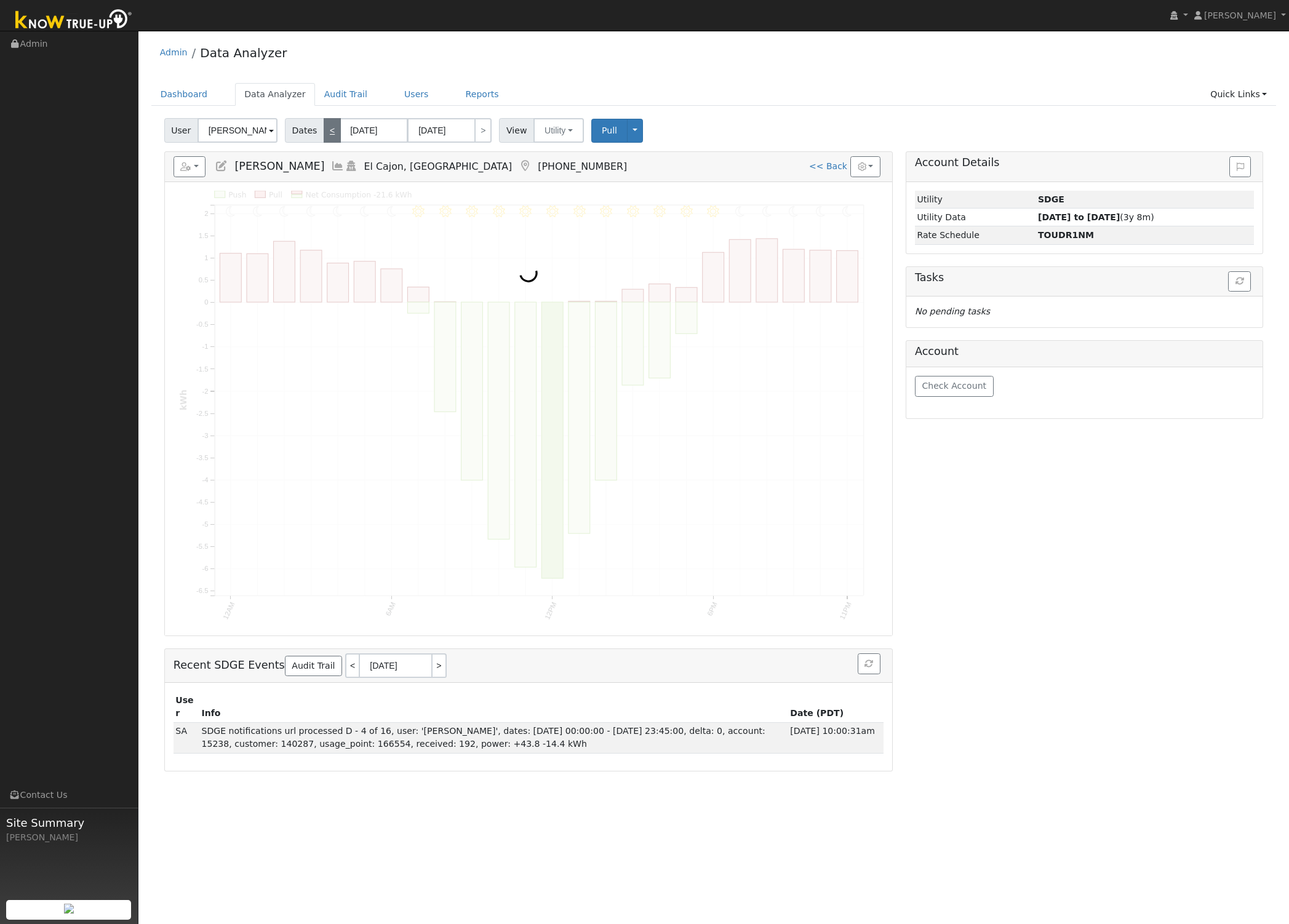
type input "09/06/2025"
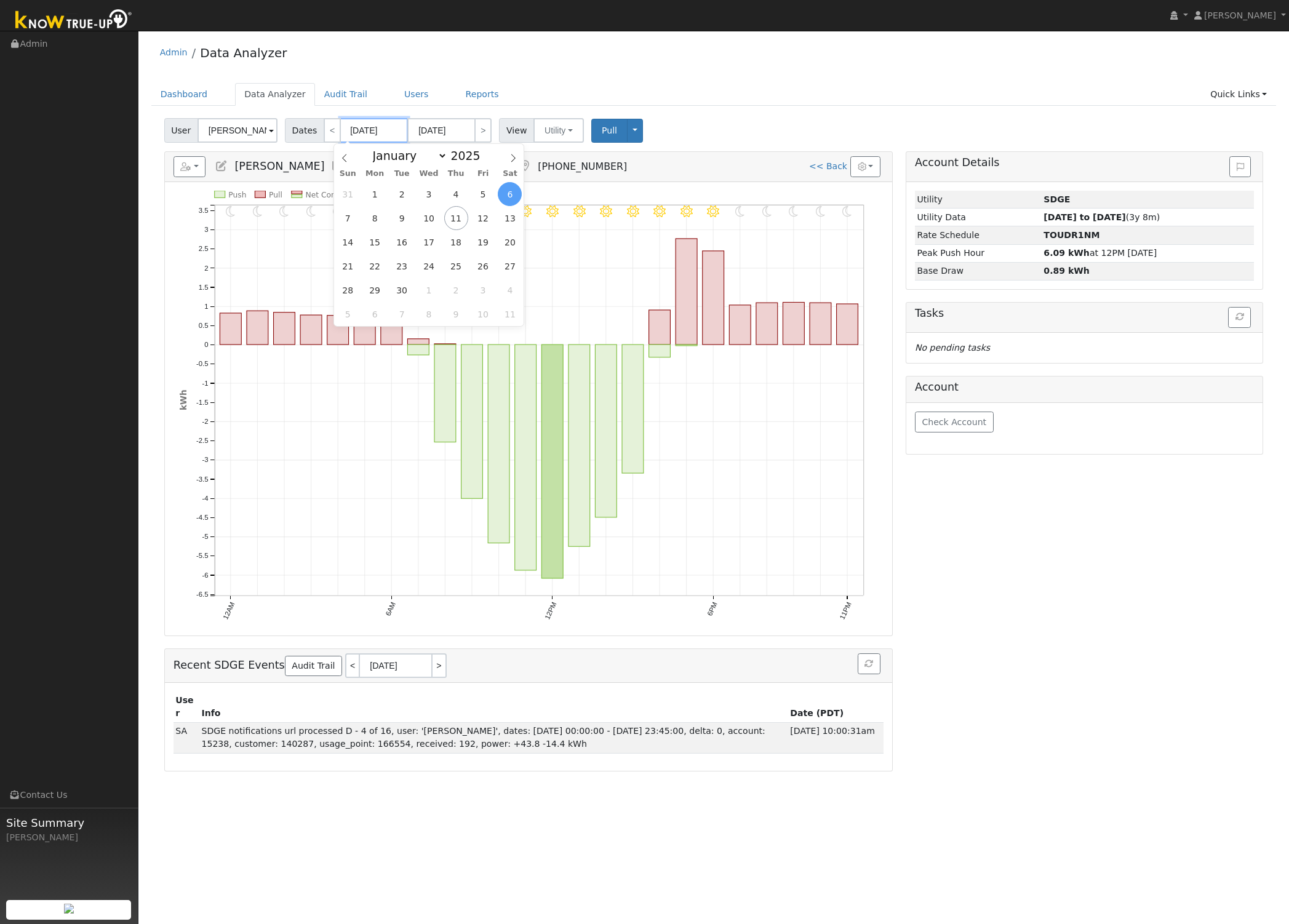
click at [366, 130] on input "09/06/2025" at bounding box center [374, 130] width 68 height 25
click at [342, 158] on icon at bounding box center [344, 158] width 9 height 9
click at [343, 158] on icon at bounding box center [344, 158] width 9 height 9
click at [345, 158] on icon at bounding box center [344, 158] width 9 height 9
click at [345, 159] on icon at bounding box center [344, 158] width 9 height 9
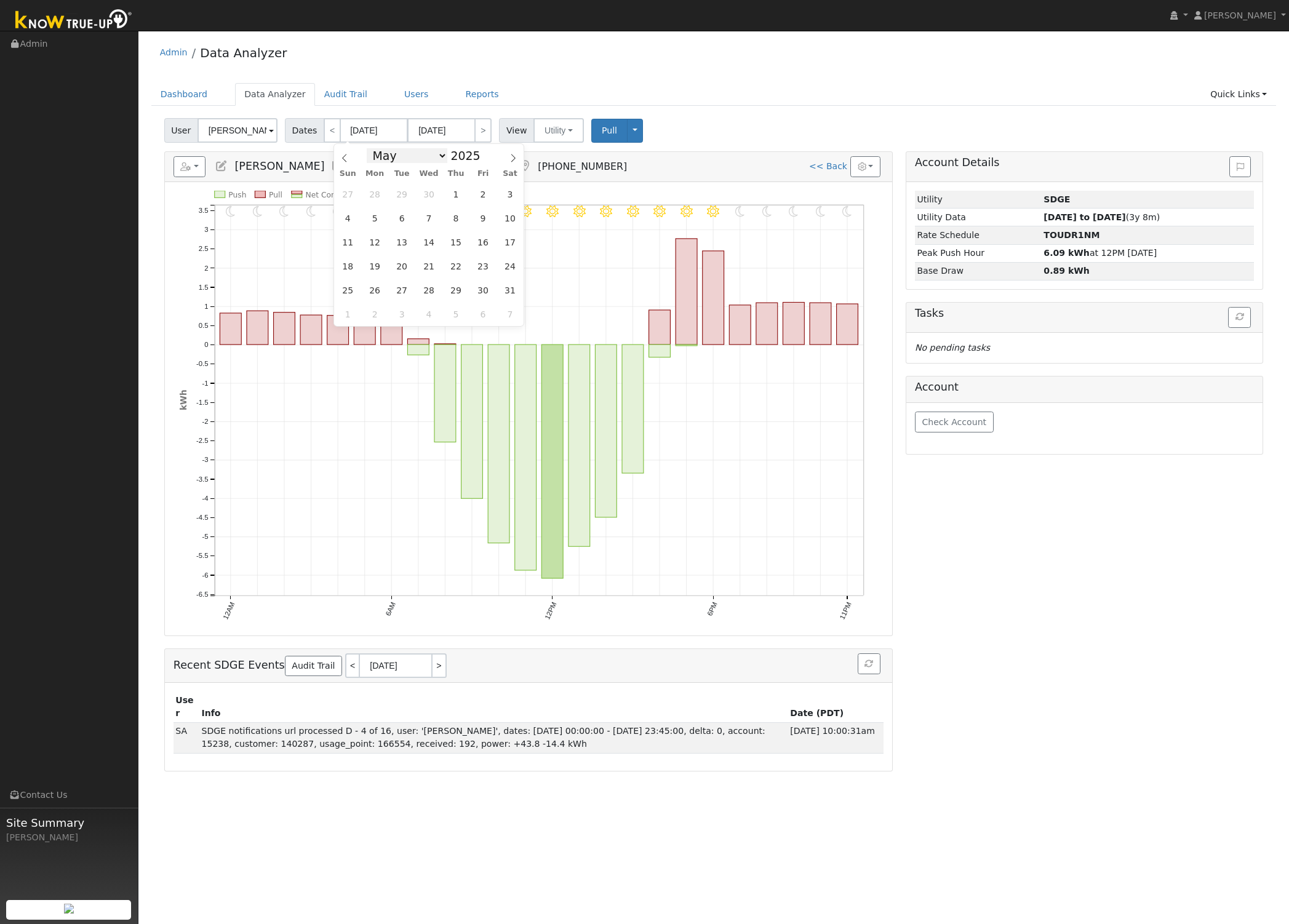
click at [444, 157] on select "January February March April May June July August September October November De…" at bounding box center [407, 156] width 81 height 15
select select "10"
click at [376, 148] on select "January February March April May June July August September October November De…" at bounding box center [407, 156] width 81 height 15
click at [461, 153] on input "2025" at bounding box center [469, 156] width 45 height 13
click at [483, 160] on span at bounding box center [487, 159] width 9 height 7
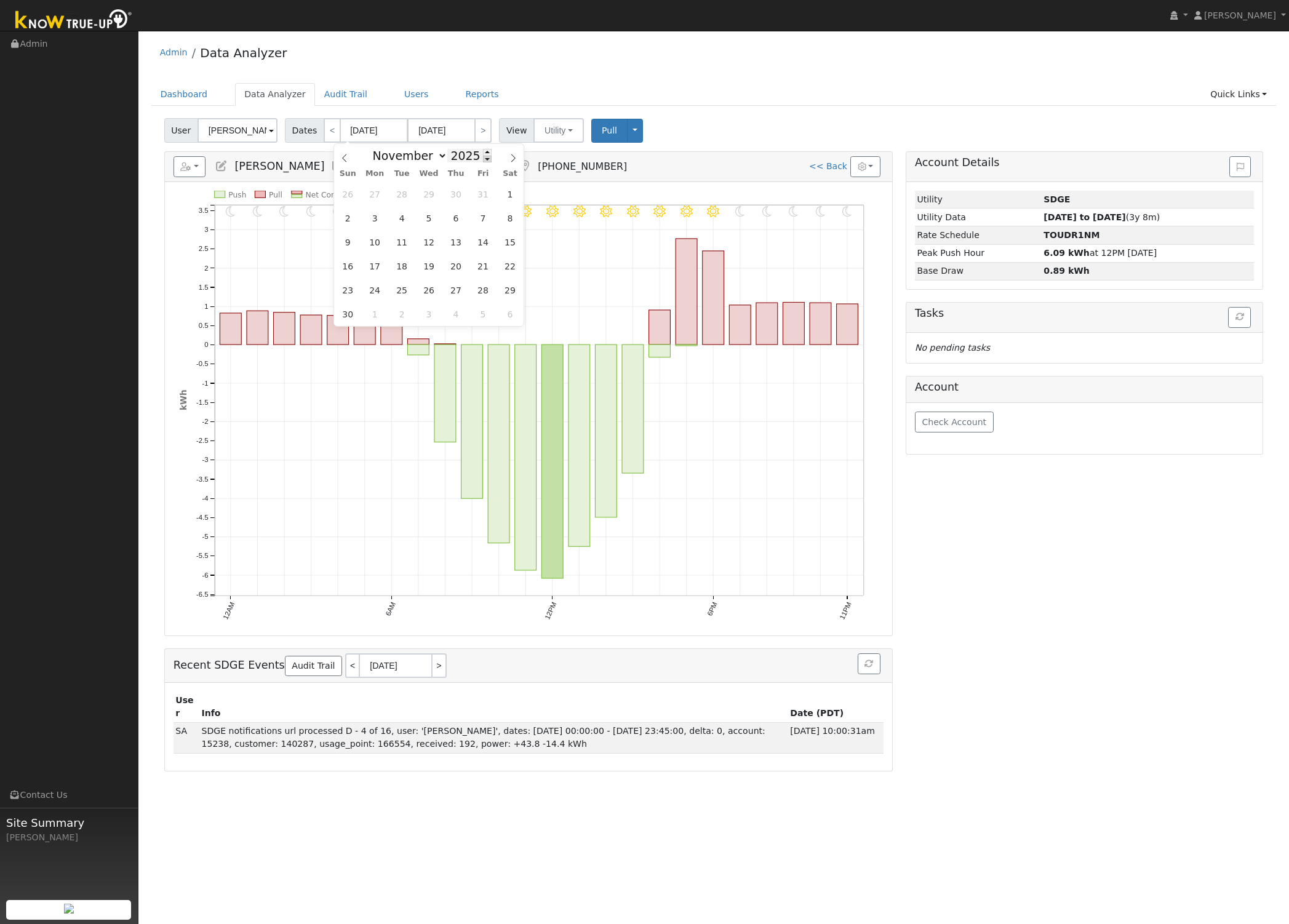
type input "2024"
click at [491, 194] on span "1" at bounding box center [483, 194] width 24 height 24
type input "11/01/2024"
type input "11/30/2024"
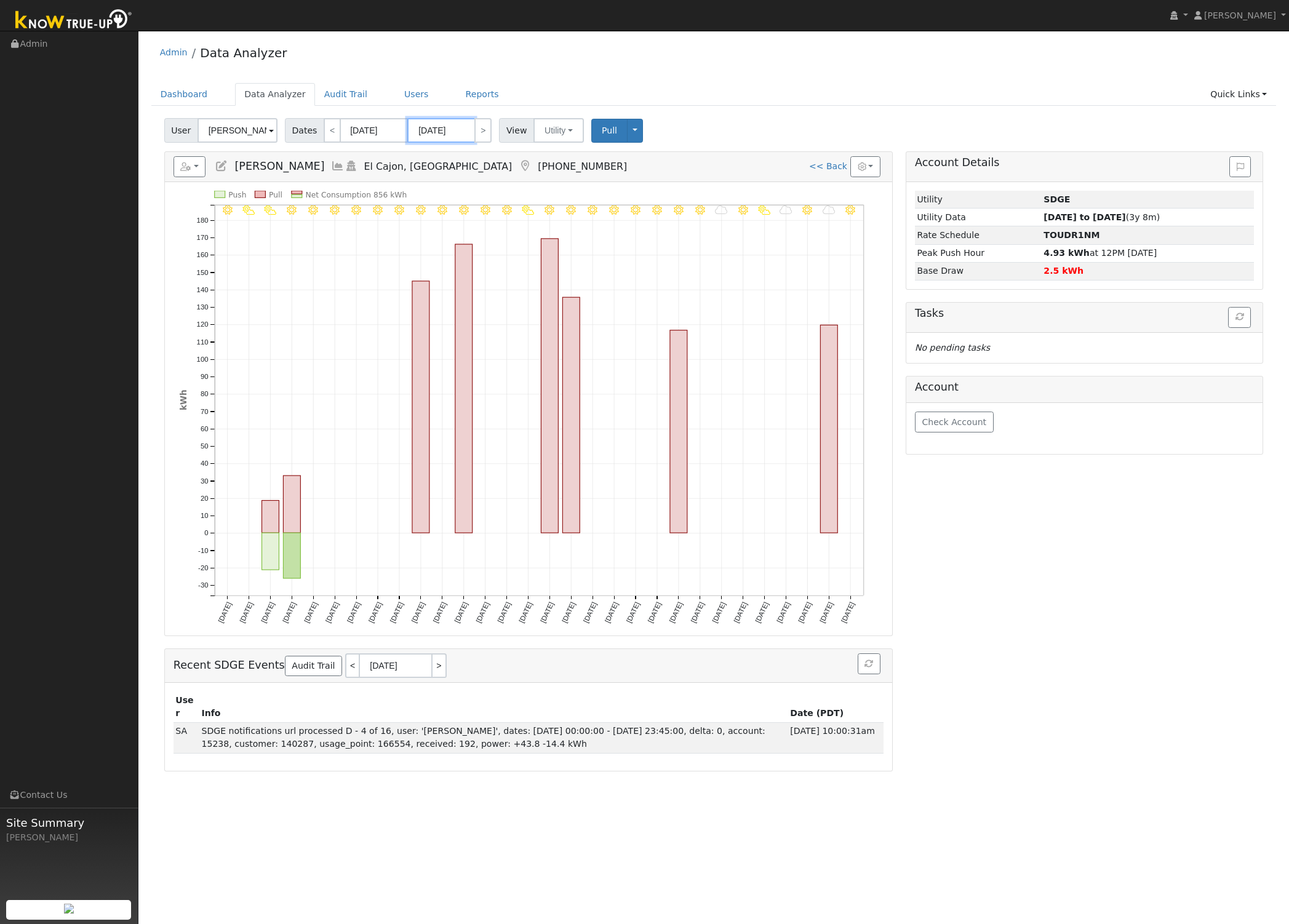
click at [461, 132] on input "11/30/2024" at bounding box center [441, 130] width 68 height 25
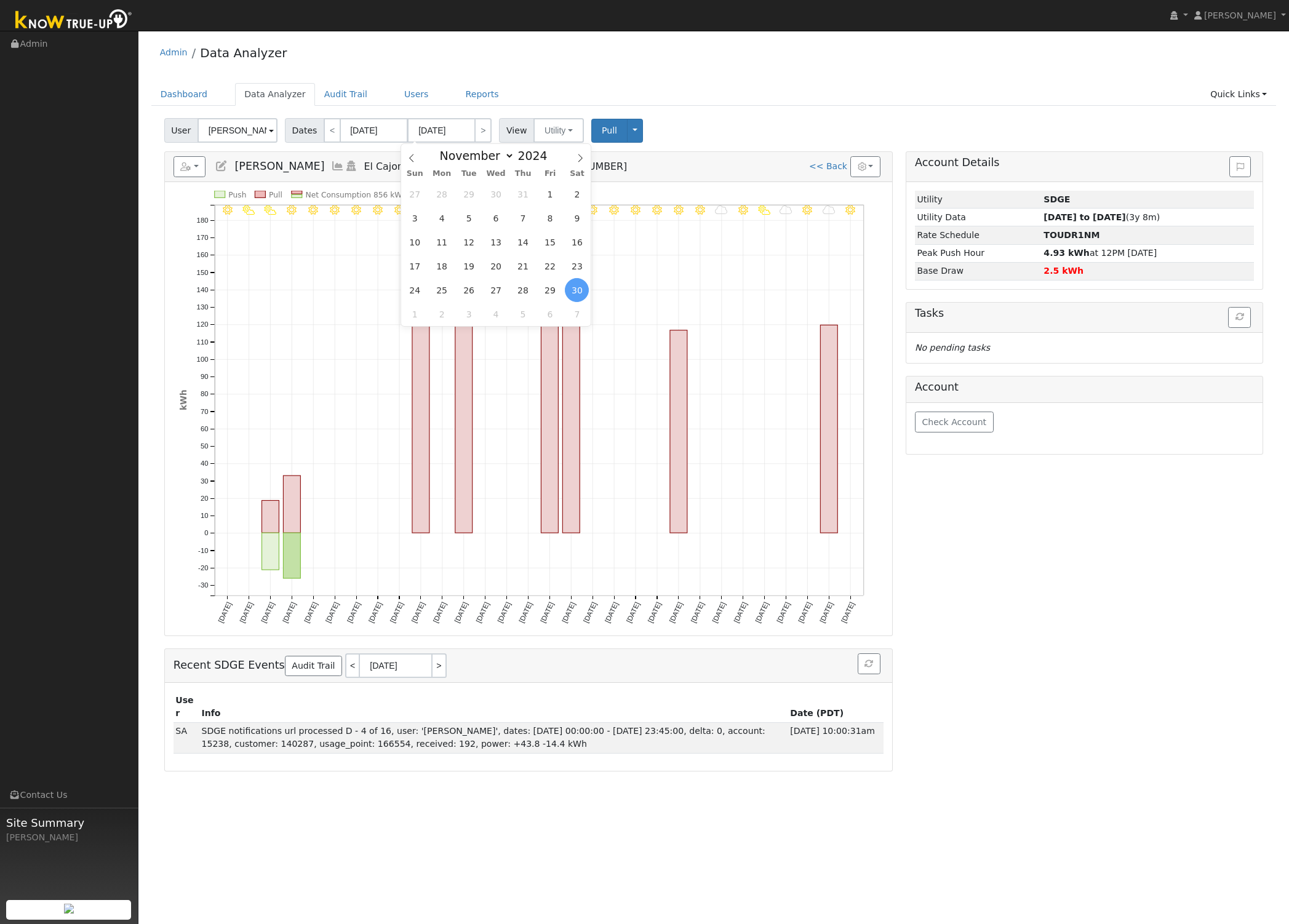
click at [732, 116] on div "User Dave Hancock Account Default Account Default Account 14553 Rios Canyon Roa…" at bounding box center [714, 128] width 1104 height 29
click at [474, 138] on link ">" at bounding box center [483, 130] width 17 height 25
type input "12/01/2024"
type input "12/31/2024"
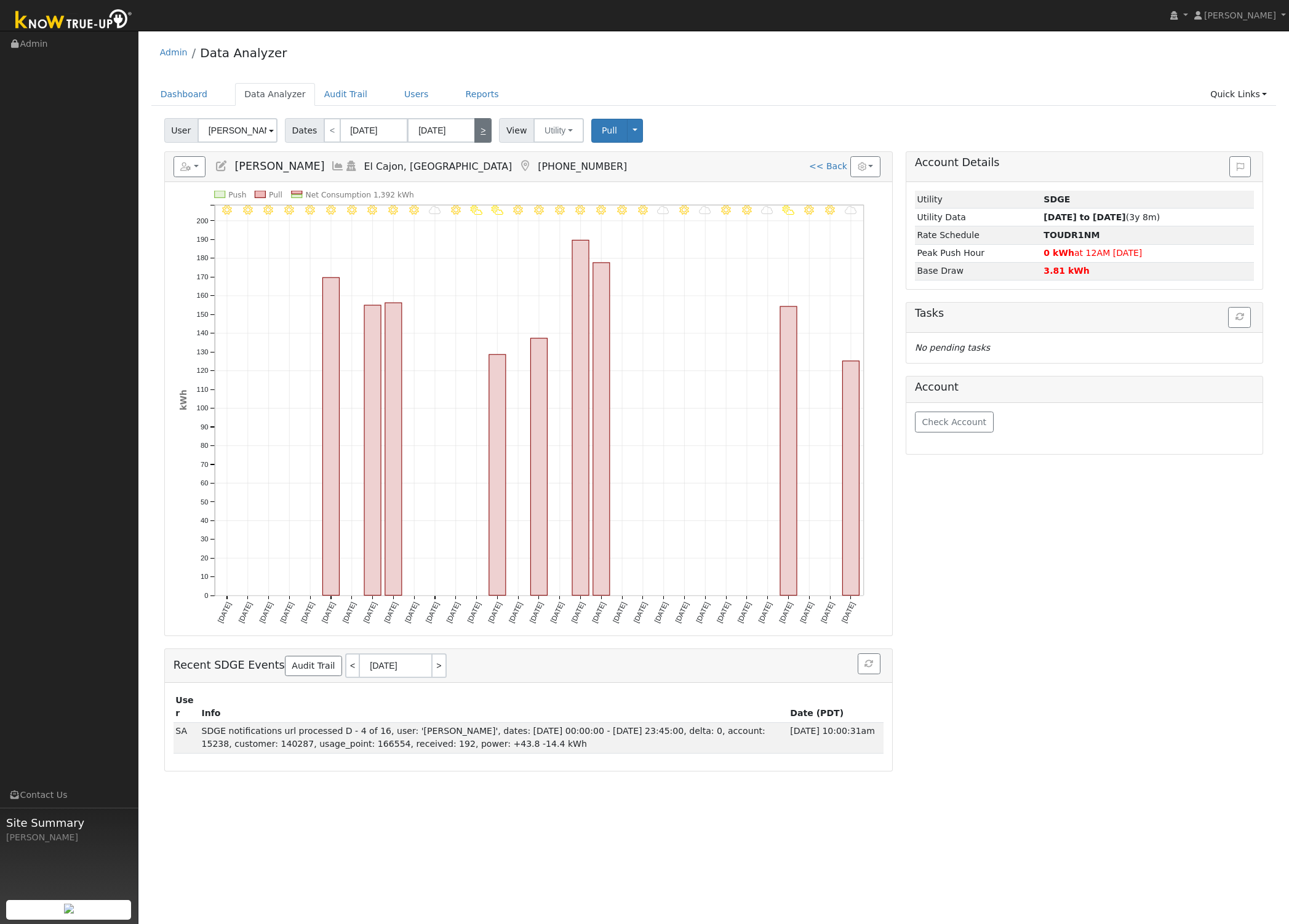
click at [476, 125] on link ">" at bounding box center [483, 130] width 17 height 25
type input "01/01/2025"
type input "01/31/2025"
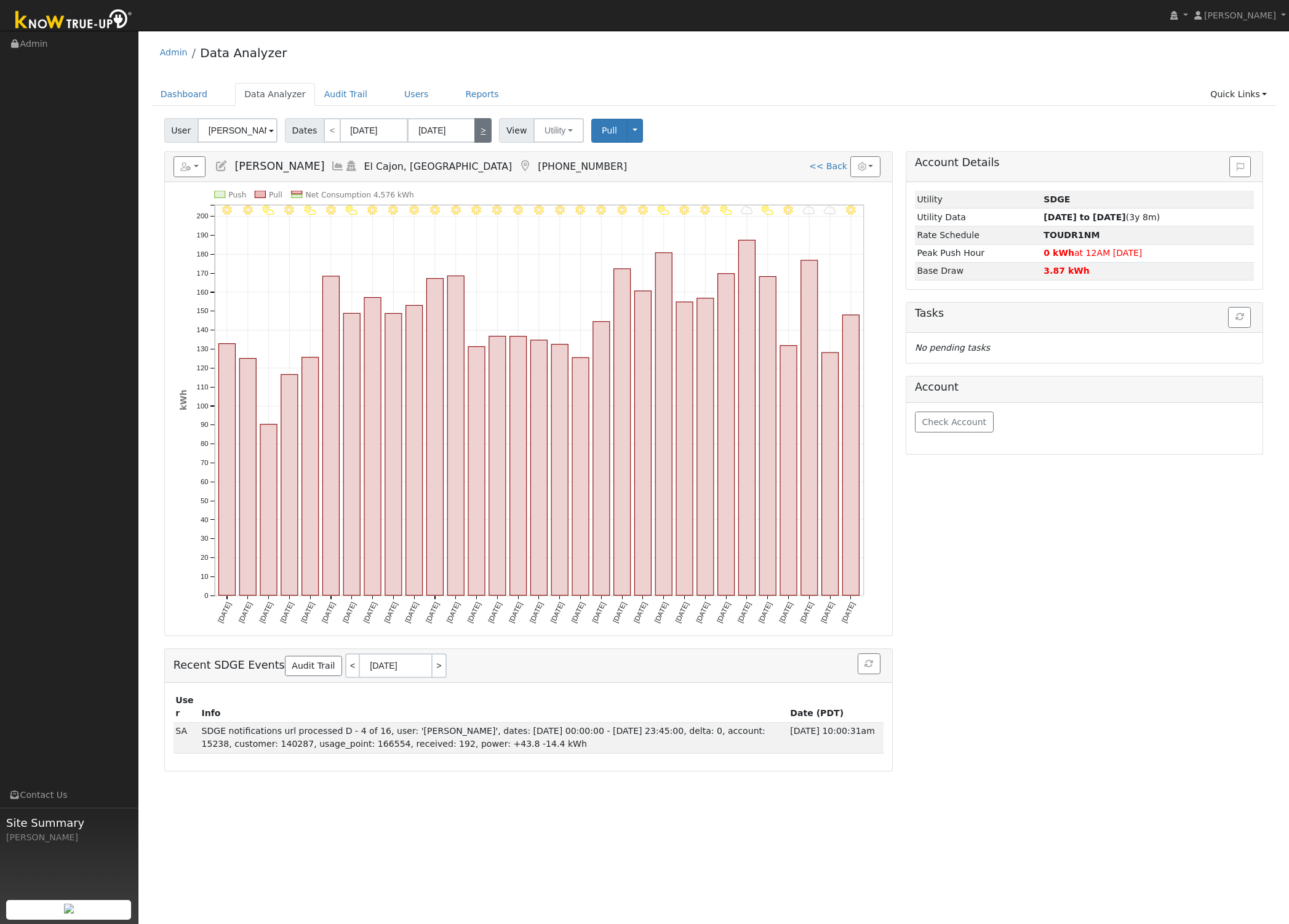
click at [478, 135] on link ">" at bounding box center [483, 130] width 17 height 25
type input "02/01/2025"
type input "02/28/2025"
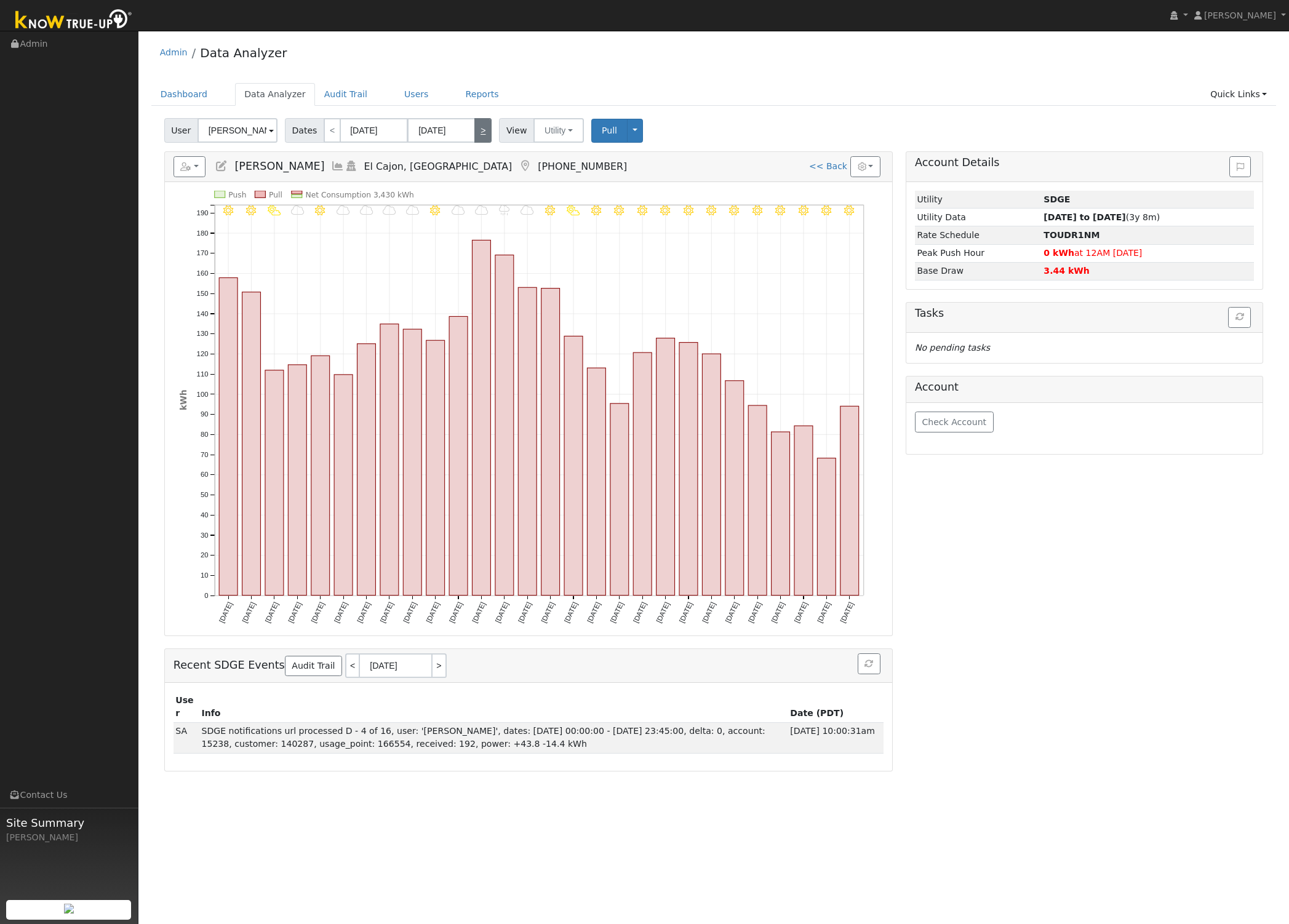
click at [475, 134] on link ">" at bounding box center [483, 130] width 17 height 25
type input "03/01/2025"
type input "03/31/2025"
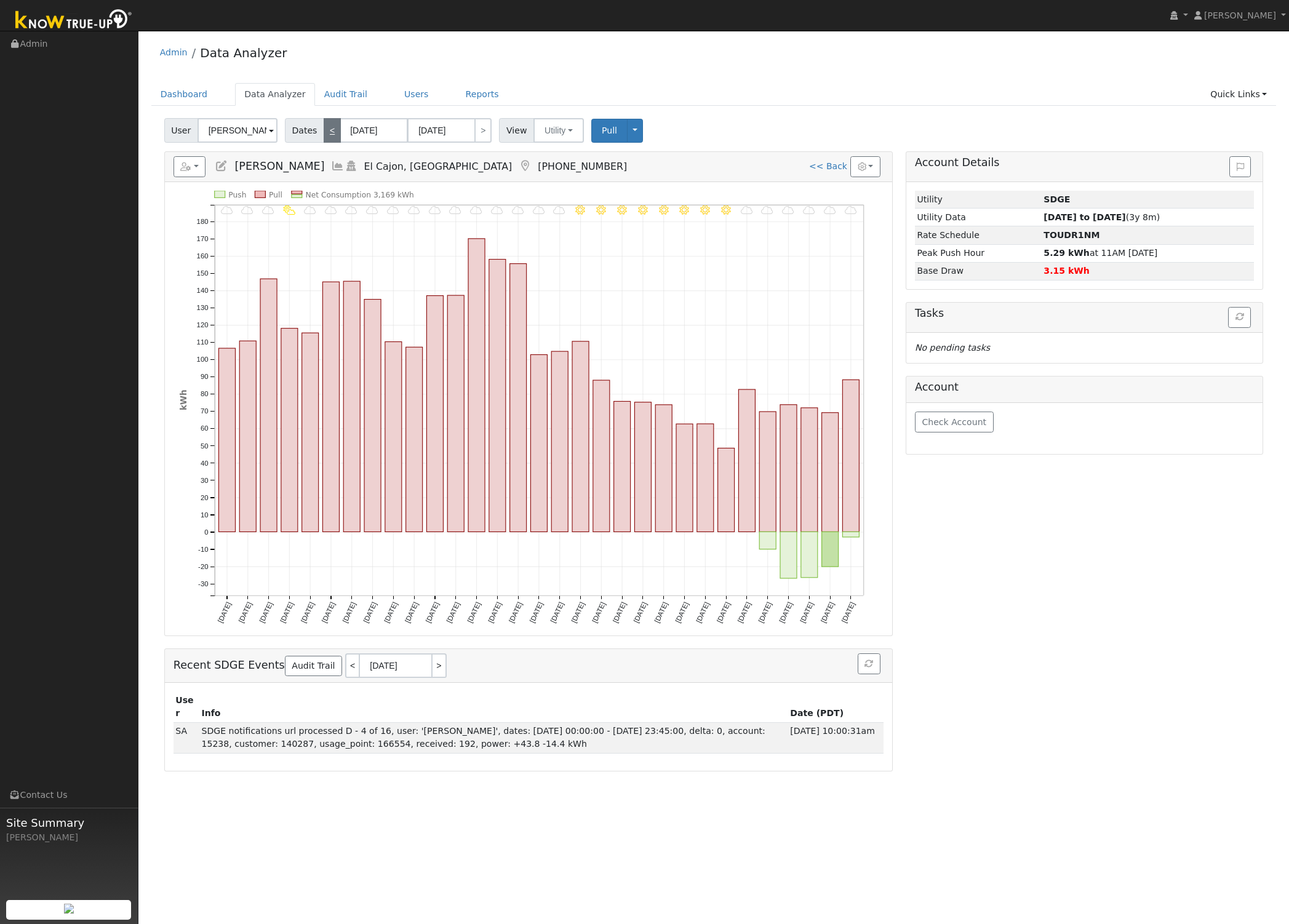
click at [328, 132] on link "<" at bounding box center [332, 130] width 17 height 25
type input "02/01/2025"
type input "02/28/2025"
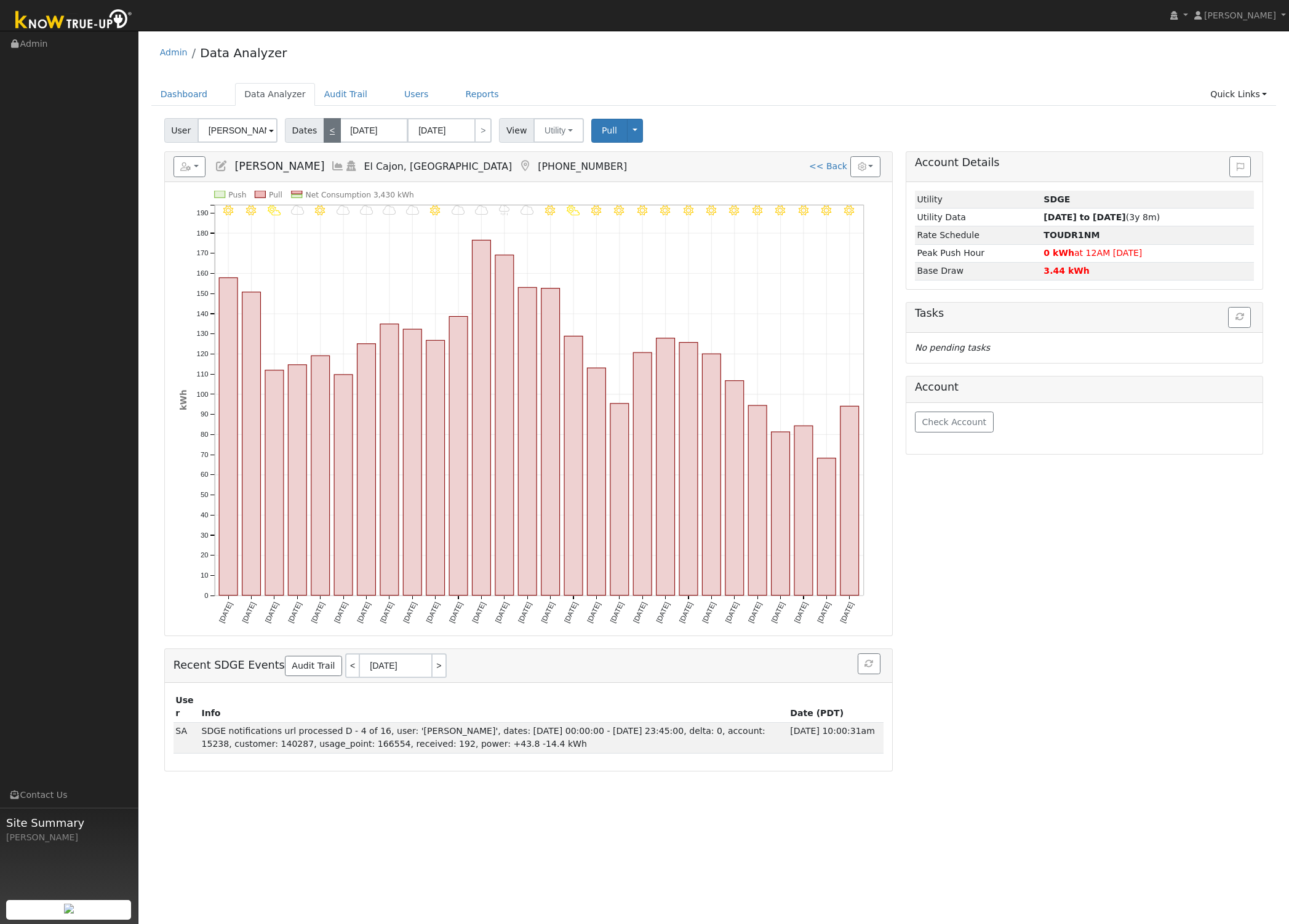
click at [328, 132] on link "<" at bounding box center [332, 130] width 17 height 25
type input "01/01/2025"
type input "01/31/2025"
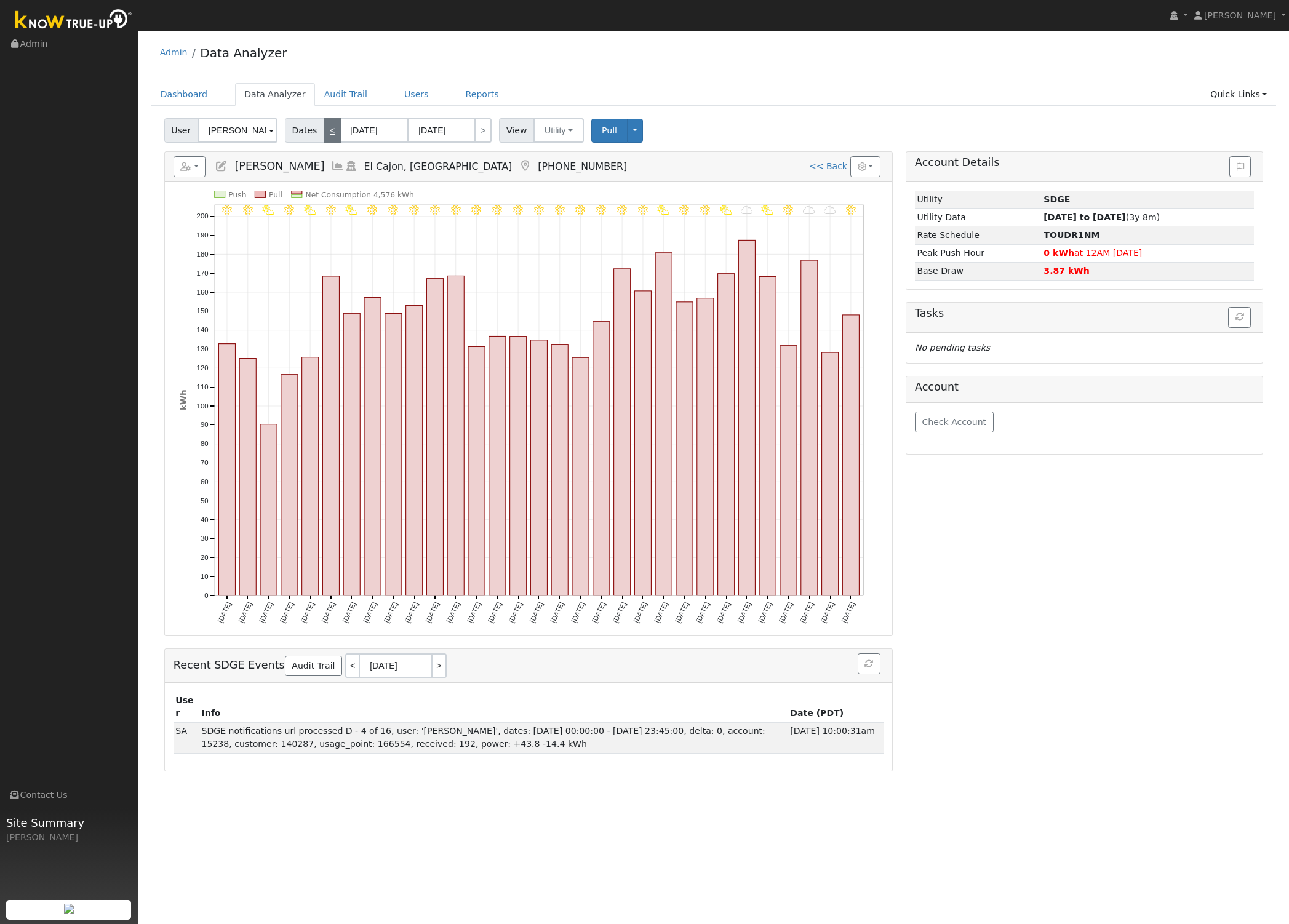
click at [326, 140] on link "<" at bounding box center [332, 130] width 17 height 25
type input "12/01/2024"
type input "12/31/2024"
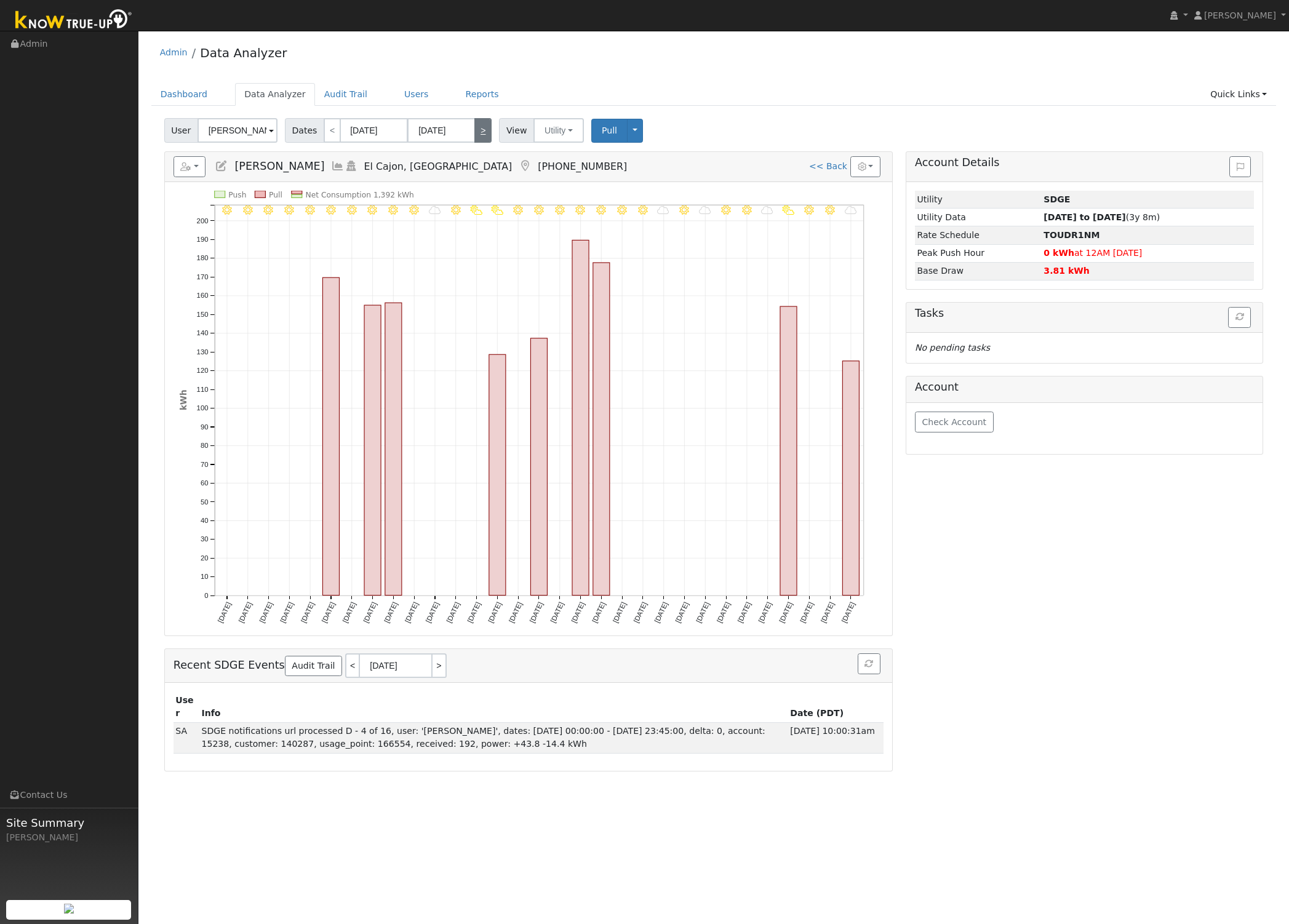
click at [474, 136] on link ">" at bounding box center [483, 130] width 17 height 25
type input "01/01/2025"
type input "01/31/2025"
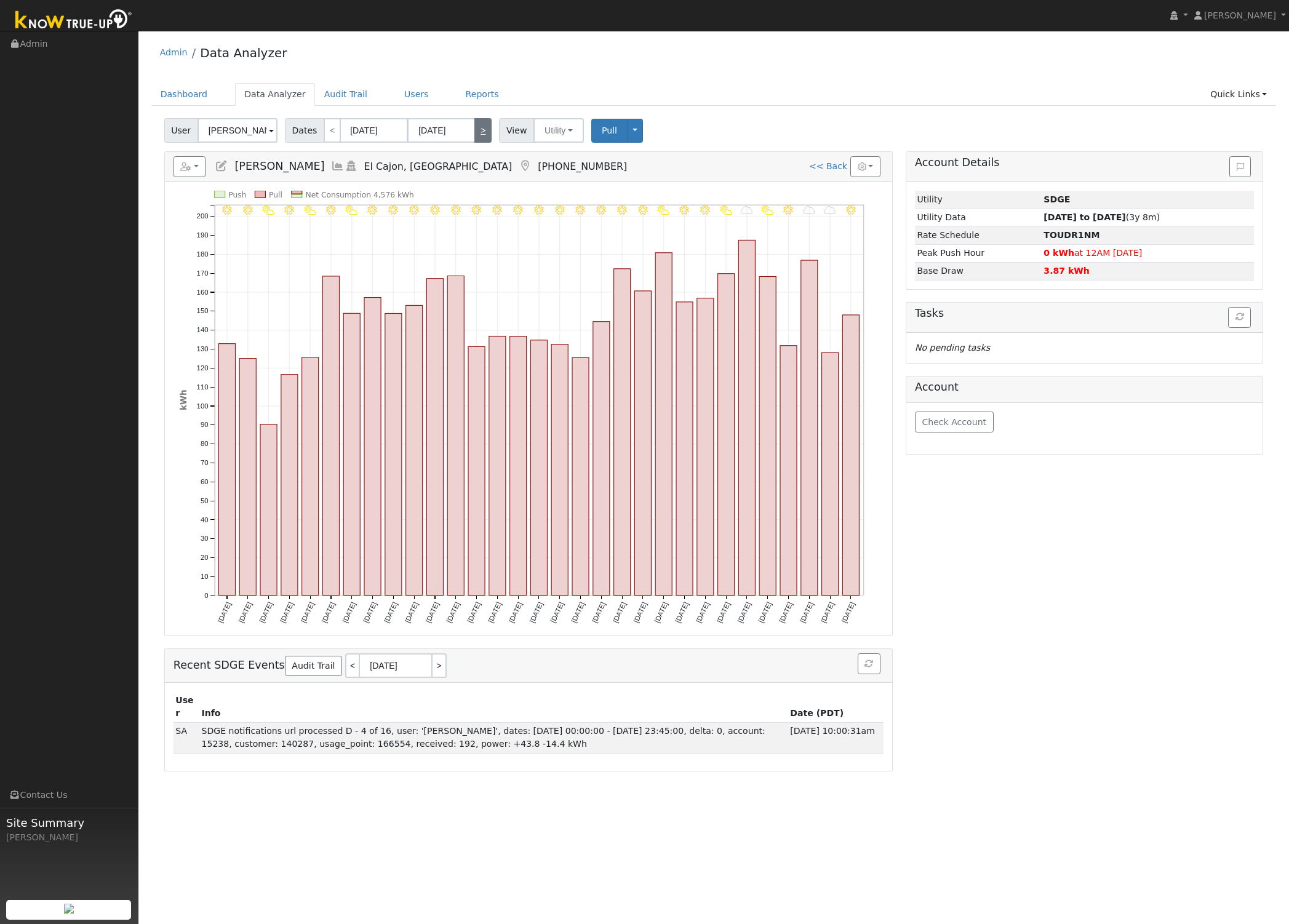
click at [477, 133] on link ">" at bounding box center [483, 130] width 17 height 25
type input "02/01/2025"
type input "02/28/2025"
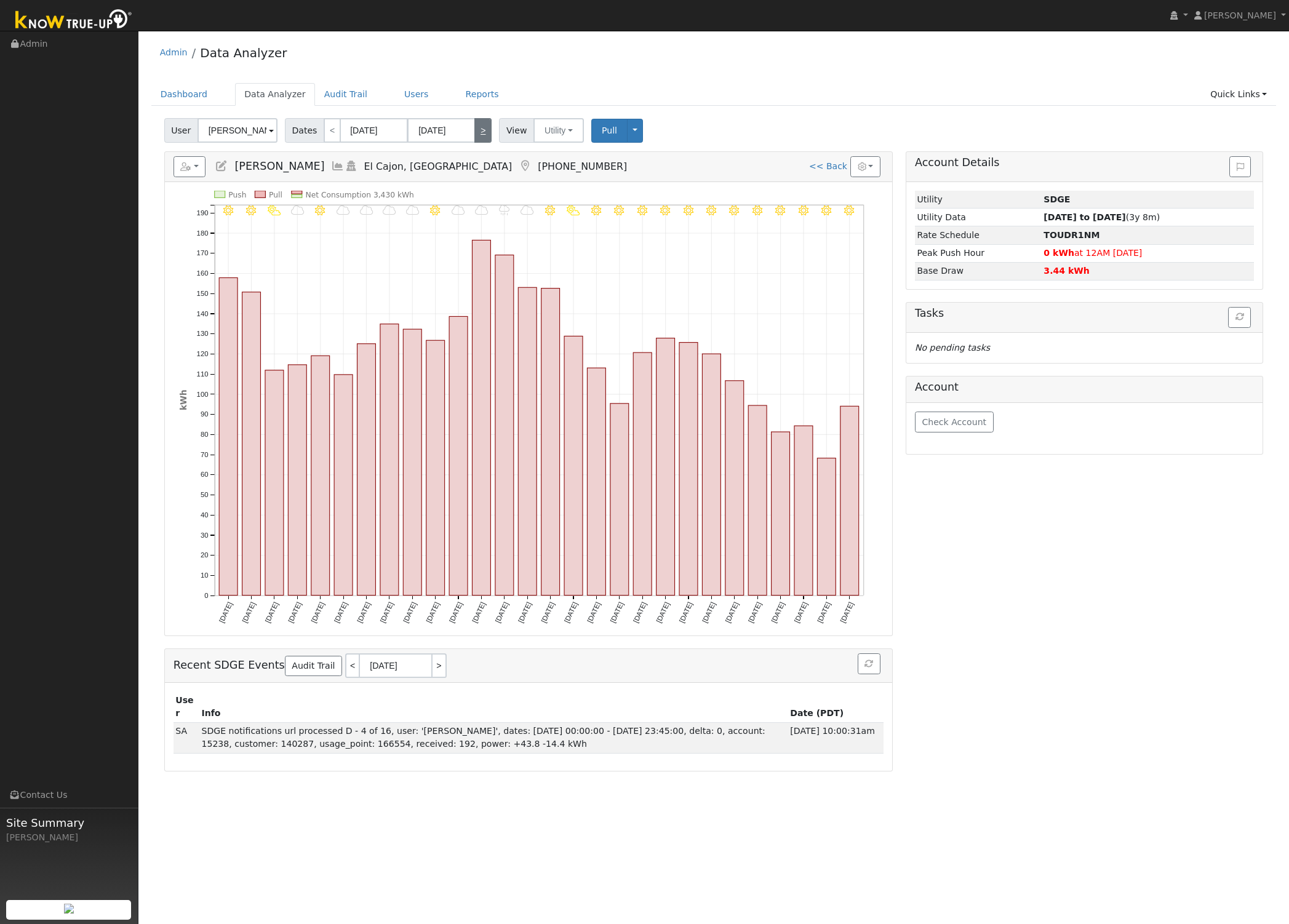
click at [477, 133] on link ">" at bounding box center [483, 130] width 17 height 25
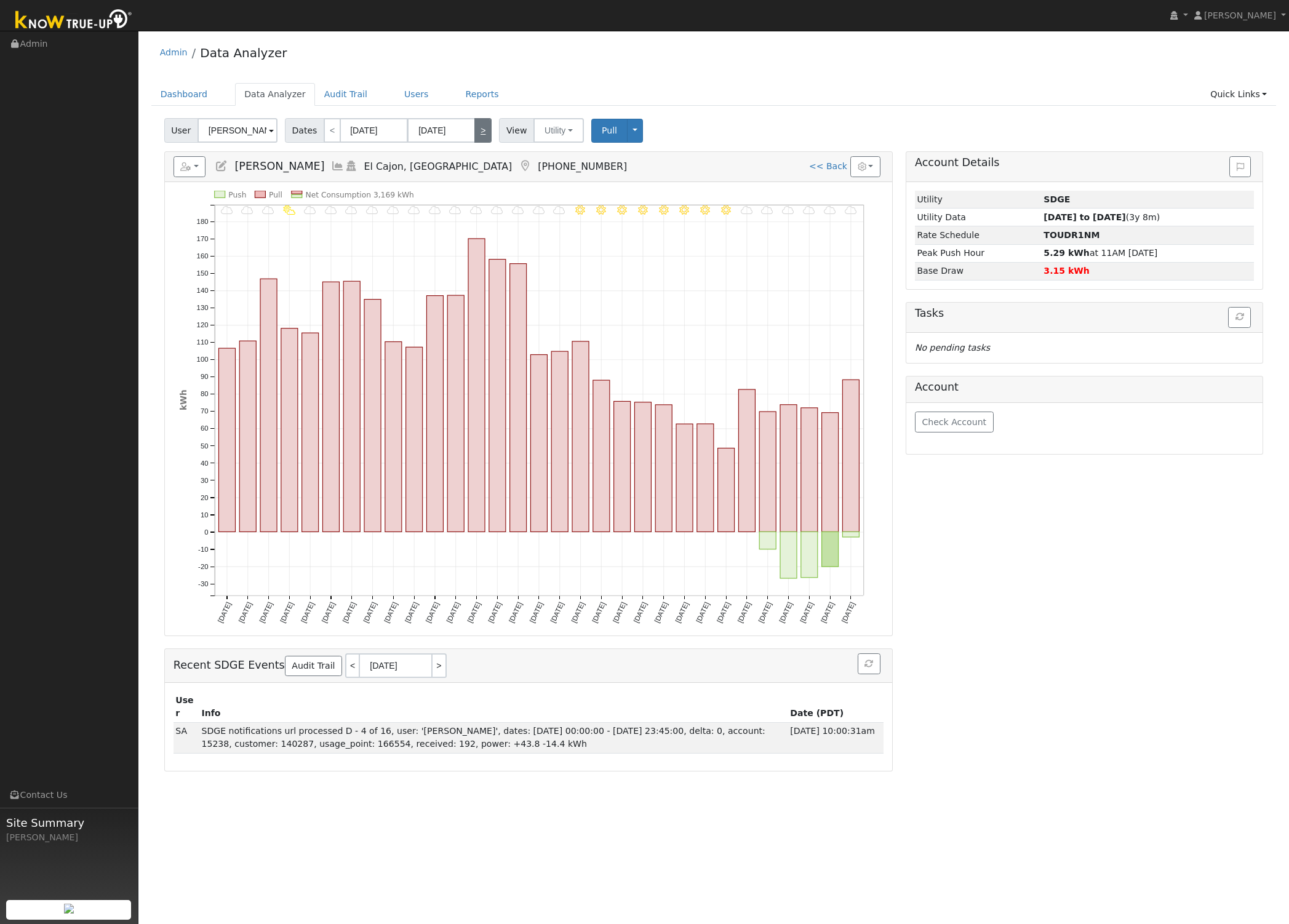
click at [477, 133] on link ">" at bounding box center [483, 130] width 17 height 25
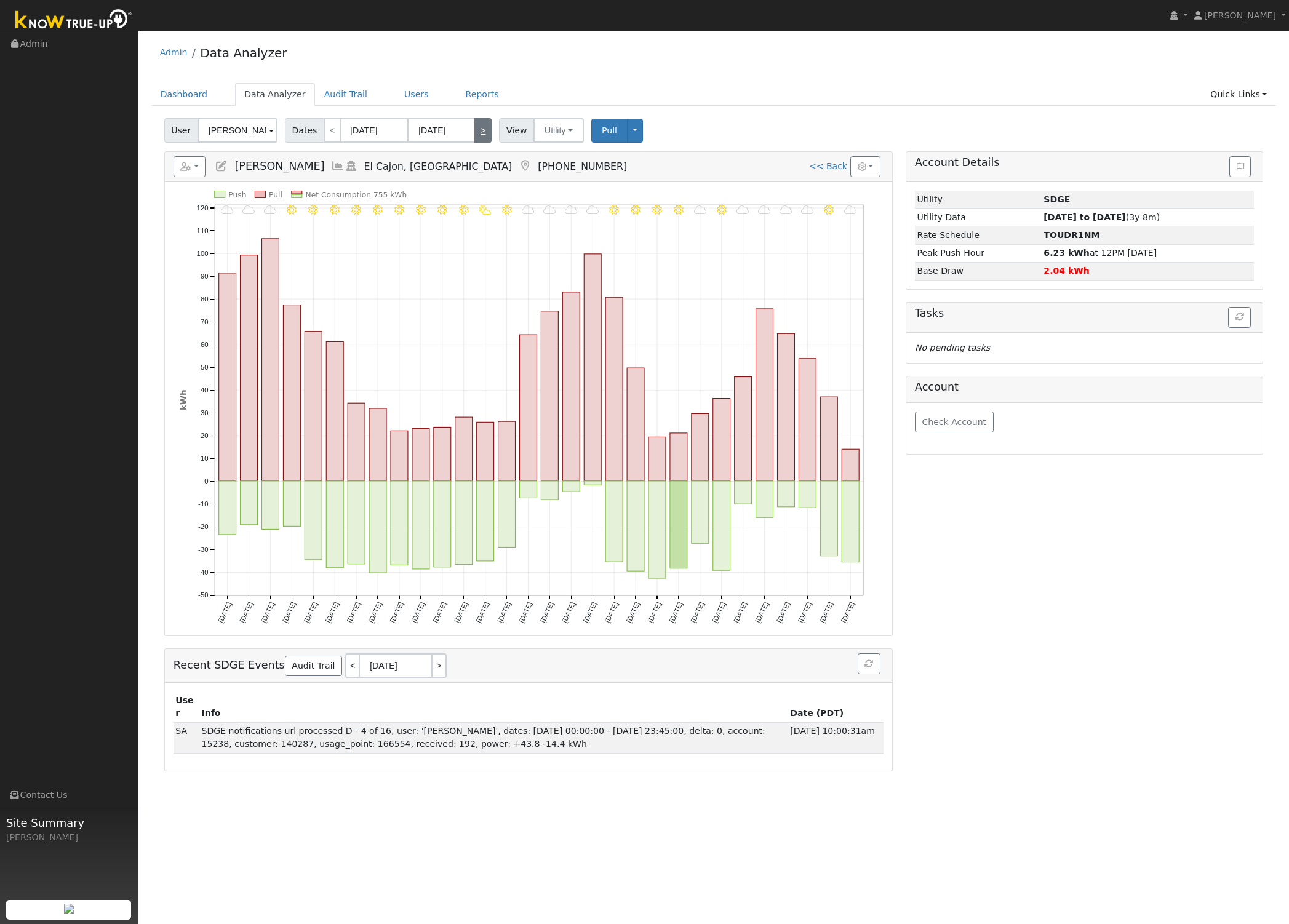
click at [481, 133] on link ">" at bounding box center [483, 130] width 17 height 25
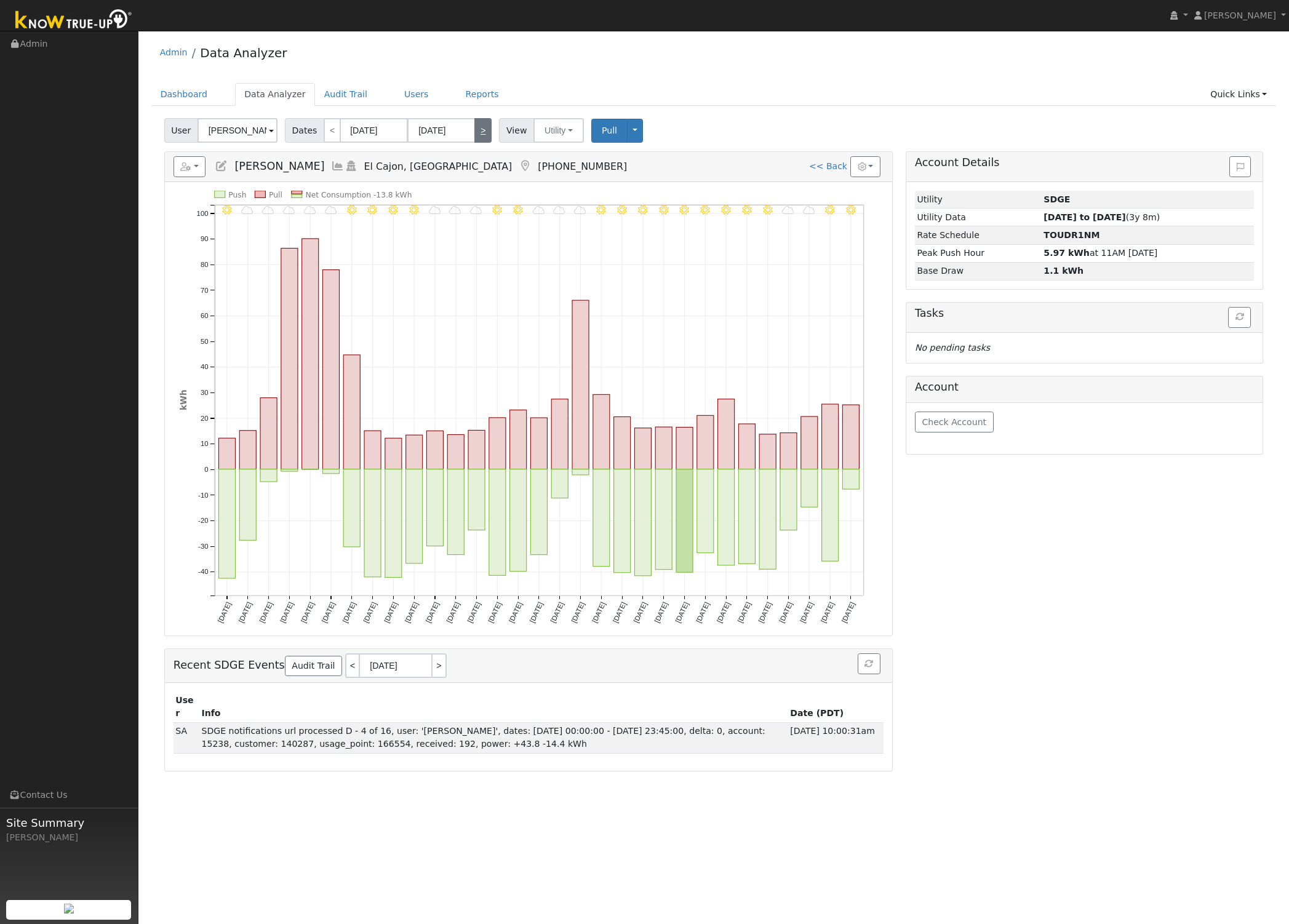
click at [481, 133] on link ">" at bounding box center [483, 130] width 17 height 25
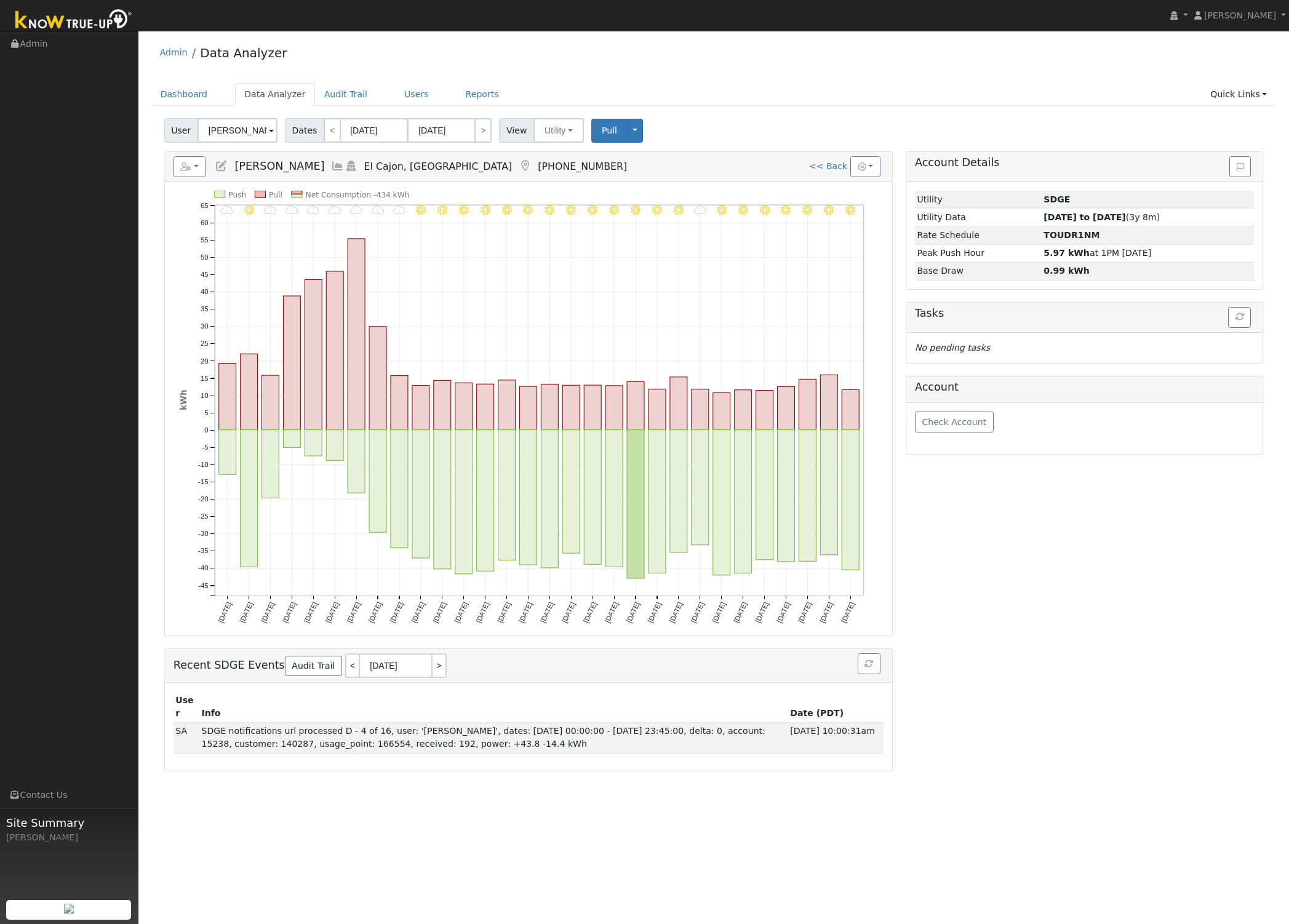
click at [580, 59] on div "Admin Data Analyzer" at bounding box center [714, 55] width 1125 height 37
click at [134, 303] on ul "Navigation Admin Links Contact Us Site Summary Richard Massey" at bounding box center [69, 493] width 138 height 924
click at [324, 132] on link "<" at bounding box center [332, 130] width 17 height 25
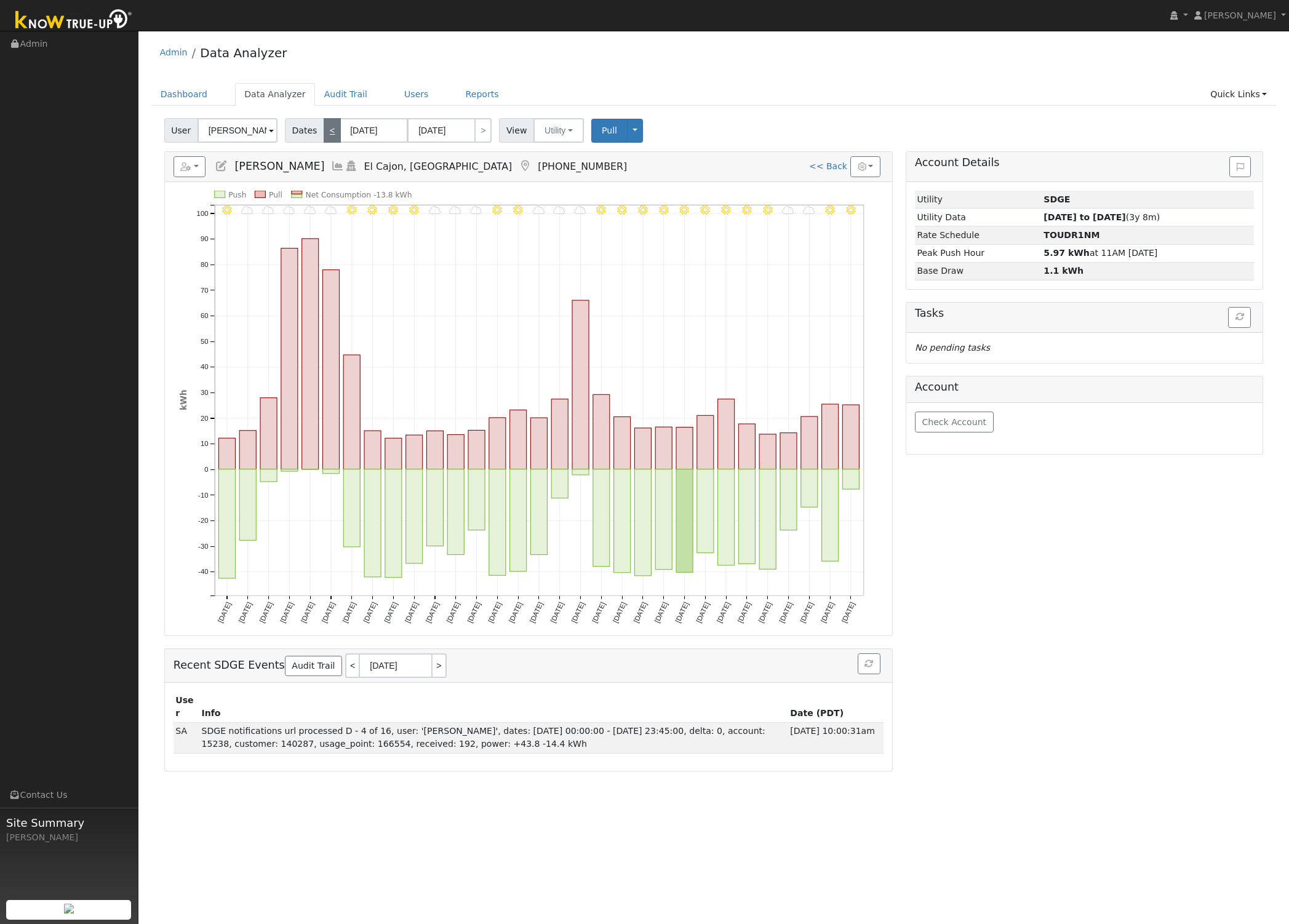
click at [324, 132] on link "<" at bounding box center [332, 130] width 17 height 25
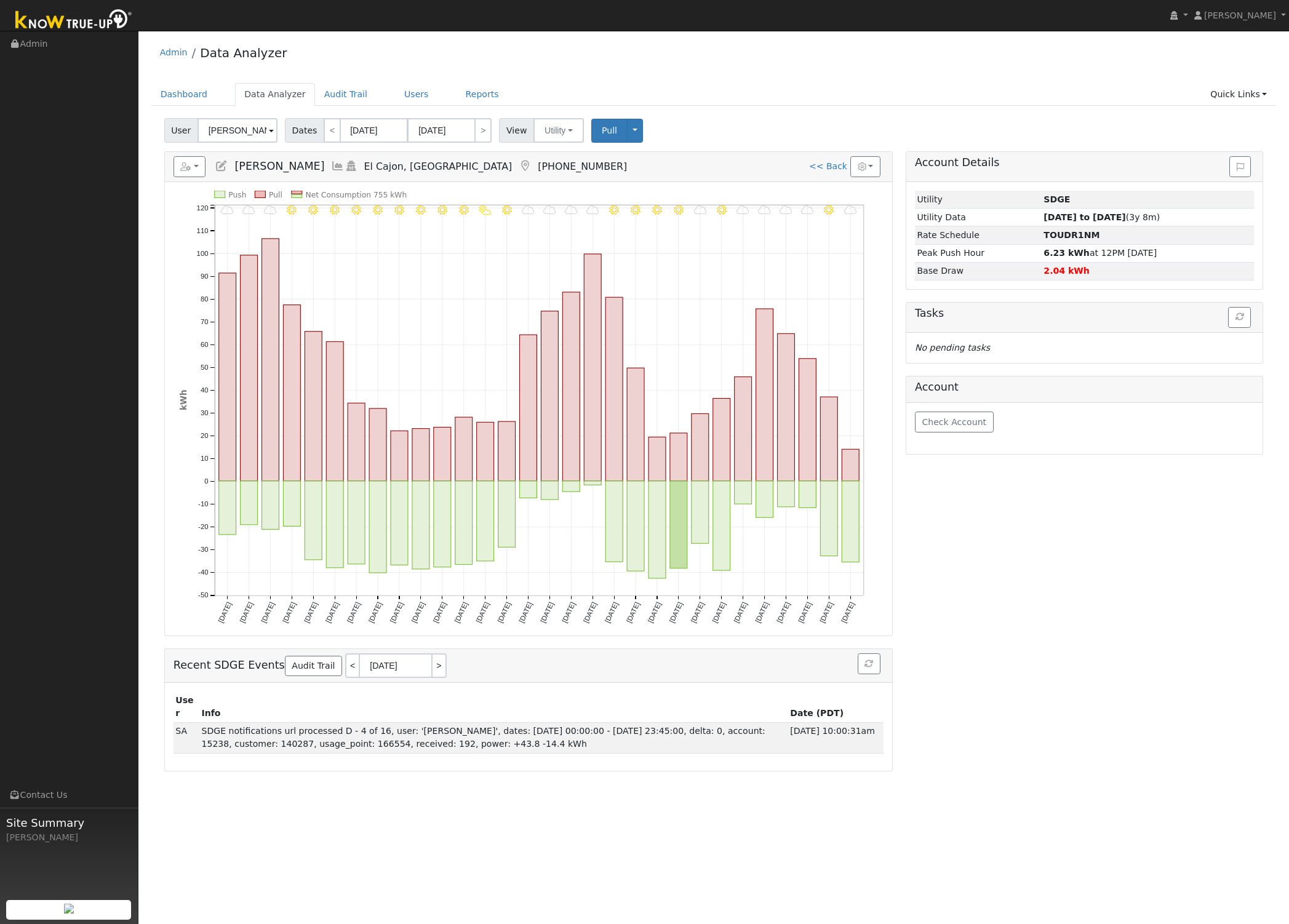
click at [127, 275] on ul "Navigation Admin Links Contact Us Site Summary Richard Massey" at bounding box center [69, 493] width 138 height 924
click at [474, 126] on link ">" at bounding box center [483, 130] width 17 height 25
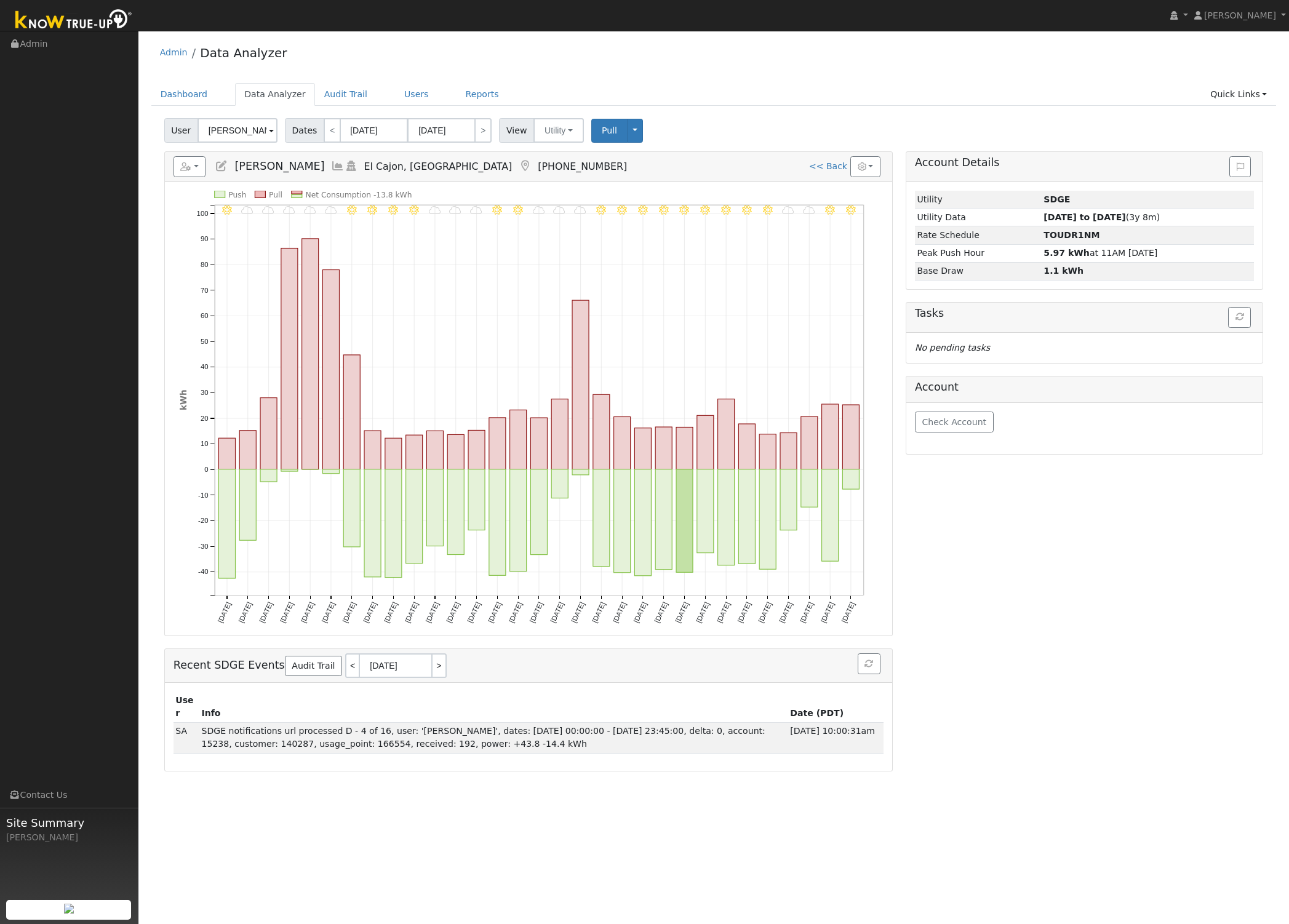
click at [98, 189] on ul "Navigation Admin Links Contact Us Site Summary Richard Massey" at bounding box center [69, 493] width 138 height 924
click at [481, 130] on link ">" at bounding box center [483, 130] width 17 height 25
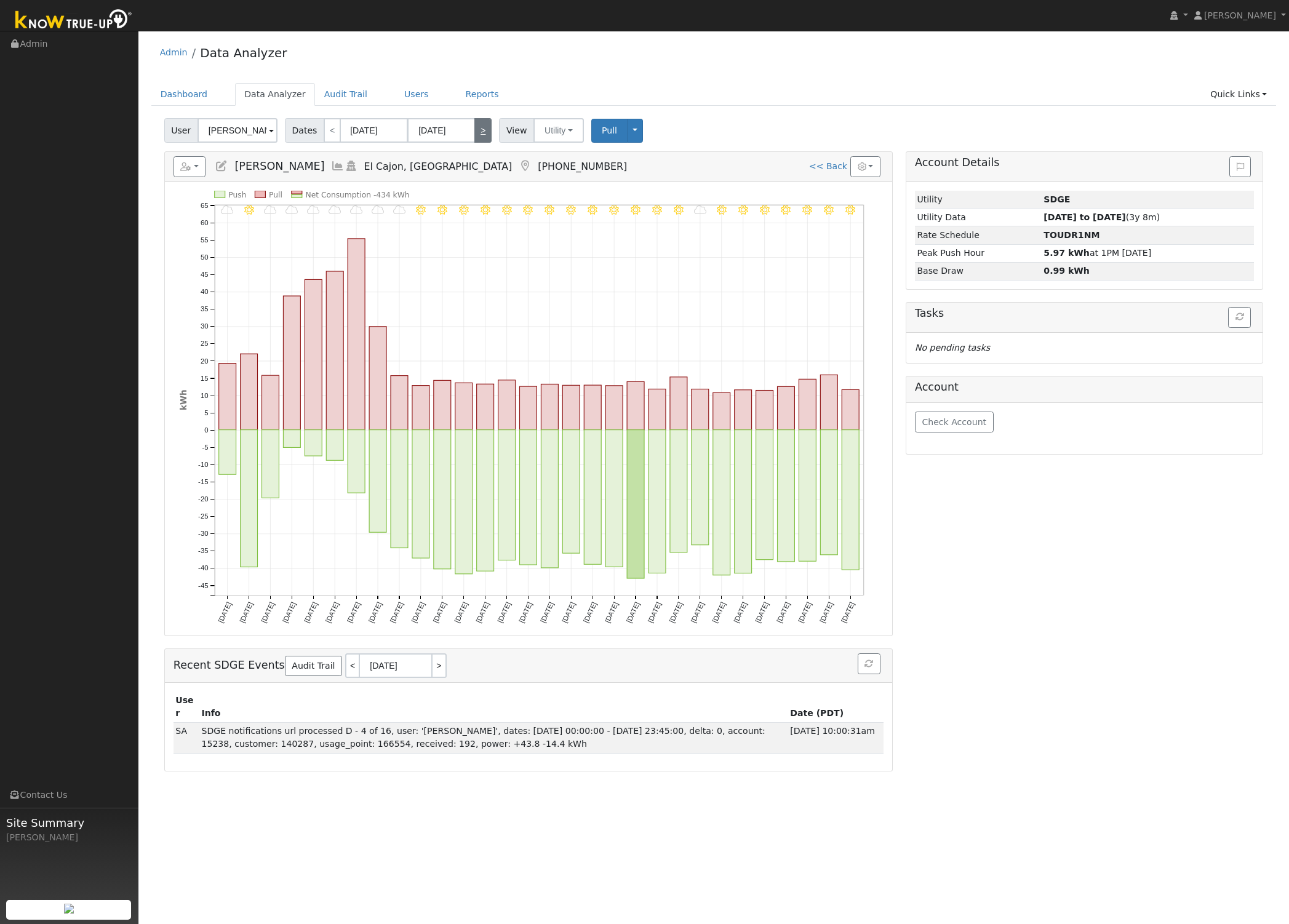
click at [474, 128] on link ">" at bounding box center [483, 130] width 17 height 25
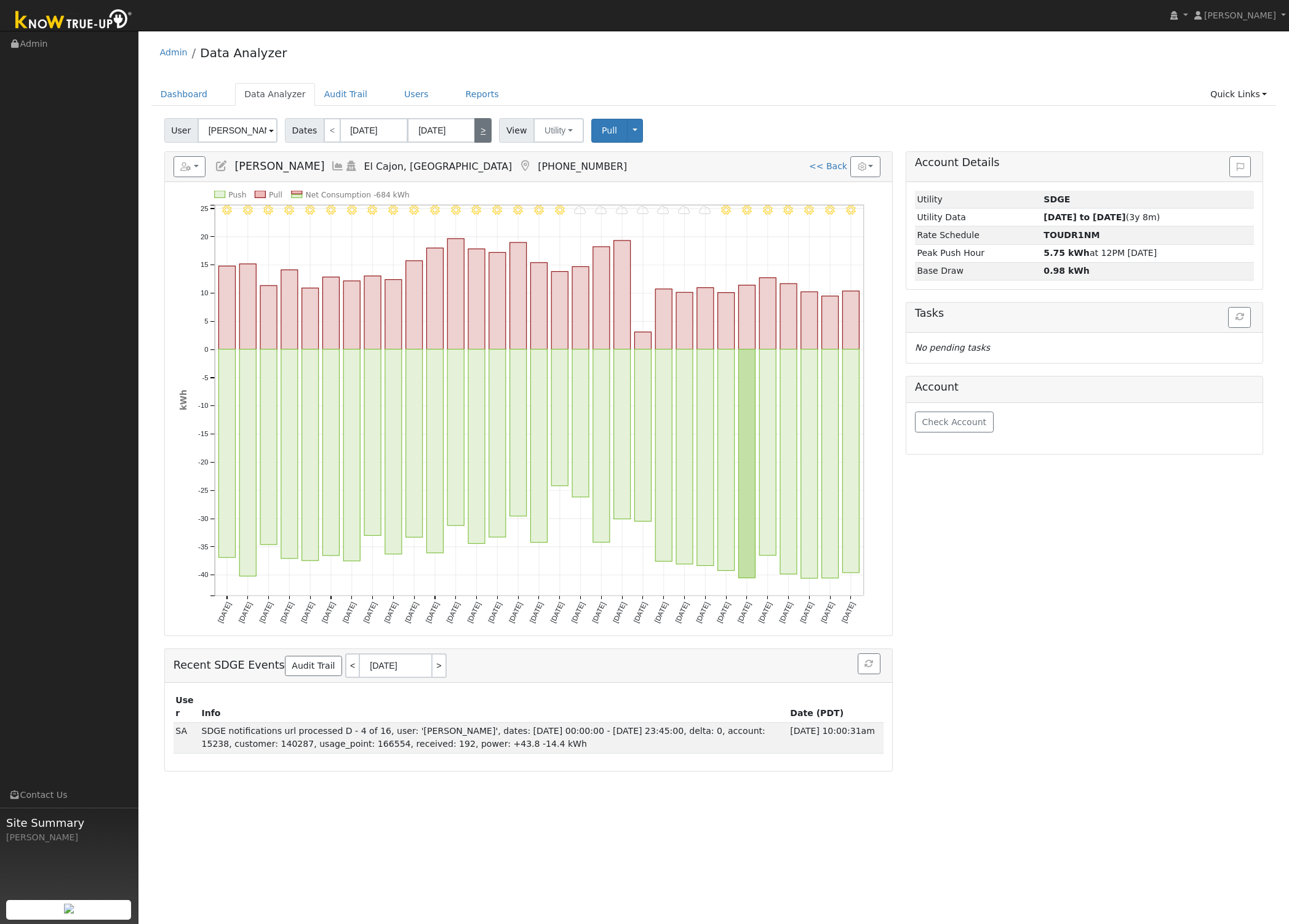
click at [474, 128] on link ">" at bounding box center [483, 130] width 17 height 25
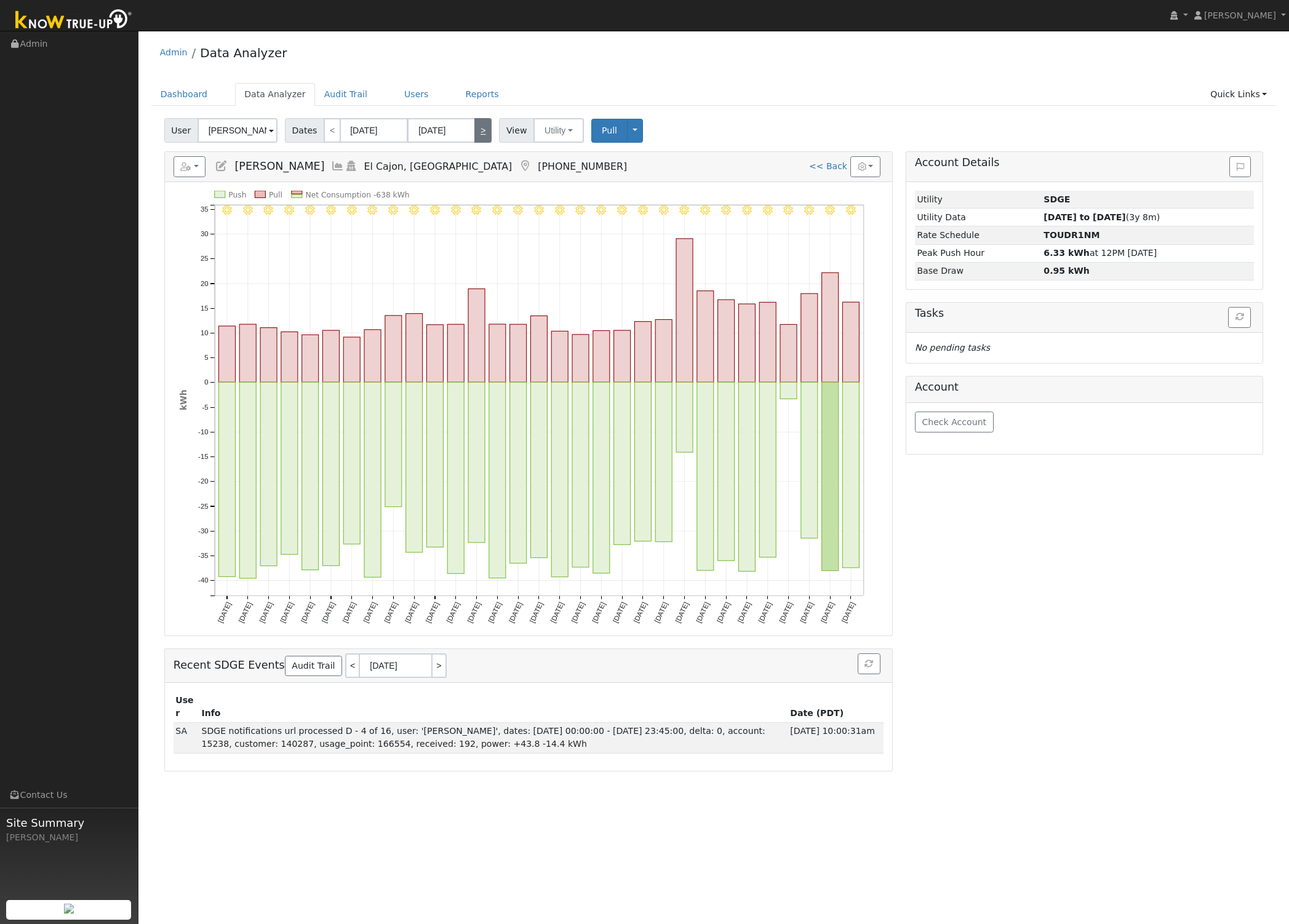
click at [474, 128] on link ">" at bounding box center [483, 130] width 17 height 25
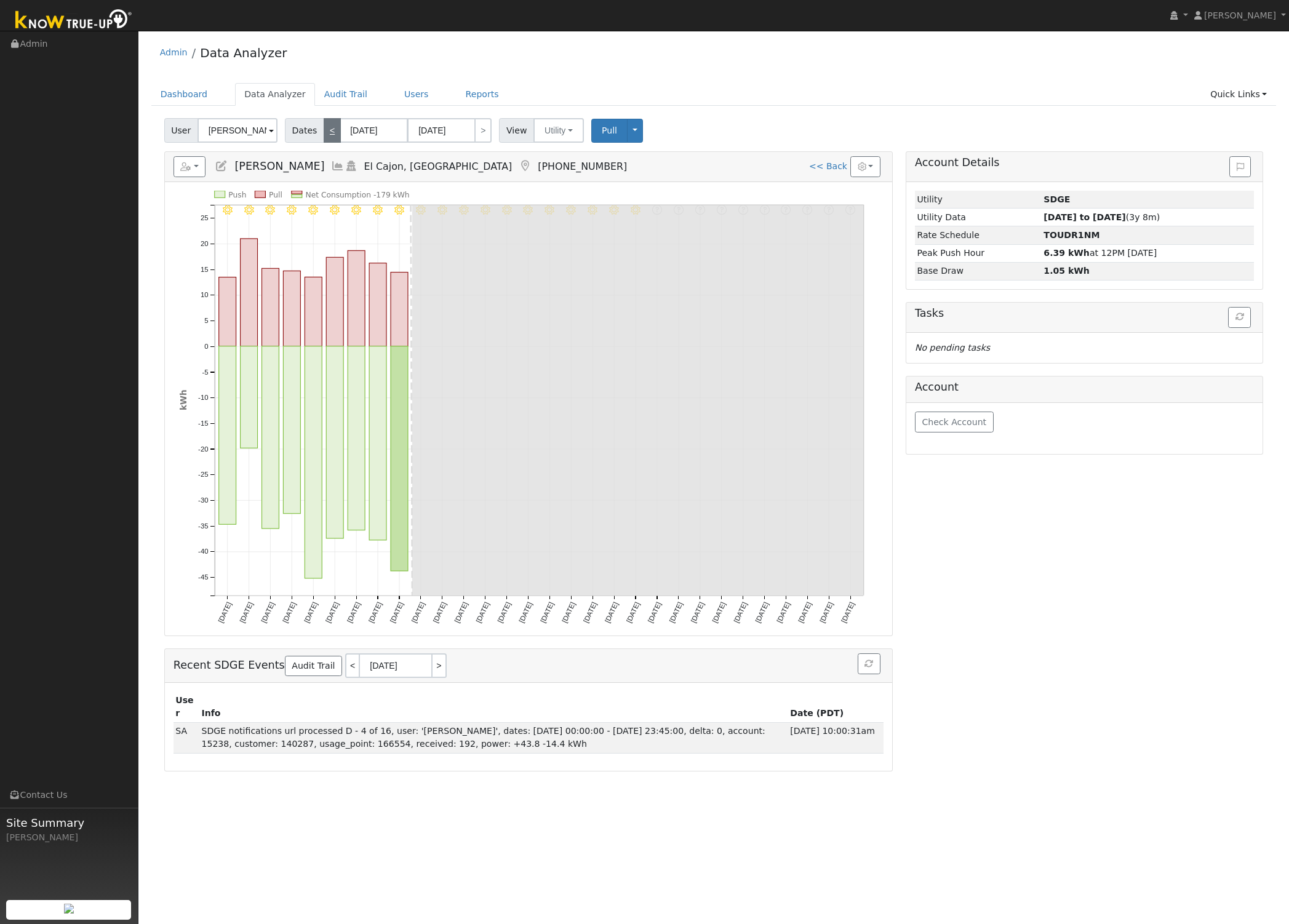
click at [327, 125] on link "<" at bounding box center [332, 130] width 17 height 25
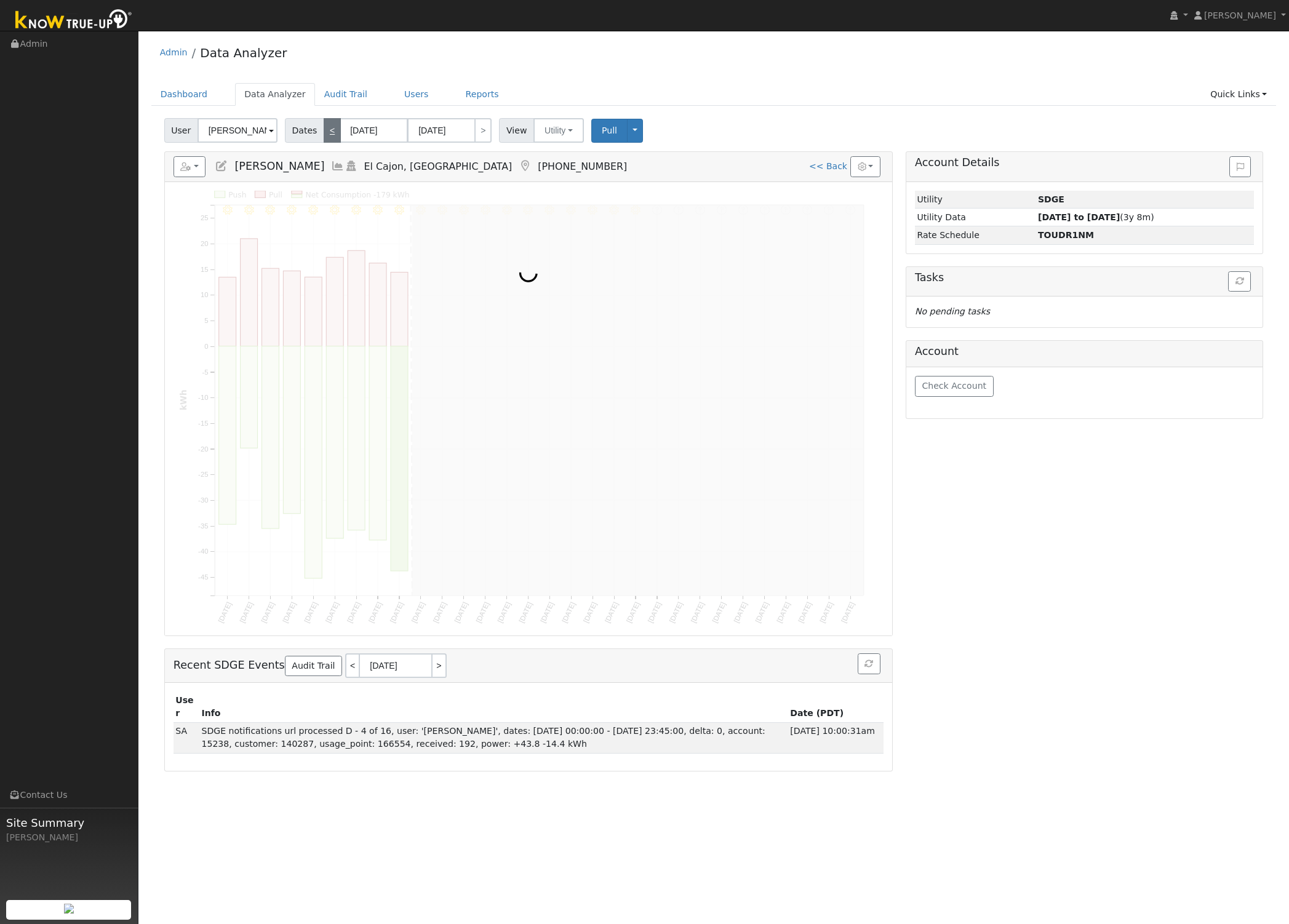
click at [327, 125] on link "<" at bounding box center [332, 130] width 17 height 25
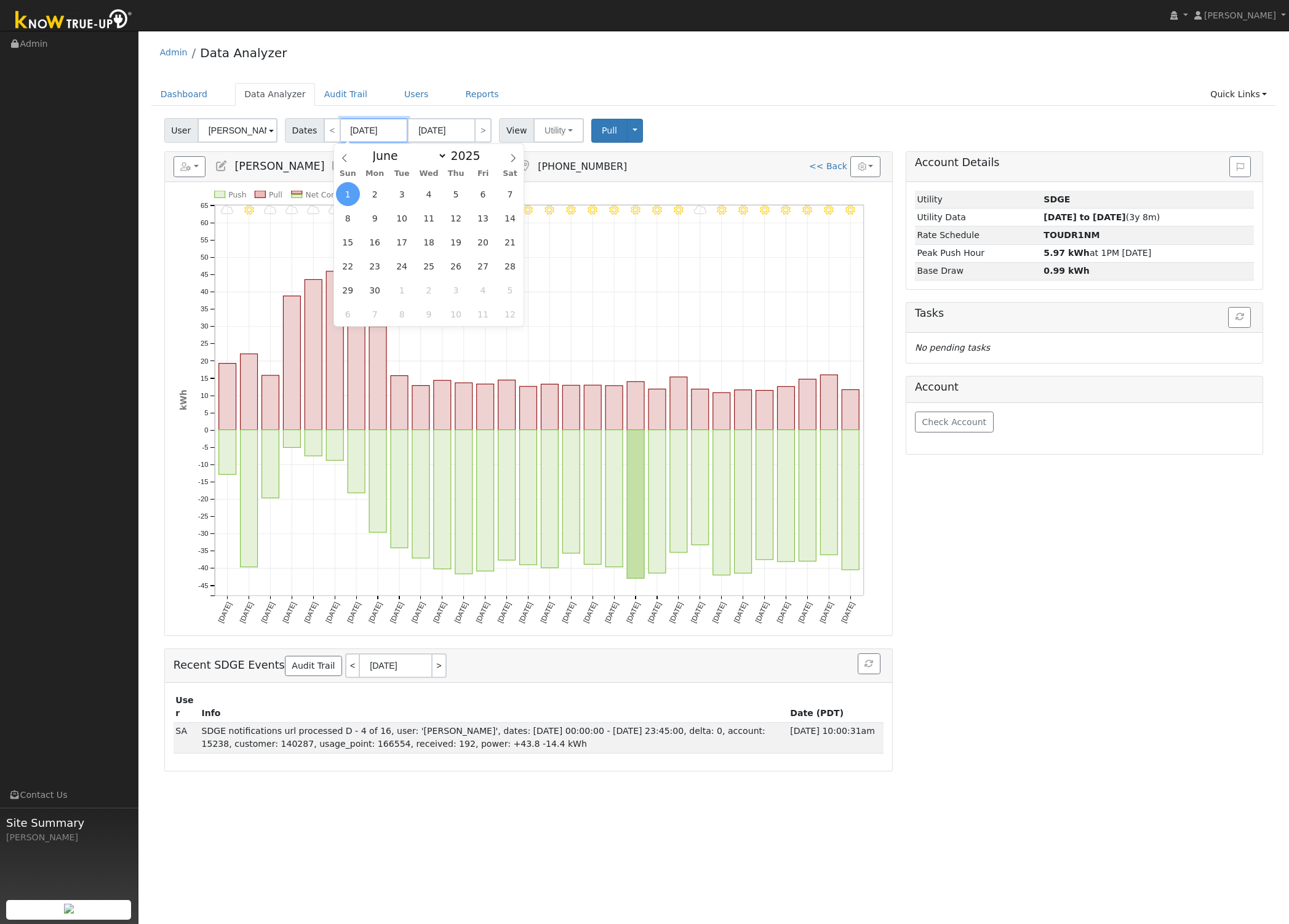
click at [358, 134] on input "06/01/2025" at bounding box center [374, 130] width 68 height 25
click at [349, 155] on icon at bounding box center [344, 158] width 9 height 9
click at [337, 158] on span at bounding box center [344, 154] width 21 height 21
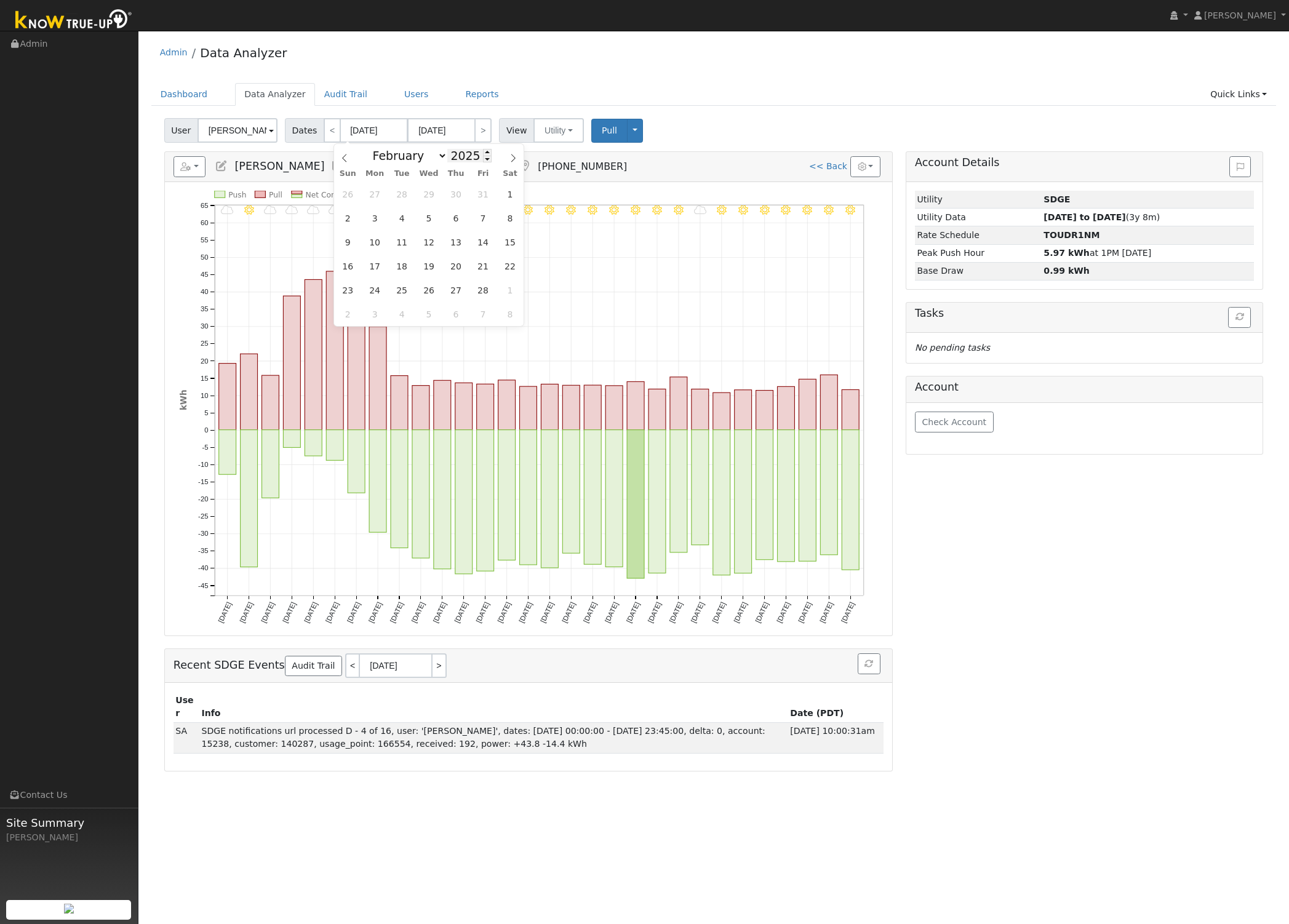
click at [462, 156] on input "2025" at bounding box center [469, 156] width 45 height 13
click at [479, 164] on div "January February March April May June July August September October November De…" at bounding box center [429, 154] width 142 height 21
click at [483, 162] on span at bounding box center [487, 159] width 9 height 7
click at [550, 158] on h5 "Reports Scenario Health Check Energy Audit Account Timeline User Audit Trail In…" at bounding box center [529, 166] width 710 height 21
click at [361, 134] on input "06/01/2025" at bounding box center [374, 130] width 68 height 25
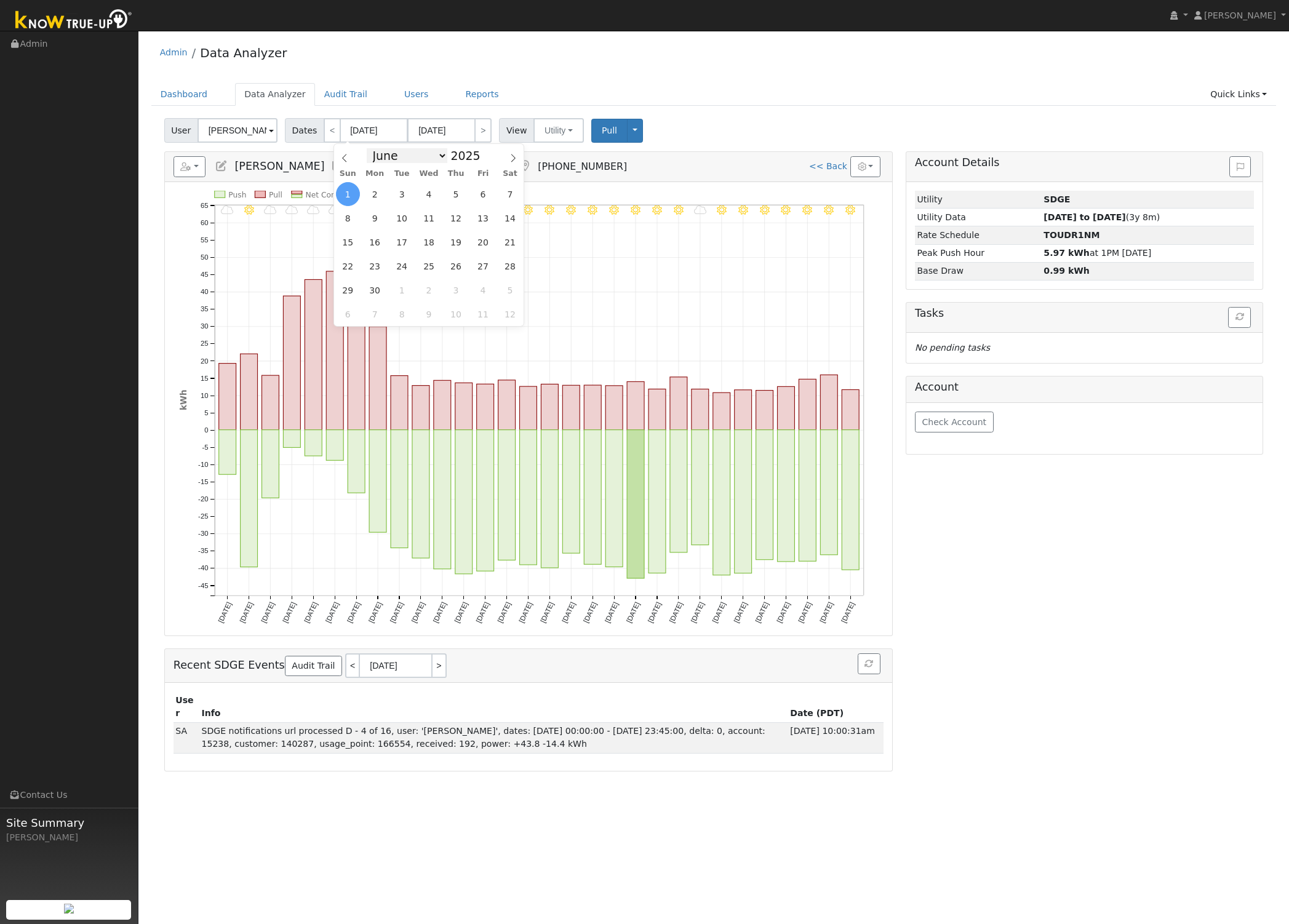
click at [389, 159] on select "January February March April May June July August September October November De…" at bounding box center [407, 156] width 81 height 15
click at [376, 148] on select "January February March April May June July August September October November De…" at bounding box center [407, 156] width 81 height 15
click at [483, 159] on span at bounding box center [487, 159] width 9 height 7
click at [461, 194] on span "1" at bounding box center [456, 194] width 24 height 24
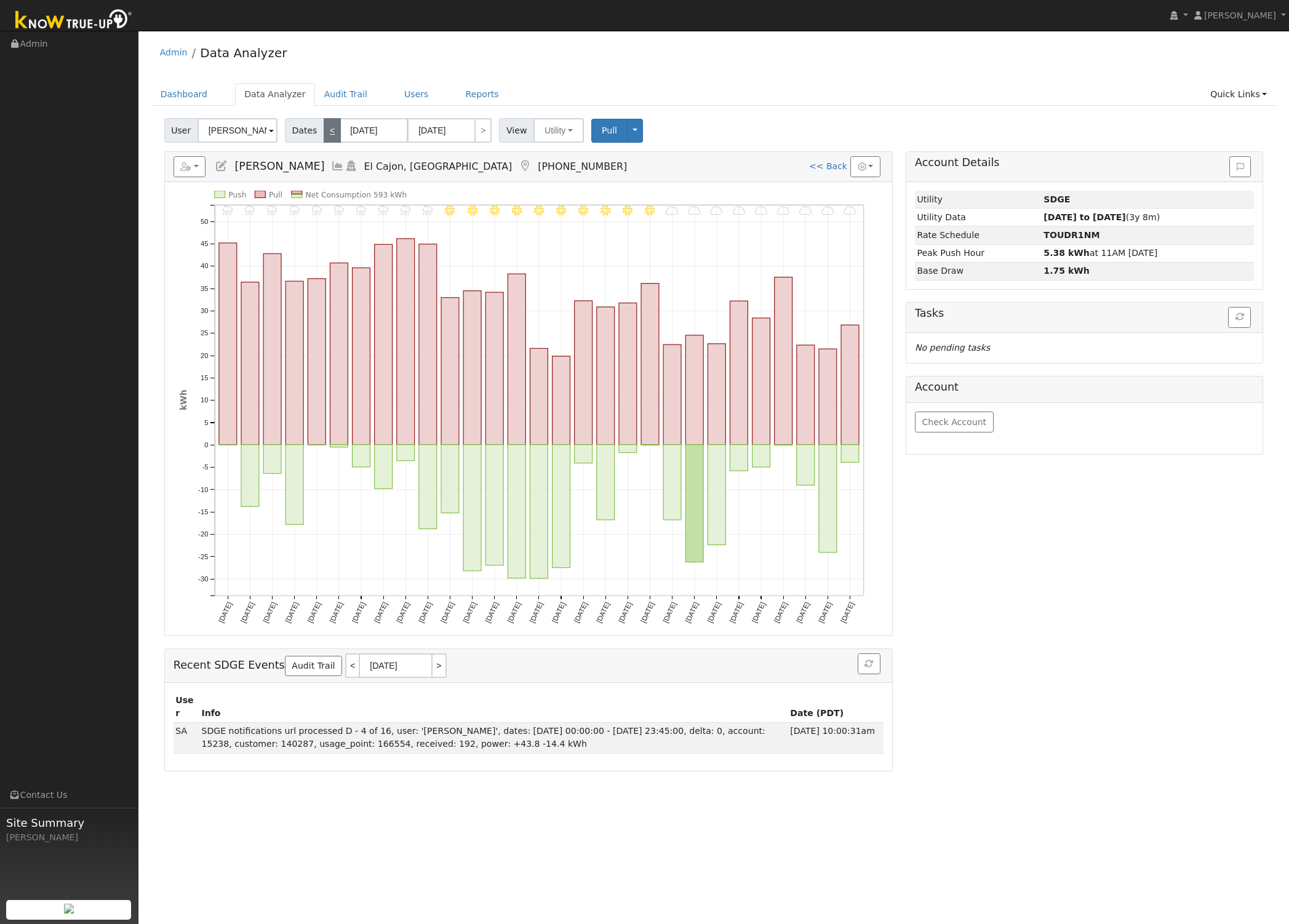
click at [324, 125] on link "<" at bounding box center [332, 130] width 17 height 25
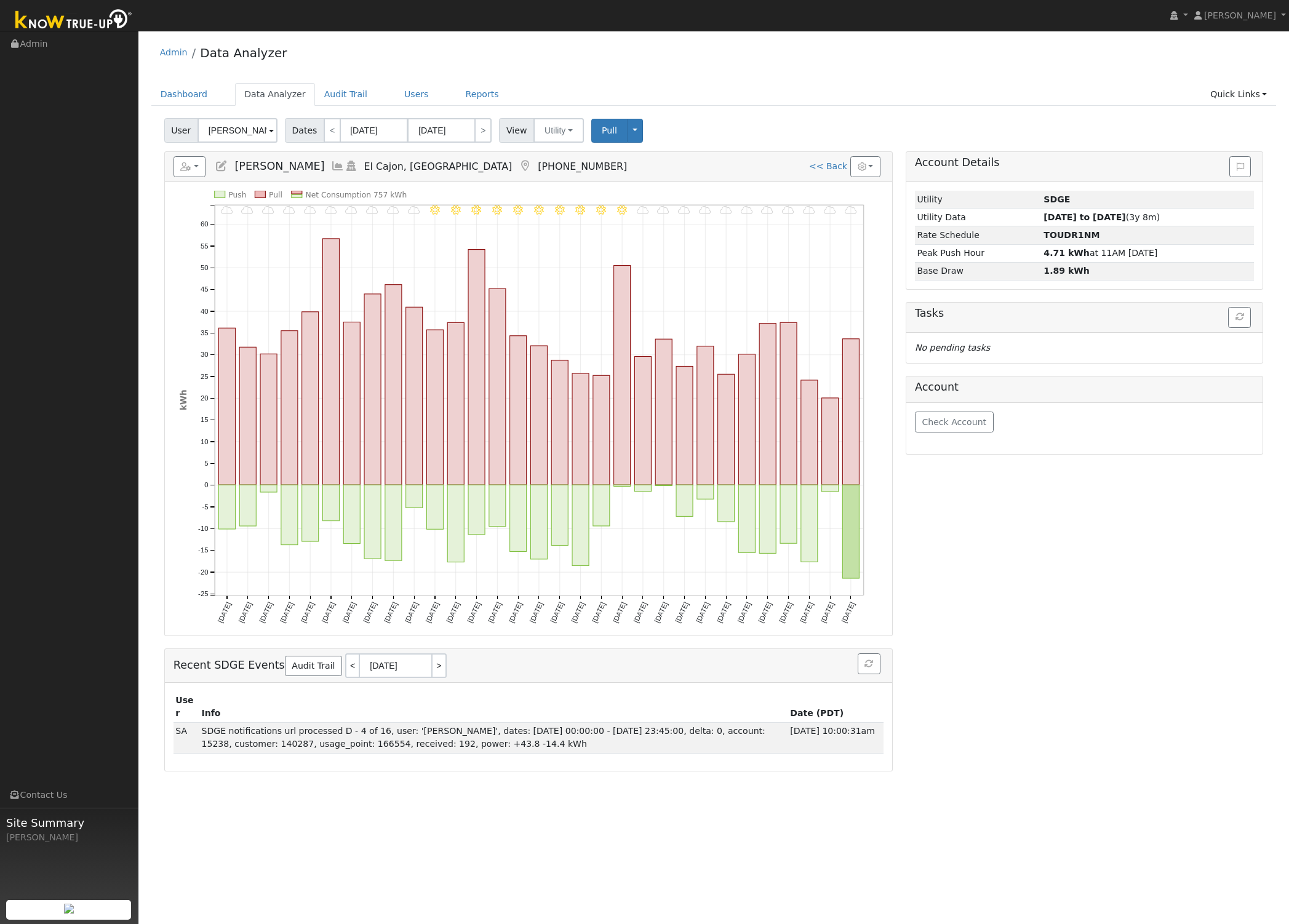
click at [1063, 539] on div "Account Details Issue History Date By Flag Comment Type No Issue History Loadin…" at bounding box center [1084, 461] width 371 height 620
click at [380, 137] on input "01/01/2024" at bounding box center [374, 130] width 68 height 25
click at [483, 153] on span at bounding box center [487, 152] width 9 height 7
click at [427, 195] on span "1" at bounding box center [429, 194] width 24 height 24
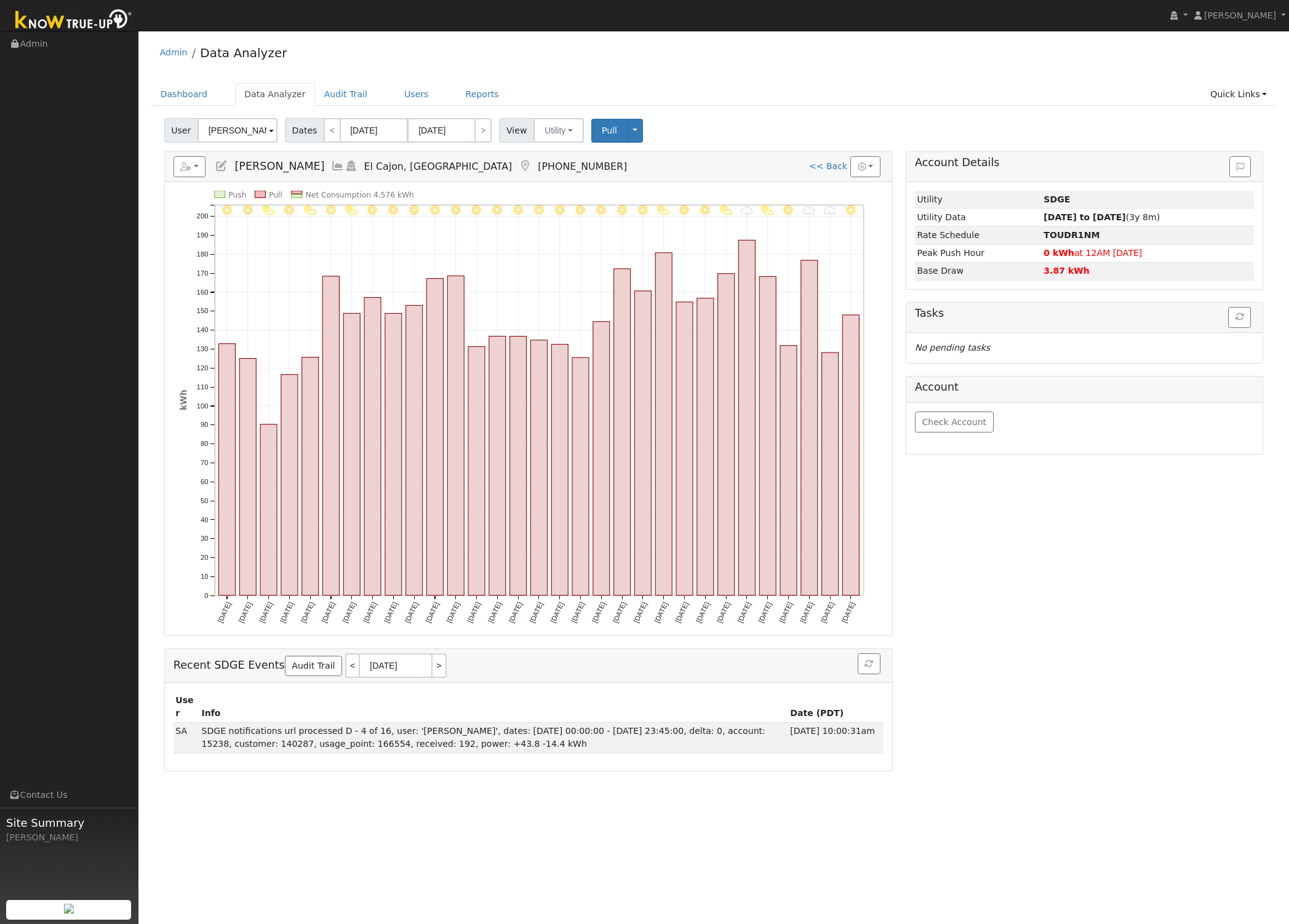
click at [678, 95] on ul "Dashboard Data Analyzer Audit Trail Users Reports Quick Links Quick Add Quick C…" at bounding box center [714, 95] width 1125 height 23
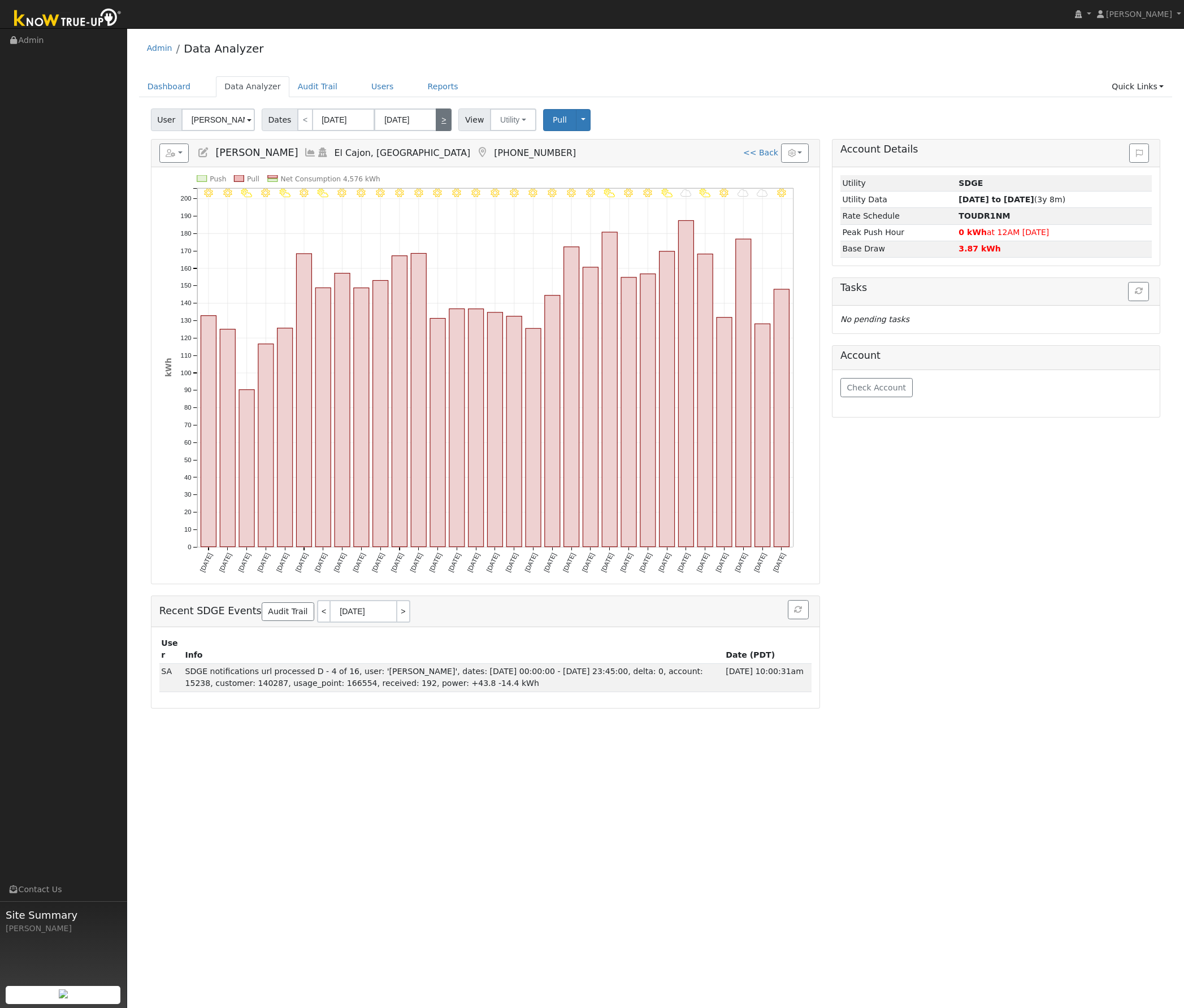
click at [436, 122] on link ">" at bounding box center [443, 119] width 16 height 23
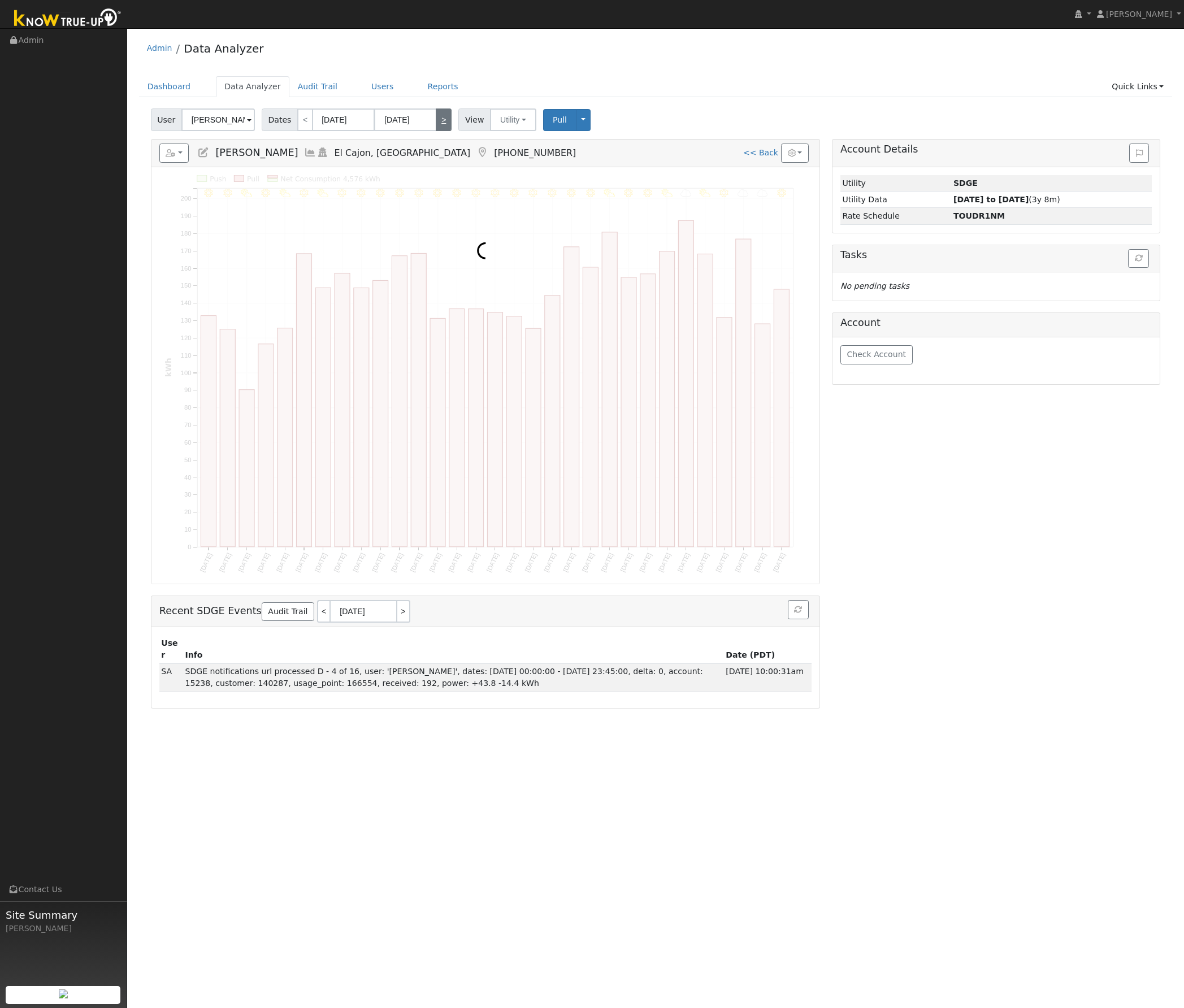
click at [436, 122] on link ">" at bounding box center [443, 119] width 16 height 23
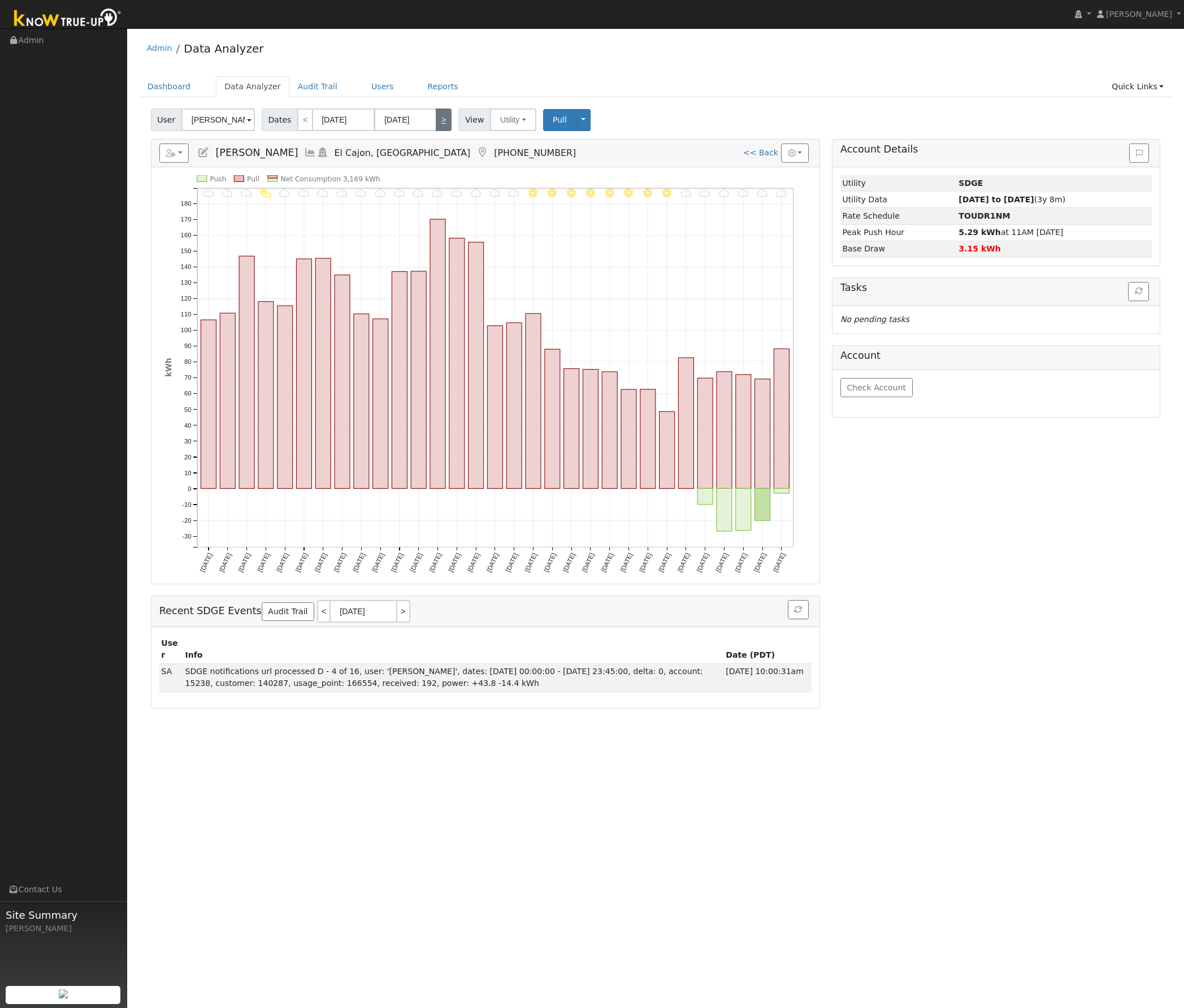
click at [436, 122] on link ">" at bounding box center [443, 119] width 16 height 23
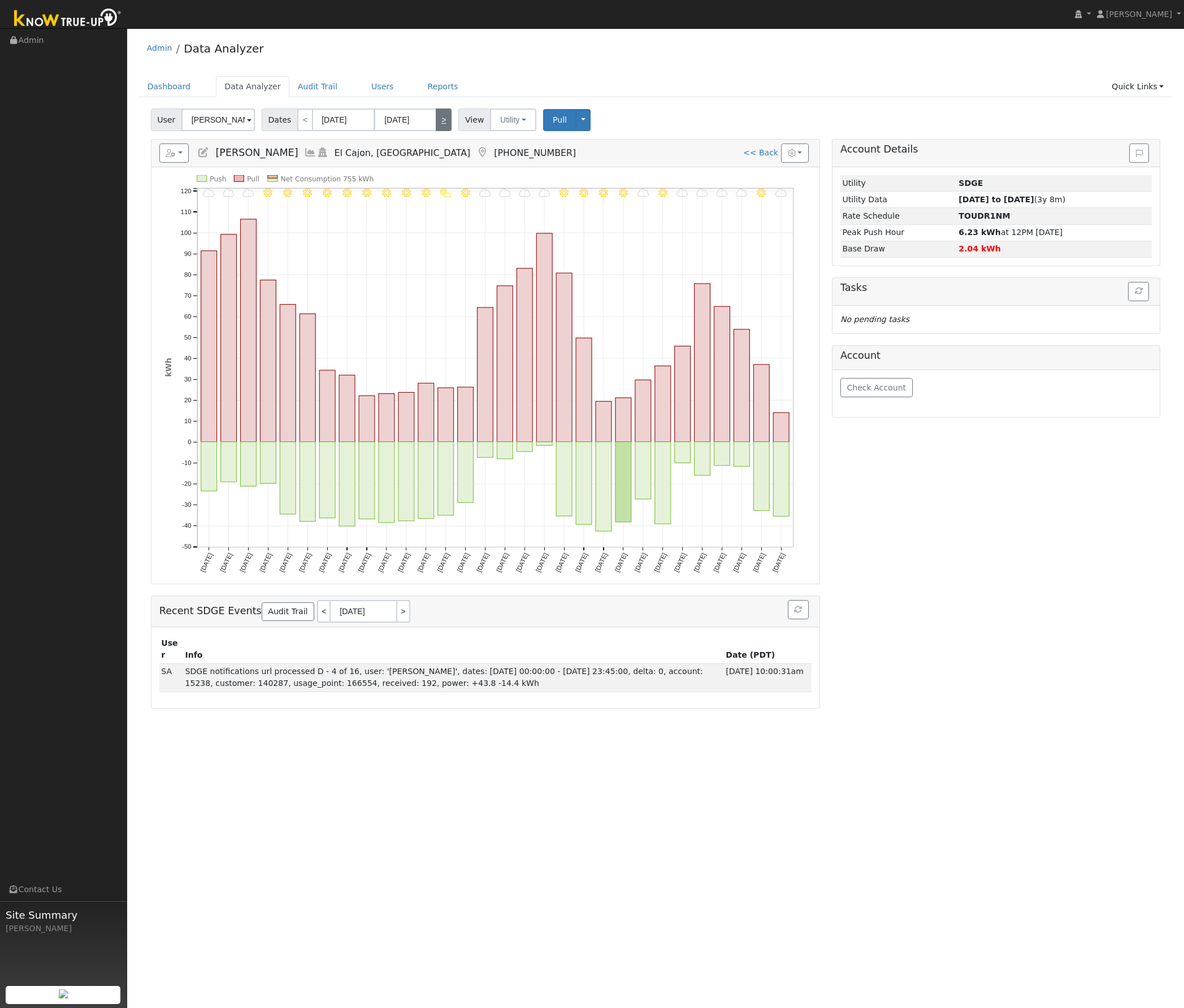
click at [436, 122] on link ">" at bounding box center [443, 119] width 16 height 23
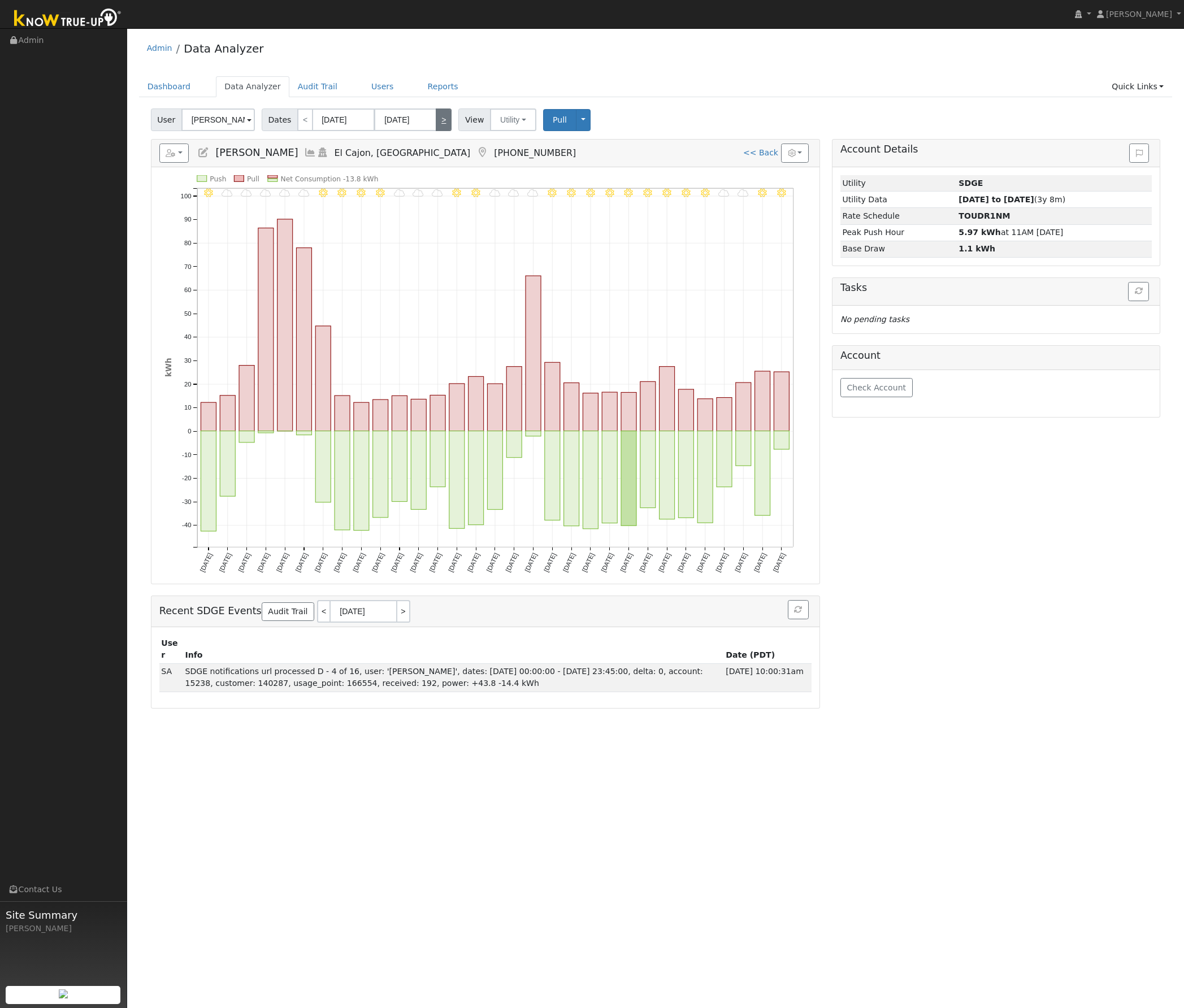
click at [436, 122] on link ">" at bounding box center [443, 119] width 16 height 23
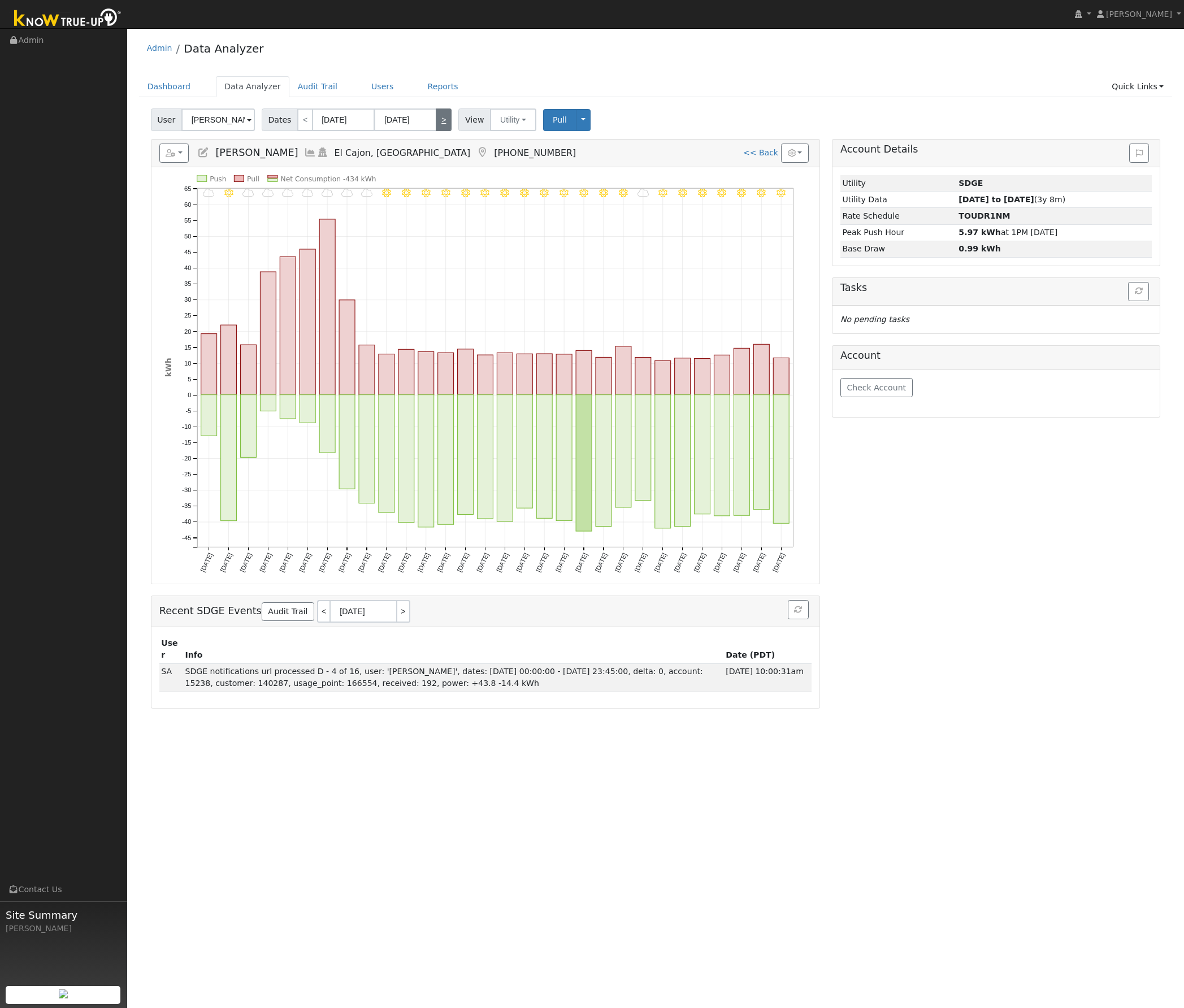
click at [436, 122] on link ">" at bounding box center [443, 119] width 16 height 23
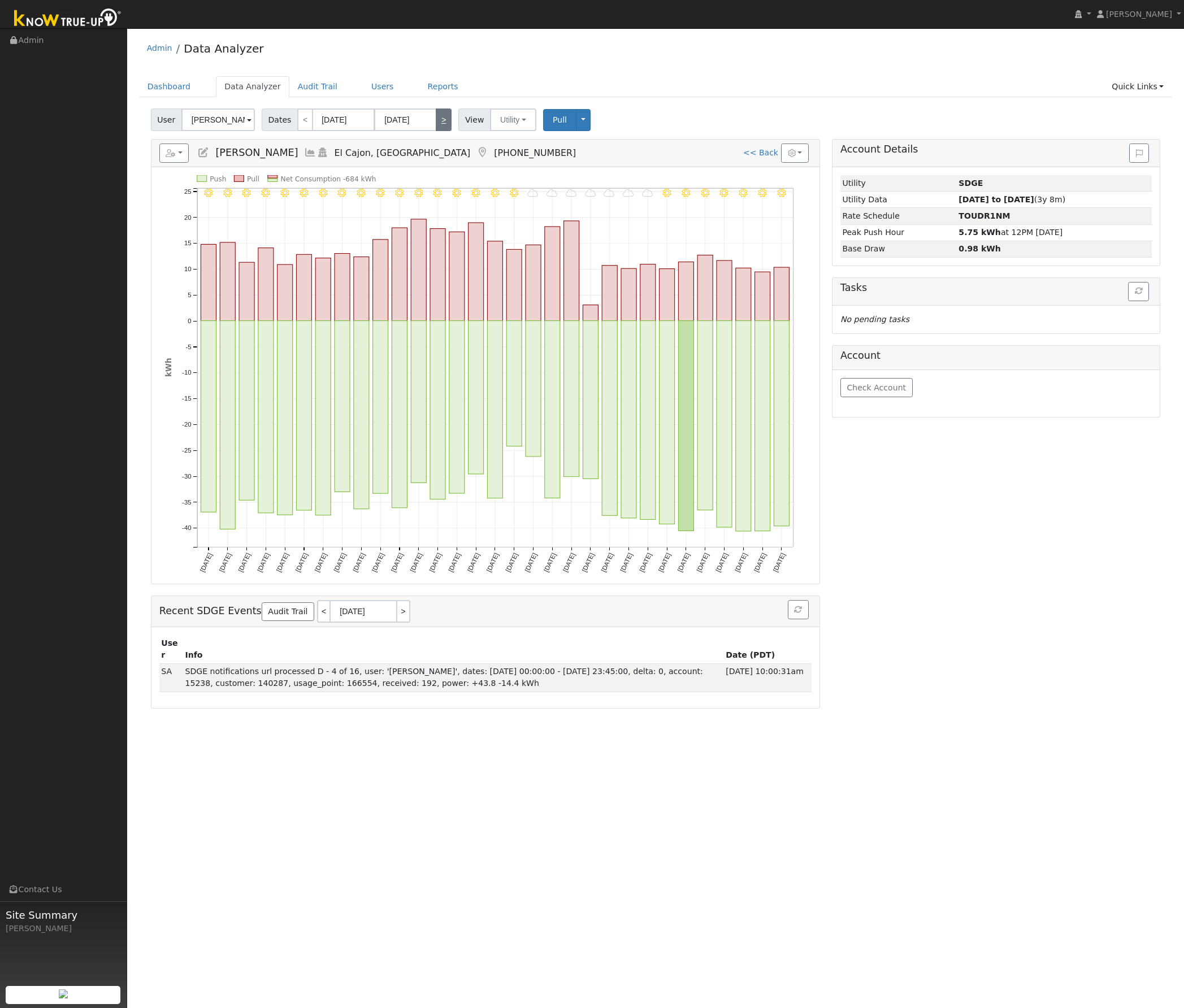
click at [436, 122] on link ">" at bounding box center [443, 119] width 16 height 23
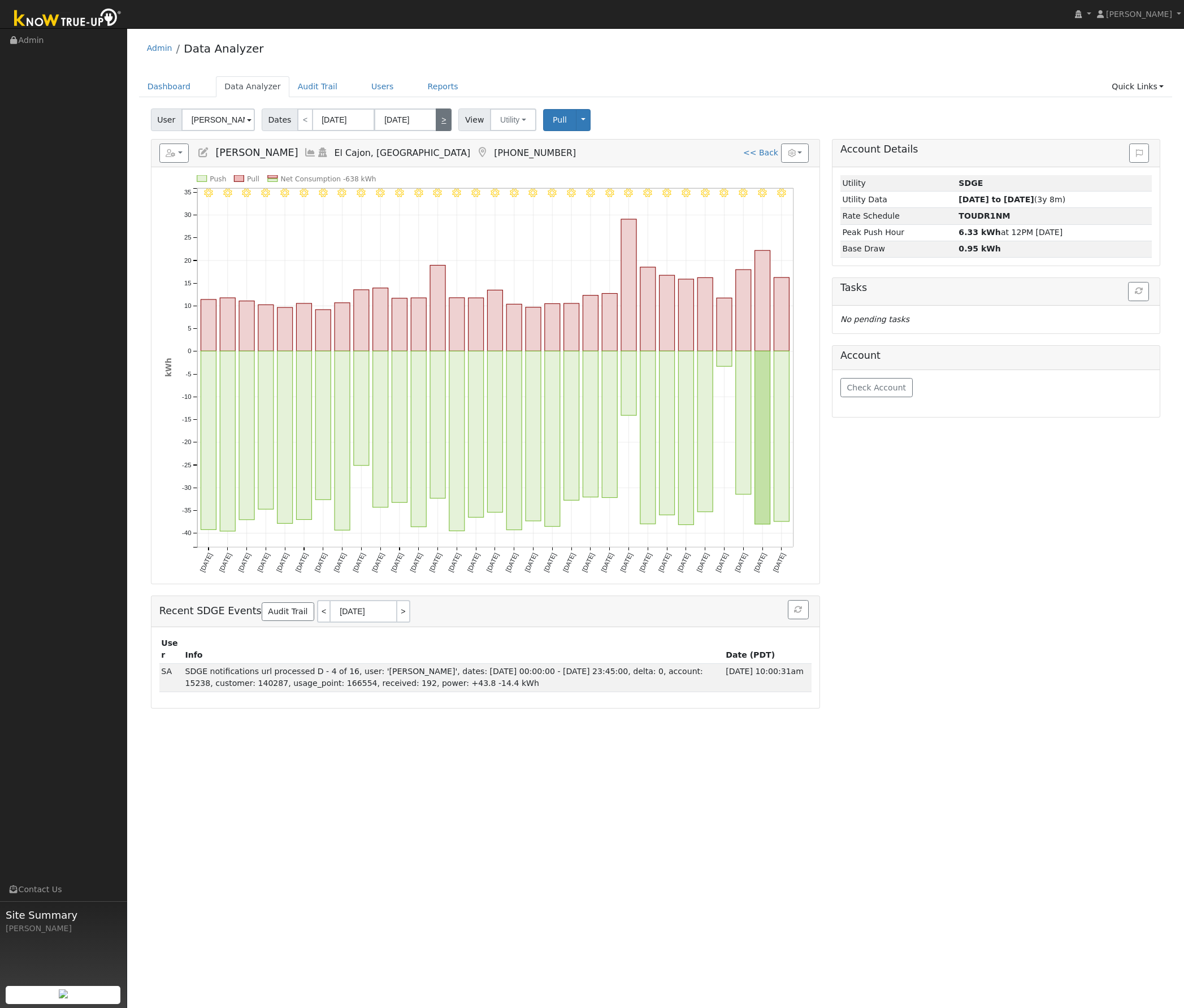
click at [436, 122] on link ">" at bounding box center [443, 119] width 16 height 23
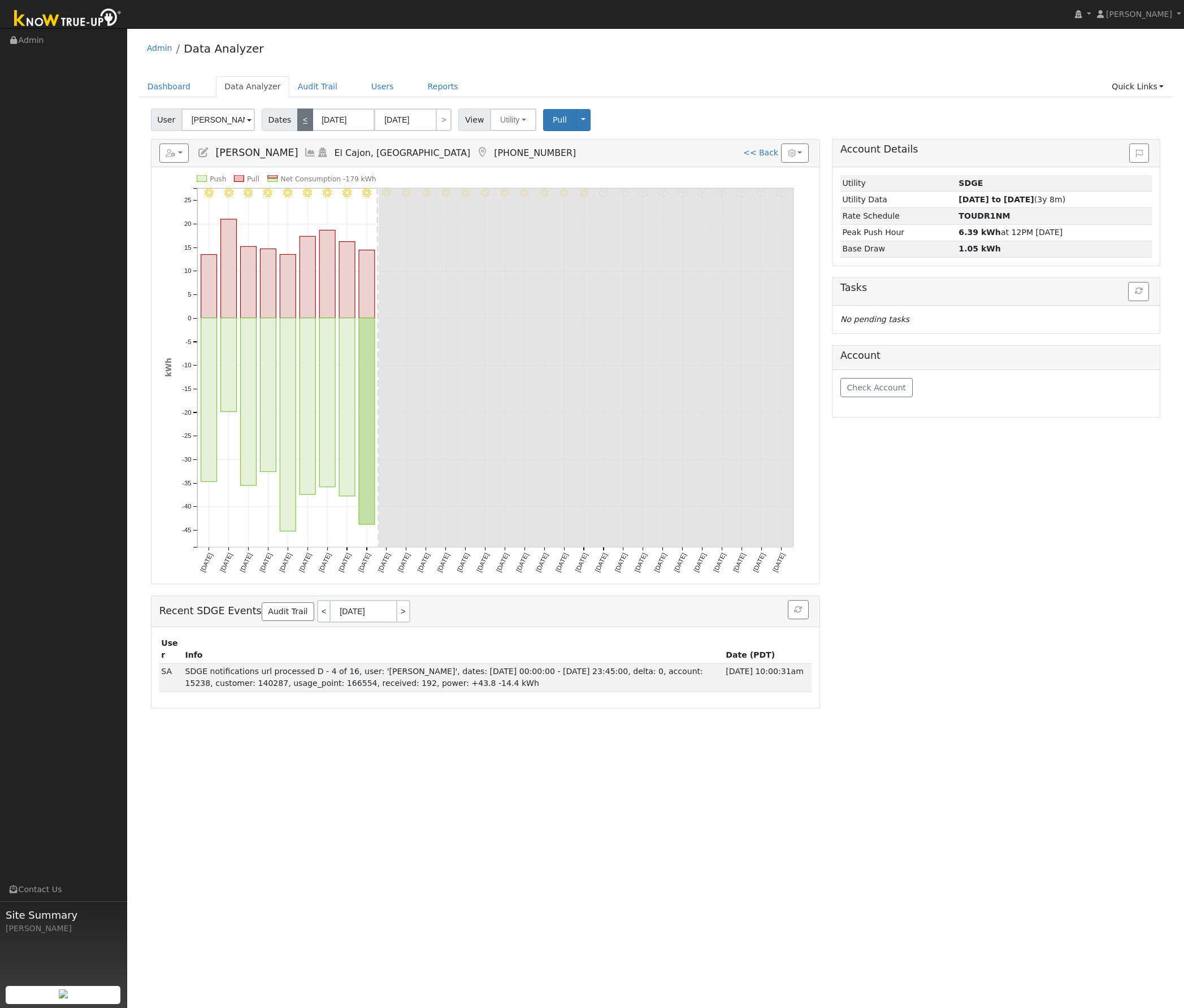
click at [303, 119] on link "<" at bounding box center [305, 119] width 16 height 23
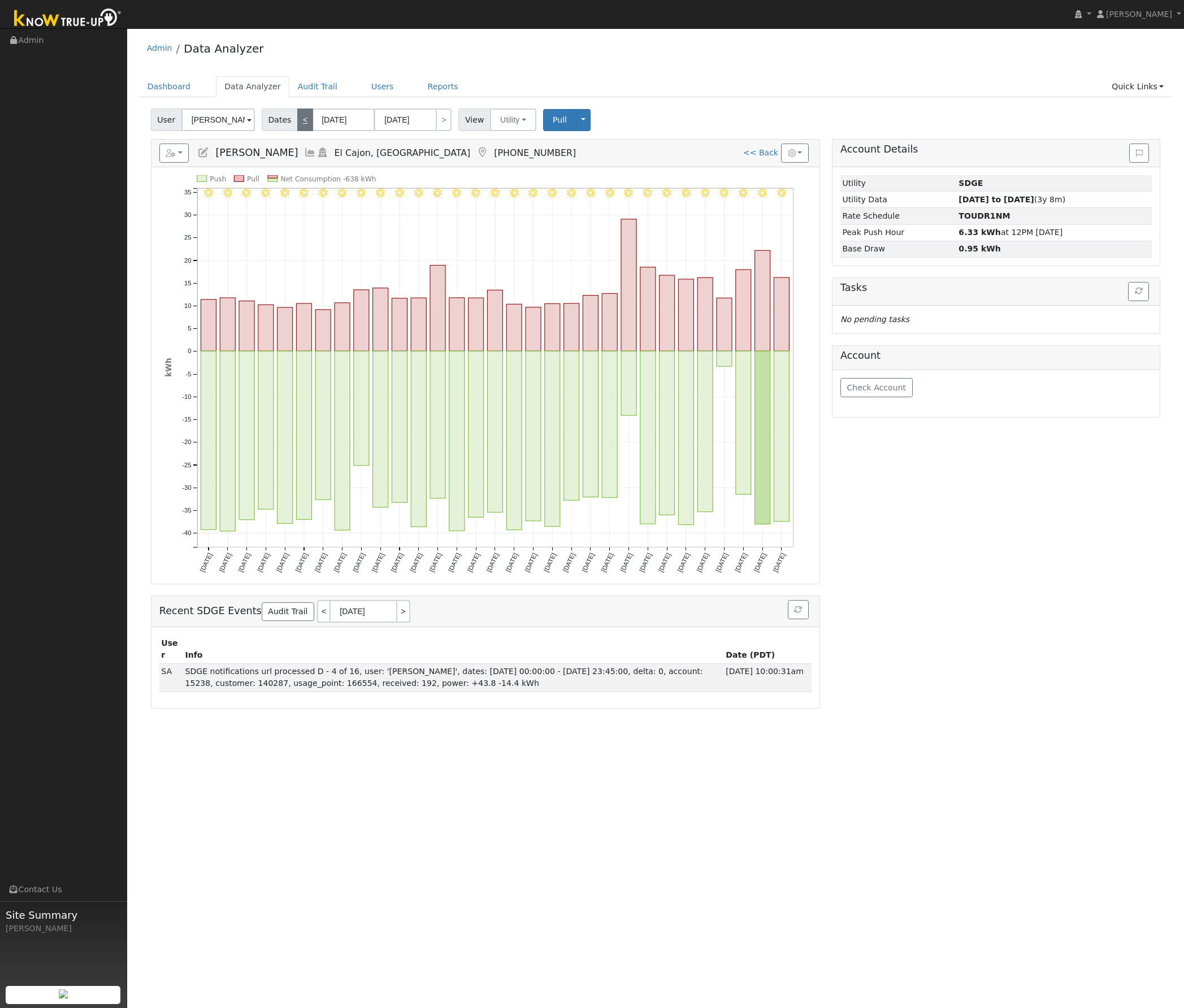
click at [297, 120] on link "<" at bounding box center [305, 119] width 16 height 23
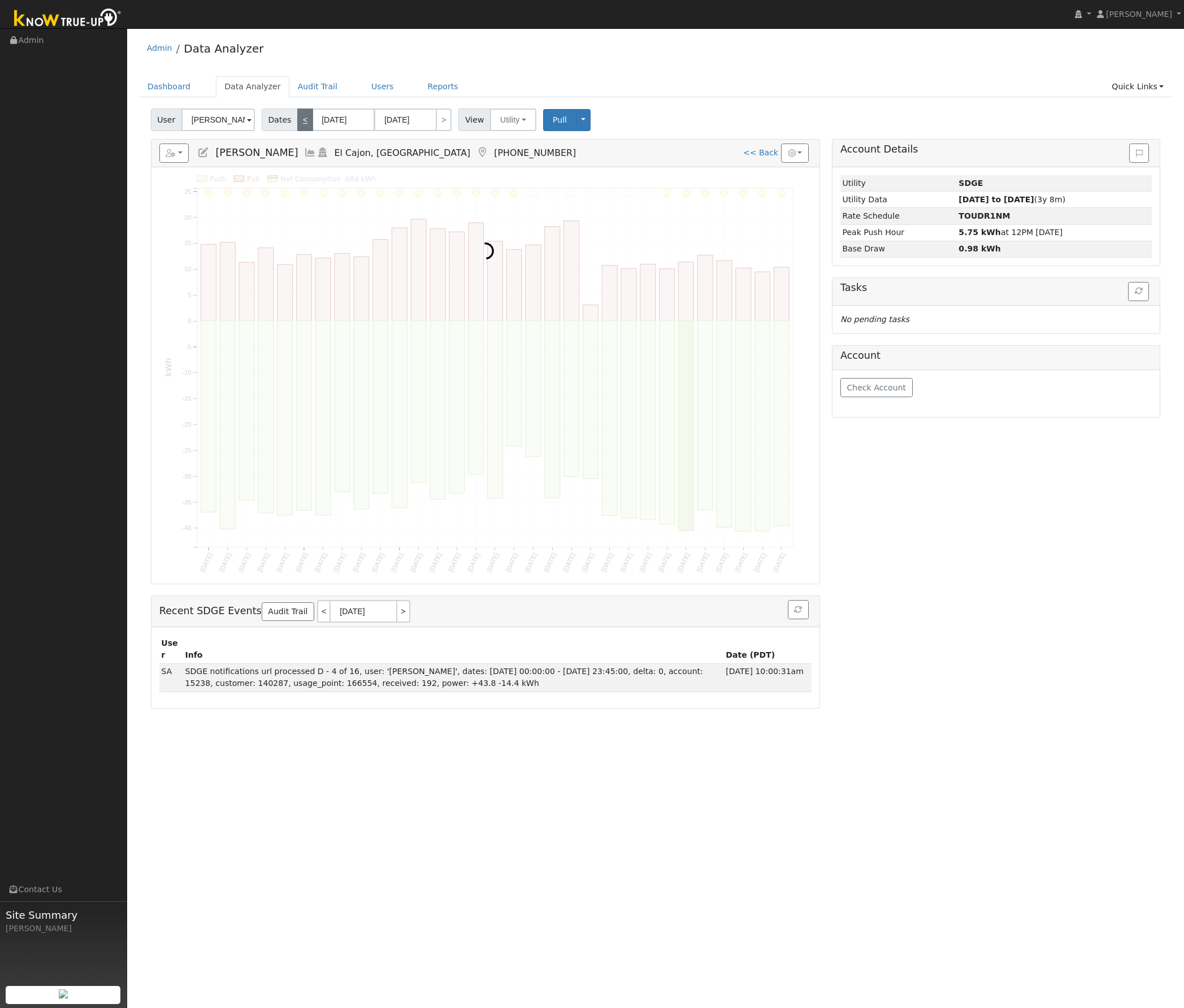
click at [297, 120] on link "<" at bounding box center [305, 119] width 16 height 23
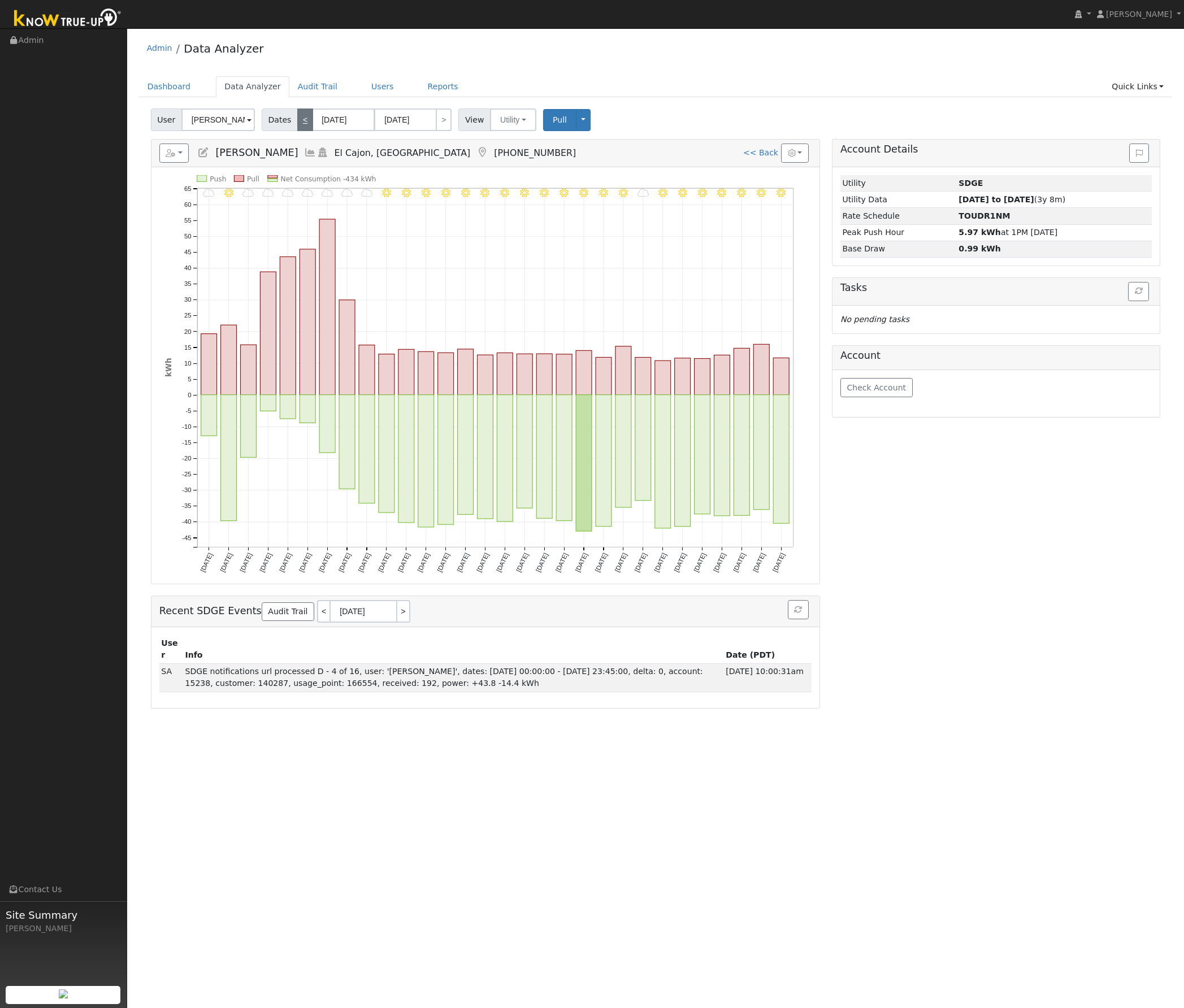
click at [297, 120] on link "<" at bounding box center [305, 119] width 16 height 23
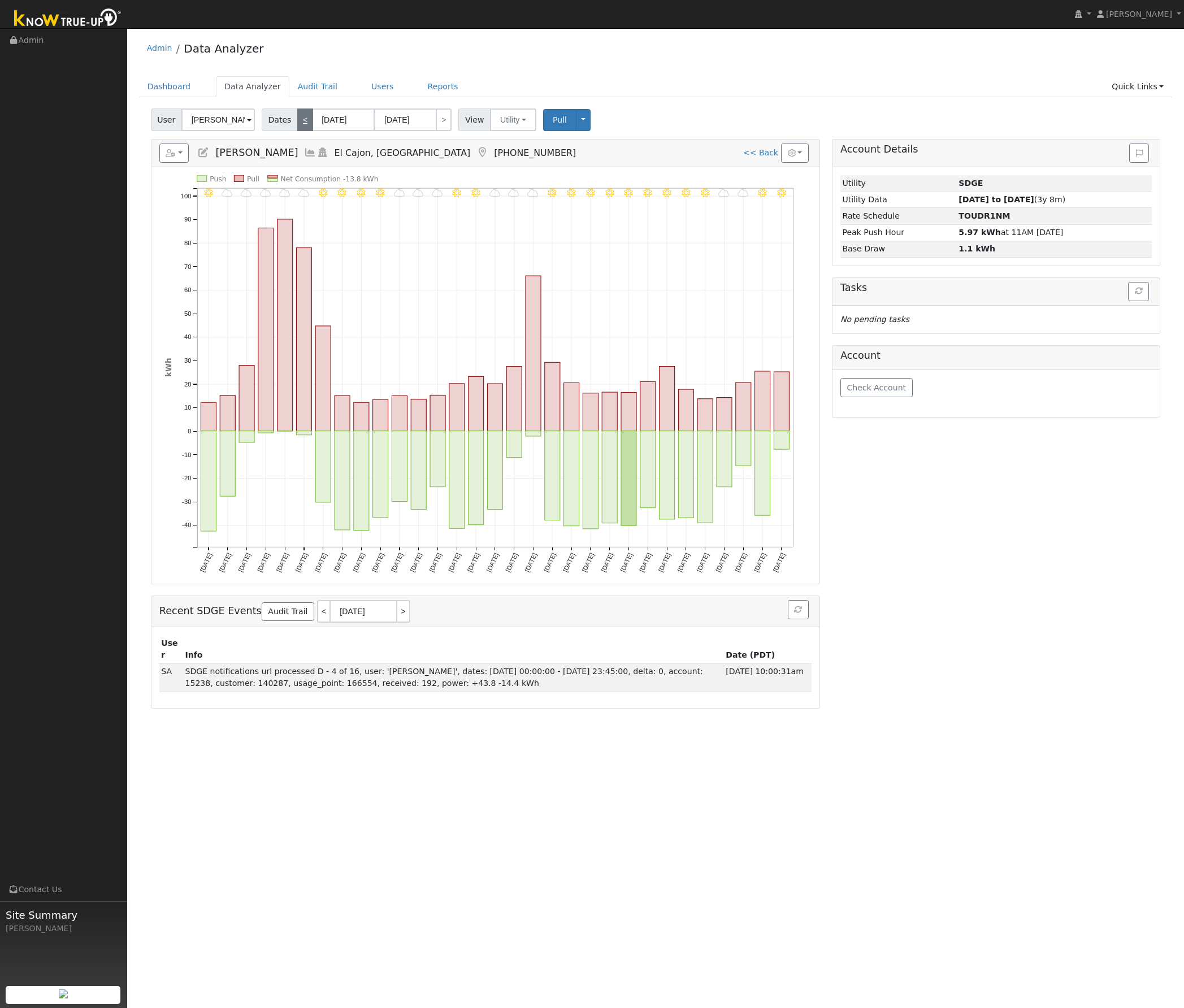
click at [297, 120] on link "<" at bounding box center [305, 119] width 16 height 23
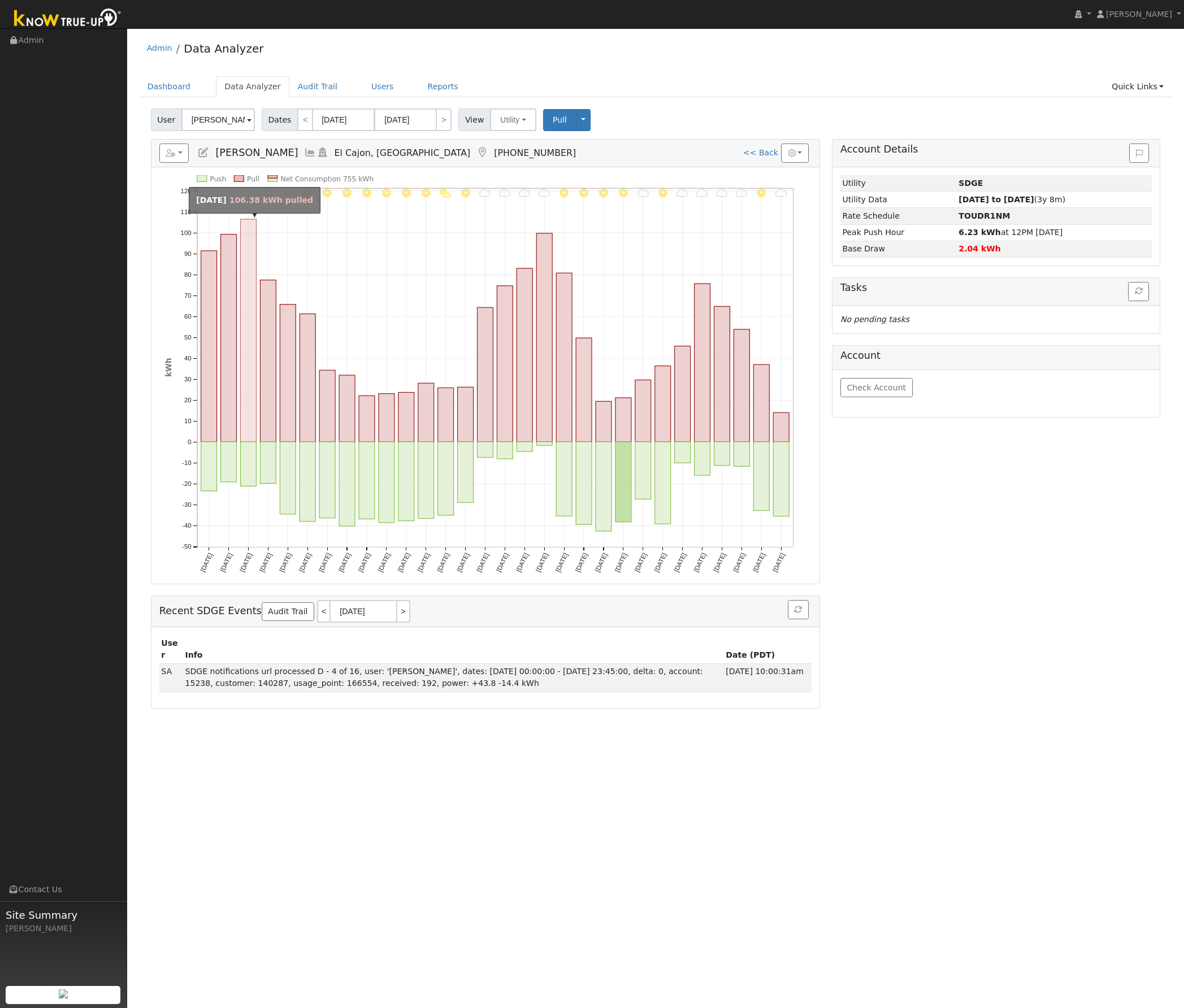
click at [253, 310] on rect "onclick=""" at bounding box center [248, 330] width 16 height 223
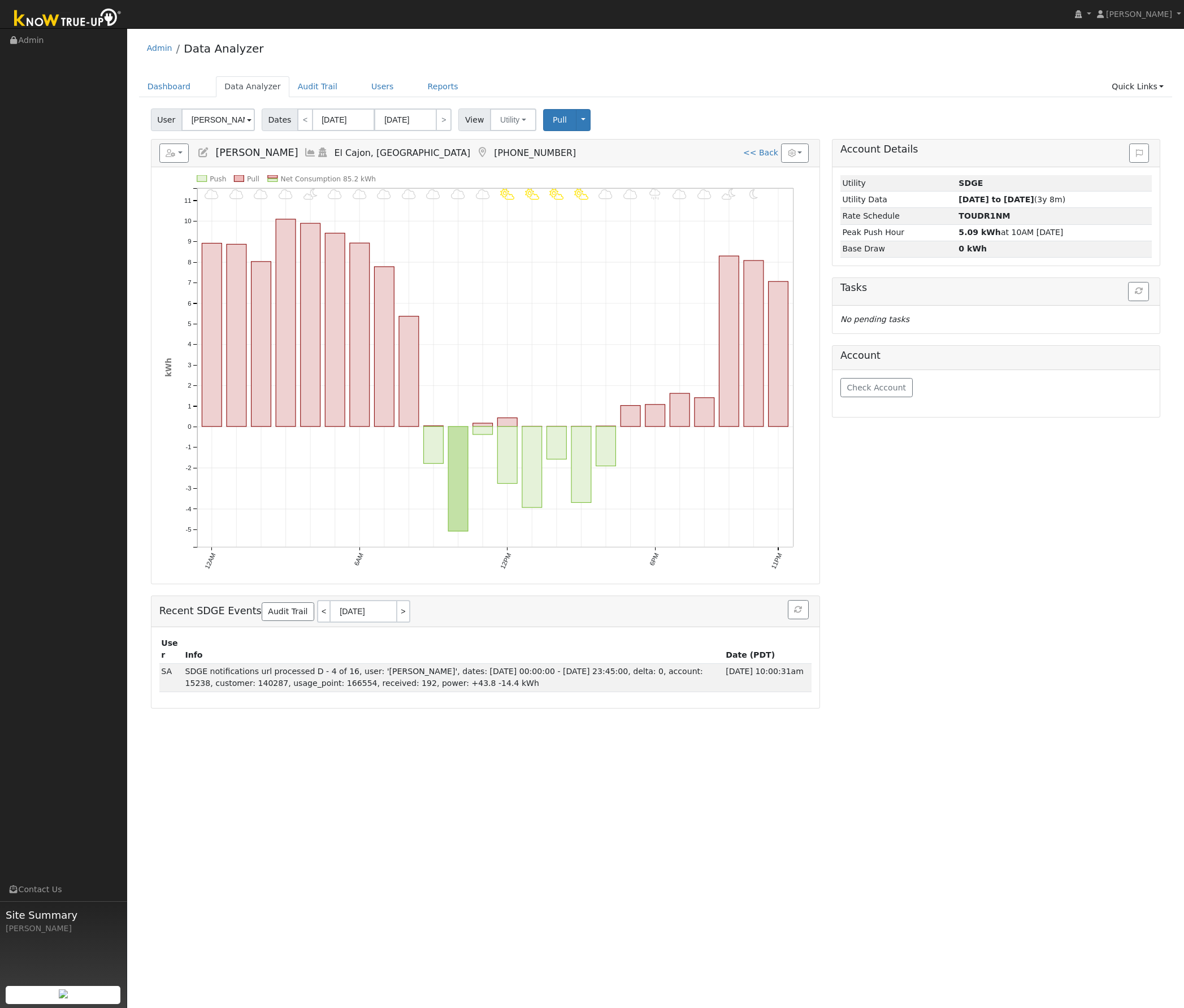
click at [438, 758] on div "User Profile First name Last name Email Email Notifications No Emails No Emails…" at bounding box center [656, 518] width 1057 height 980
click at [420, 88] on link "Reports" at bounding box center [443, 87] width 48 height 21
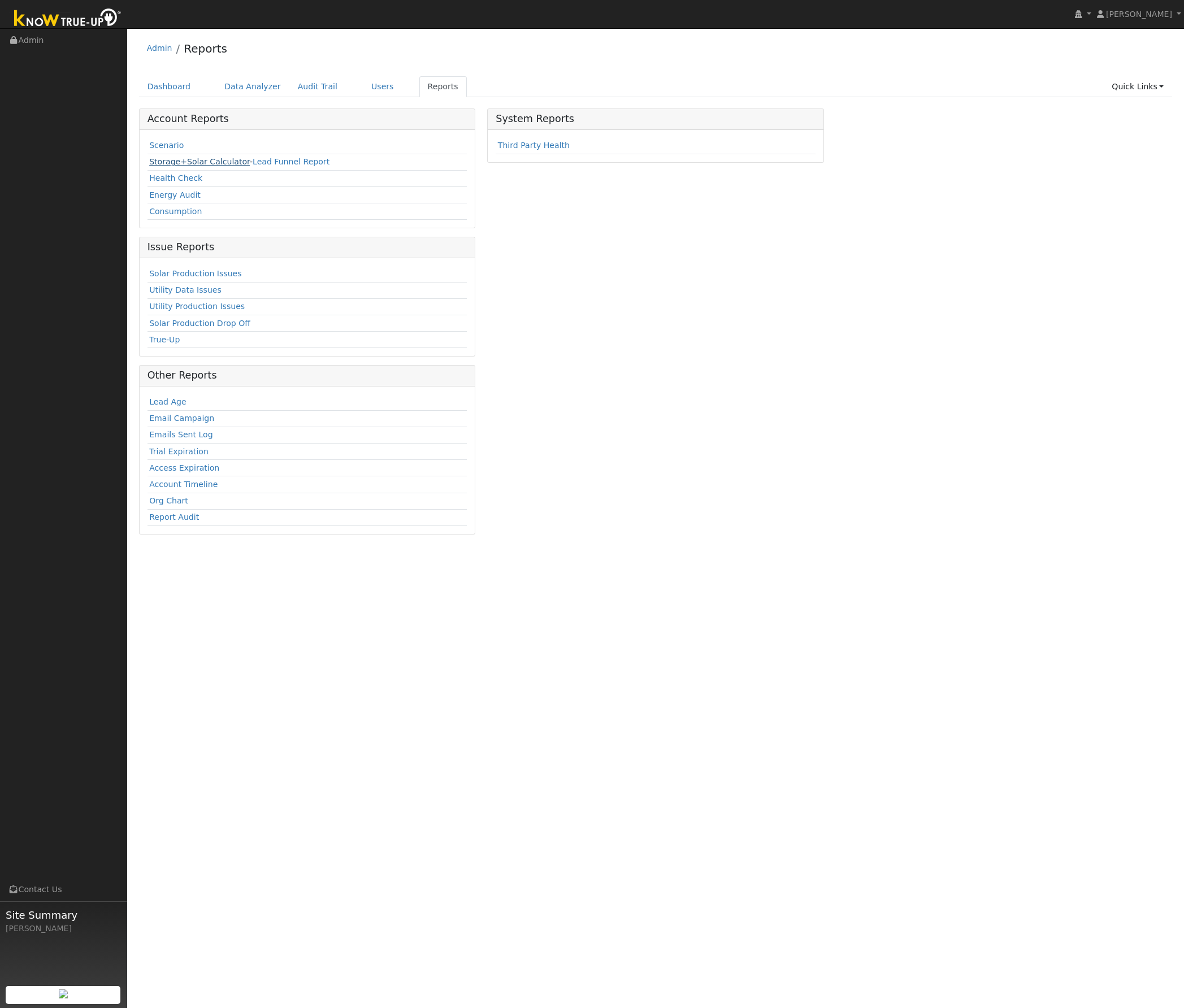
click at [200, 160] on link "Storage+Solar Calculator" at bounding box center [199, 161] width 100 height 9
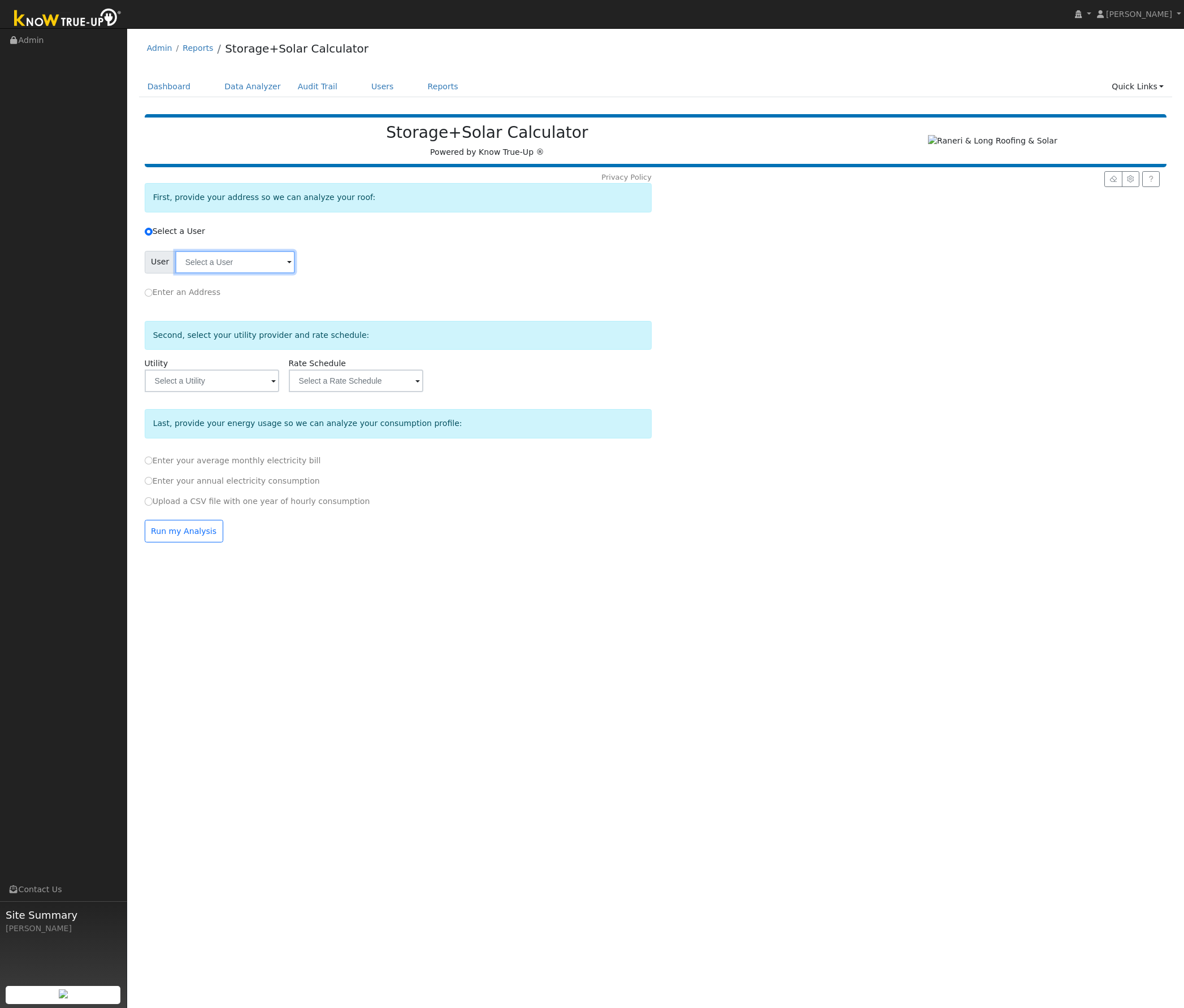
click at [266, 271] on input "text" at bounding box center [235, 262] width 120 height 23
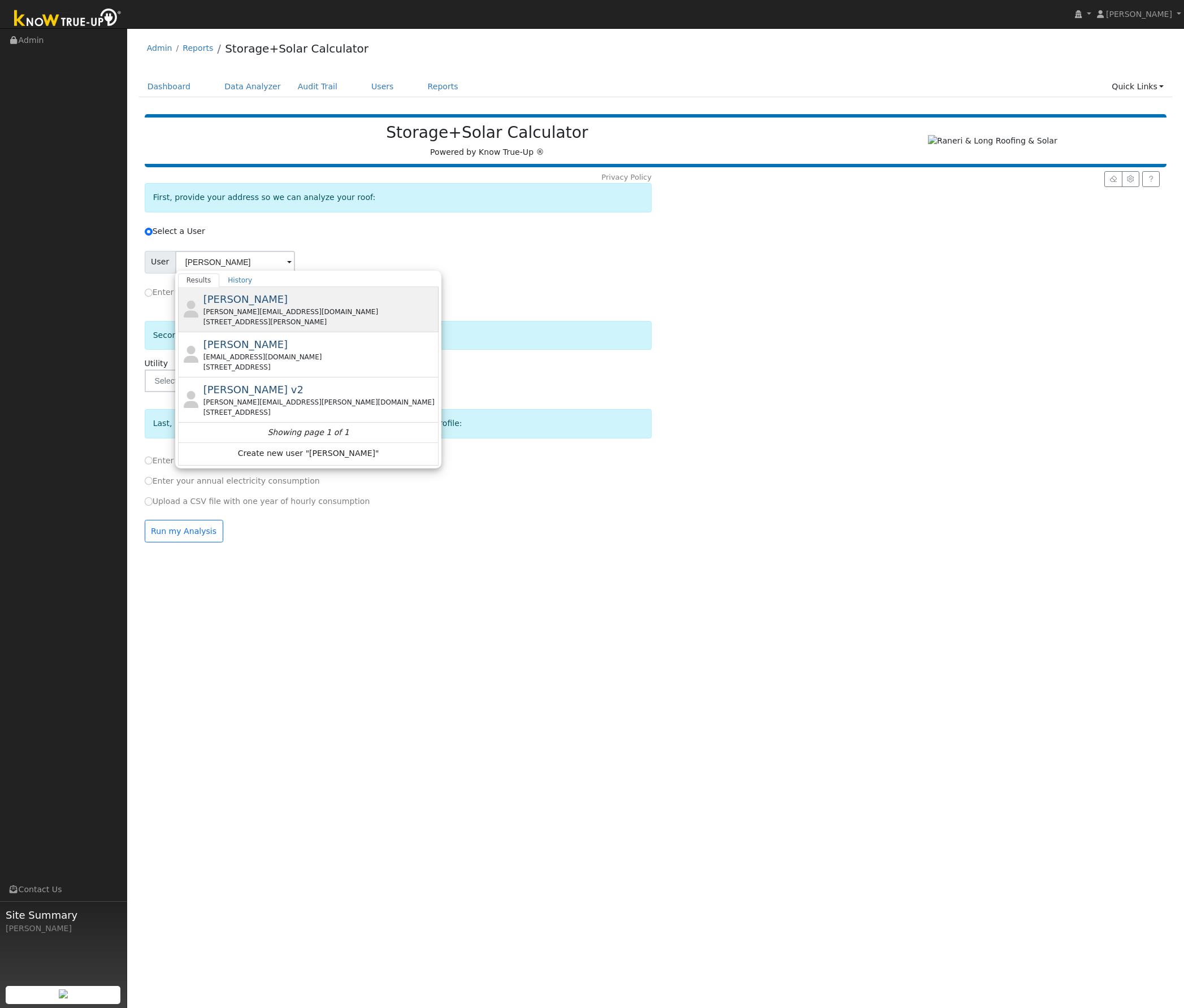
click at [239, 314] on div "[PERSON_NAME][EMAIL_ADDRESS][DOMAIN_NAME]" at bounding box center [320, 312] width 234 height 10
type input "[PERSON_NAME]"
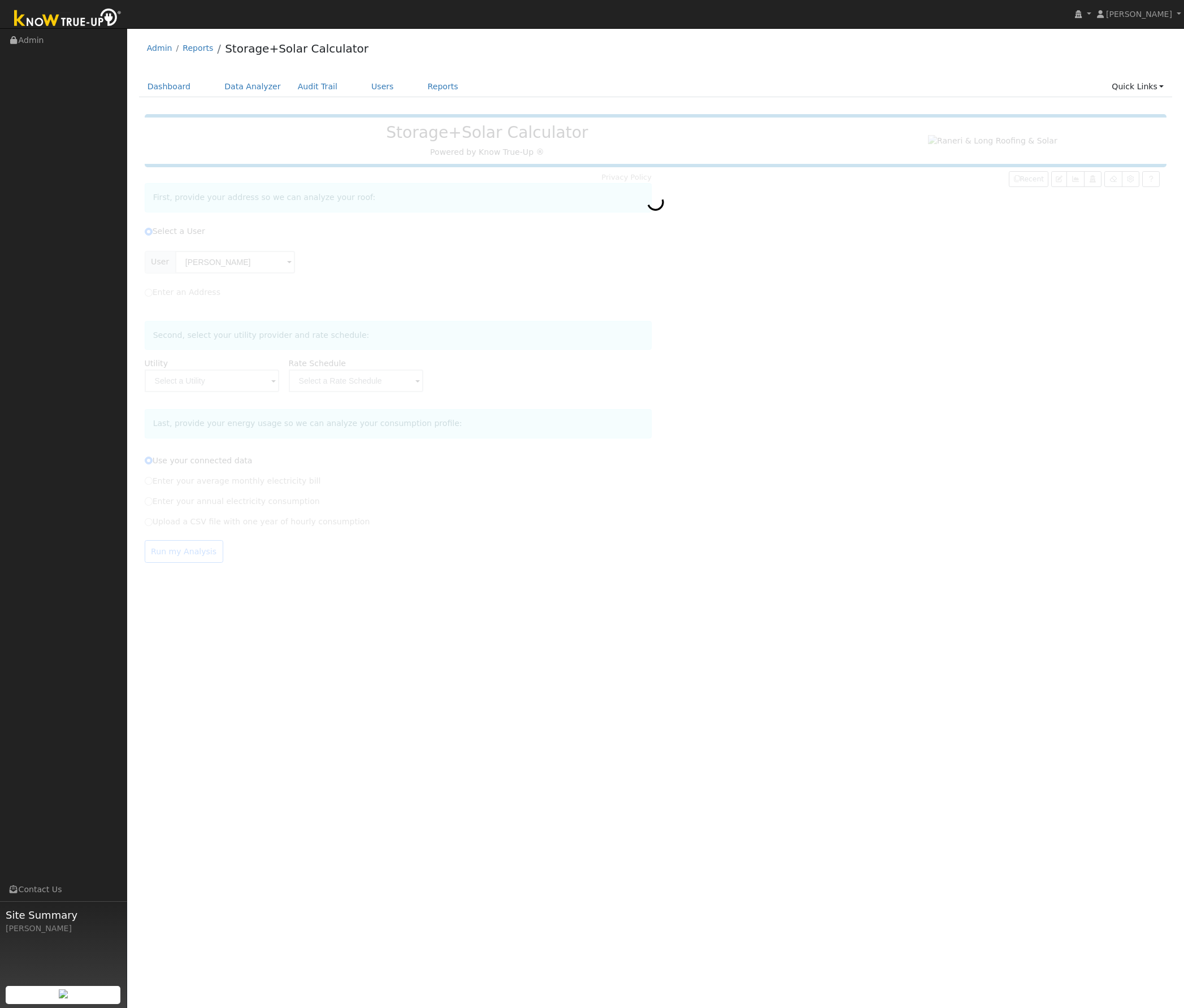
type input "San Diego Gas & Electric"
type input "TOU-DR-1"
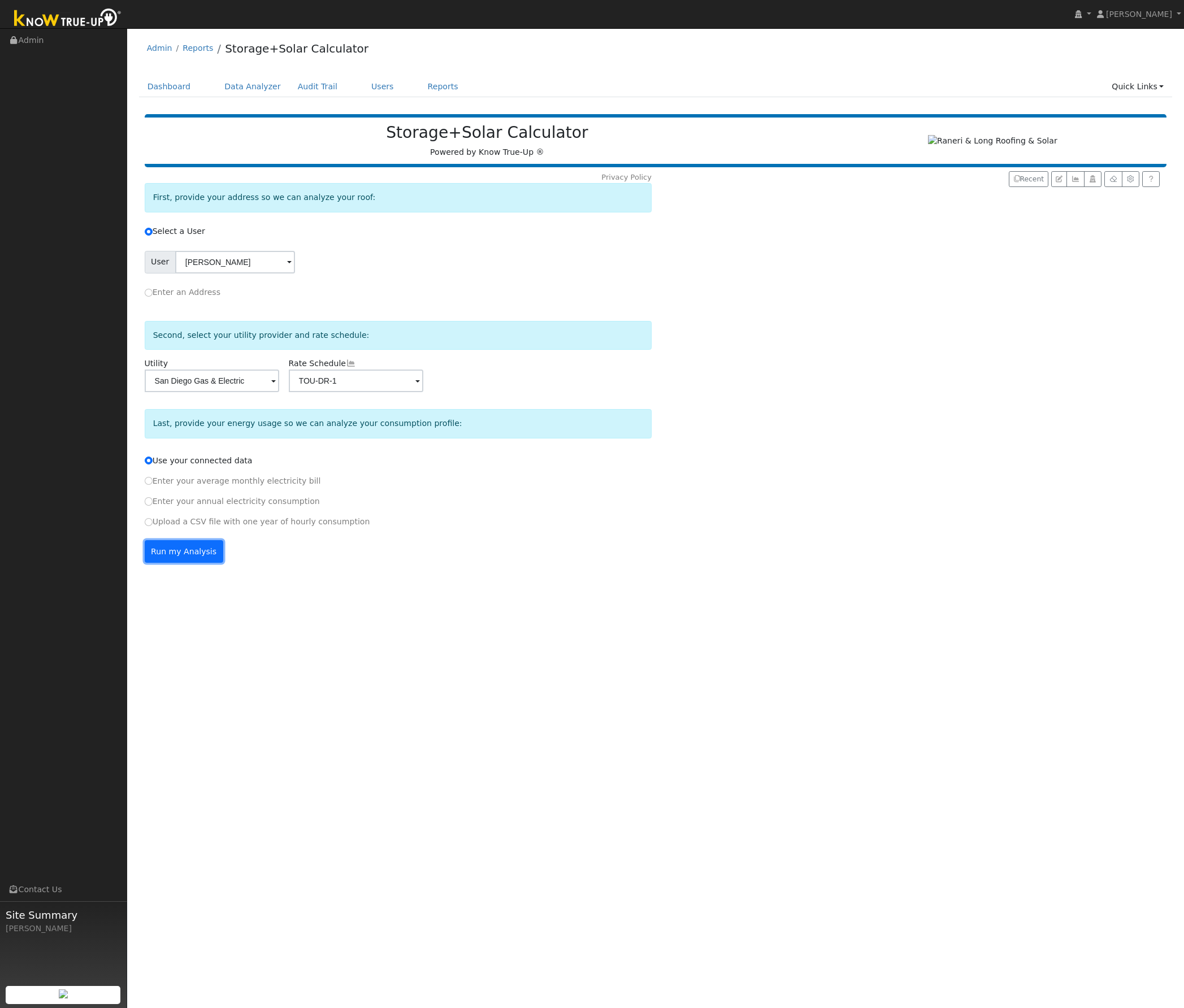
click at [178, 550] on button "Run my Analysis" at bounding box center [184, 551] width 78 height 23
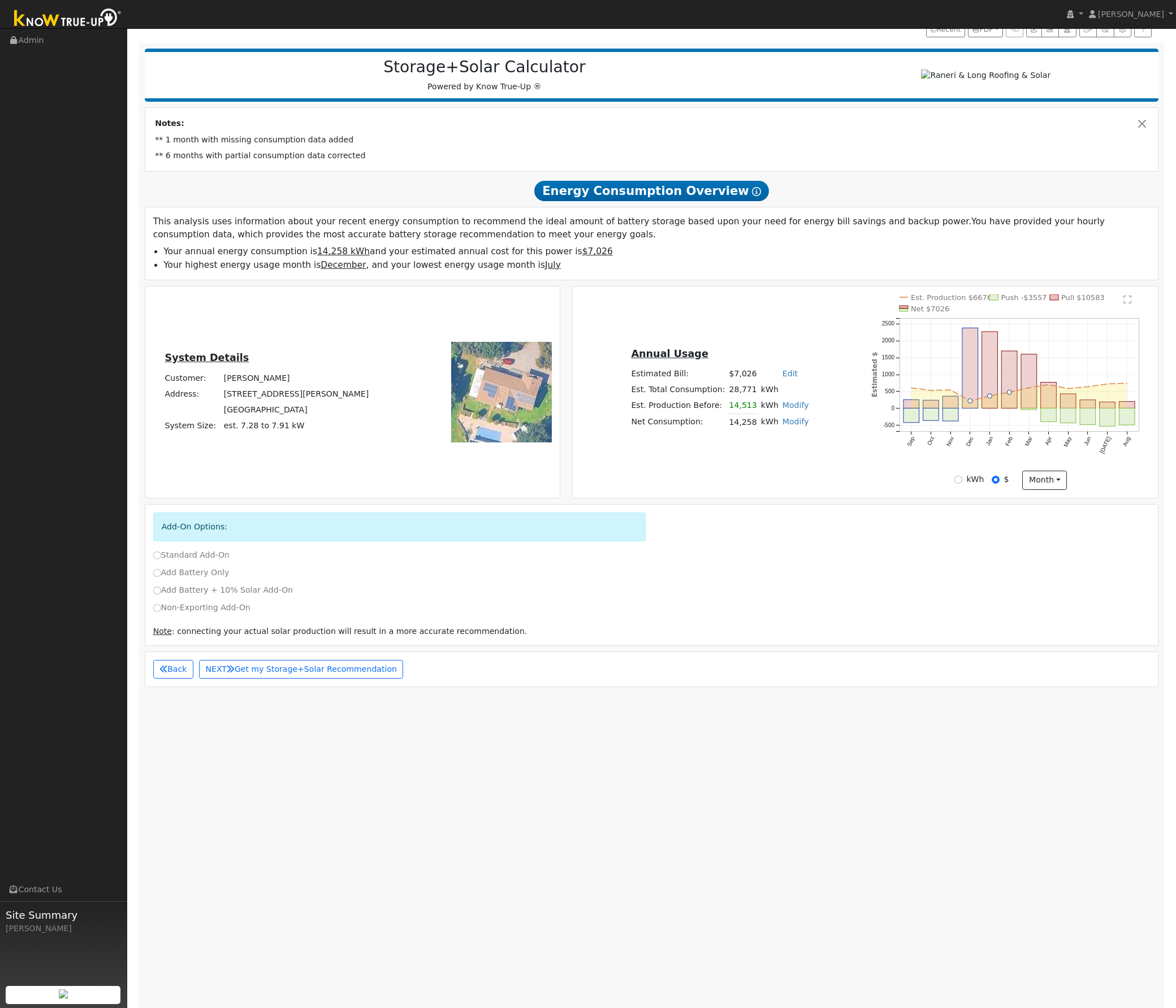
scroll to position [106, 0]
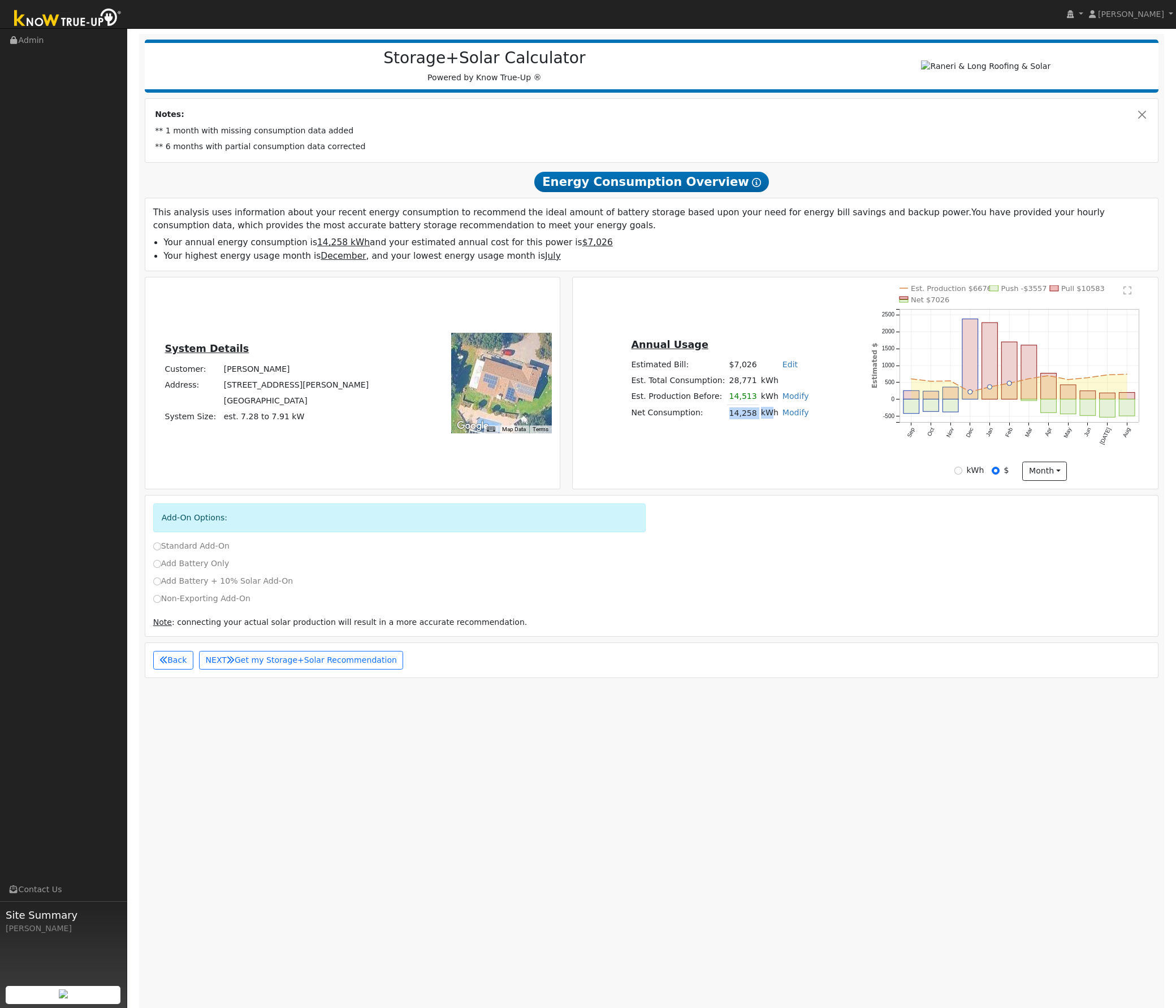
drag, startPoint x: 721, startPoint y: 418, endPoint x: 762, endPoint y: 419, distance: 41.0
click at [762, 419] on tr "Net Consumption: 14,258 kWh Modify Add Consumption Remove Existing Solar System…" at bounding box center [720, 413] width 182 height 17
click at [766, 445] on div "Annual Usage Estimated Bill: $7,026 Edit Estimated Bill $ Annual Est. Total Con…" at bounding box center [865, 384] width 582 height 196
click at [202, 569] on label "Add Battery Only" at bounding box center [191, 563] width 76 height 12
click at [161, 568] on input "Add Battery Only" at bounding box center [157, 564] width 8 height 8
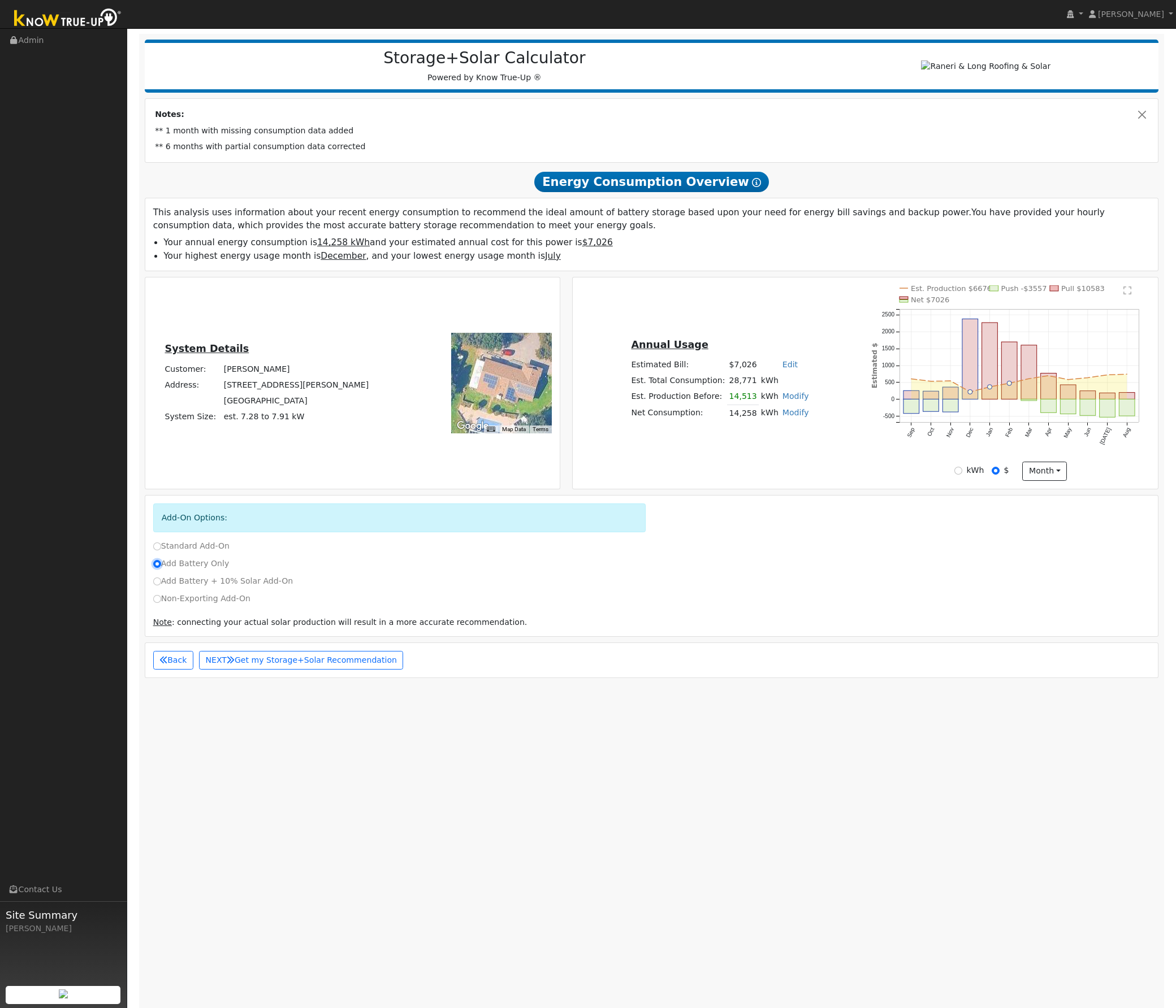
radio input "true"
click at [265, 665] on button "NEXT Get my Storage+Solar Recommendation" at bounding box center [301, 660] width 204 height 19
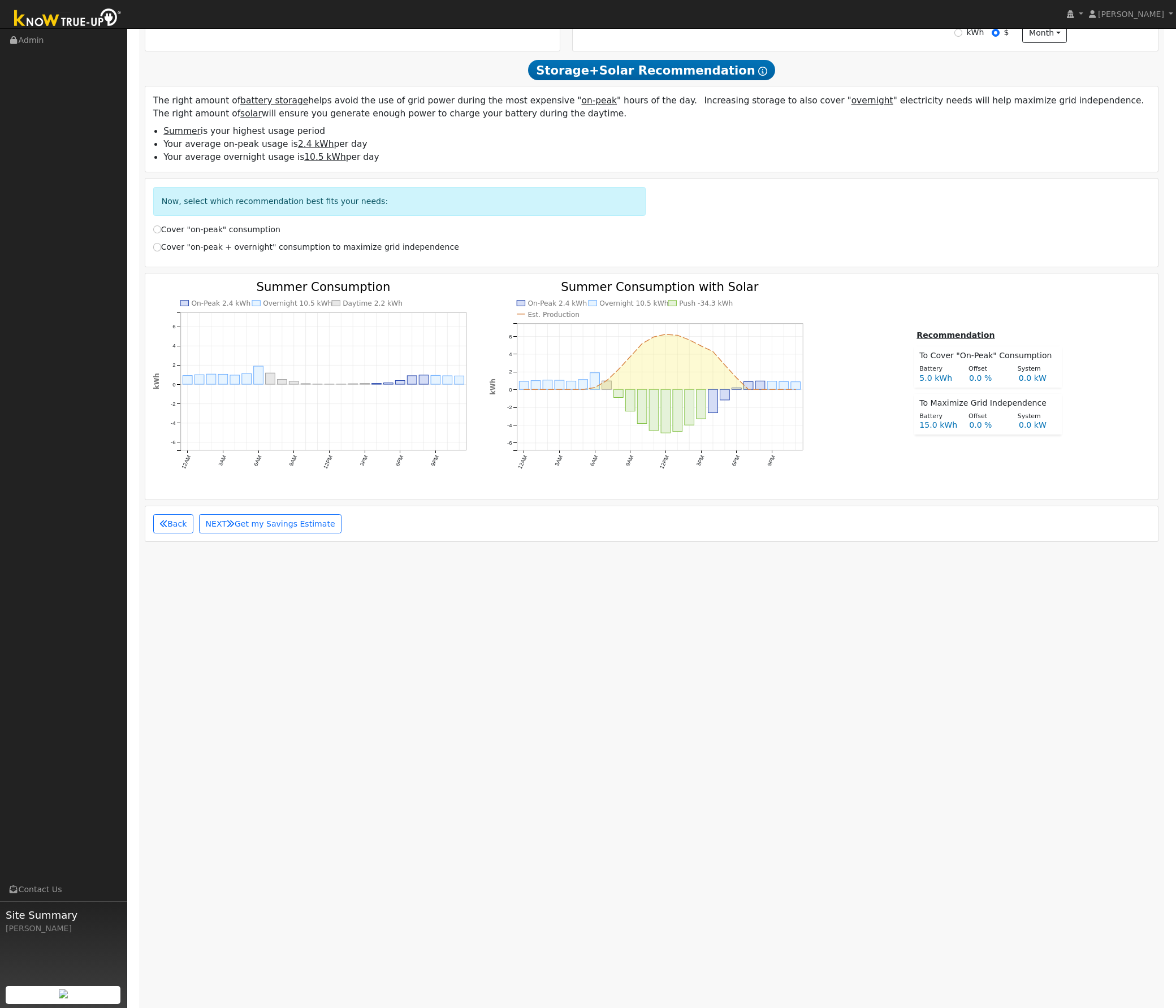
scroll to position [574, 0]
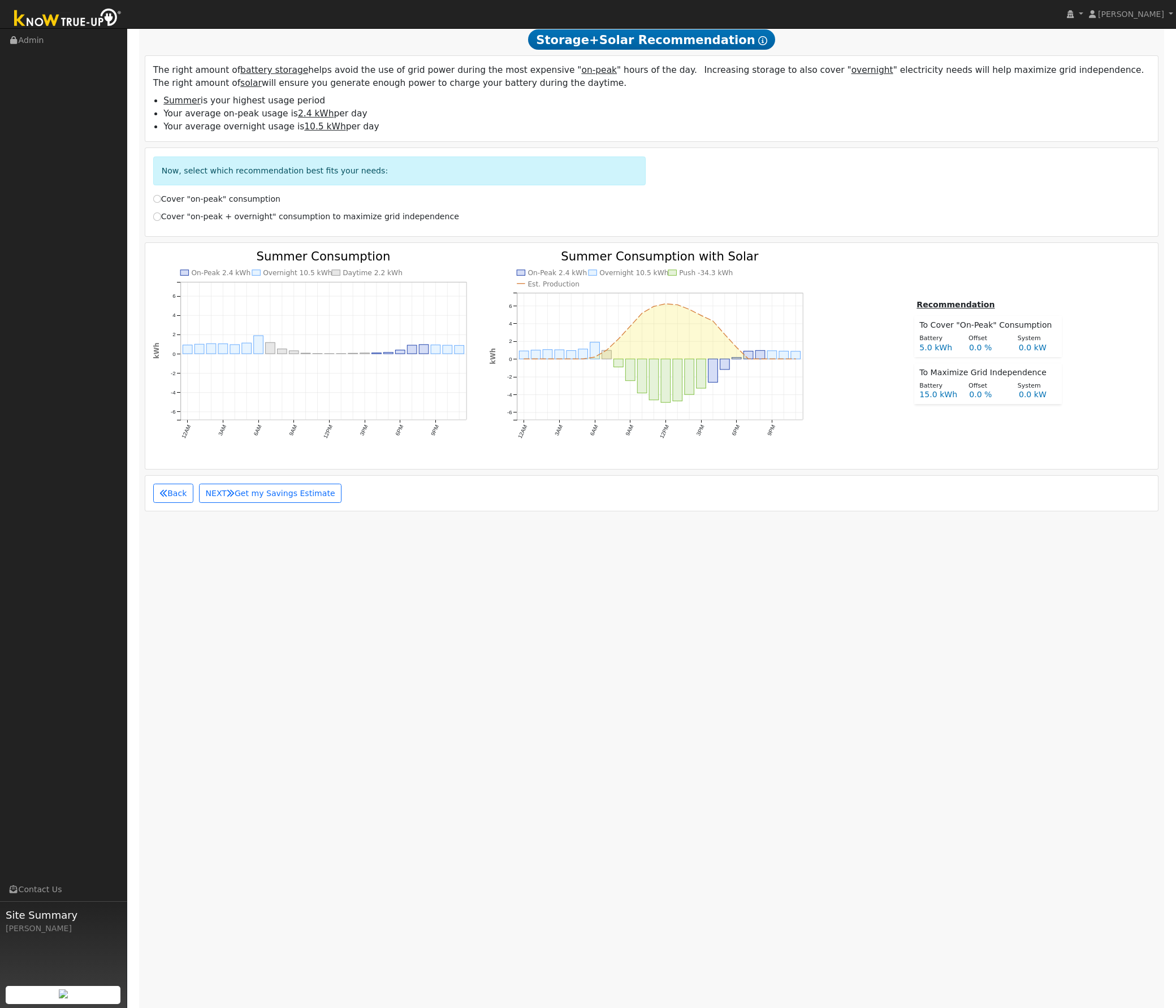
click at [204, 219] on label "Cover "on-peak + overnight" consumption to maximize grid independence" at bounding box center [306, 217] width 306 height 12
click at [161, 219] on input "Cover "on-peak + overnight" consumption to maximize grid independence" at bounding box center [157, 216] width 8 height 8
radio input "true"
click at [412, 491] on div "Back NEXT Get my Savings Estimate" at bounding box center [651, 493] width 1009 height 19
click at [444, 487] on div "Back NEXT Get my Savings Estimate" at bounding box center [652, 493] width 1013 height 35
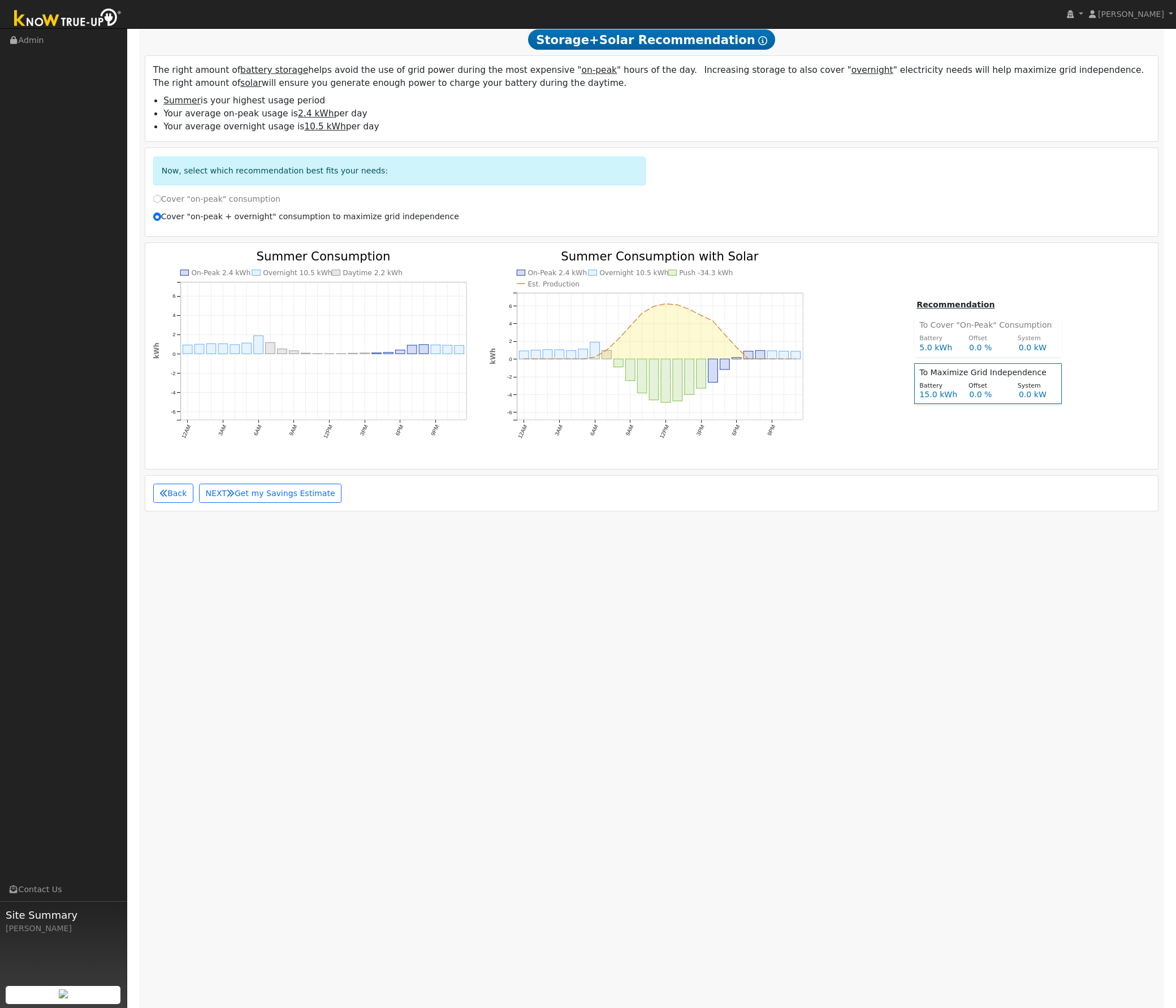
click at [204, 202] on label "Cover "on-peak" consumption" at bounding box center [217, 199] width 127 height 12
click at [161, 202] on input "Cover "on-peak" consumption" at bounding box center [157, 199] width 8 height 8
radio input "true"
click at [169, 223] on label "Cover "on-peak + overnight" consumption to maximize grid independence" at bounding box center [306, 217] width 306 height 12
click at [161, 220] on input "Cover "on-peak + overnight" consumption to maximize grid independence" at bounding box center [157, 216] width 8 height 8
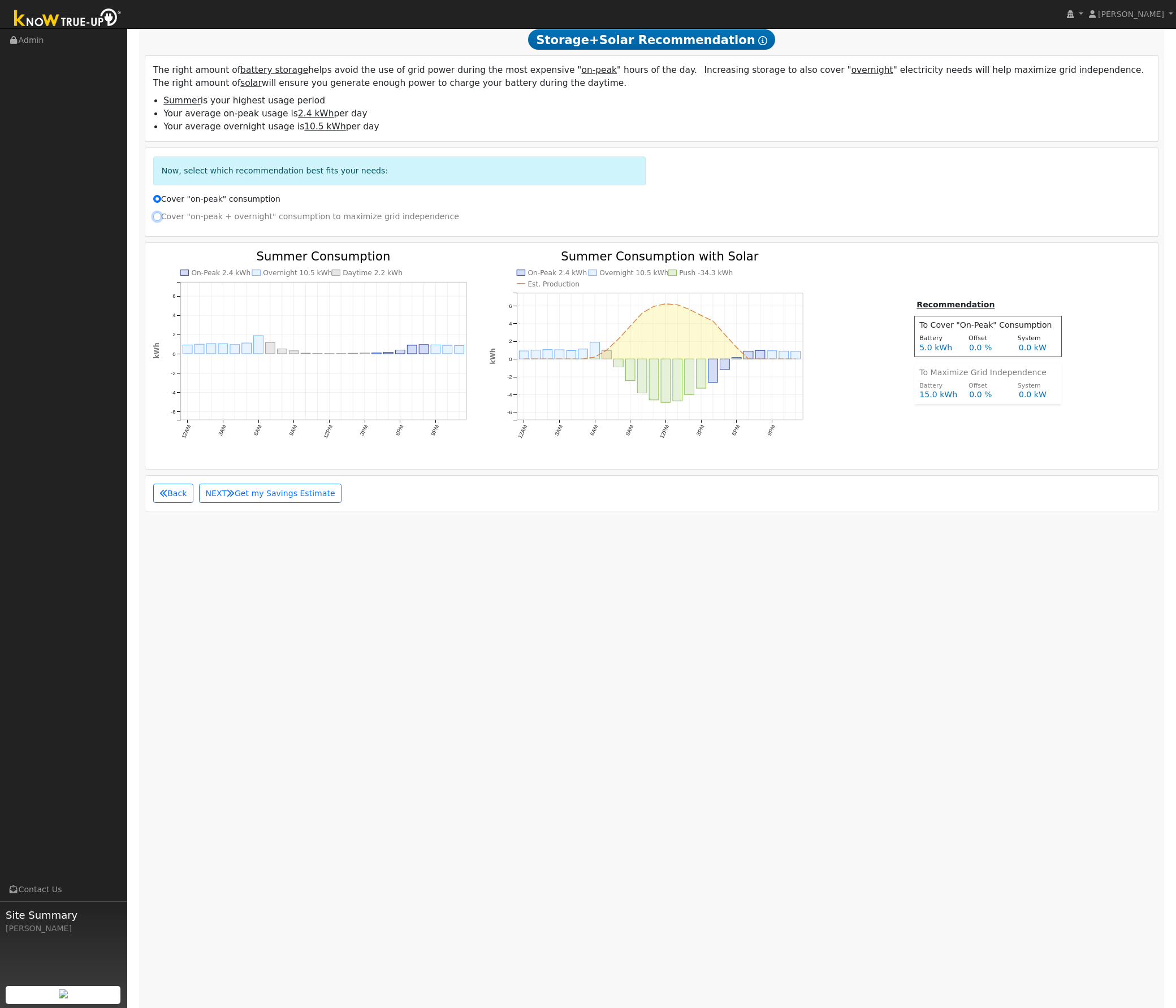
radio input "true"
radio input "false"
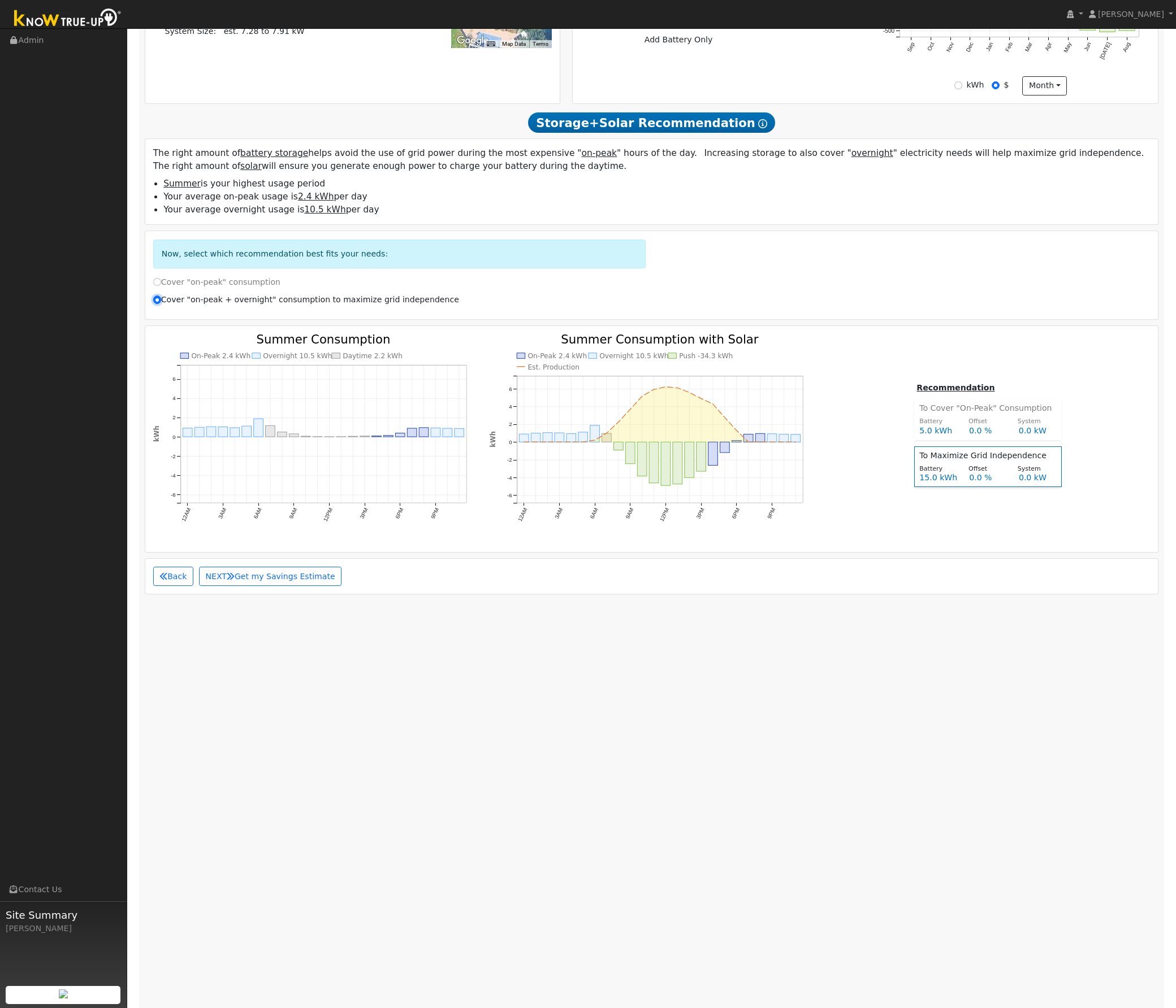
scroll to position [405, 0]
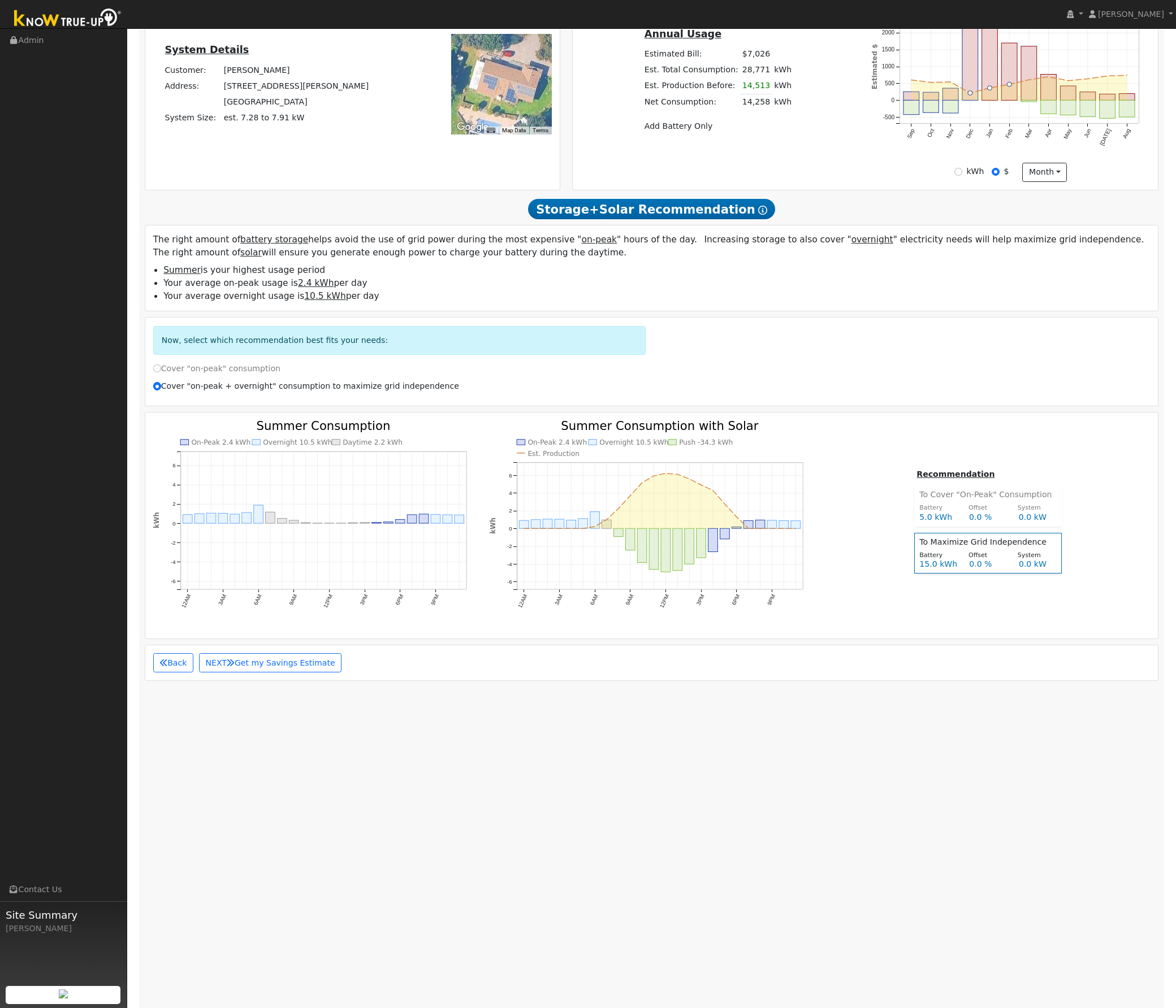
click at [967, 625] on div "On-Peak 2.4 kWh Overnight 10.5 kWh Daytime 2.2 kWh 12AM 3AM 6AM 9AM 12PM 3PM 6P…" at bounding box center [651, 522] width 1009 height 204
click at [318, 669] on button "NEXT Get my Savings Estimate" at bounding box center [270, 662] width 143 height 19
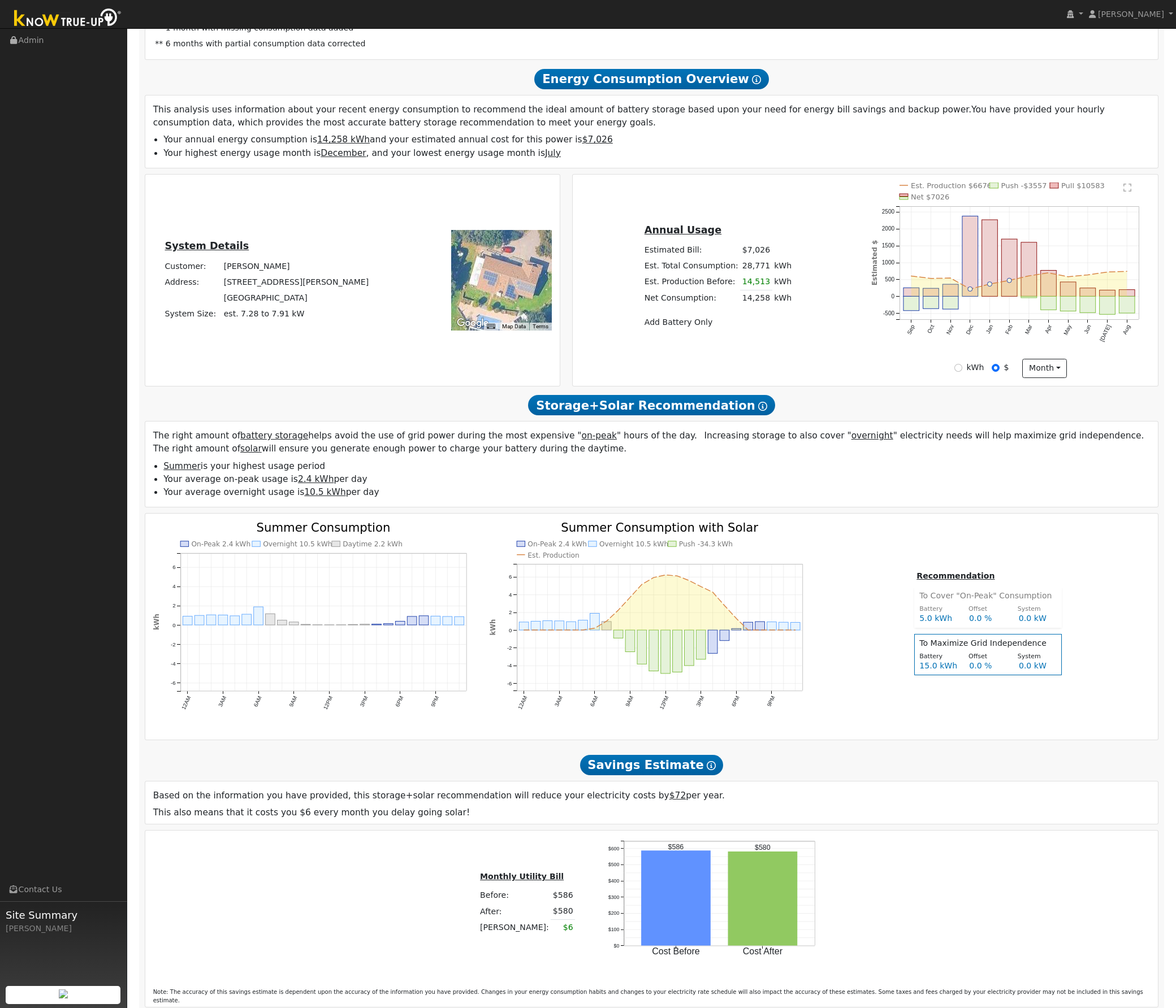
scroll to position [199, 0]
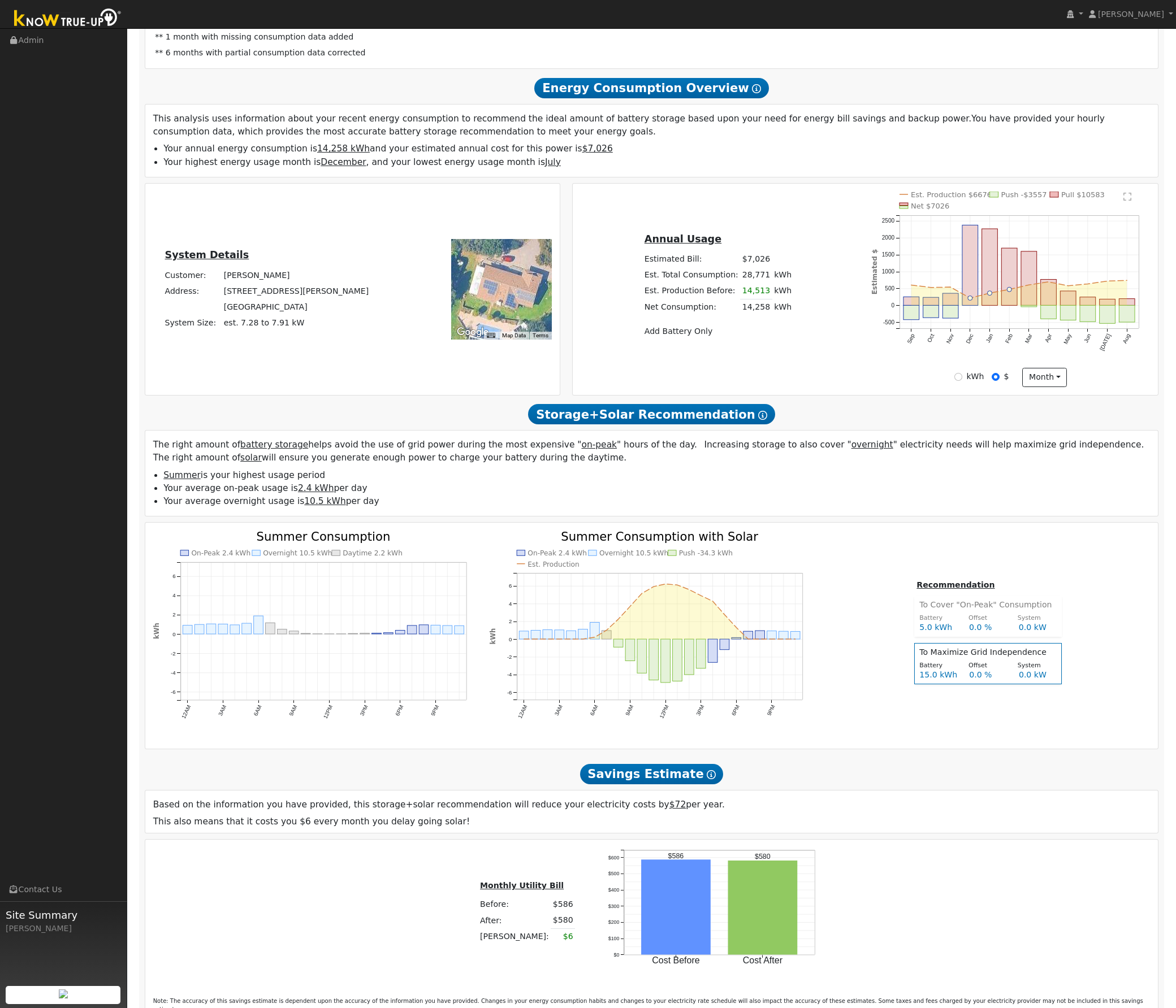
click at [391, 528] on div "On-Peak 2.4 kWh Overnight 10.5 kWh Daytime 2.2 kWh 12AM 3AM 6AM 9AM 12PM 3PM 6P…" at bounding box center [652, 636] width 1013 height 226
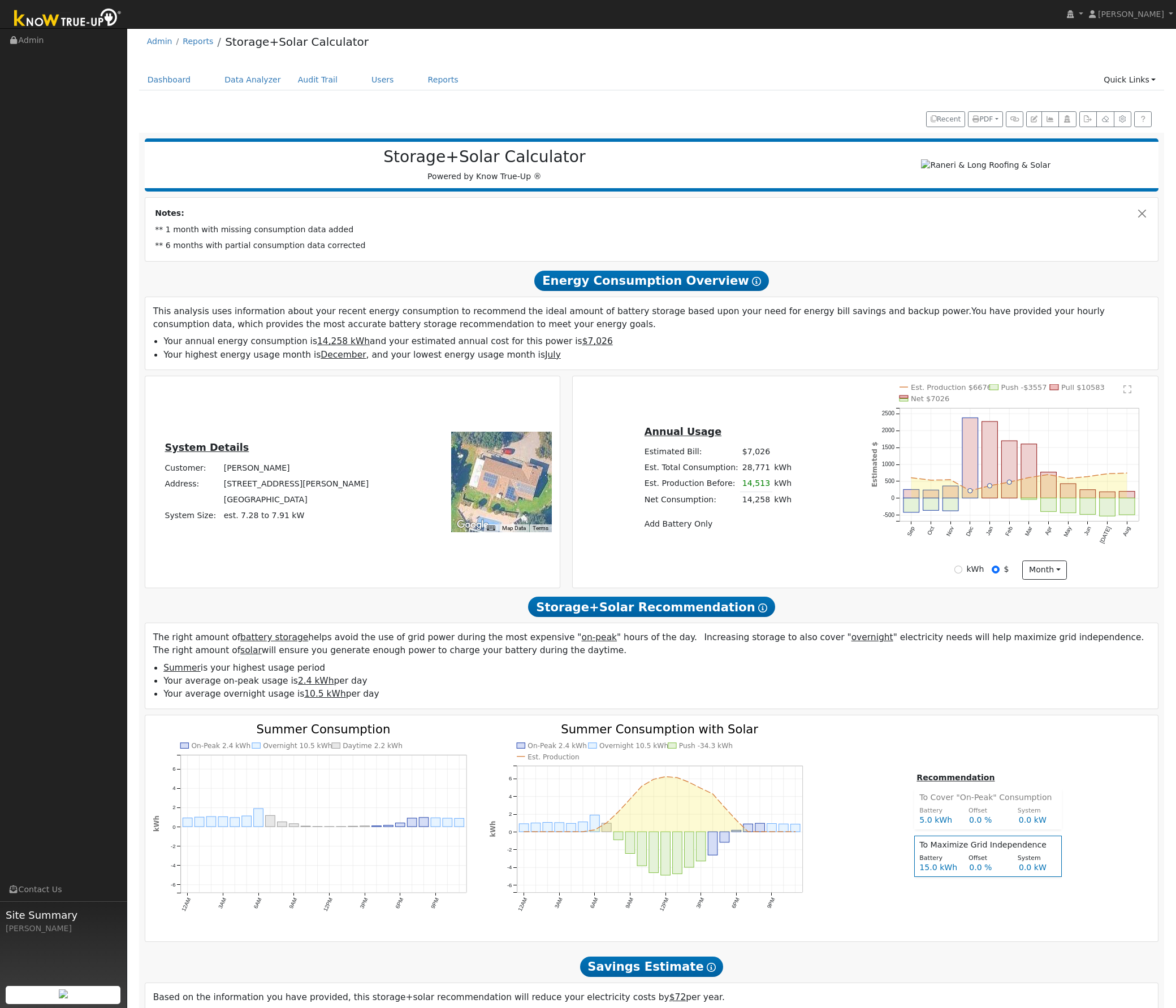
scroll to position [0, 0]
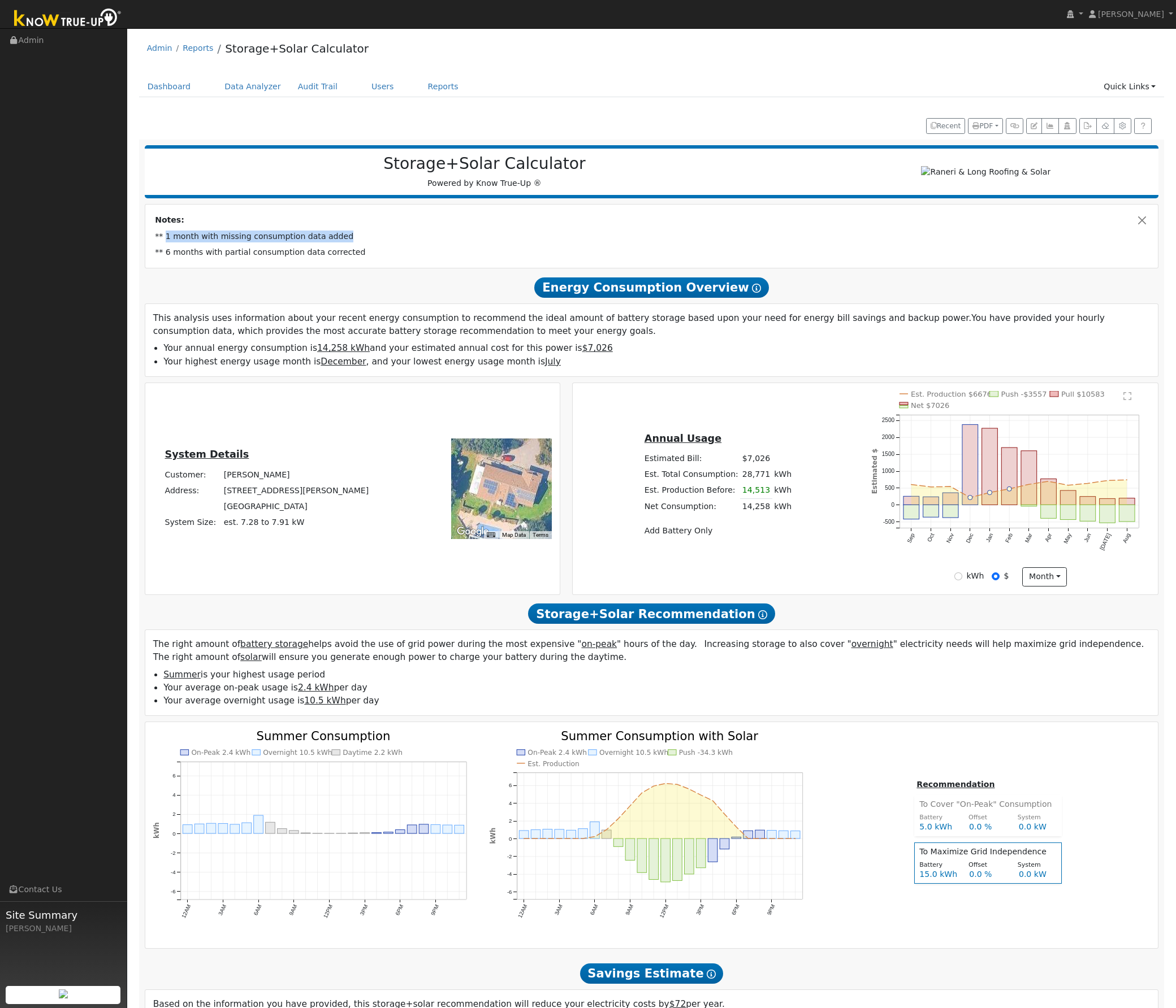
drag, startPoint x: 171, startPoint y: 242, endPoint x: 334, endPoint y: 240, distance: 163.0
click at [334, 240] on td "** 1 month with missing consumption data added" at bounding box center [652, 236] width 997 height 16
click at [357, 244] on td "** 1 month with missing consumption data added" at bounding box center [652, 236] width 997 height 16
drag, startPoint x: 168, startPoint y: 254, endPoint x: 308, endPoint y: 260, distance: 140.1
click at [308, 260] on td "** 6 months with partial consumption data corrected" at bounding box center [652, 252] width 997 height 16
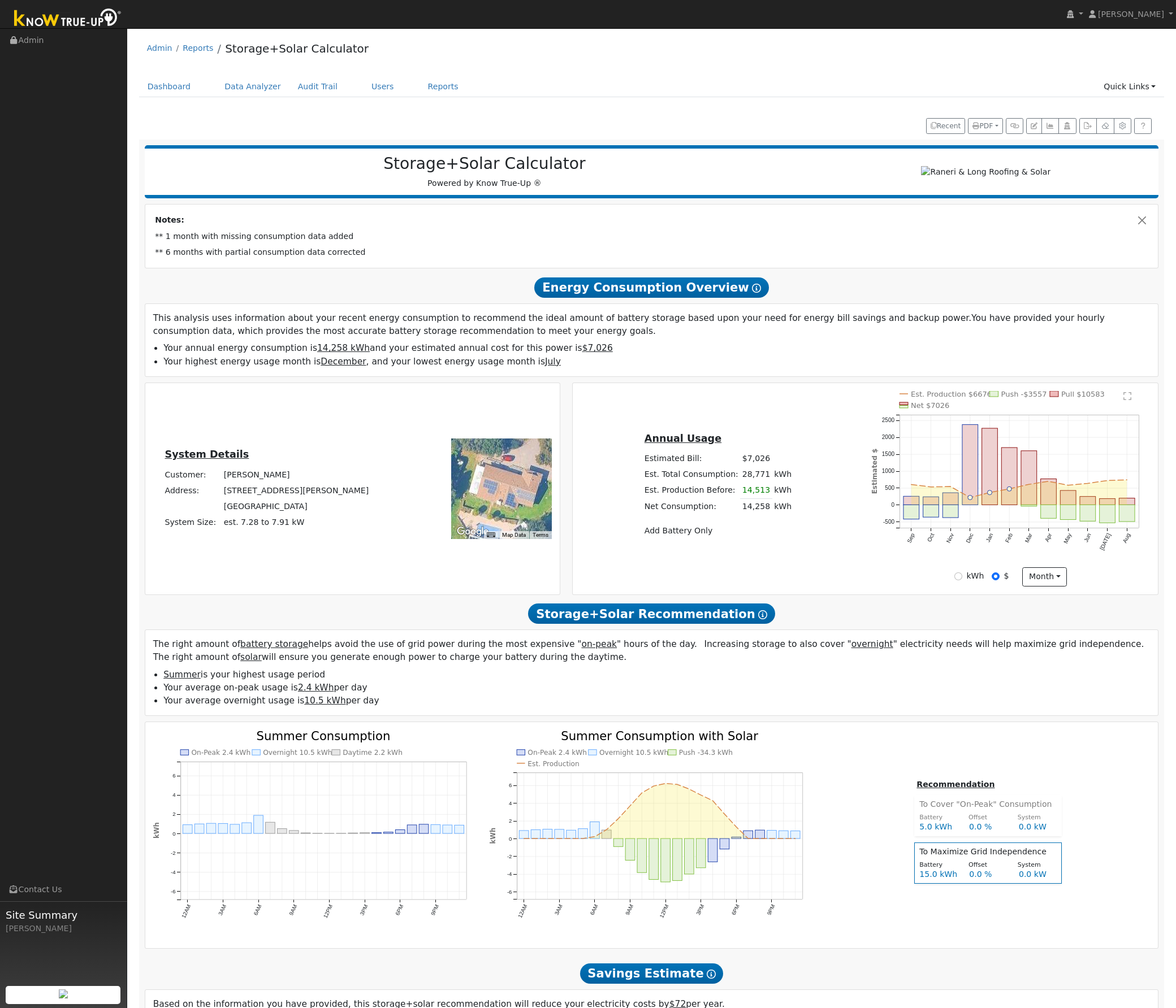
click at [348, 260] on td "** 6 months with partial consumption data corrected" at bounding box center [652, 252] width 997 height 16
drag, startPoint x: 363, startPoint y: 255, endPoint x: 154, endPoint y: 228, distance: 210.7
click at [154, 228] on table "Notes: ** 1 month with missing consumption data added ** 6 months with partial …" at bounding box center [652, 236] width 997 height 48
click at [313, 249] on td "** 6 months with partial consumption data corrected" at bounding box center [652, 252] width 997 height 16
drag, startPoint x: 354, startPoint y: 259, endPoint x: 150, endPoint y: 230, distance: 206.1
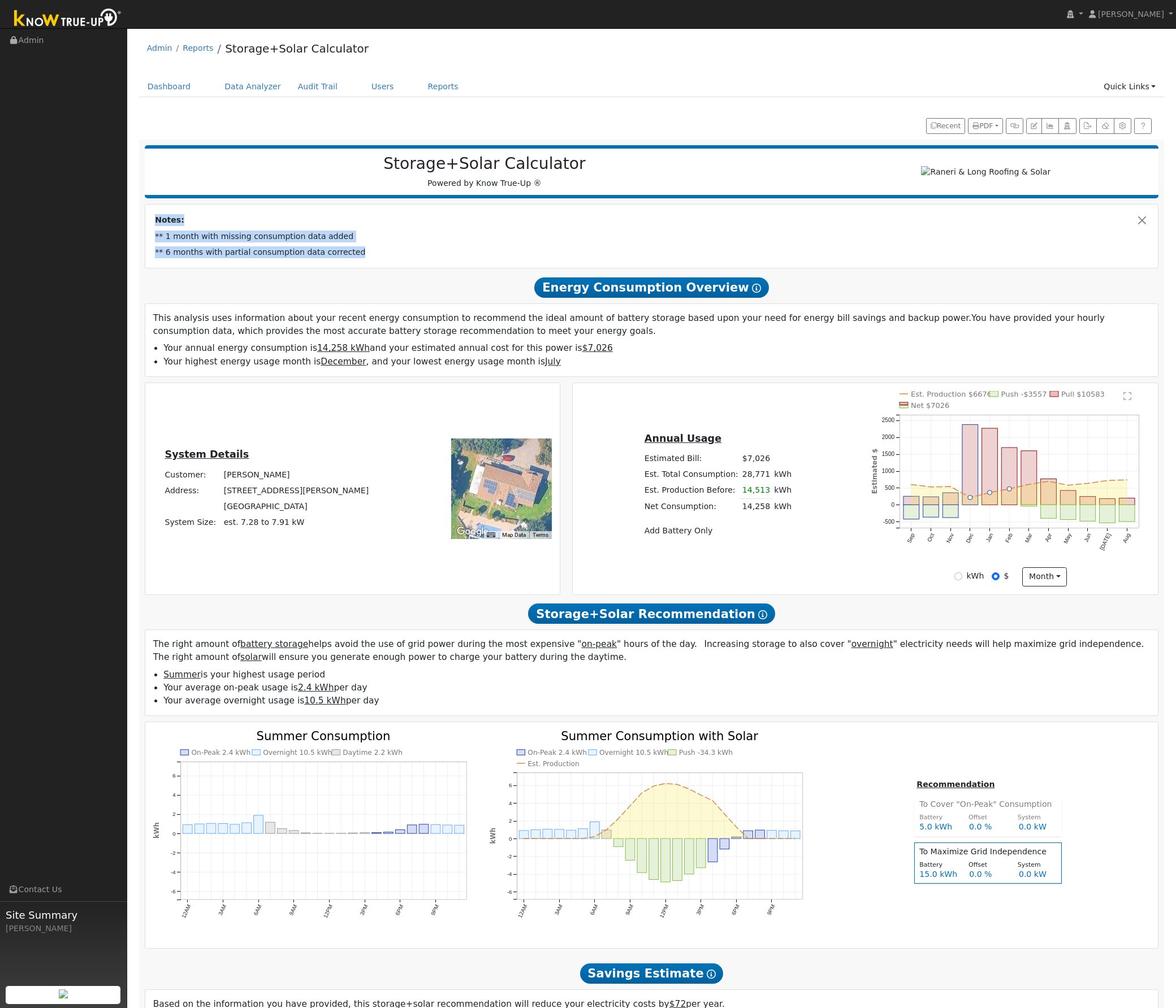
click at [150, 230] on div "Notes: ** 1 month with missing consumption data added ** 6 months with partial …" at bounding box center [651, 236] width 1009 height 48
click at [289, 260] on td "** 6 months with partial consumption data corrected" at bounding box center [652, 252] width 997 height 16
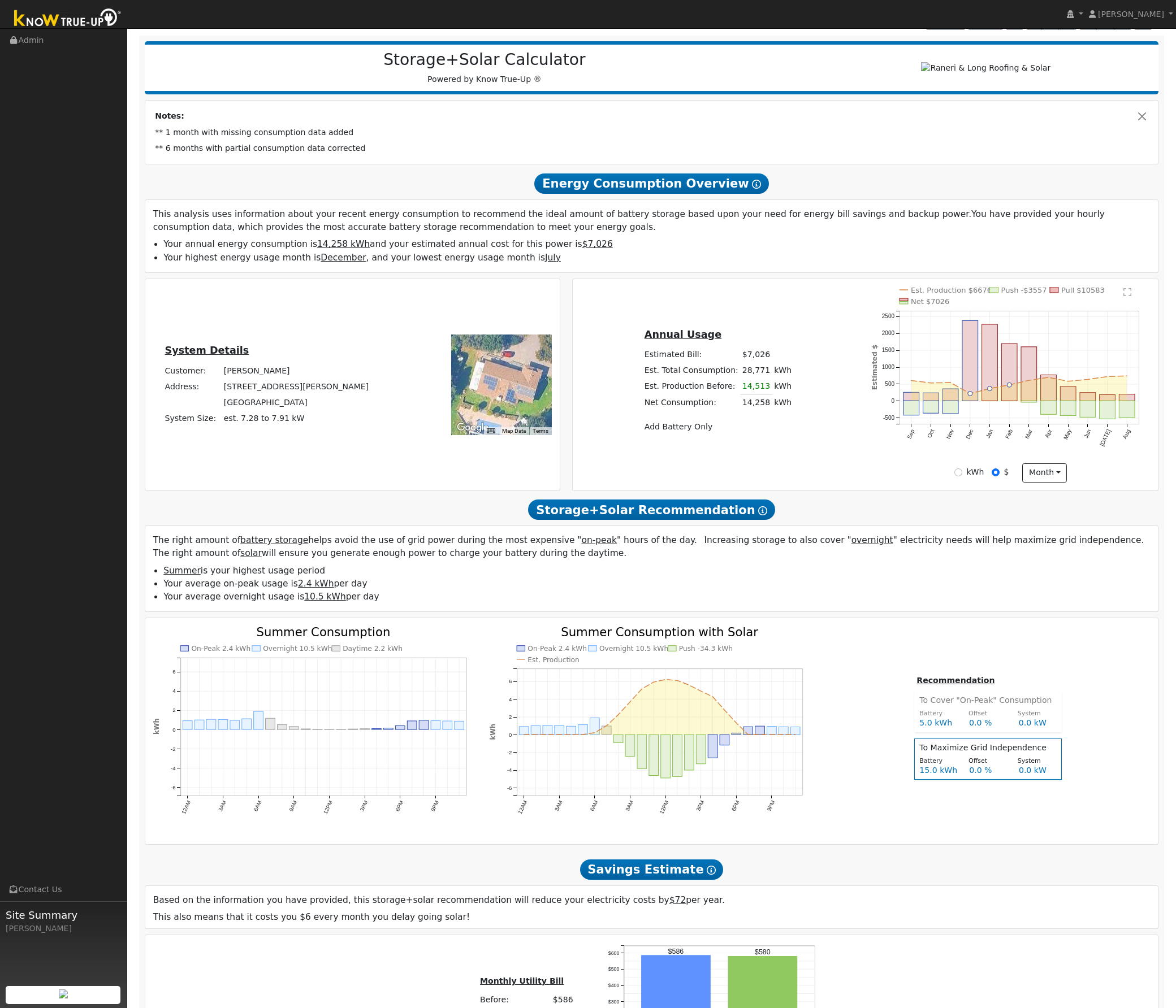
scroll to position [113, 0]
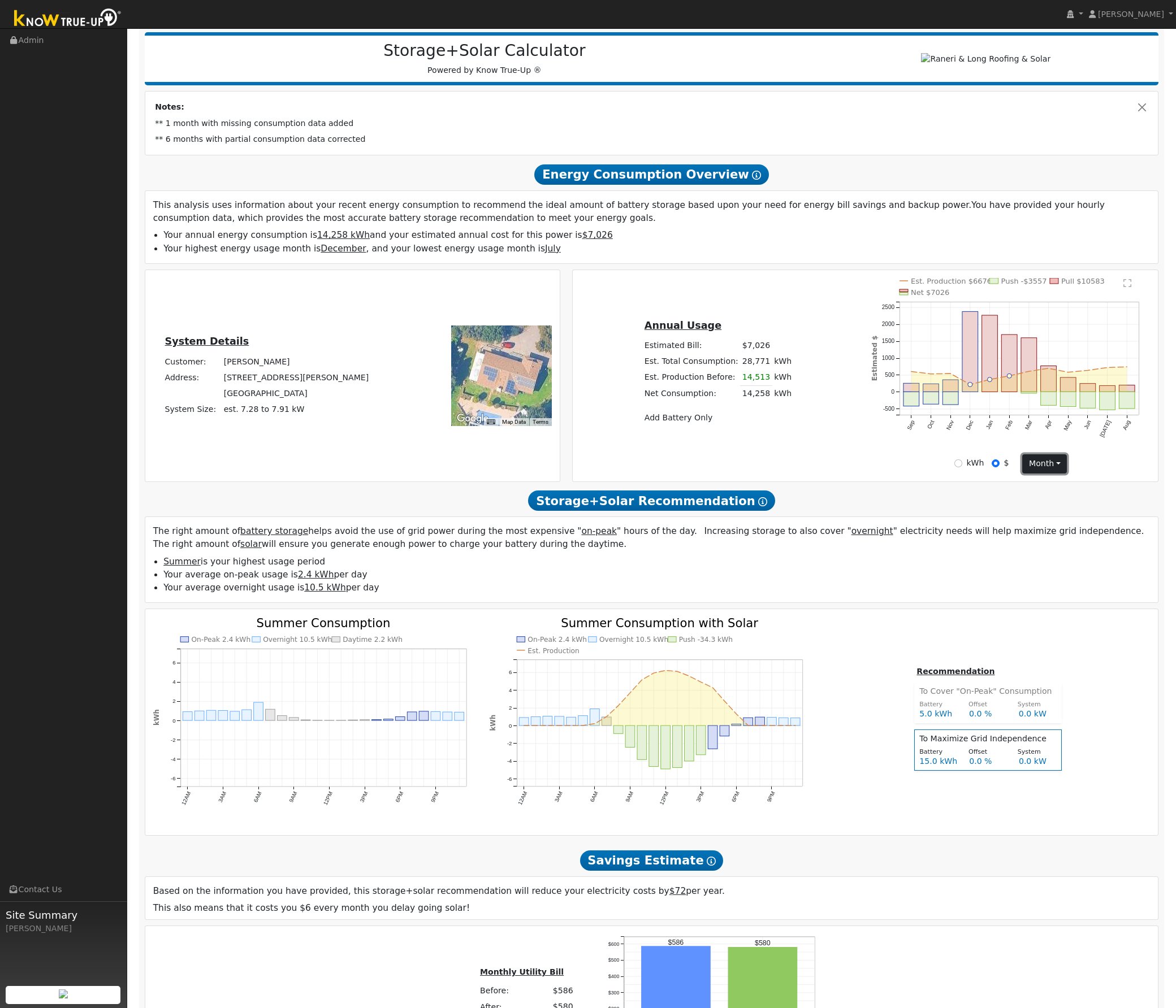
click at [1045, 467] on button "month" at bounding box center [1044, 464] width 45 height 19
click at [960, 501] on h2 "Storage+Solar Recommendation Show Help" at bounding box center [652, 501] width 1014 height 21
click at [962, 467] on input "kWh" at bounding box center [958, 463] width 8 height 8
radio input "true"
radio input "false"
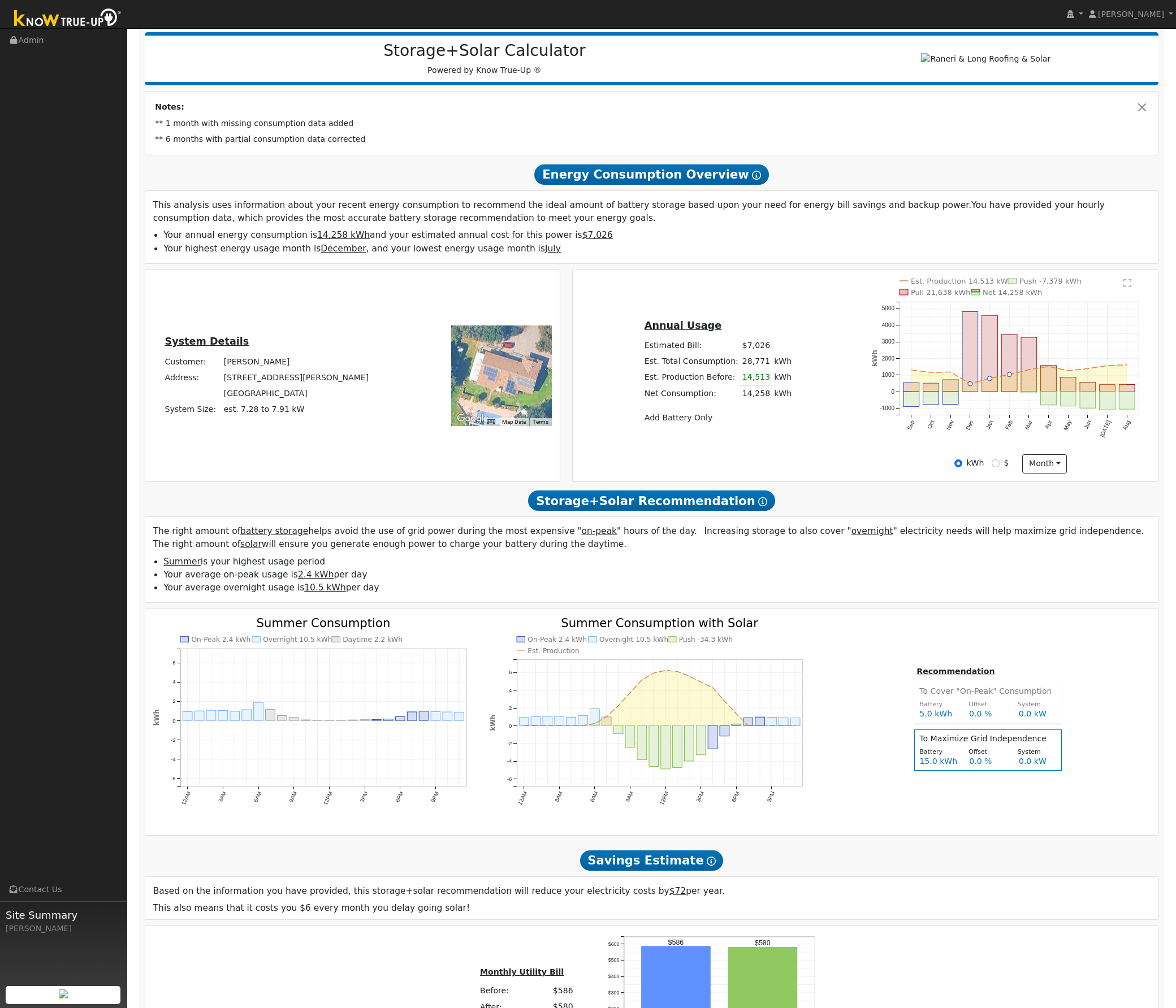
click at [921, 531] on p "The right amount of battery storage helps avoid the use of grid power during th…" at bounding box center [652, 538] width 997 height 26
click at [663, 279] on div "Annual Usage Estimated Bill: $7,026 Estimated Bill $ Annual Est. Total Consumpt…" at bounding box center [865, 376] width 586 height 212
